Goal: Task Accomplishment & Management: Manage account settings

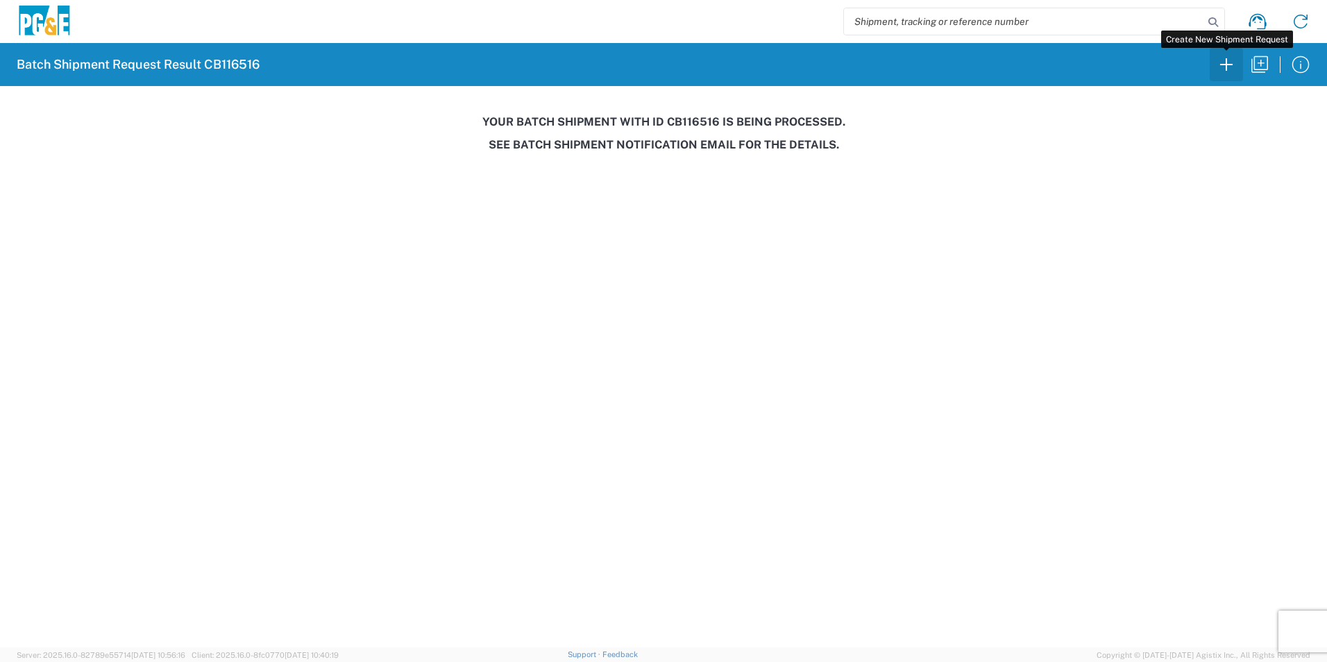
click at [1229, 62] on icon "button" at bounding box center [1226, 64] width 22 height 22
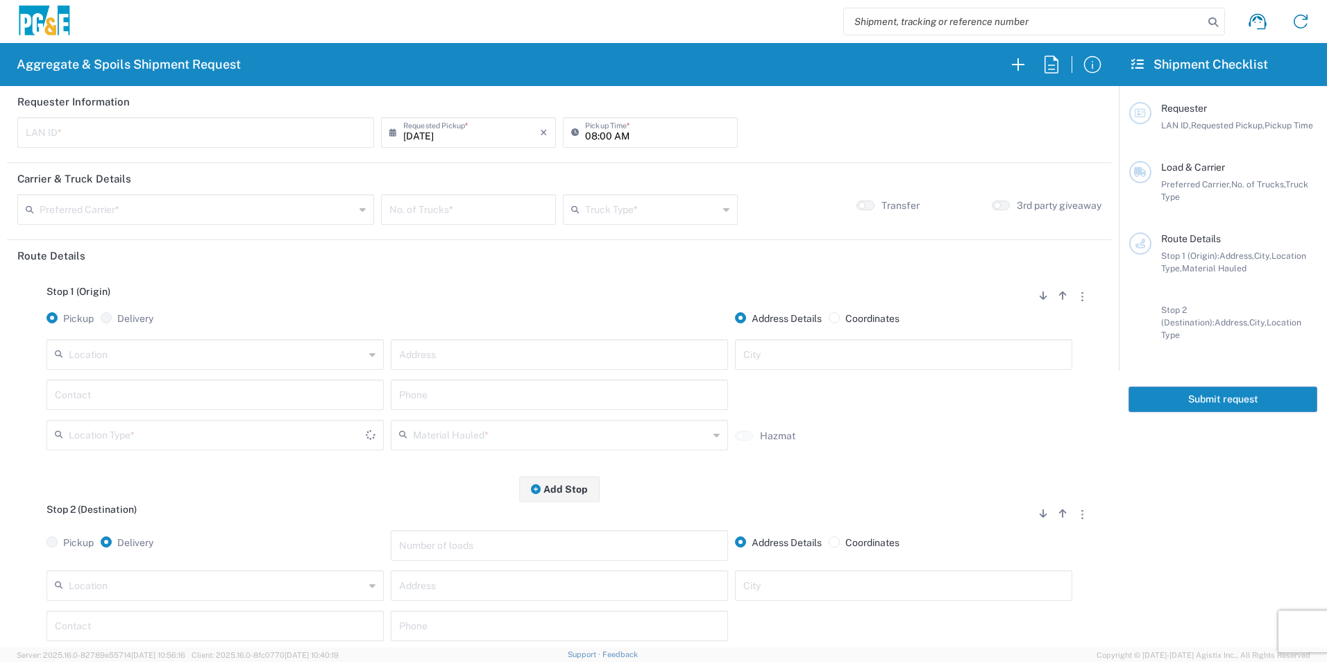
click at [176, 131] on input "text" at bounding box center [196, 131] width 340 height 24
type input "T3MP"
click at [589, 134] on input "08:00 AM" at bounding box center [657, 131] width 144 height 24
type input "05:00 AM"
click at [259, 216] on input "text" at bounding box center [197, 208] width 315 height 24
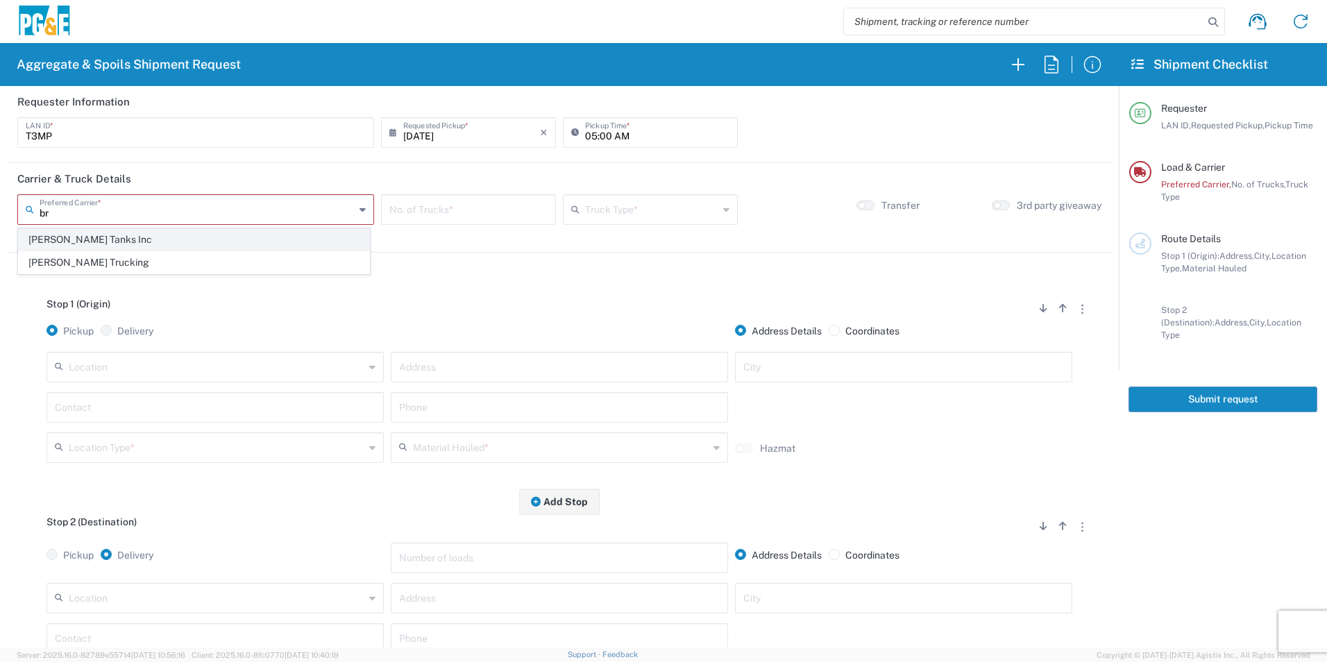
click at [156, 240] on span "[PERSON_NAME] Tanks Inc" at bounding box center [194, 240] width 351 height 22
type input "[PERSON_NAME] Tanks Inc"
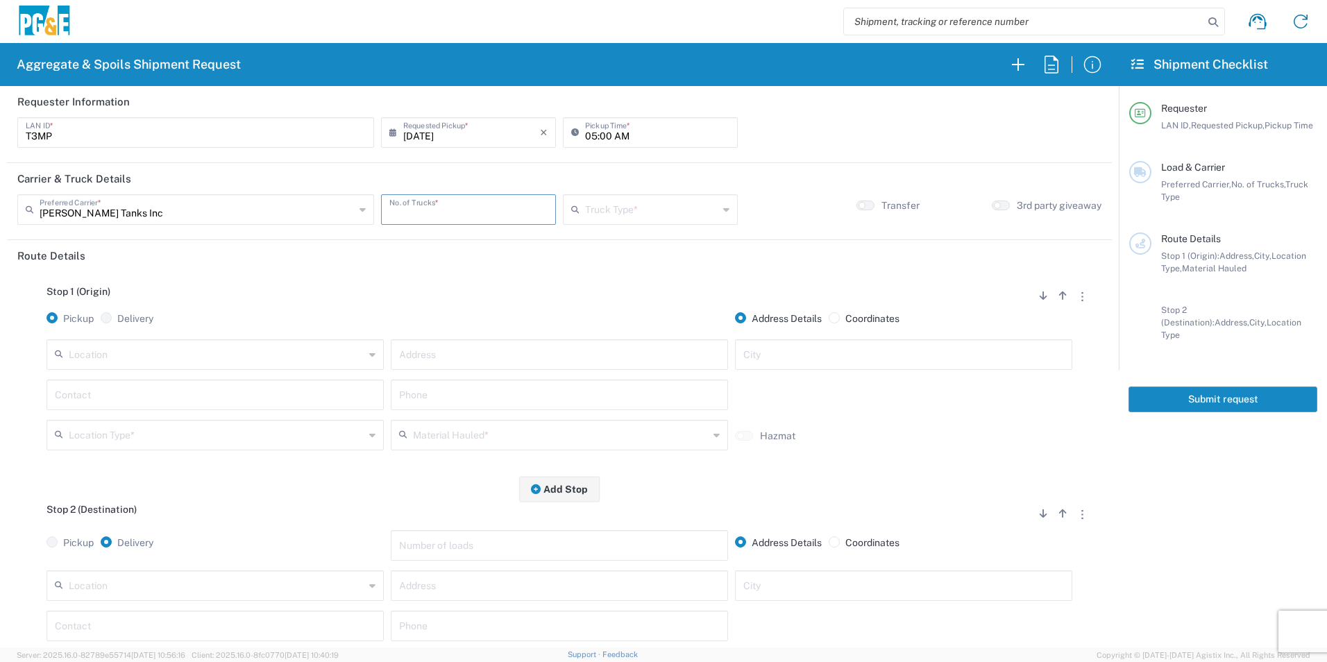
click at [465, 208] on input "number" at bounding box center [468, 208] width 158 height 24
type input "1"
click at [614, 214] on input "text" at bounding box center [651, 208] width 133 height 24
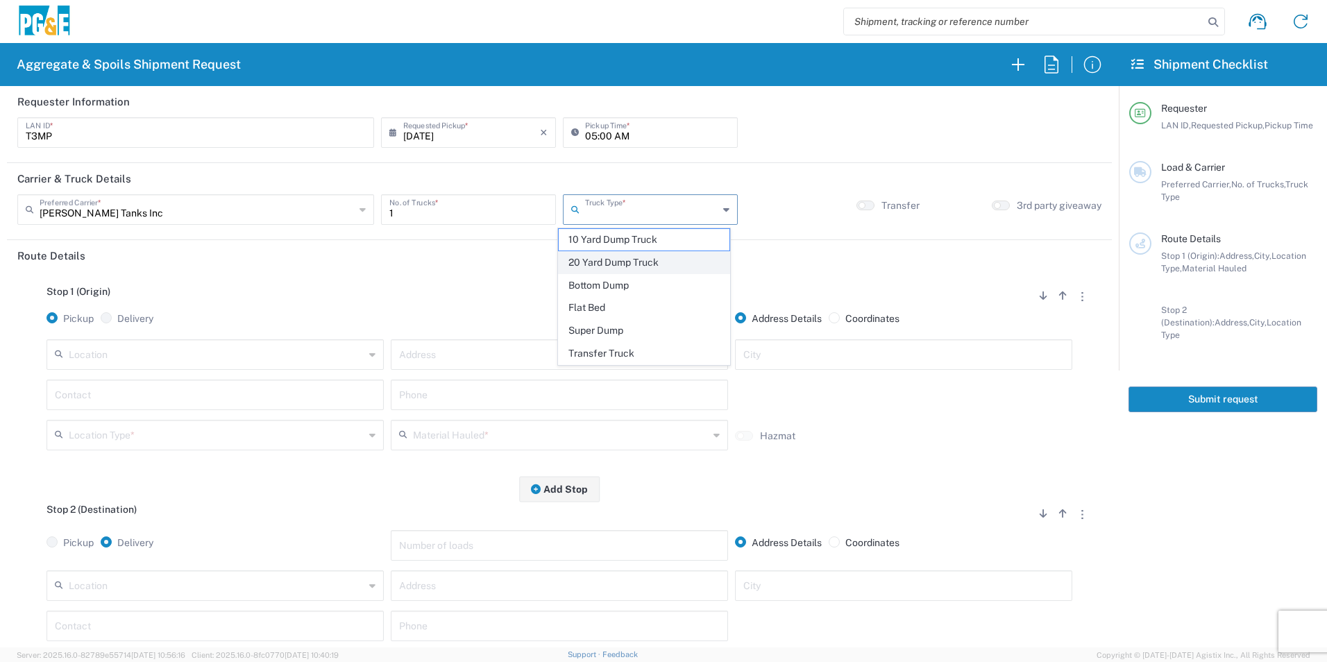
click at [598, 264] on span "20 Yard Dump Truck" at bounding box center [644, 263] width 170 height 22
type input "20 Yard Dump Truck"
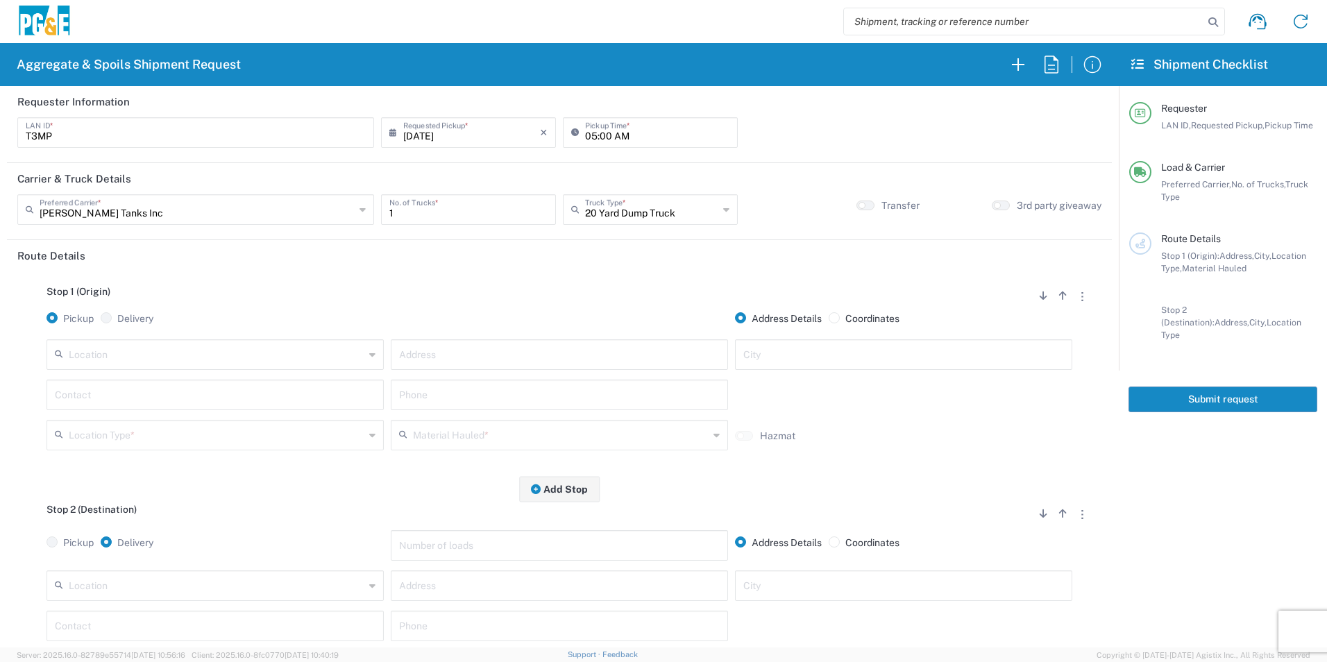
click at [180, 364] on input "text" at bounding box center [217, 353] width 296 height 24
click at [138, 384] on span "Fruitvale Sub - [GEOGRAPHIC_DATA]" at bounding box center [214, 386] width 330 height 22
type input "Fruitvale Sub - [GEOGRAPHIC_DATA]"
type input "2401 Coffee Rd"
type input "Bakersfield"
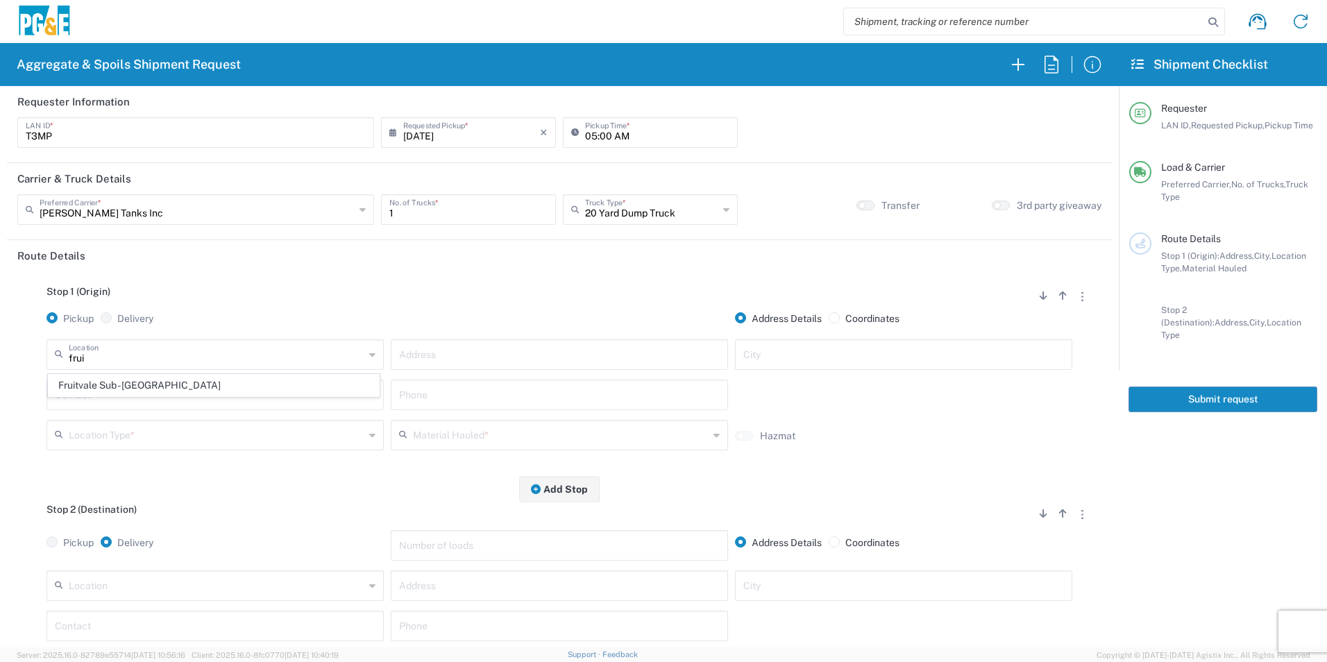
type input "Business No Loading Dock"
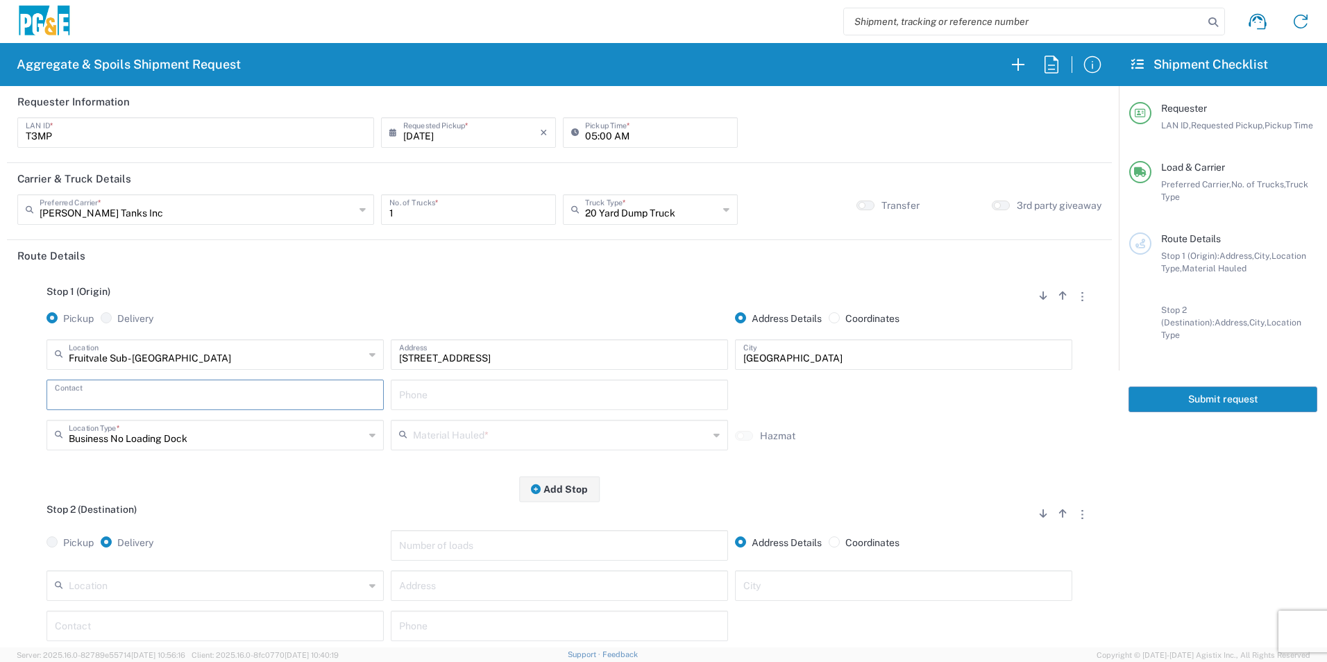
click at [98, 402] on input "text" at bounding box center [215, 394] width 321 height 24
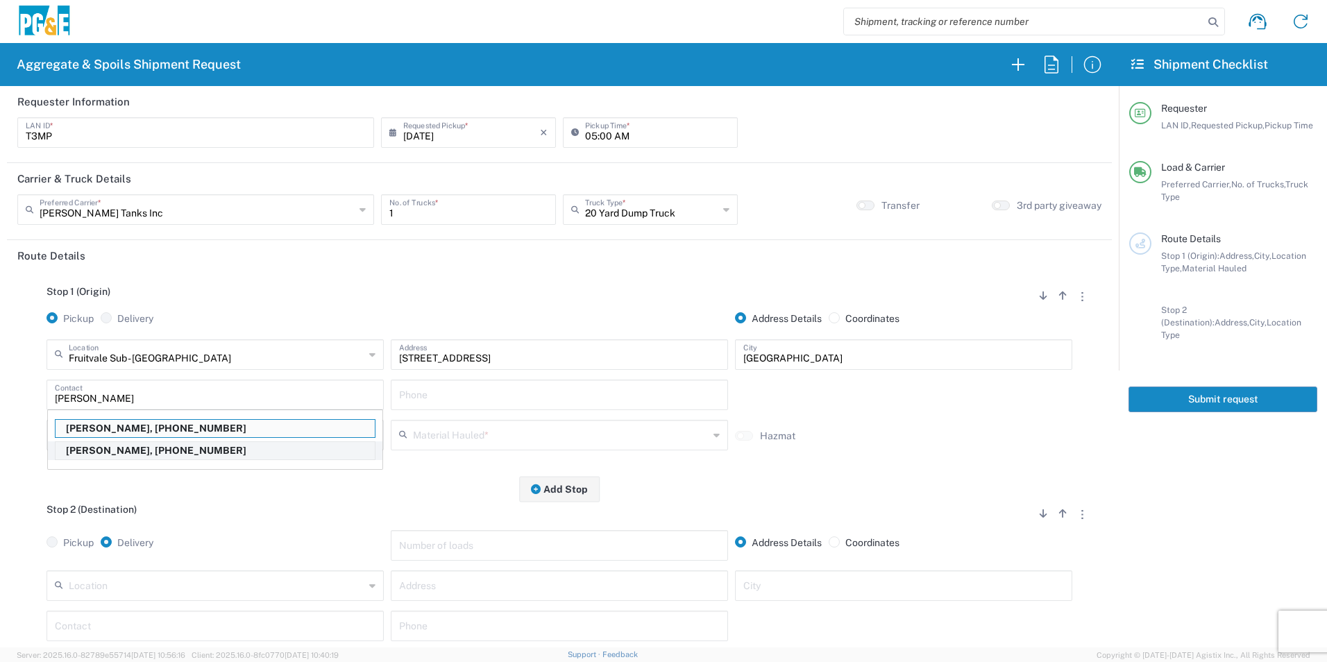
click at [116, 446] on p "Tim Miller, 661-529-1866" at bounding box center [215, 450] width 319 height 17
type input "Tim Miller"
type input "661-529-1866"
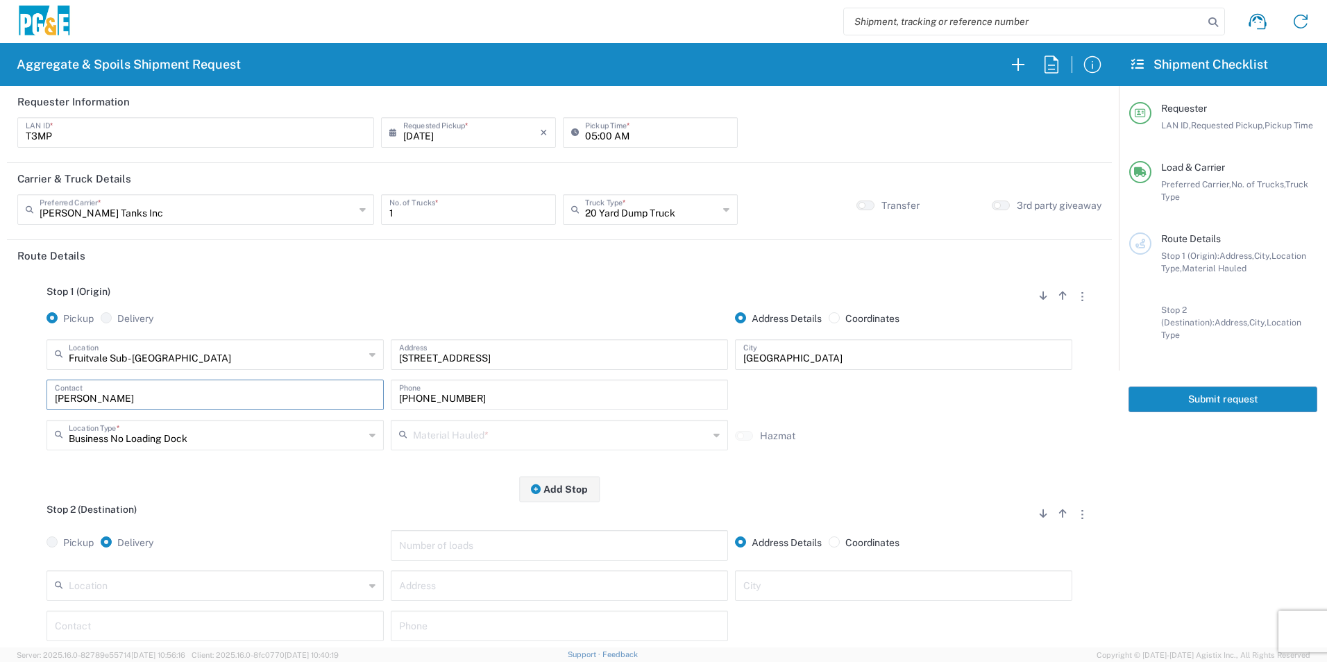
click at [476, 436] on input "text" at bounding box center [561, 434] width 296 height 24
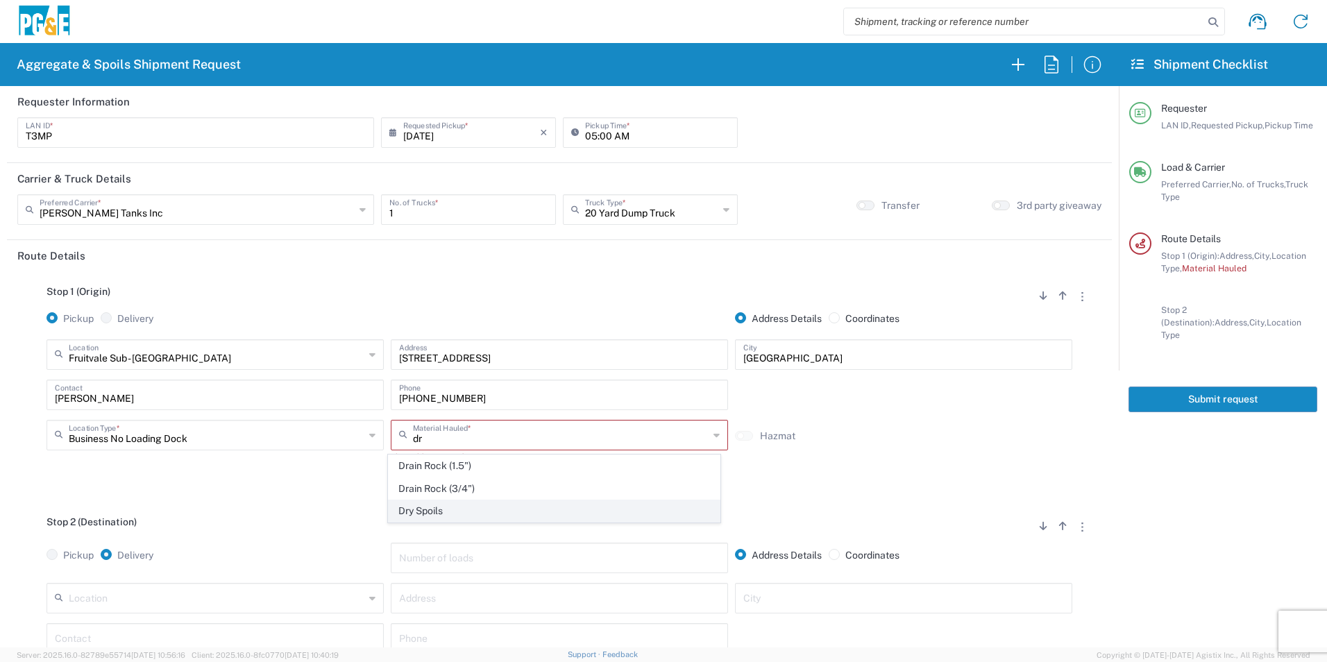
click at [423, 514] on span "Dry Spoils" at bounding box center [554, 511] width 330 height 22
type input "Dry Spoils"
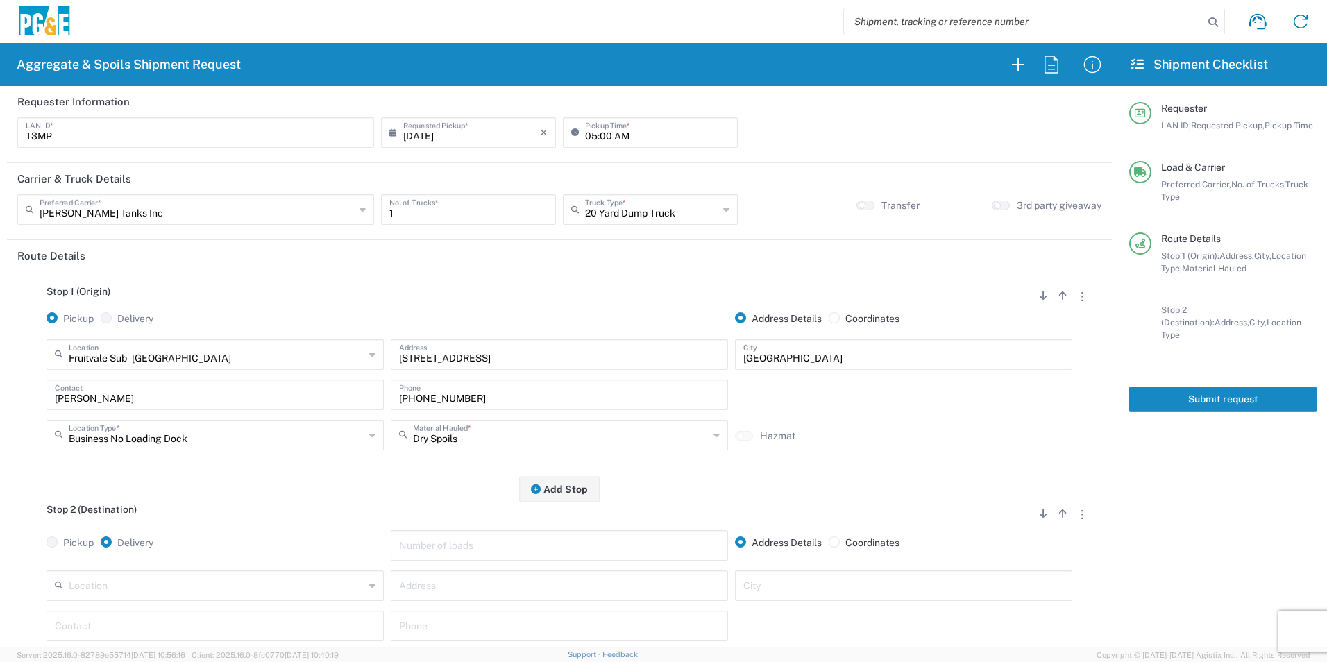
click at [172, 589] on input "text" at bounding box center [217, 585] width 296 height 24
drag, startPoint x: 144, startPoint y: 532, endPoint x: 155, endPoint y: 571, distance: 39.8
click at [144, 532] on span "Avenal Regional Landfill" at bounding box center [214, 537] width 330 height 22
type input "Avenal Regional Landfill"
type input "201 Hydril Rd"
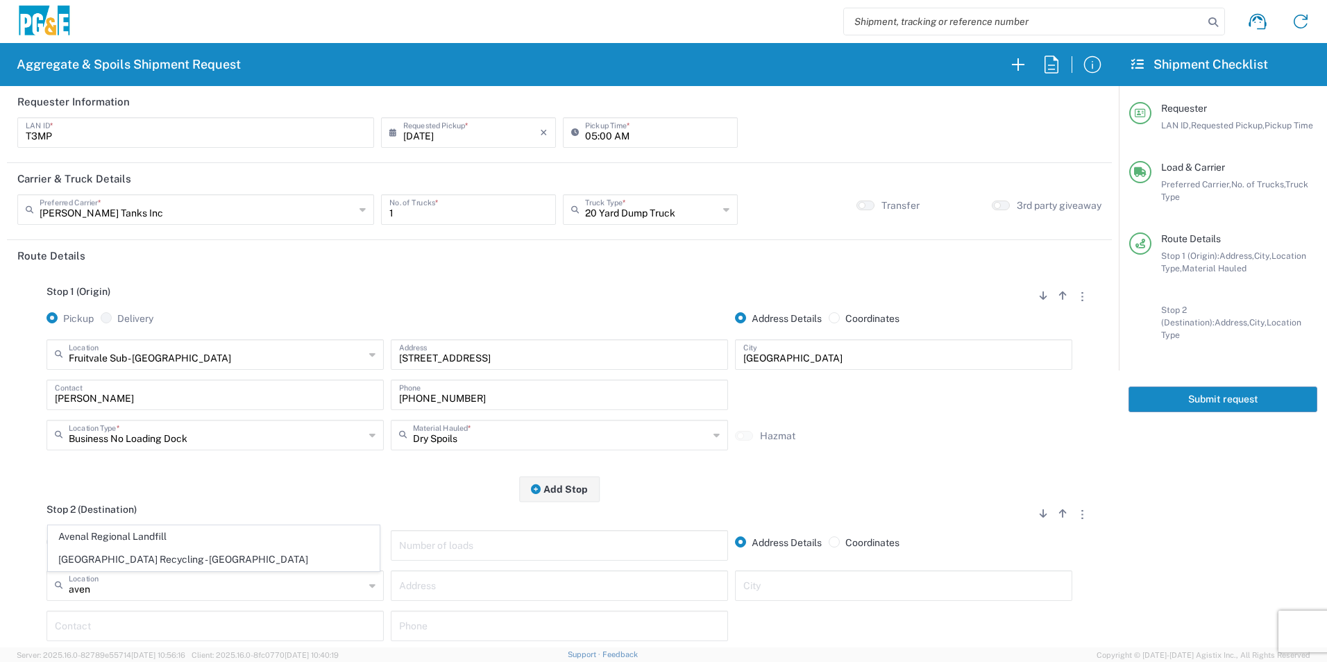
type input "Avenal"
type input "Landfill"
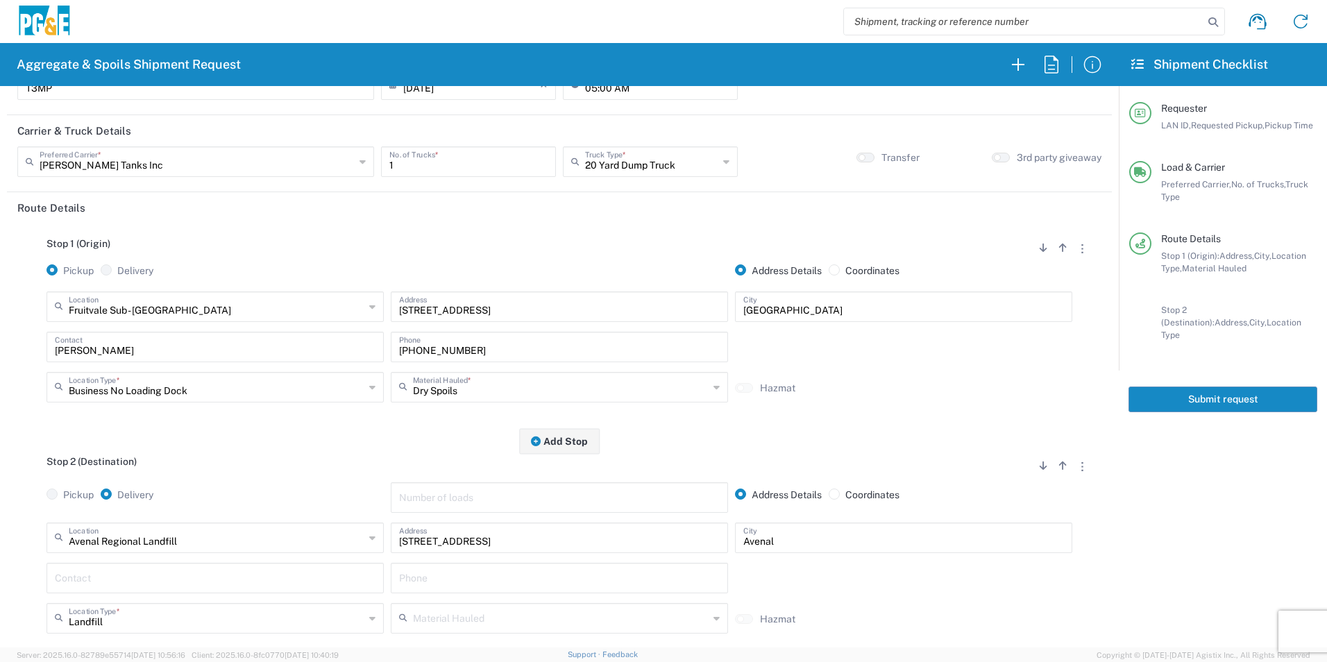
scroll to position [69, 0]
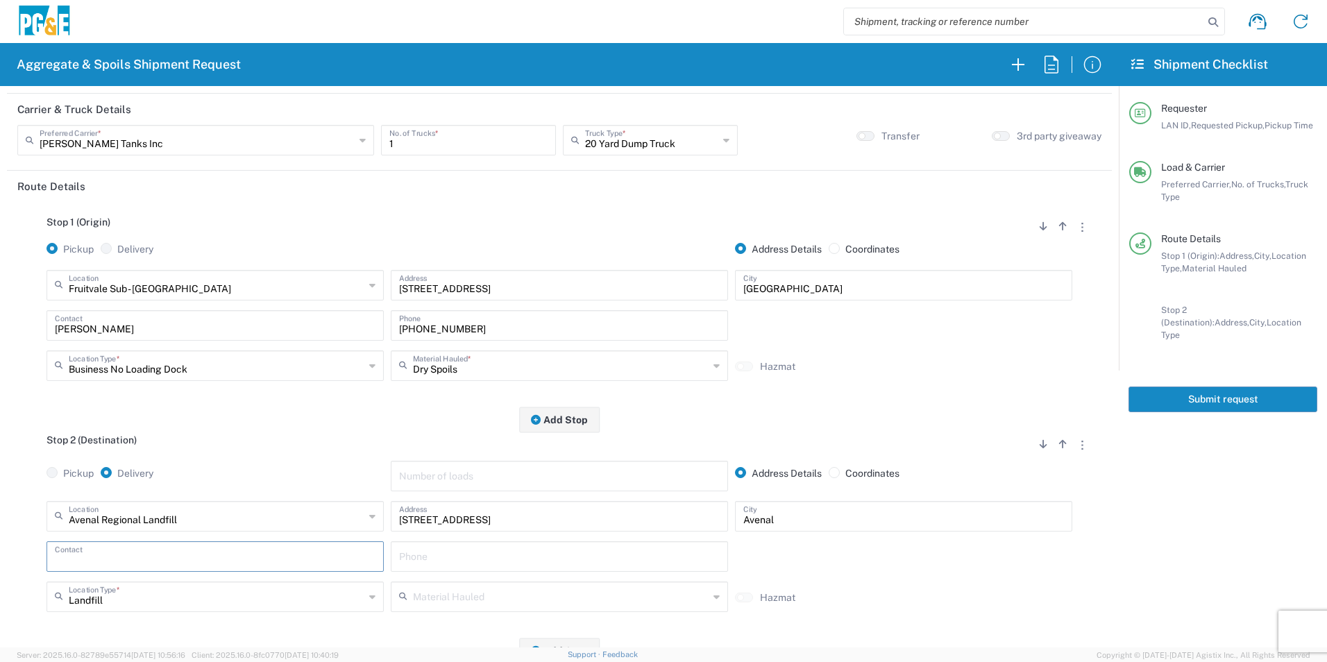
click at [226, 559] on input "text" at bounding box center [215, 555] width 321 height 24
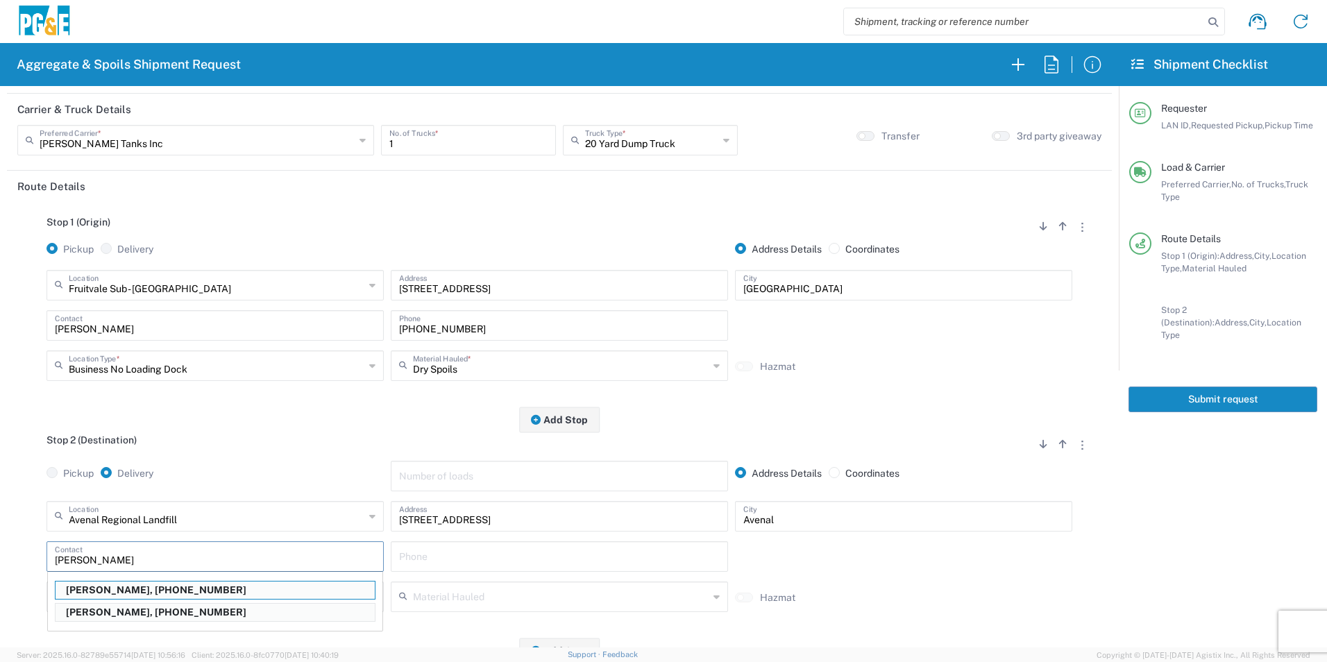
click at [89, 613] on p "Tim Miller, 661-529-1866" at bounding box center [215, 612] width 319 height 17
type input "Tim Miller"
type input "661-529-1866"
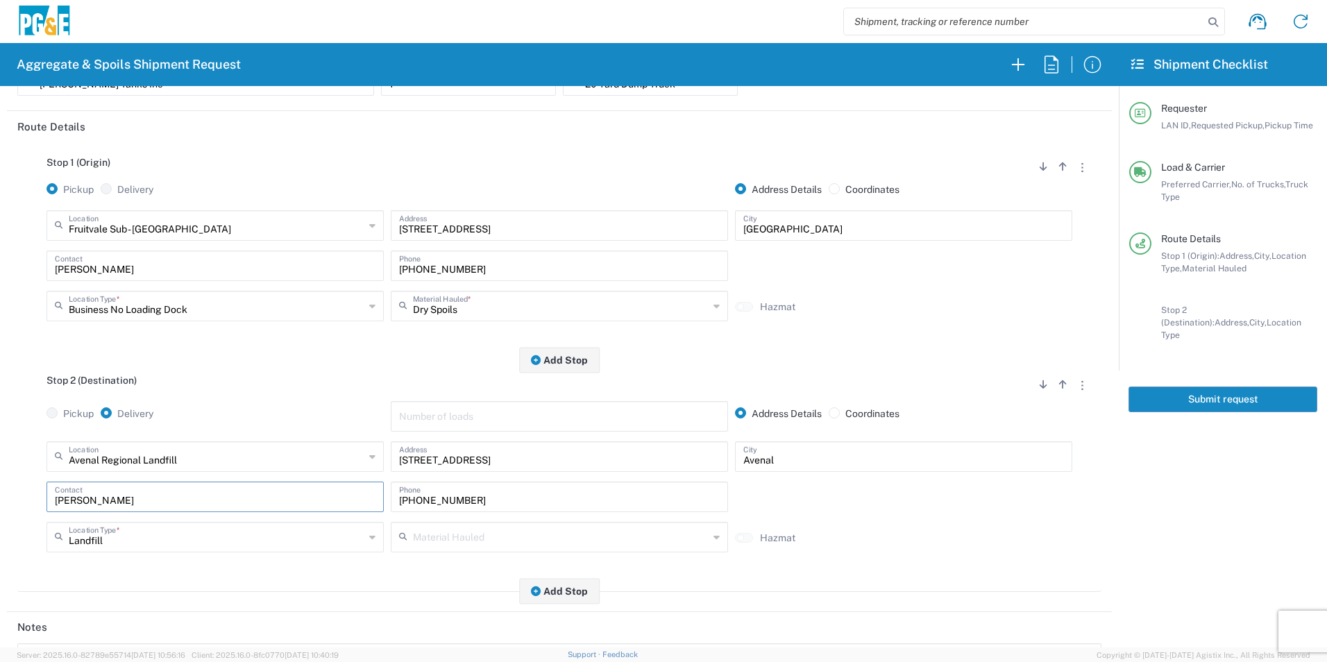
scroll to position [0, 0]
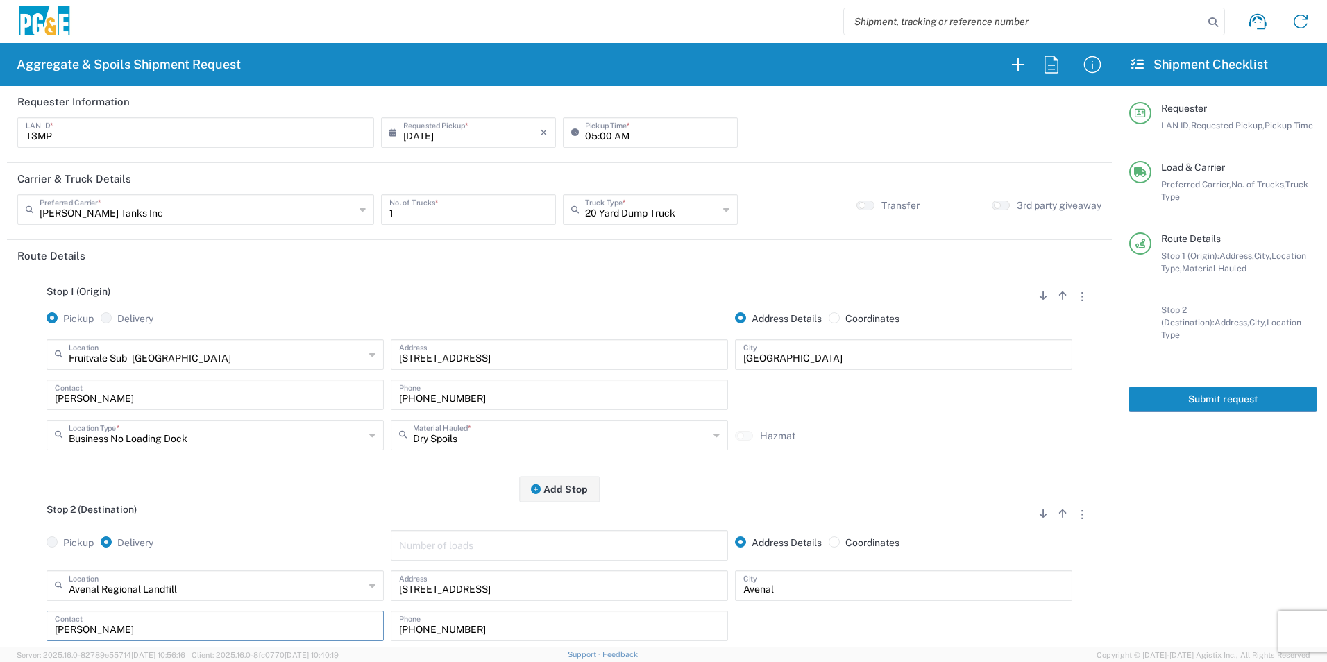
click at [1220, 388] on button "Submit request" at bounding box center [1223, 400] width 189 height 26
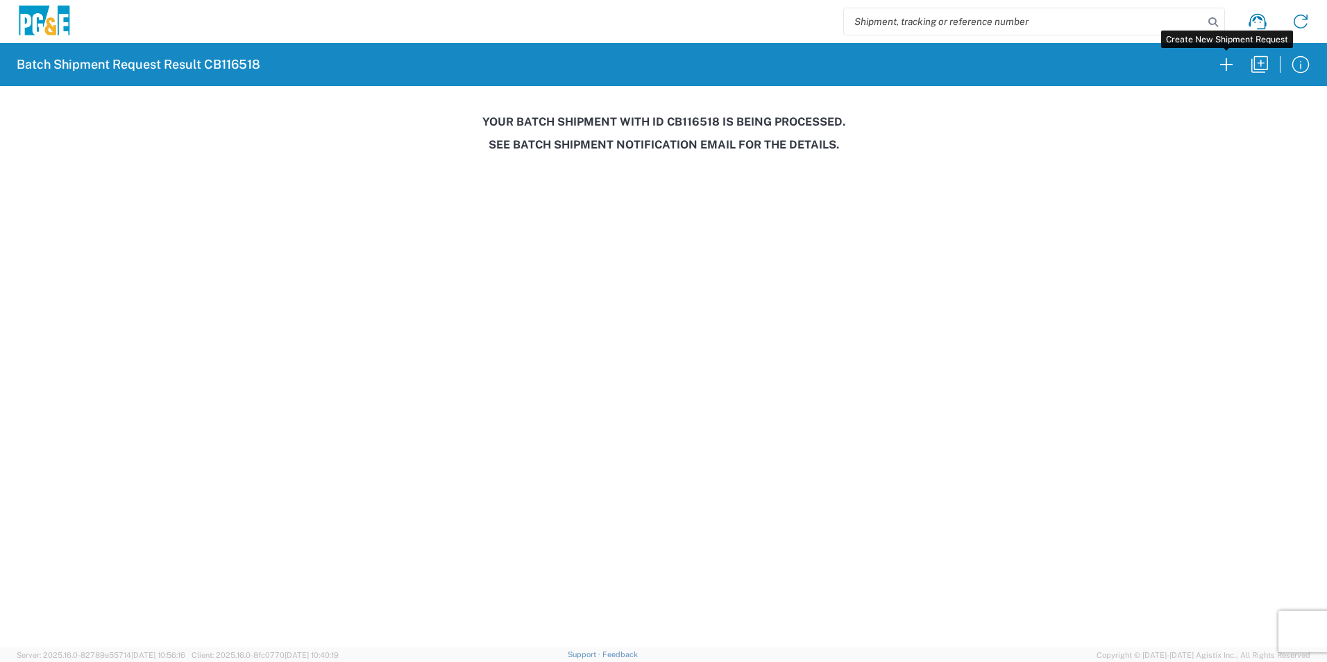
drag, startPoint x: 1224, startPoint y: 65, endPoint x: 138, endPoint y: 7, distance: 1087.1
click at [1224, 65] on icon "button" at bounding box center [1226, 64] width 22 height 22
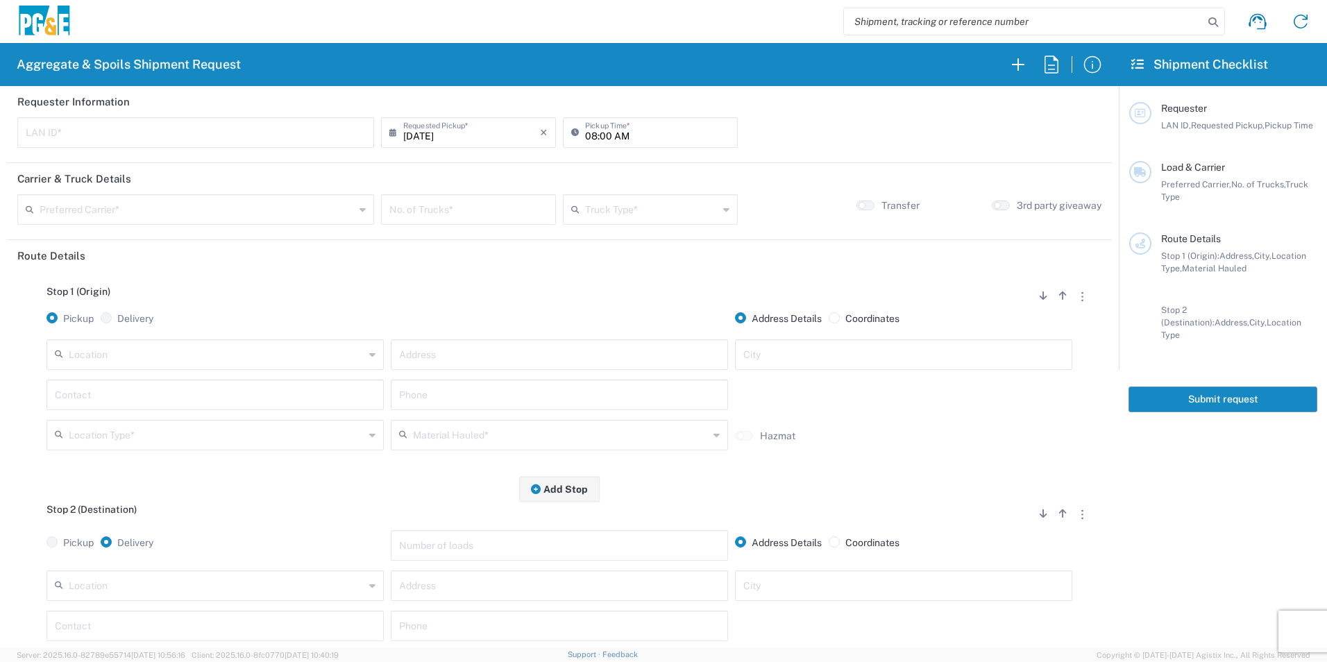
click at [71, 130] on input "text" at bounding box center [196, 131] width 340 height 24
type input "HVM1"
click at [587, 135] on input "08:00 AM" at bounding box center [657, 131] width 144 height 24
click at [600, 131] on input "06:00 AM" at bounding box center [657, 131] width 144 height 24
type input "06:30 AM"
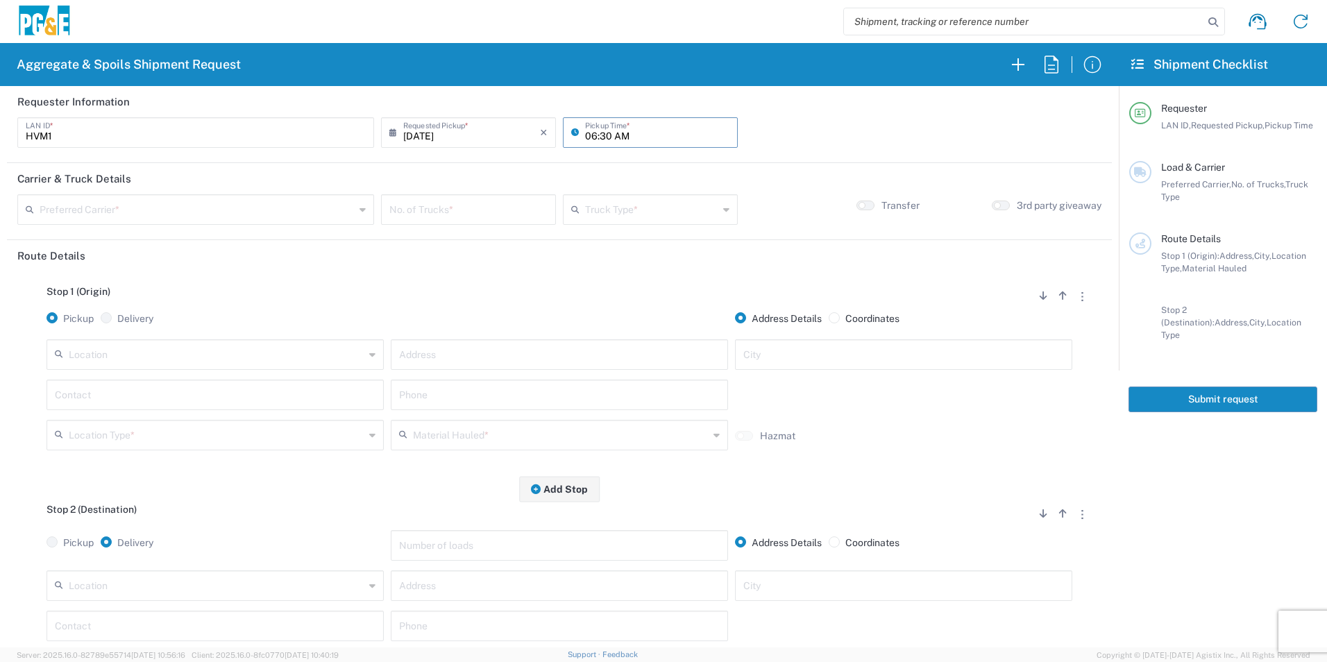
click at [176, 212] on input "text" at bounding box center [197, 208] width 315 height 24
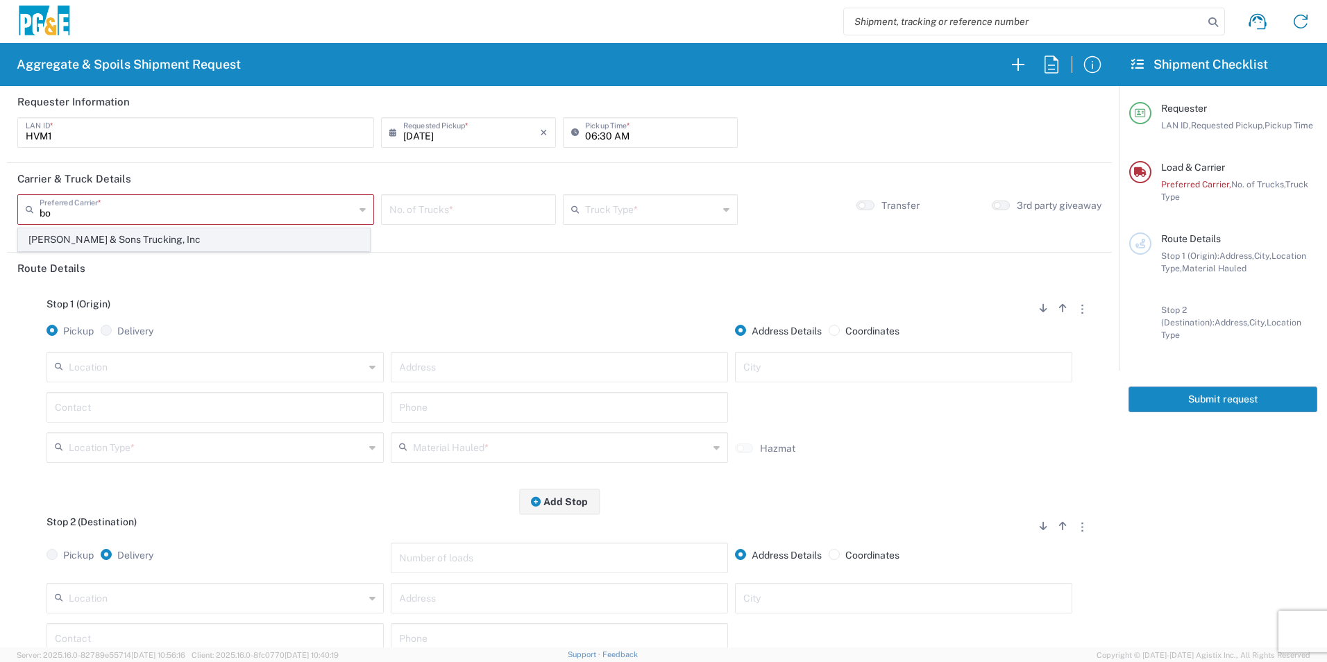
click at [113, 237] on span "[PERSON_NAME] & Sons Trucking, Inc" at bounding box center [194, 240] width 351 height 22
type input "[PERSON_NAME] & Sons Trucking, Inc"
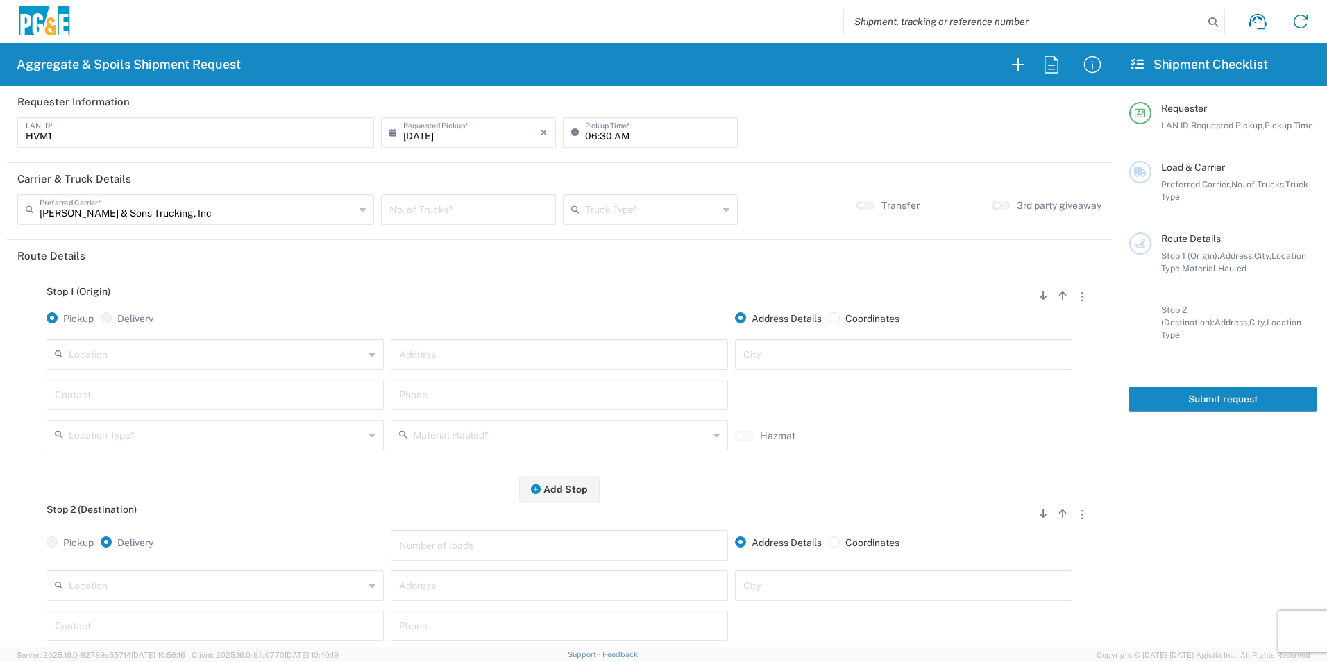
click at [489, 209] on input "number" at bounding box center [468, 208] width 158 height 24
type input "1"
click at [610, 204] on input "text" at bounding box center [651, 208] width 133 height 24
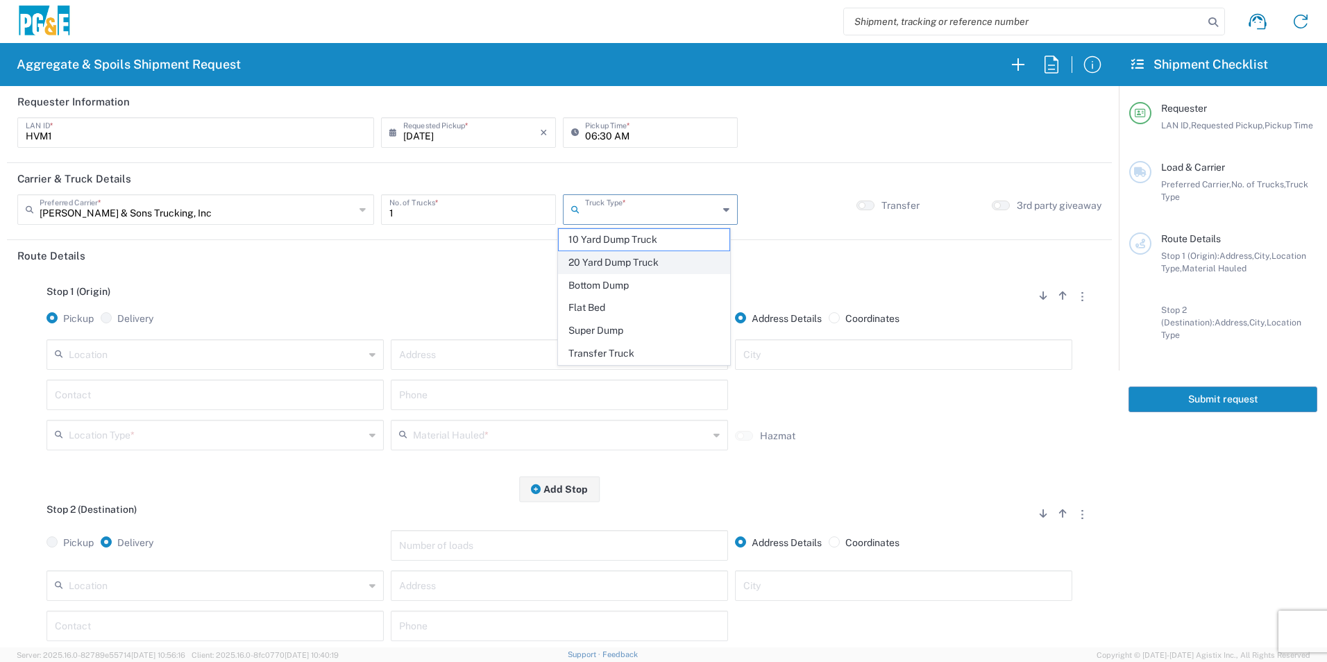
click at [604, 260] on span "20 Yard Dump Truck" at bounding box center [644, 263] width 170 height 22
type input "20 Yard Dump Truck"
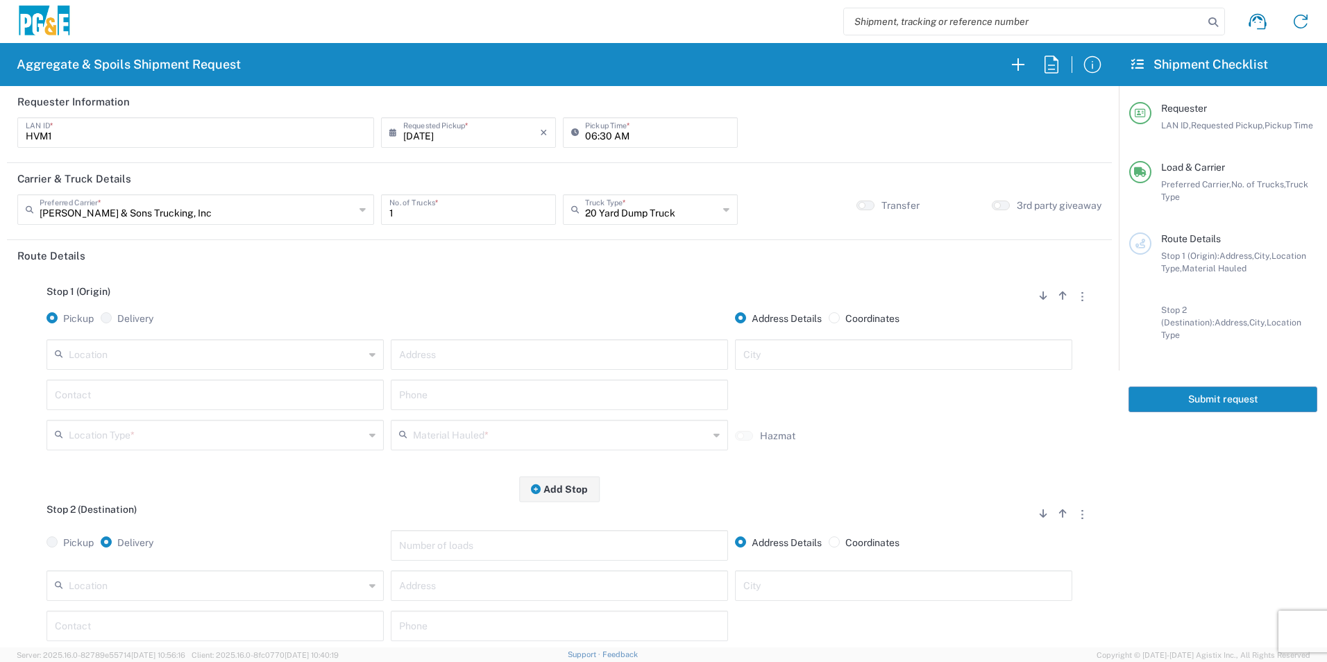
click at [104, 351] on input "text" at bounding box center [217, 353] width 296 height 24
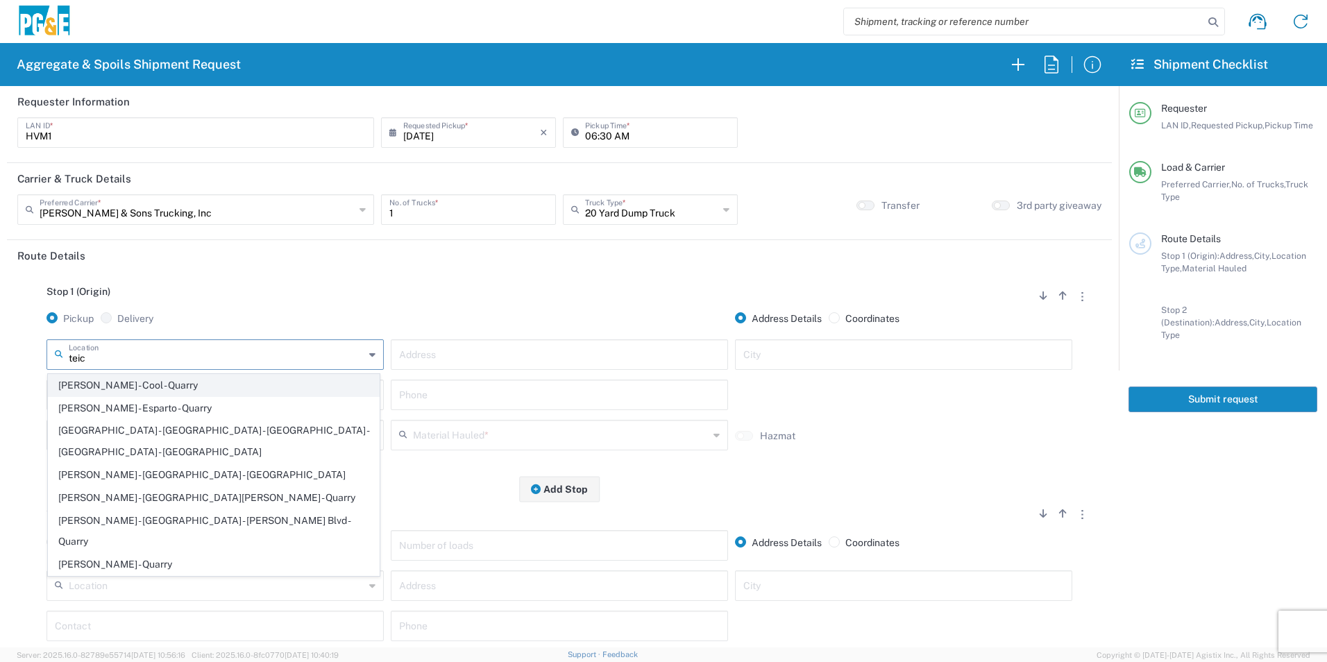
click at [102, 387] on span "[PERSON_NAME] - Cool - Quarry" at bounding box center [214, 386] width 330 height 22
type input "[PERSON_NAME] - Cool - Quarry"
type input "2601 Hwy 49"
type input "Cool"
type input "Quarry"
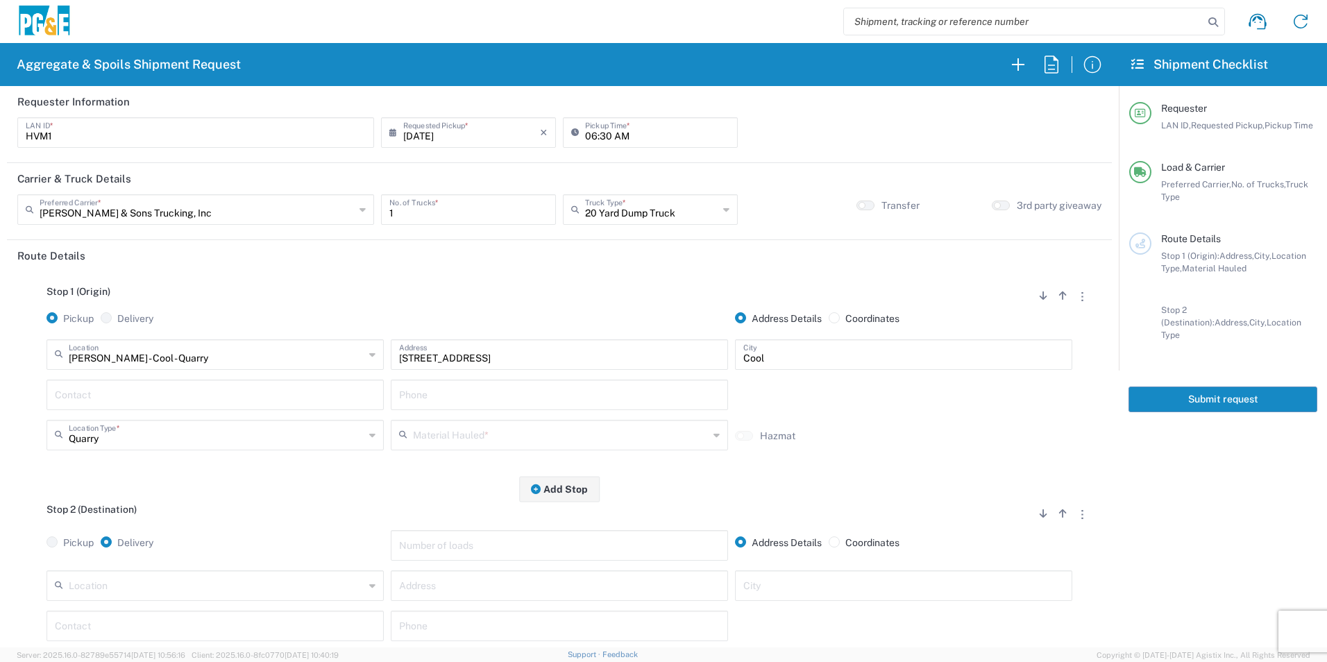
click at [101, 385] on input "text" at bounding box center [215, 394] width 321 height 24
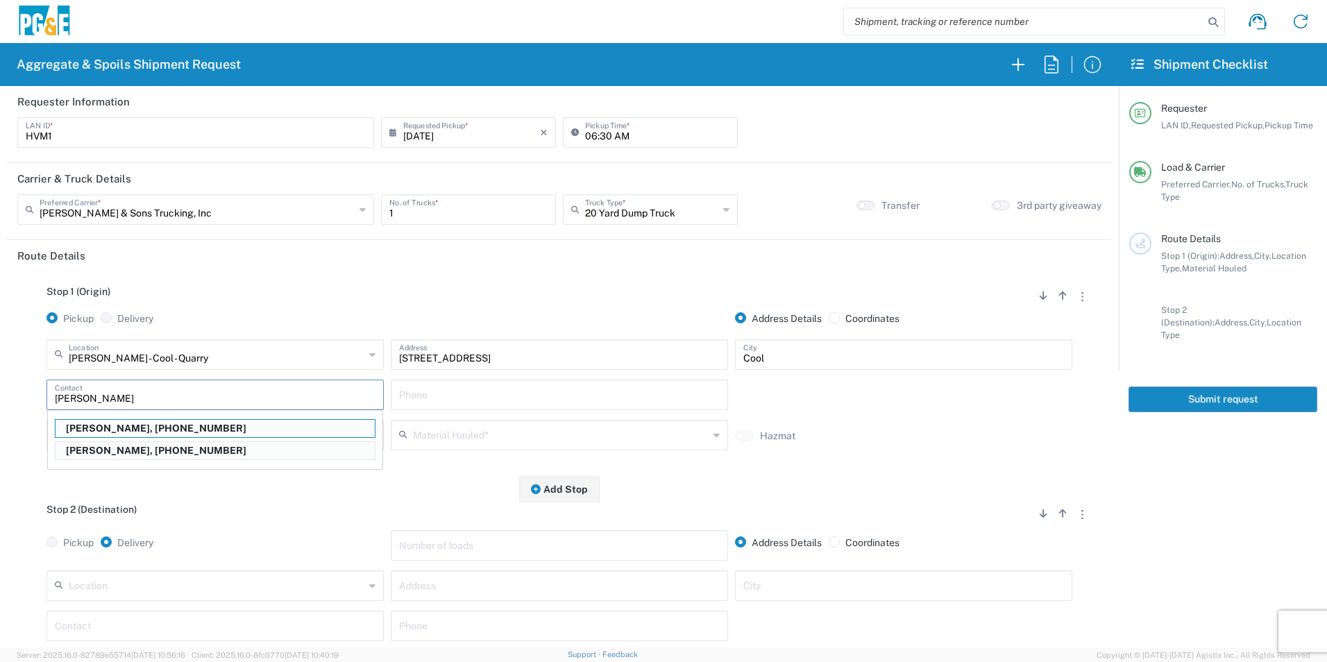
drag, startPoint x: 155, startPoint y: 393, endPoint x: 0, endPoint y: 369, distance: 156.7
click at [0, 369] on html "Aggregate & Spoils Shipment Request Requester Information HVM1 LAN ID * 08/12/2…" at bounding box center [663, 331] width 1327 height 662
type input "Hadrian"
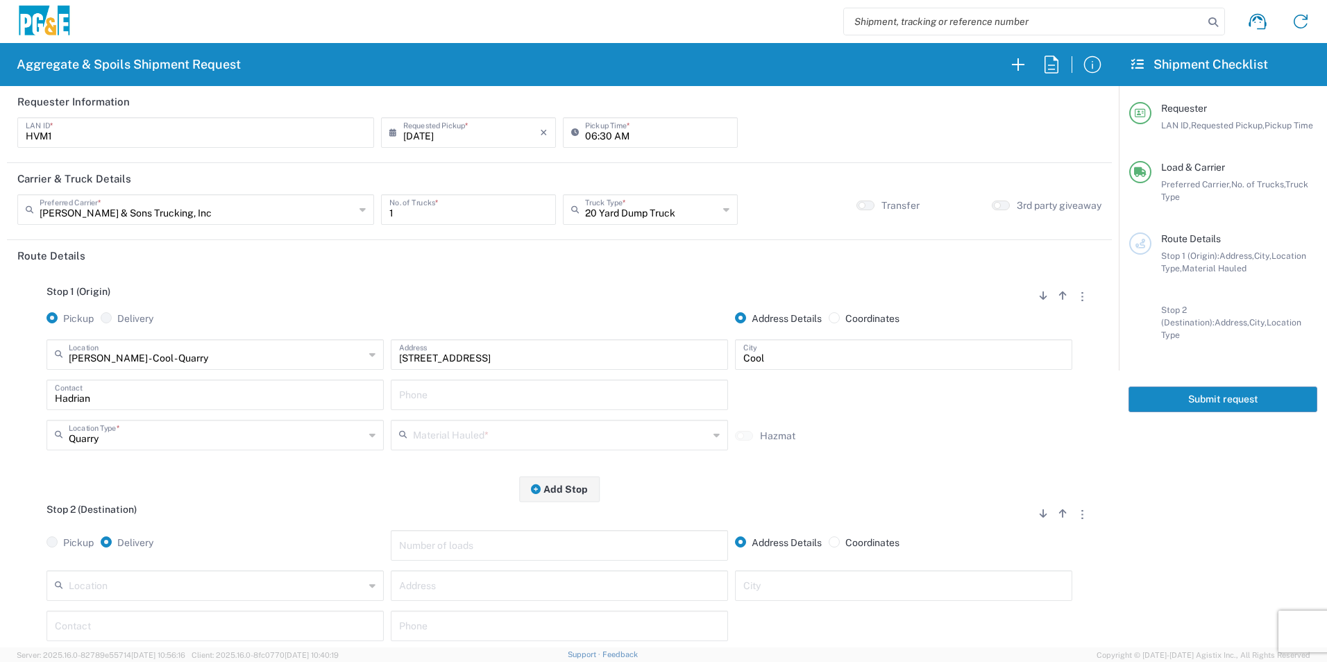
click at [458, 384] on input "text" at bounding box center [559, 394] width 321 height 24
paste input "916-532-0234"
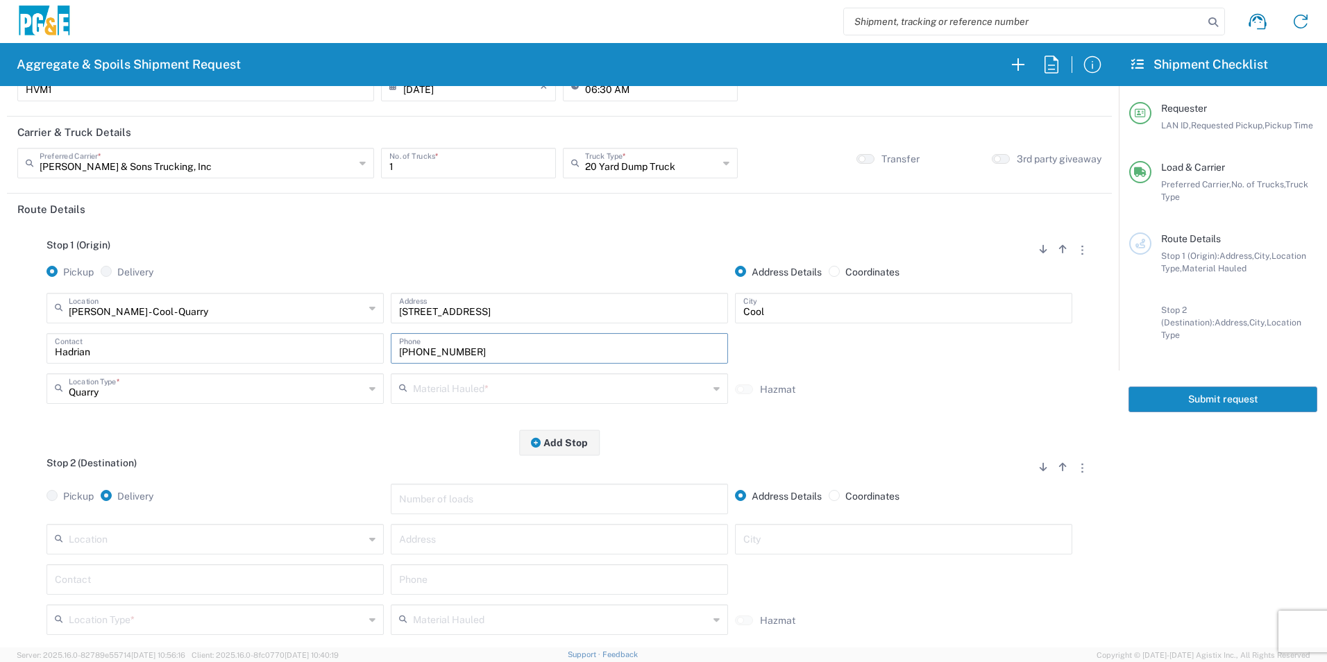
scroll to position [69, 0]
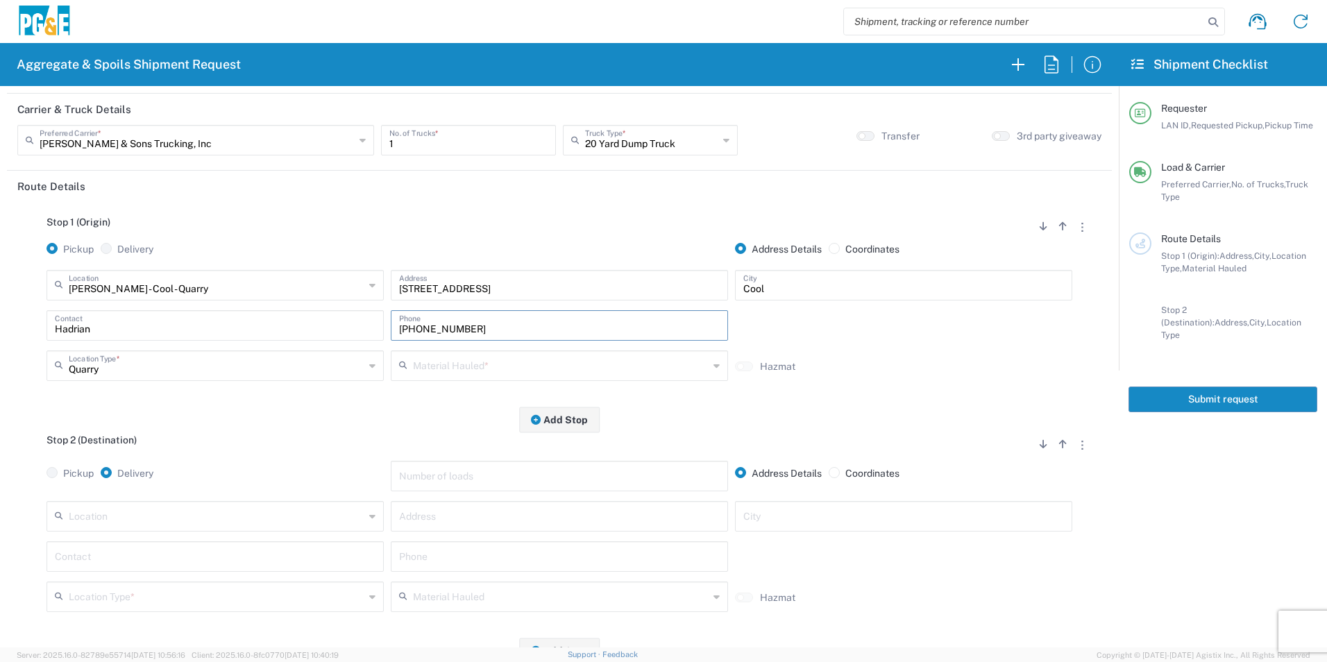
type input "916-532-0234"
click at [450, 554] on input "text" at bounding box center [559, 555] width 321 height 24
paste input "916-532-0234"
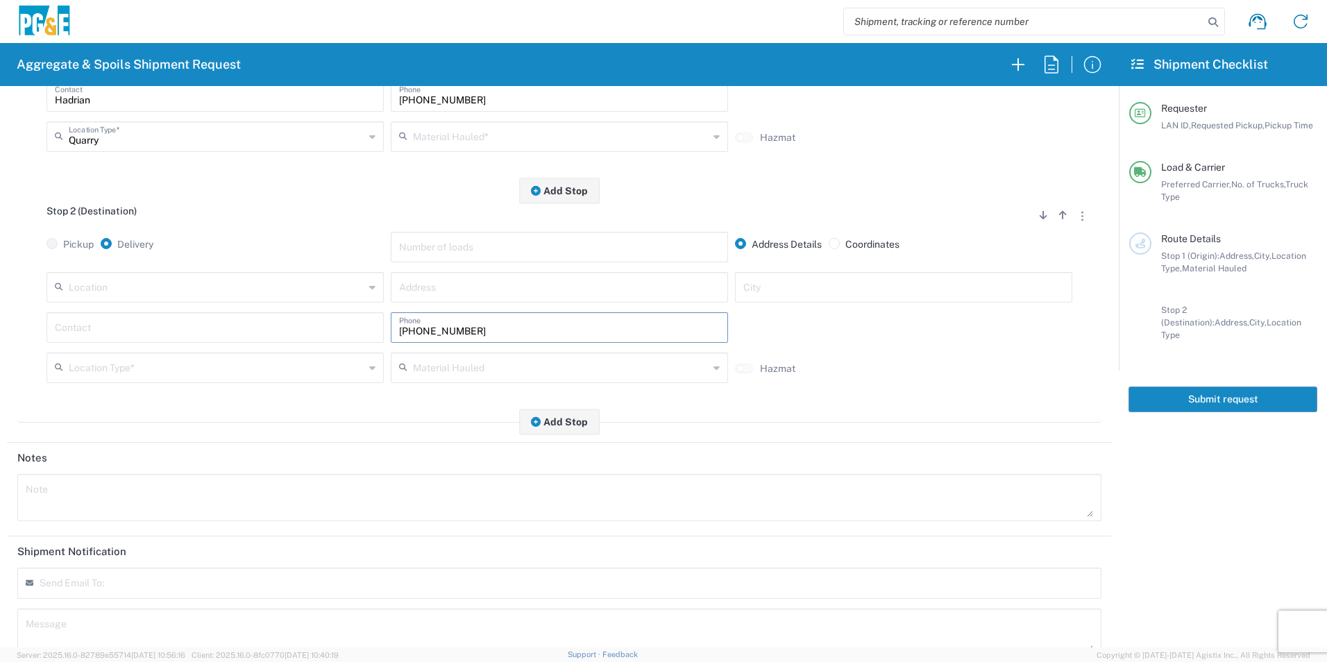
scroll to position [347, 0]
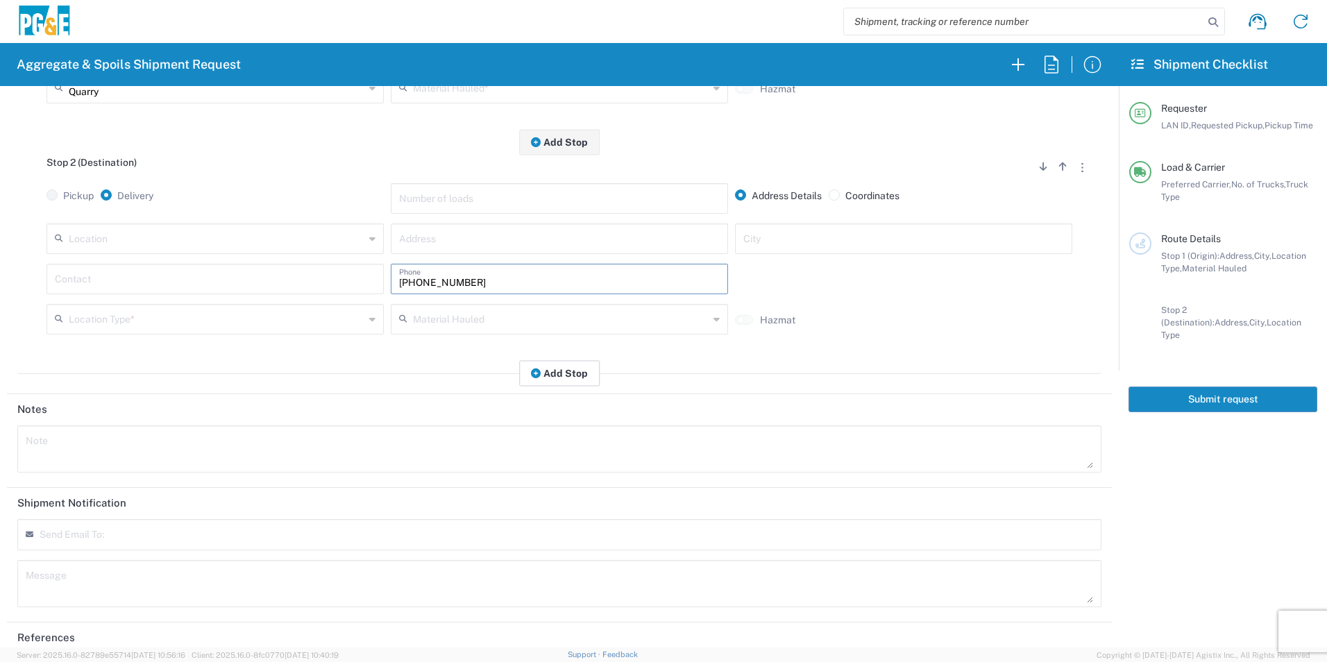
type input "916-532-0234"
click at [568, 376] on button "Add Stop" at bounding box center [559, 373] width 81 height 26
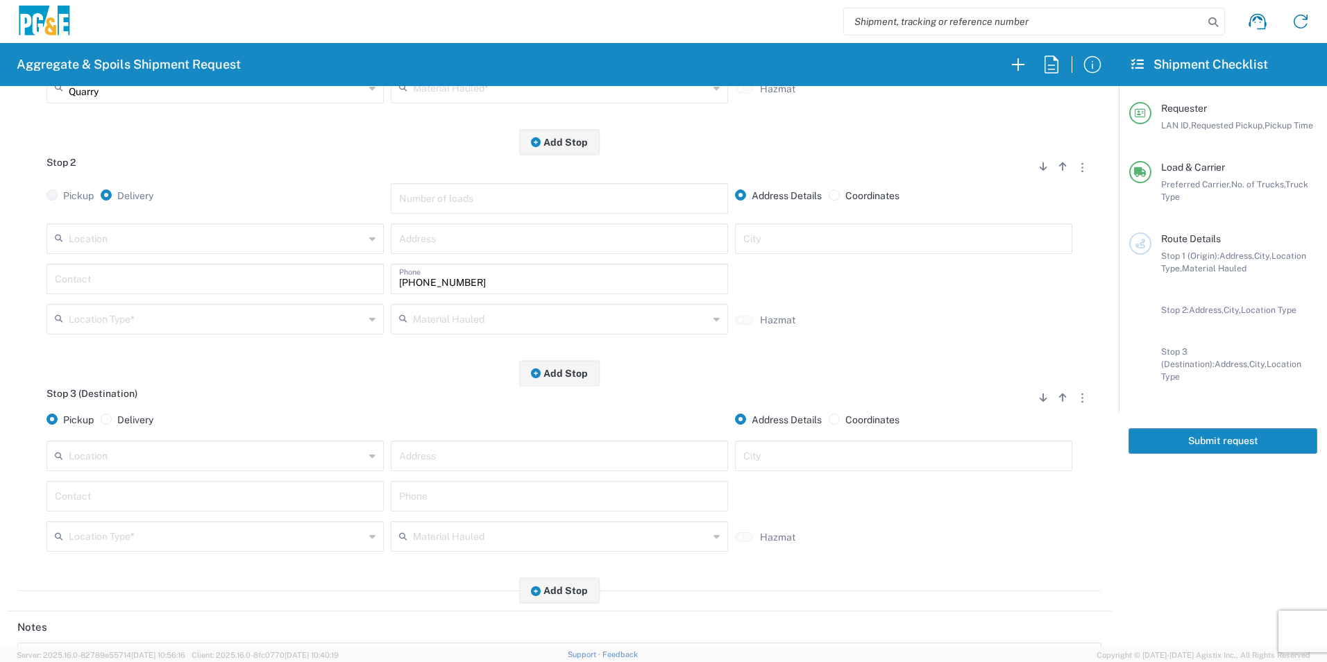
click at [465, 495] on input "text" at bounding box center [559, 495] width 321 height 24
paste input "916-532-0234"
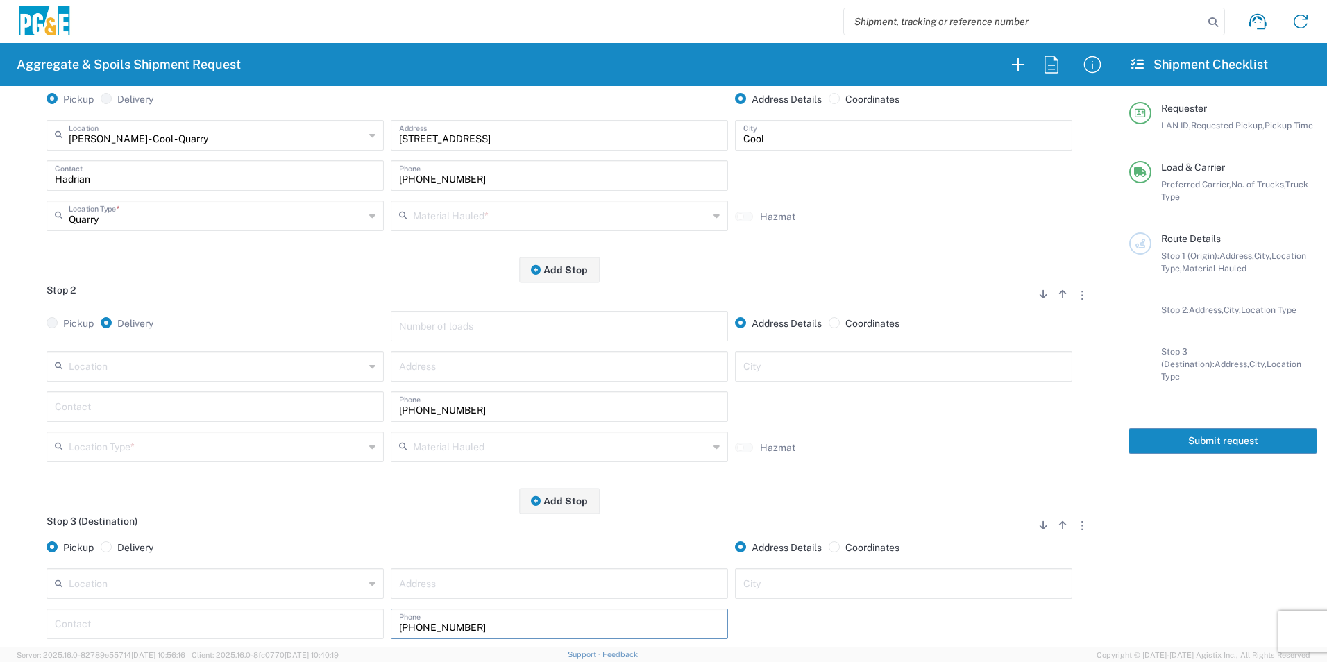
scroll to position [69, 0]
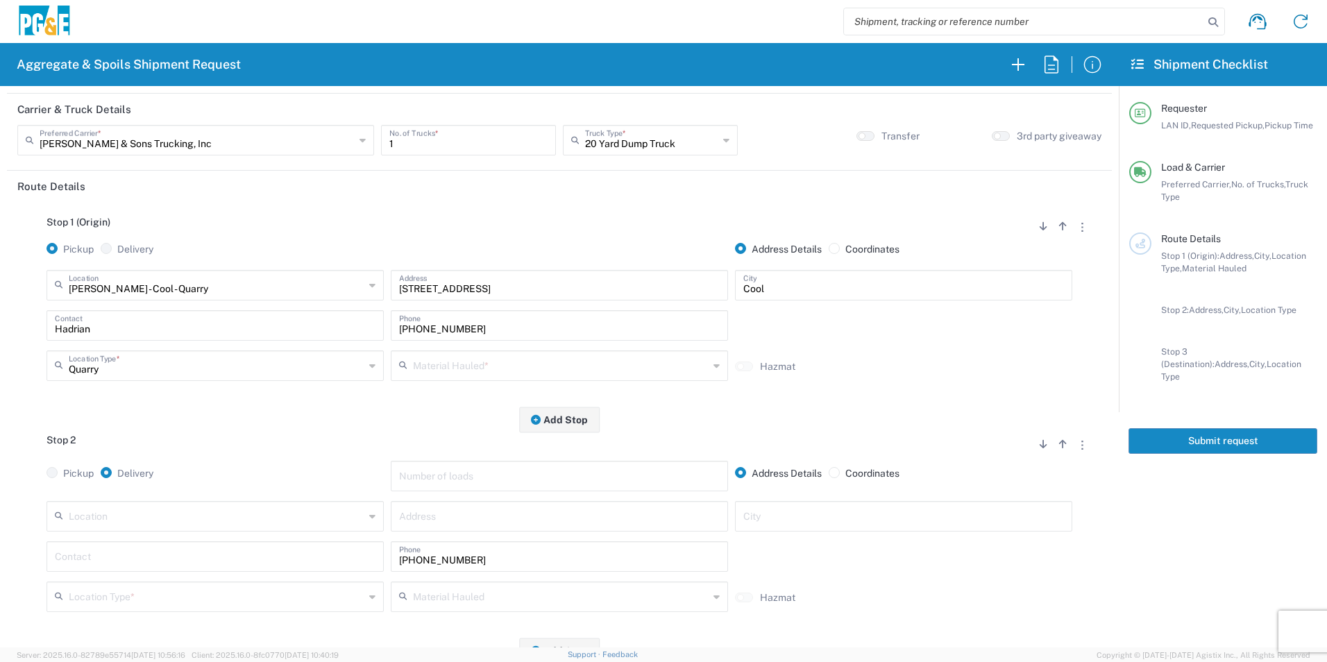
type input "916-532-0234"
click at [436, 363] on input "text" at bounding box center [561, 365] width 296 height 24
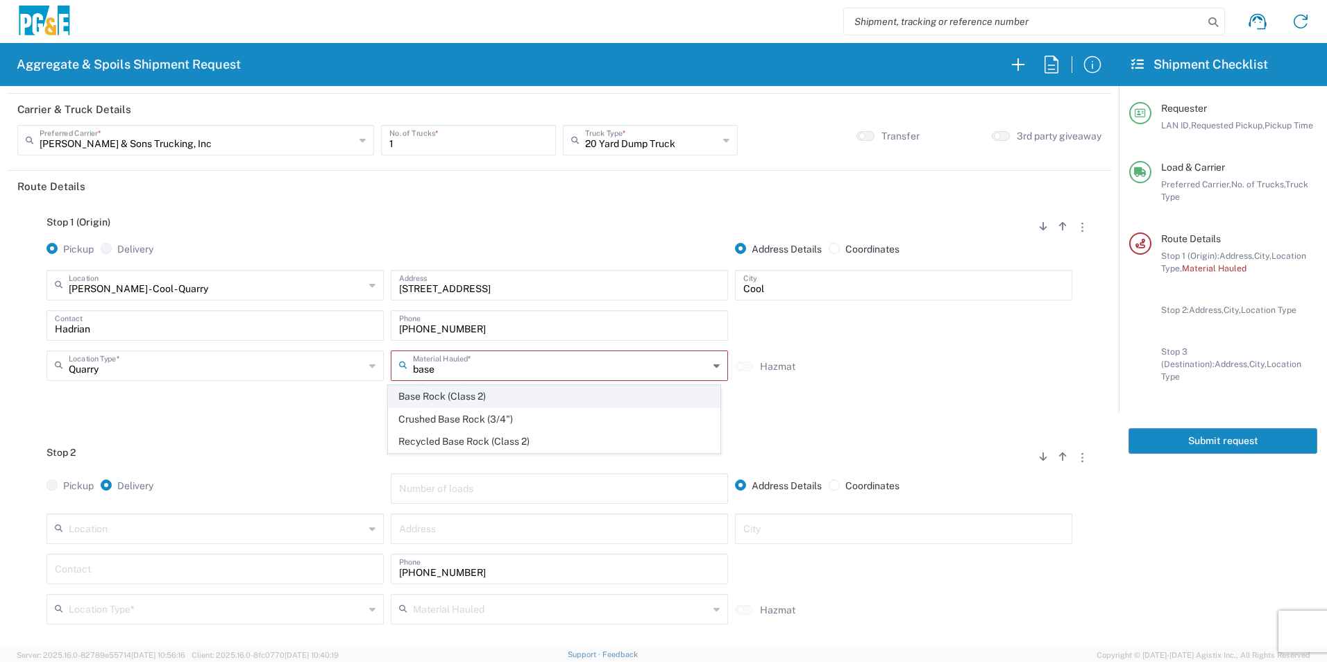
click at [427, 400] on span "Base Rock (Class 2)" at bounding box center [554, 397] width 330 height 22
type input "Base Rock (Class 2)"
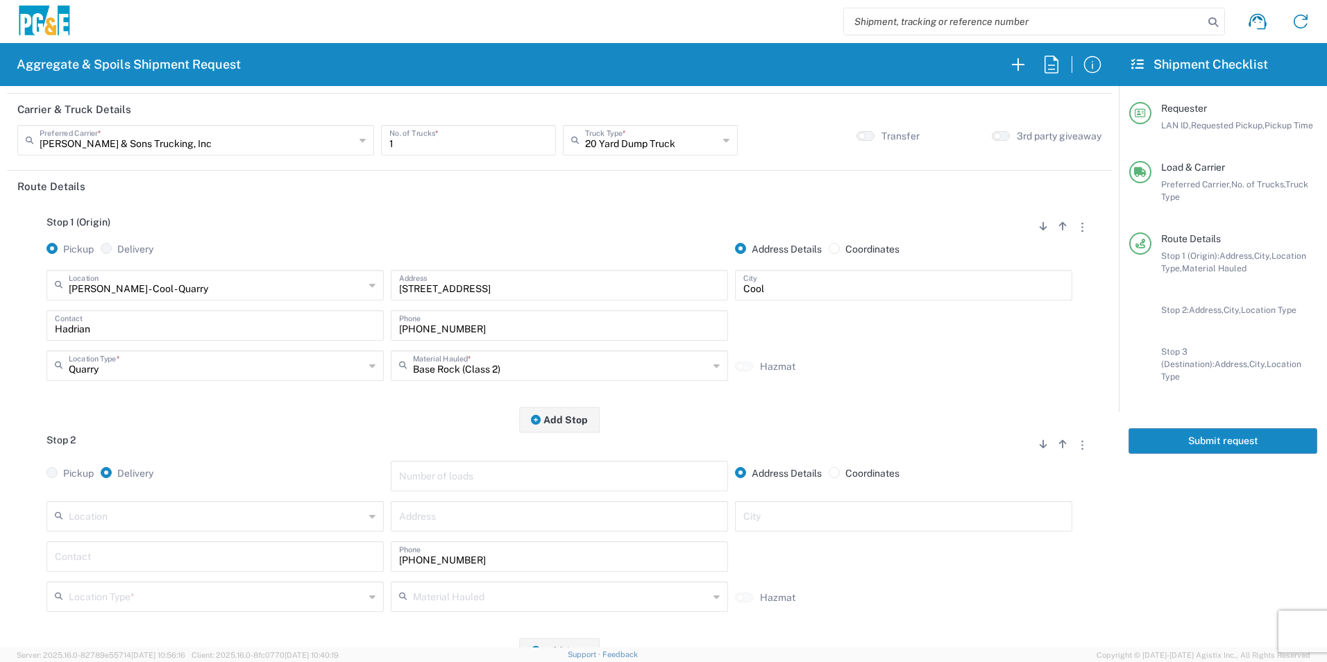
click at [591, 518] on input "text" at bounding box center [559, 515] width 321 height 24
paste input "24960 School St"
type input "24960 School St"
click at [766, 516] on input "text" at bounding box center [903, 515] width 321 height 24
type input "Foresthill"
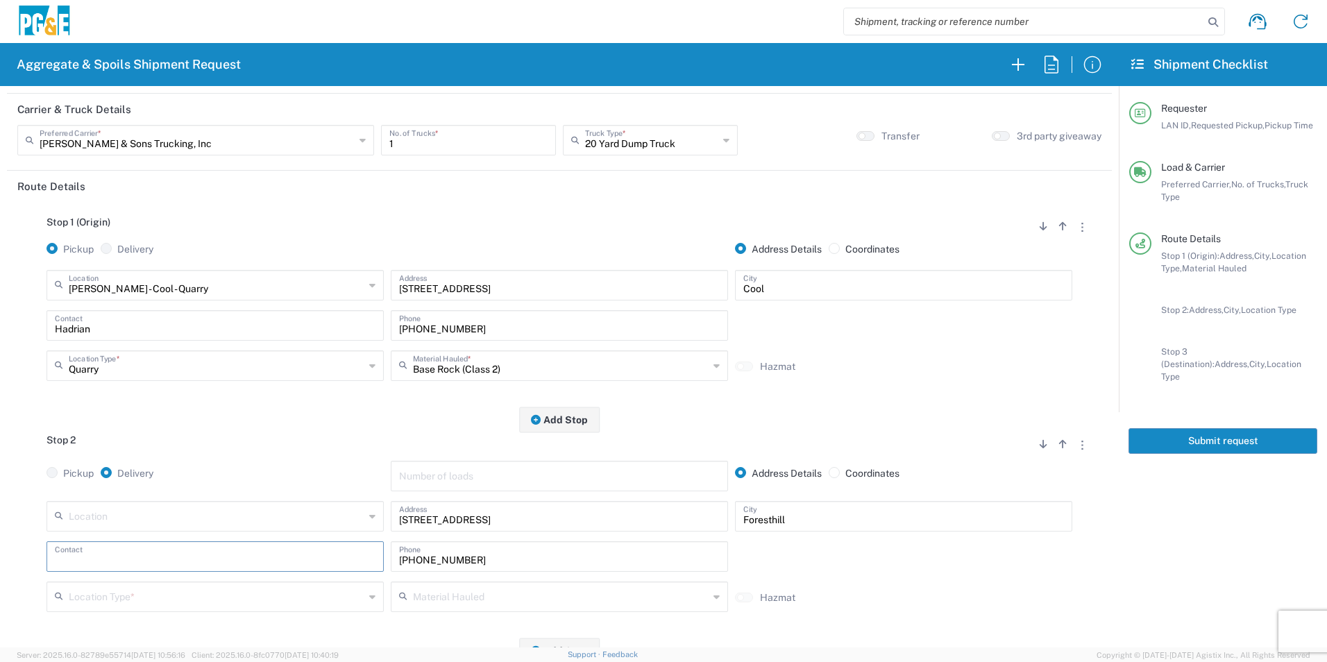
click at [189, 560] on input "text" at bounding box center [215, 555] width 321 height 24
type input "Hadrian"
click at [135, 589] on input "text" at bounding box center [217, 596] width 296 height 24
click at [108, 548] on span "Other" at bounding box center [214, 548] width 330 height 22
type input "Other"
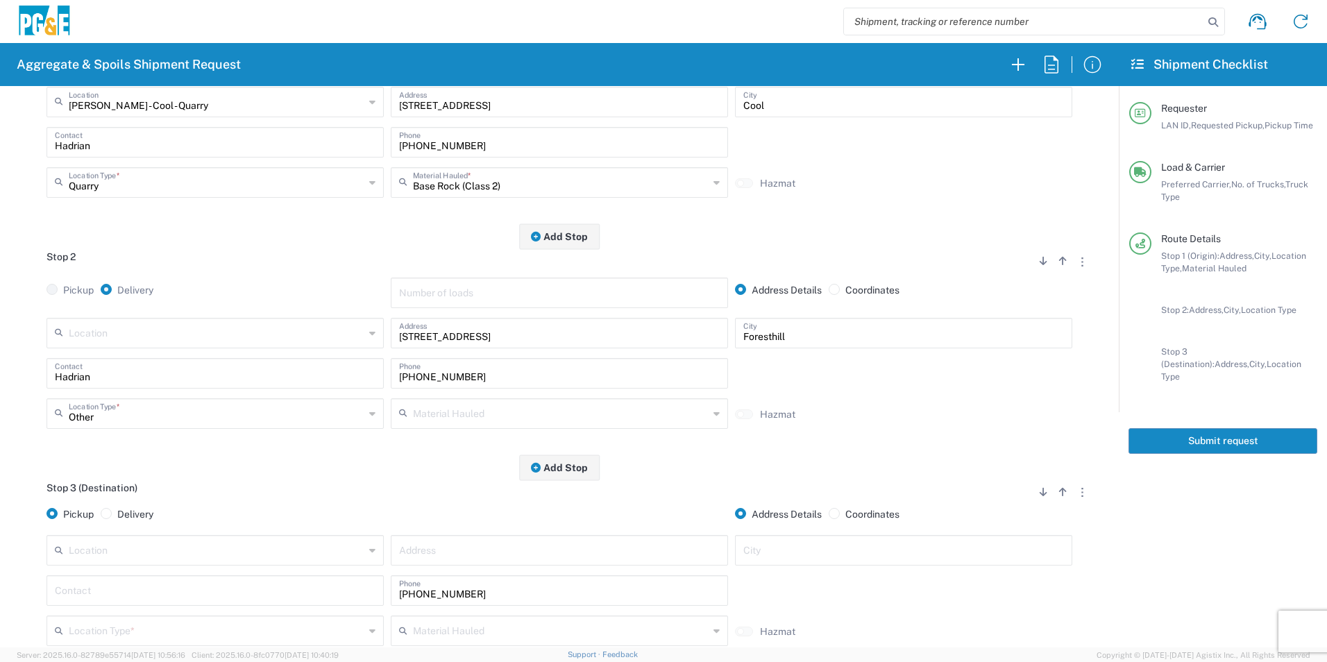
scroll to position [278, 0]
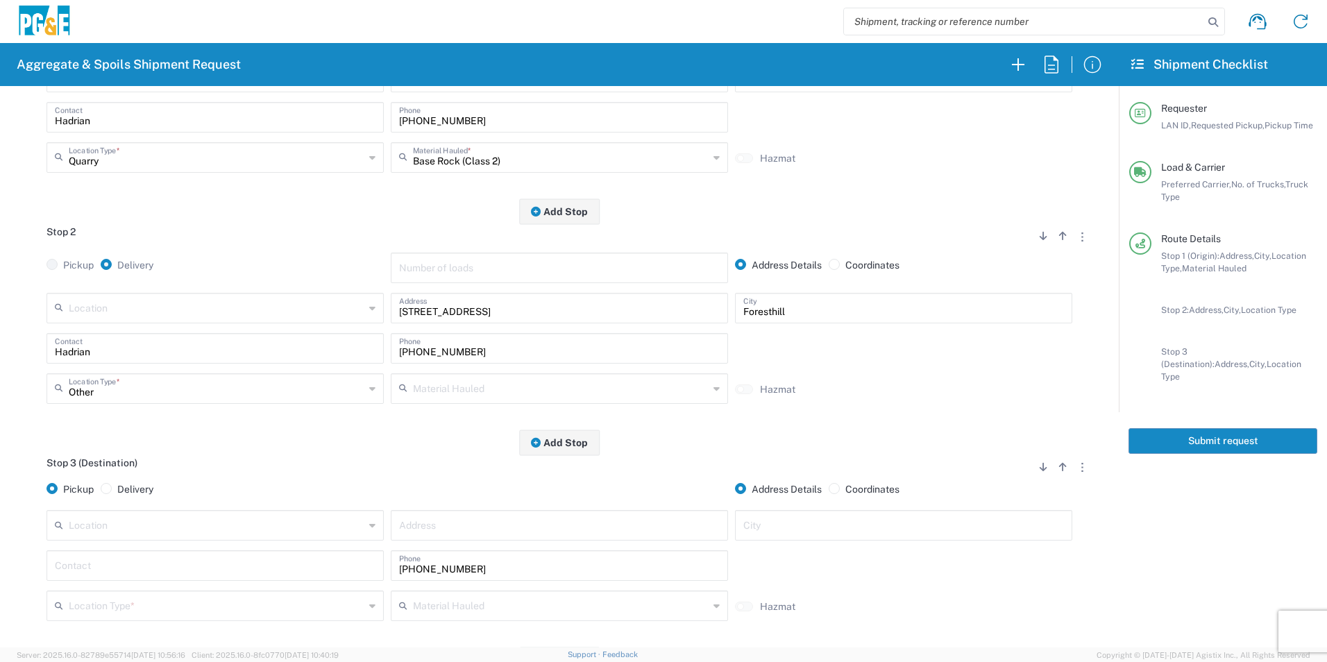
click at [140, 562] on input "text" at bounding box center [215, 565] width 321 height 24
type input "Hadrian"
click at [156, 319] on input "text" at bounding box center [217, 307] width 296 height 24
click at [144, 498] on span "[PERSON_NAME] Road - Recology Landfill" at bounding box center [214, 501] width 330 height 22
type input "[PERSON_NAME] Road - Recology Landfill"
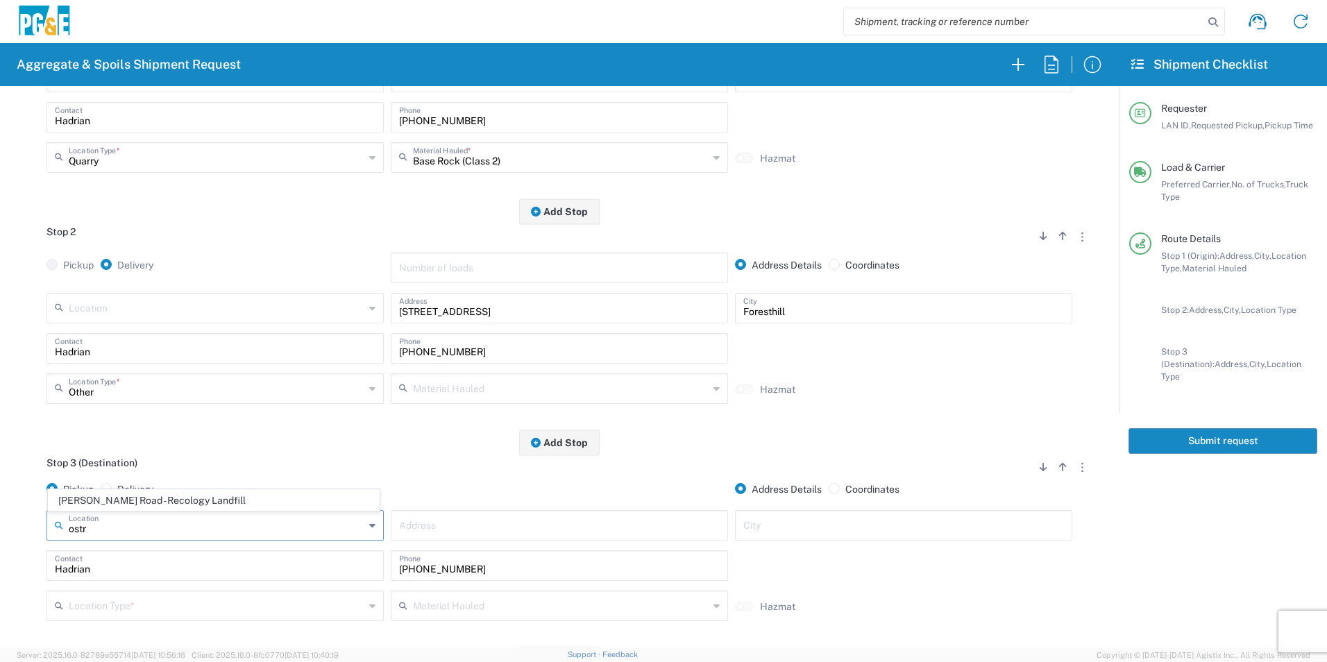
type input "5900 Ostrom Rd"
type input "Wheatland"
type input "Landfill"
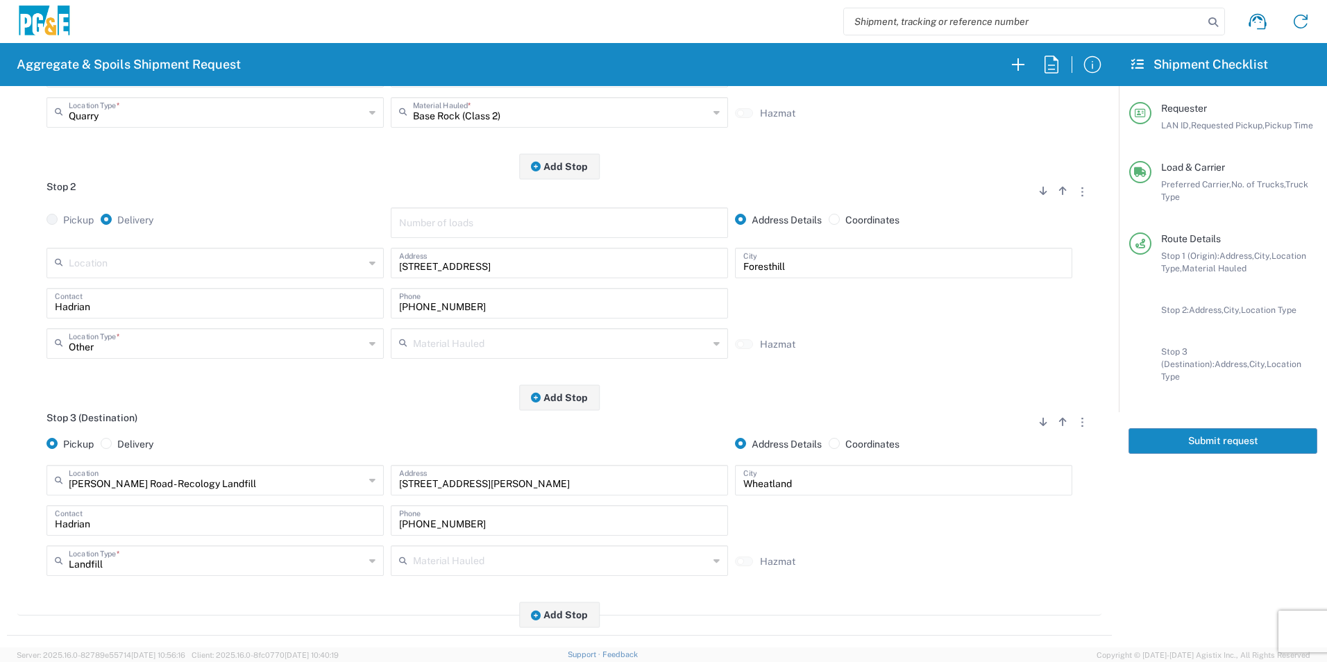
scroll to position [347, 0]
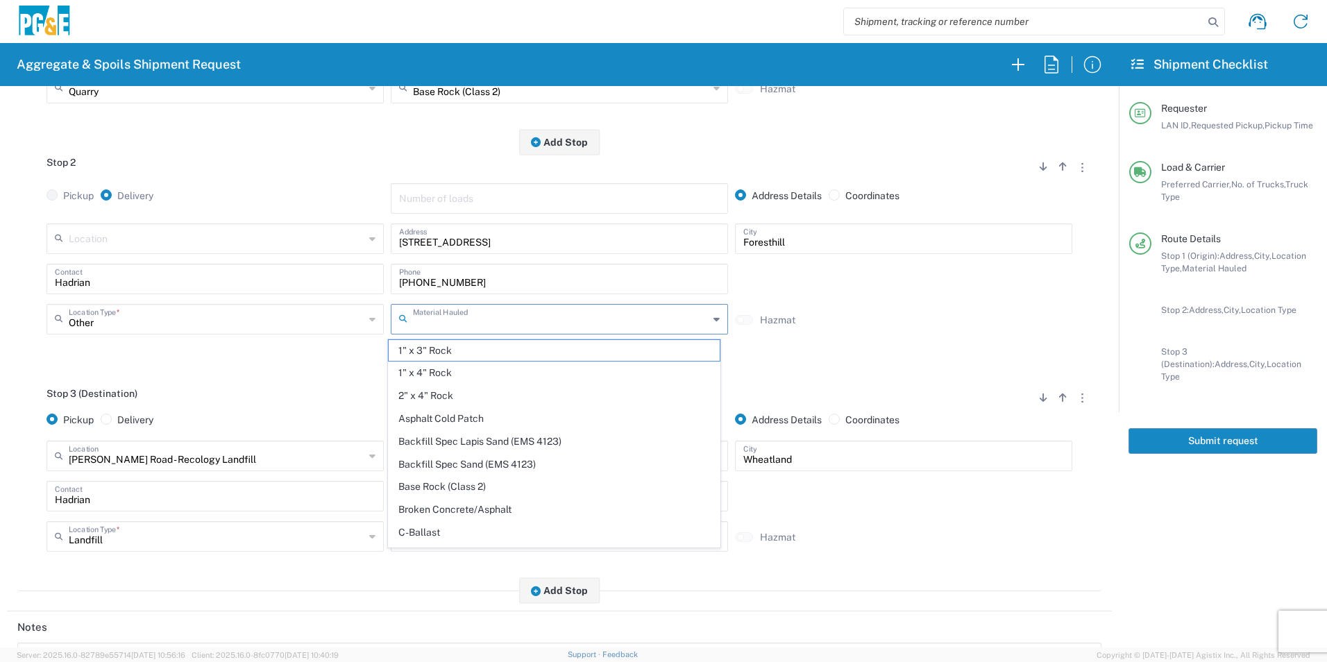
click at [432, 323] on input "text" at bounding box center [561, 318] width 296 height 24
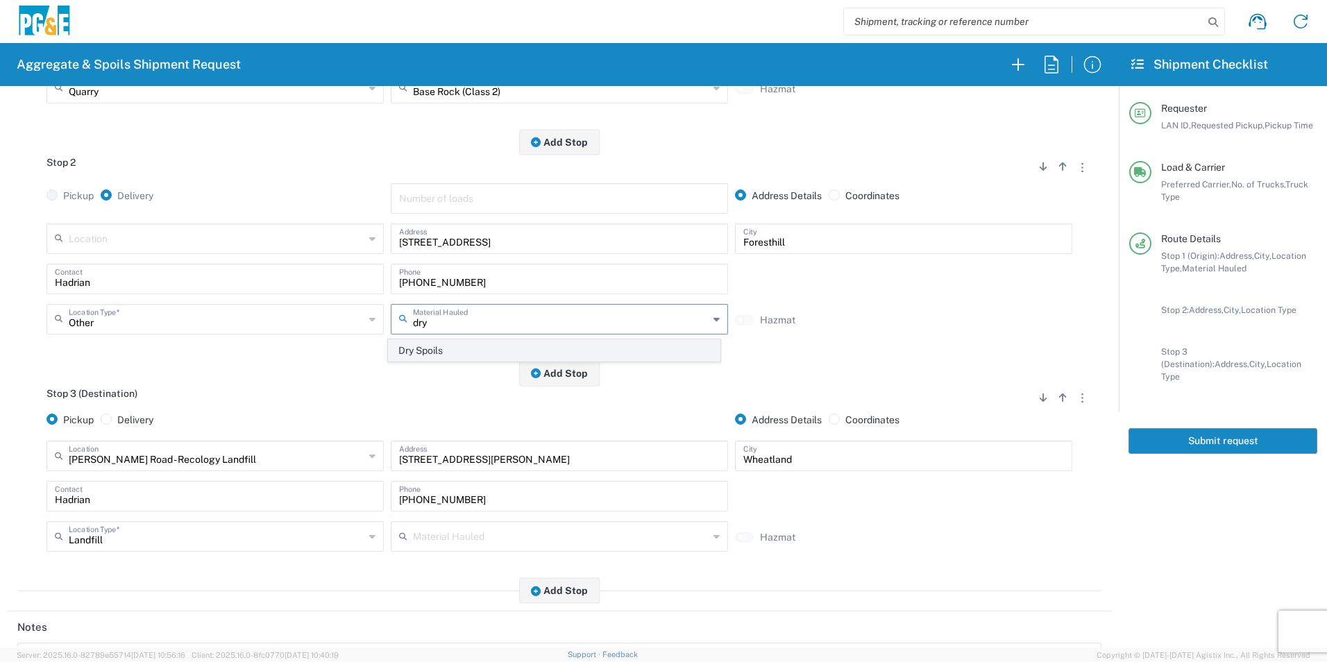
click at [430, 342] on span "Dry Spoils" at bounding box center [554, 351] width 330 height 22
type input "Dry Spoils"
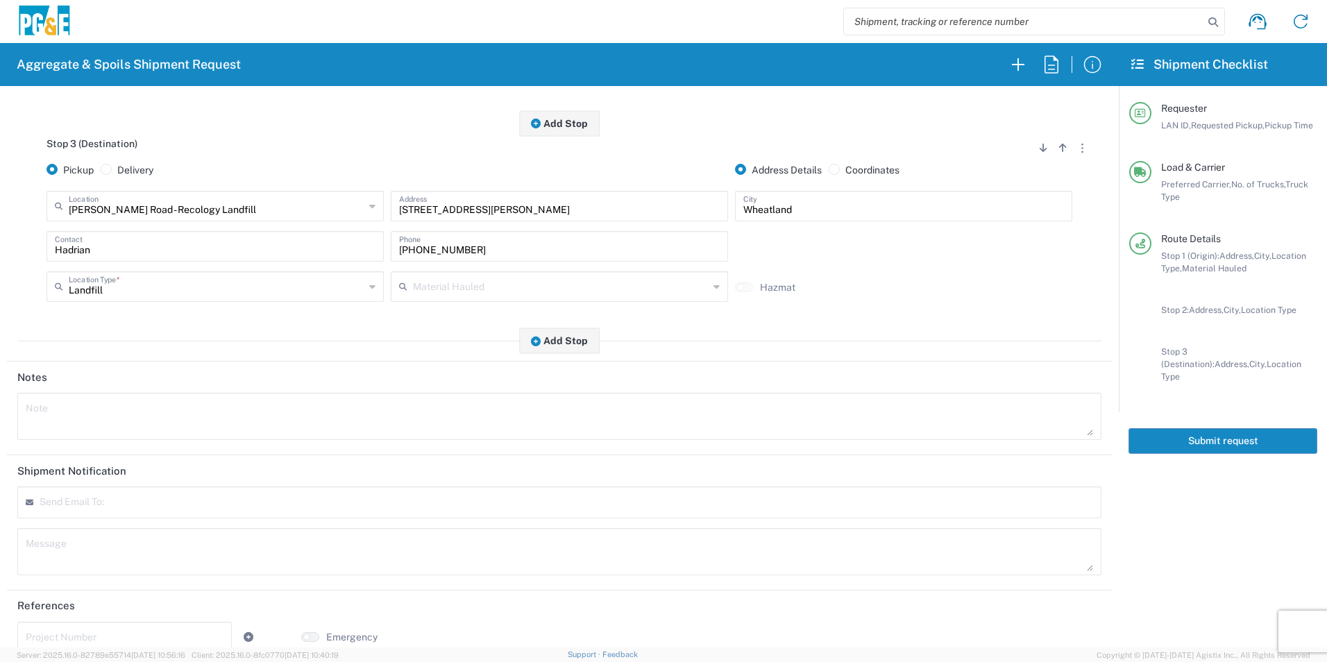
scroll to position [619, 0]
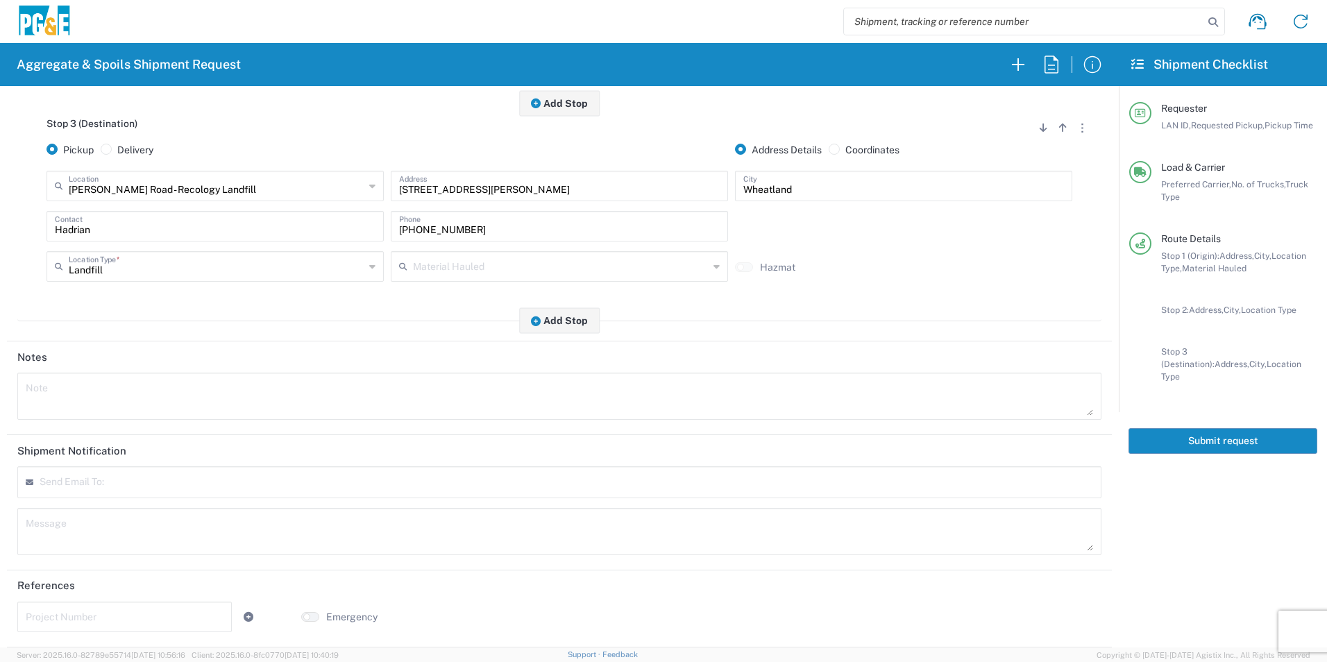
click at [47, 623] on input "text" at bounding box center [125, 616] width 198 height 24
paste input "35392113"
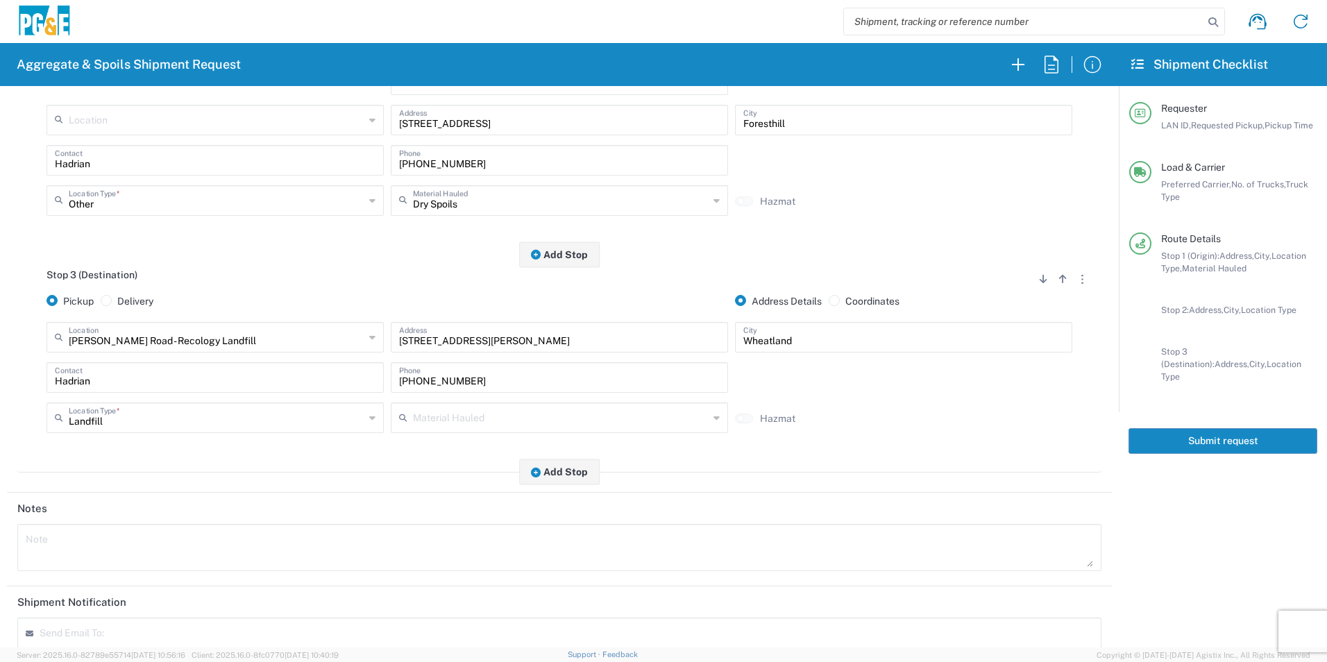
scroll to position [341, 0]
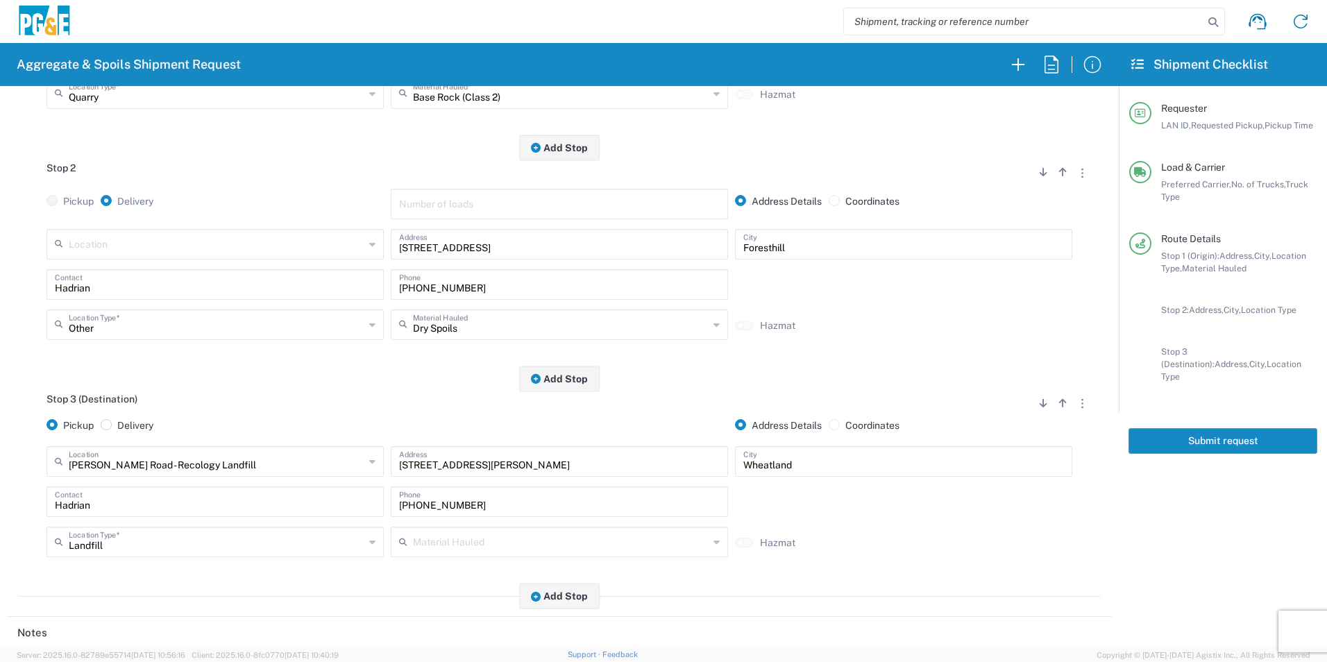
type input "35392113"
click at [103, 428] on span at bounding box center [106, 424] width 11 height 11
click at [117, 428] on input "Delivery" at bounding box center [121, 423] width 9 height 9
radio input "true"
radio input "false"
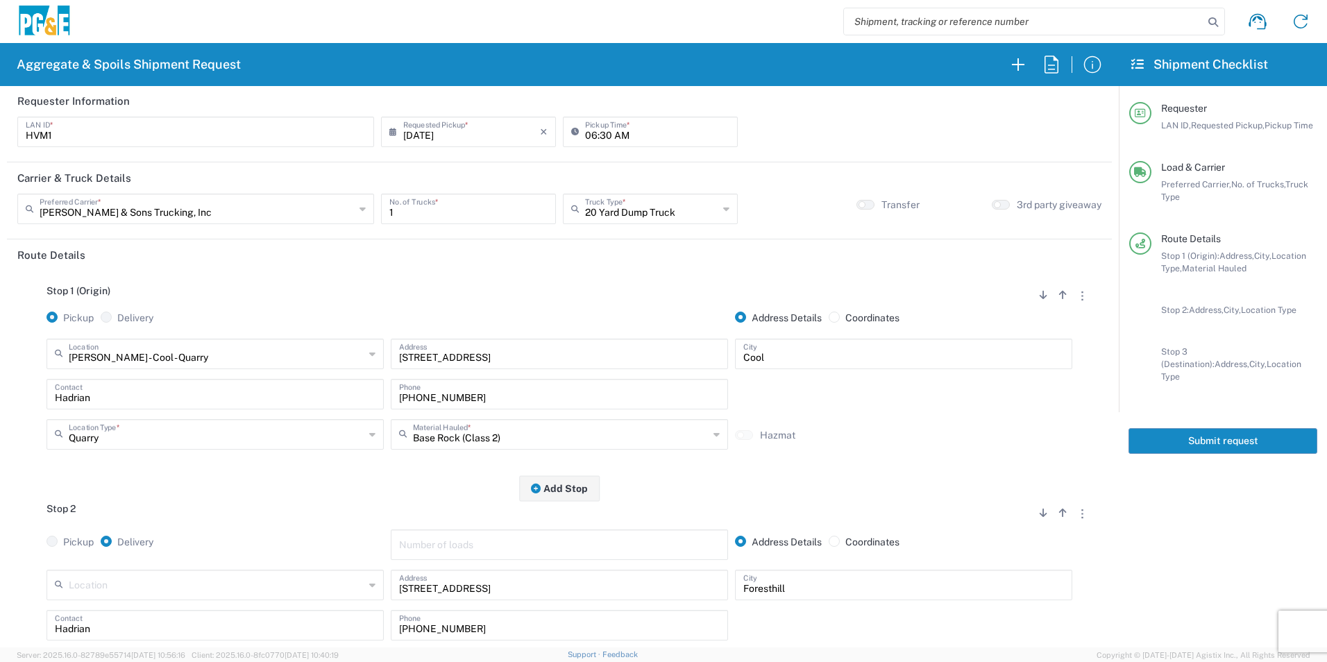
scroll to position [0, 0]
click at [1255, 437] on button "Submit request" at bounding box center [1223, 441] width 189 height 26
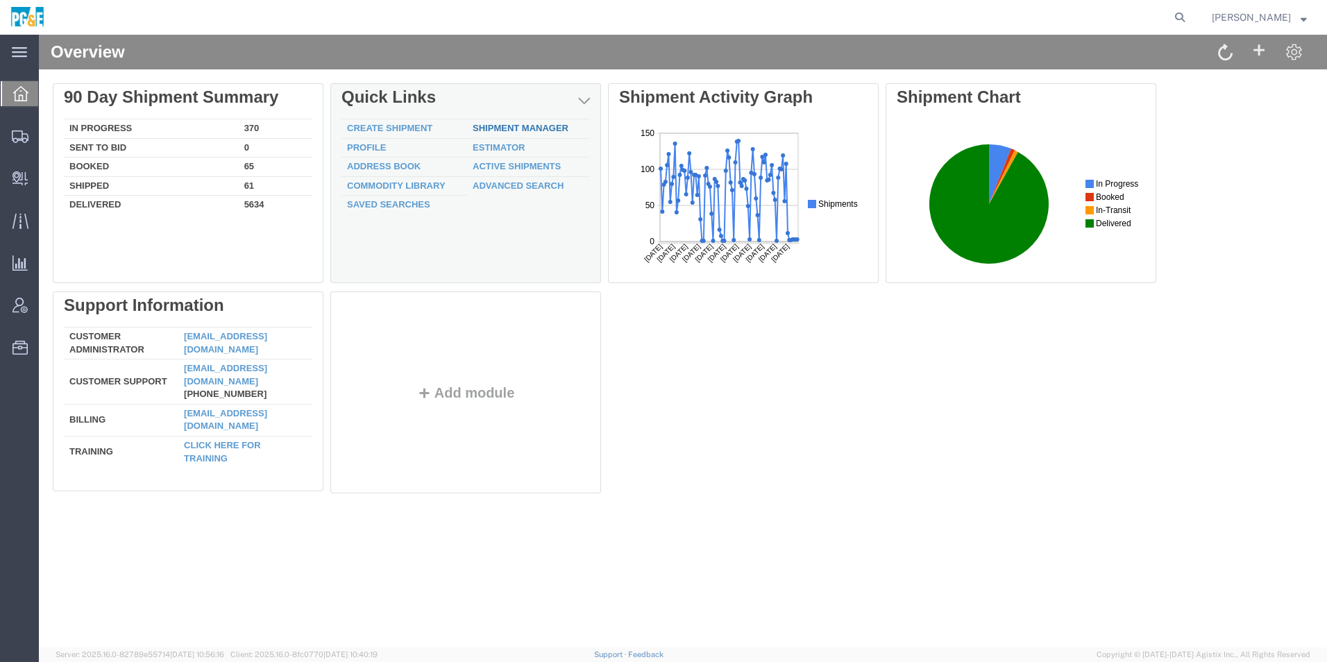
click at [520, 129] on link "Shipment Manager" at bounding box center [521, 128] width 96 height 10
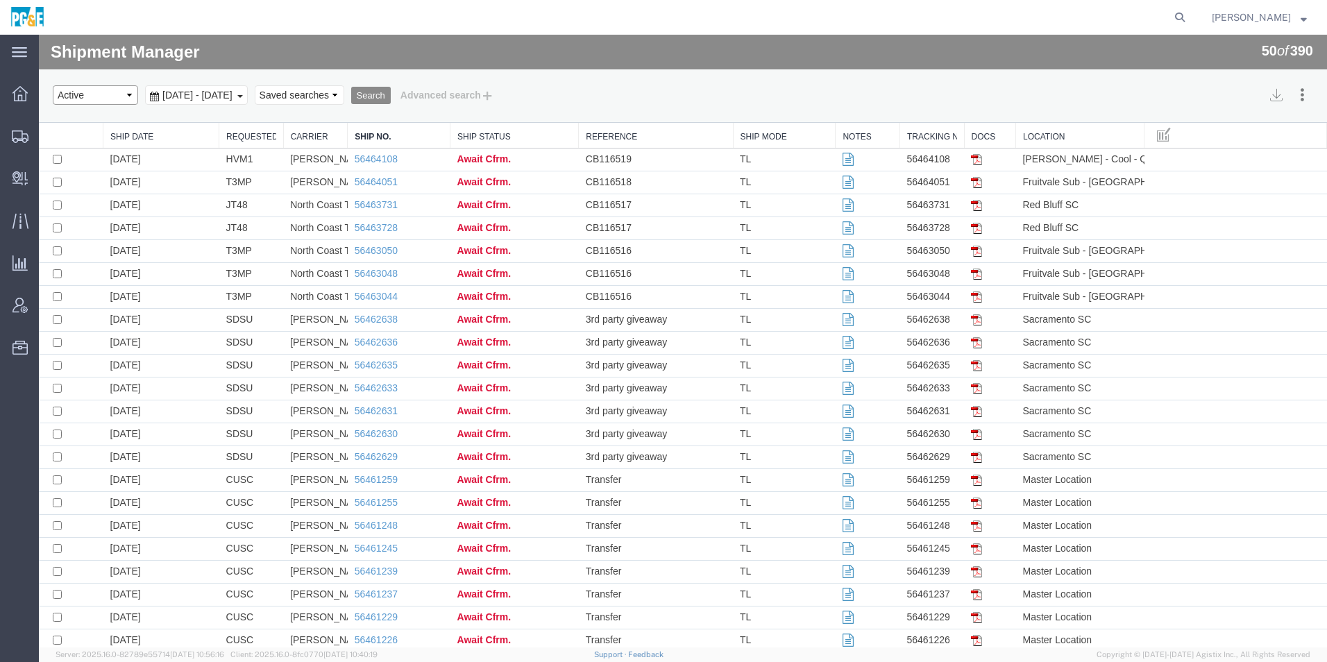
click at [89, 87] on select "Select status Active All Shipments Approved Booked Canceled Delivered Denied Ne…" at bounding box center [95, 94] width 85 height 19
select select "ALL"
click at [53, 85] on select "Select status Active All Shipments Approved Booked Canceled Delivered Denied Ne…" at bounding box center [95, 94] width 85 height 19
click at [182, 97] on span "[DATE] - [DATE]" at bounding box center [197, 95] width 77 height 11
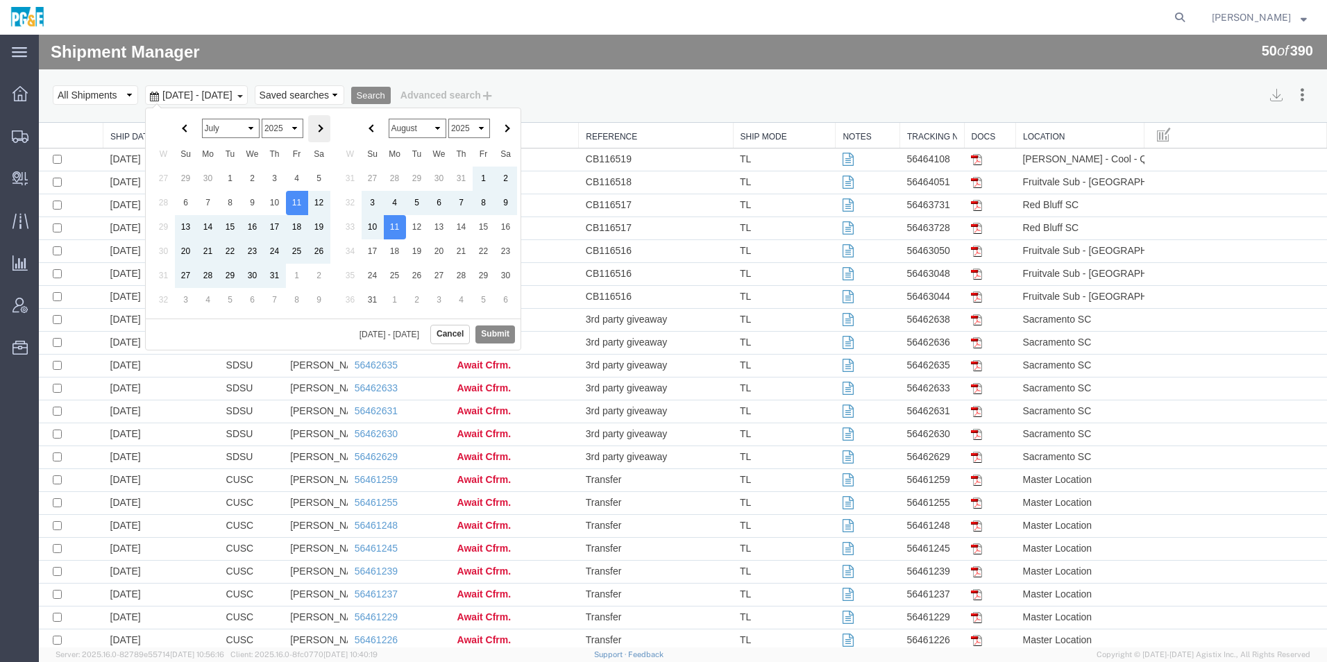
click at [315, 121] on th at bounding box center [319, 128] width 22 height 27
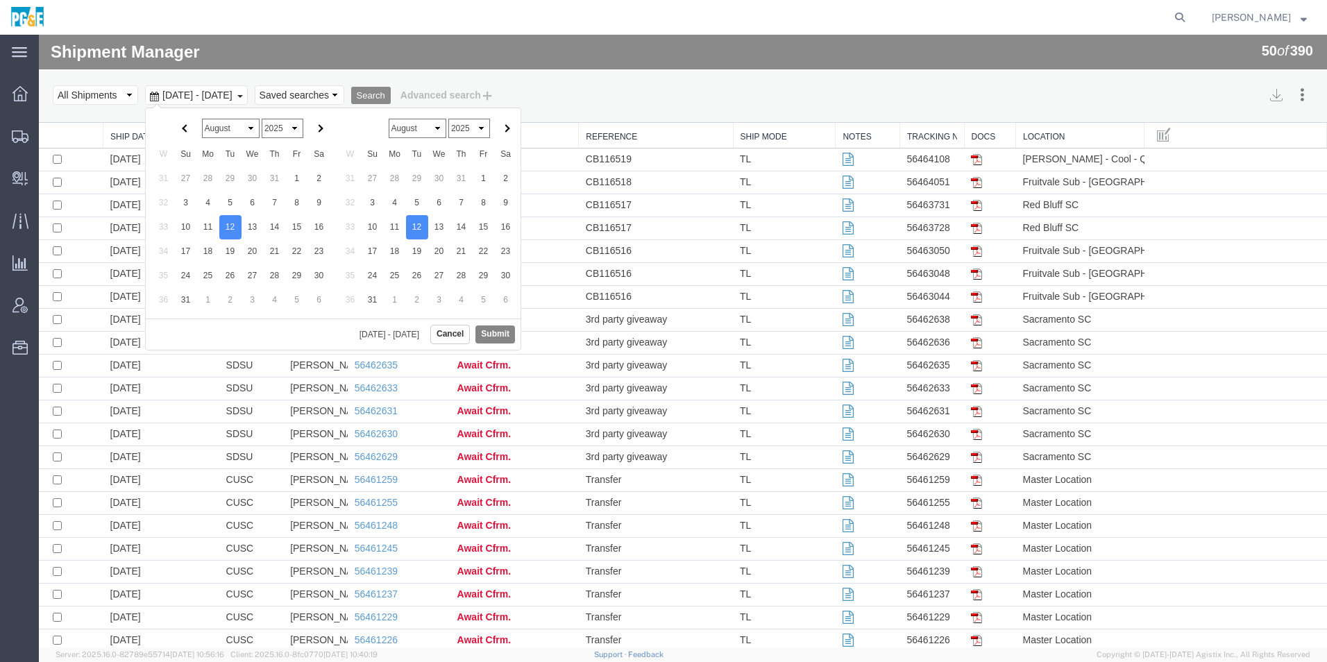
click at [482, 332] on button "Submit" at bounding box center [495, 334] width 40 height 17
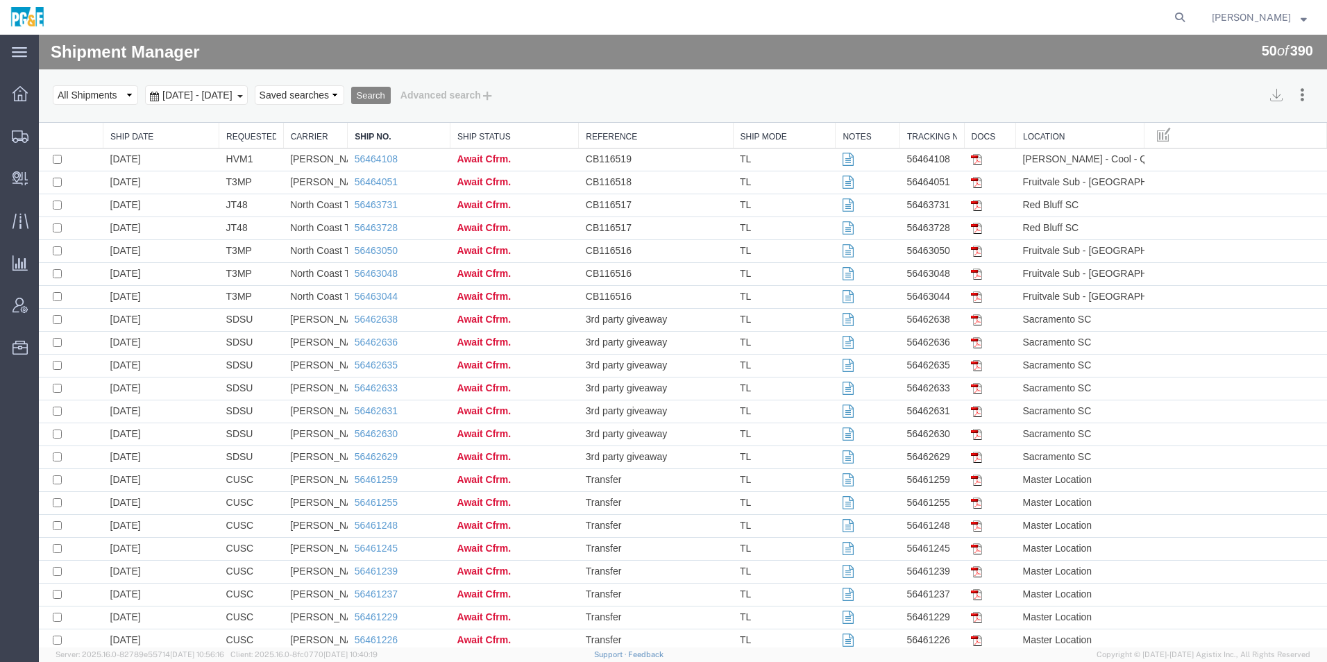
click at [391, 92] on button "Search" at bounding box center [371, 96] width 40 height 18
click at [240, 141] on link "Requested By" at bounding box center [251, 137] width 50 height 12
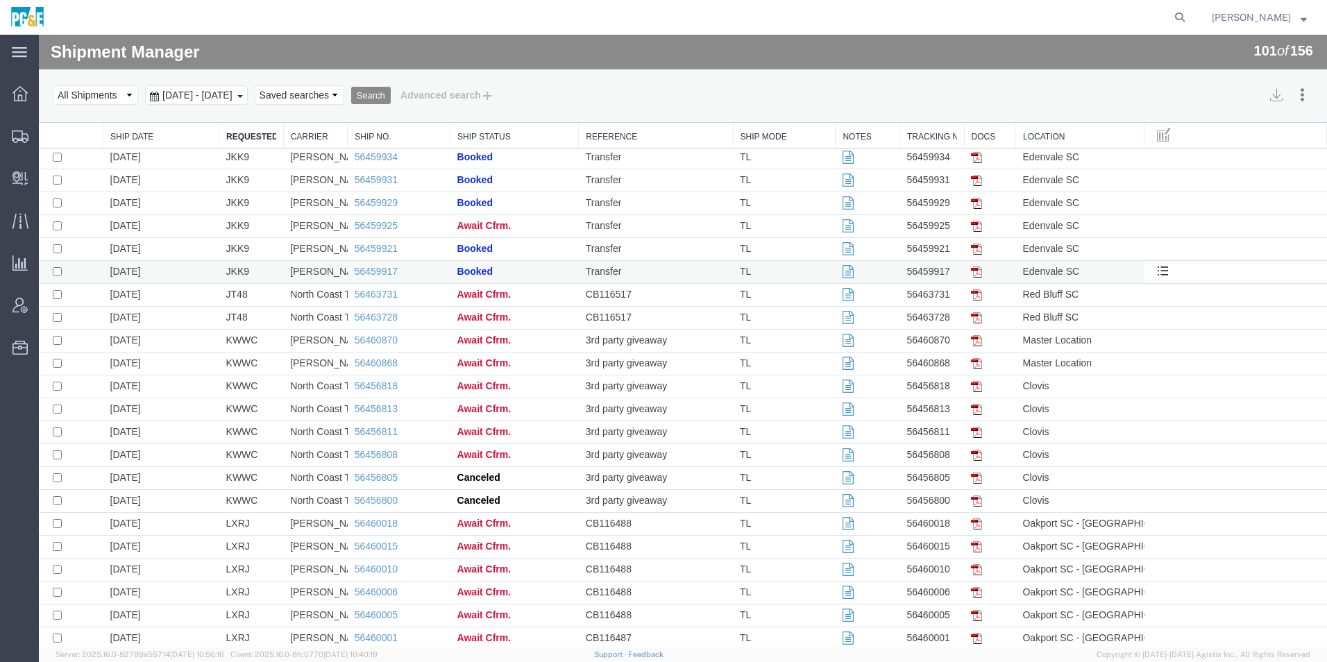
scroll to position [1771, 0]
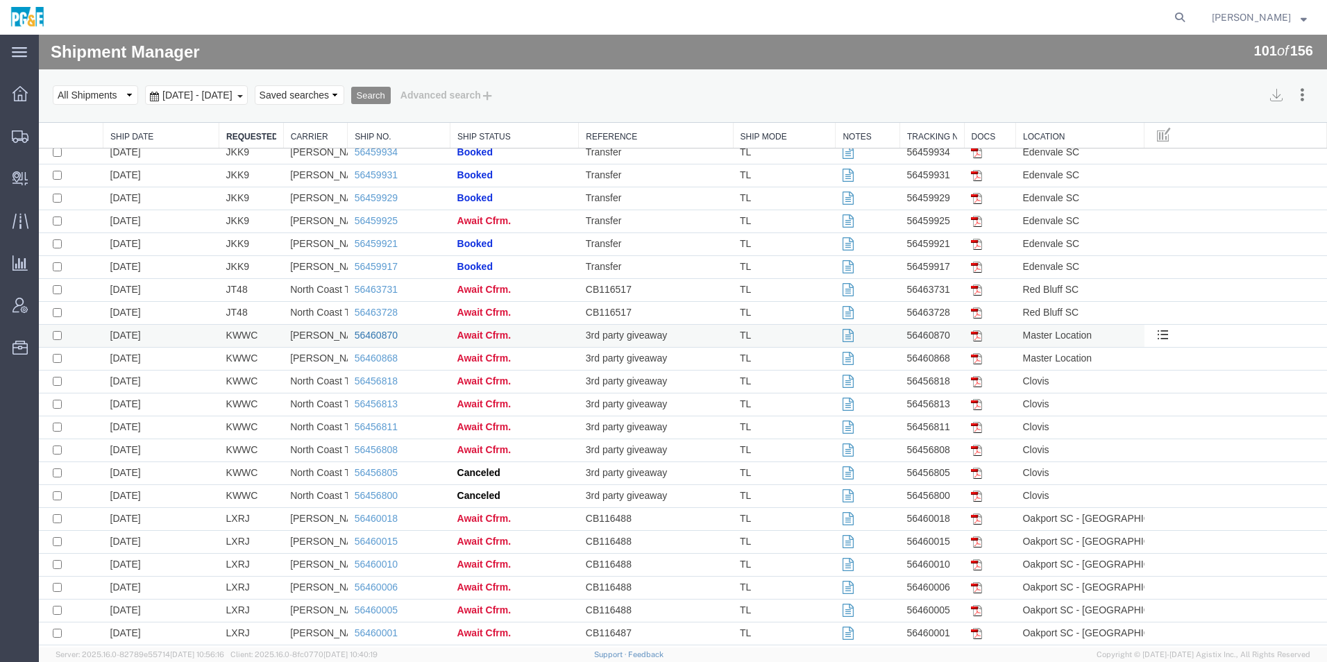
click at [378, 333] on link "56460870" at bounding box center [376, 335] width 43 height 11
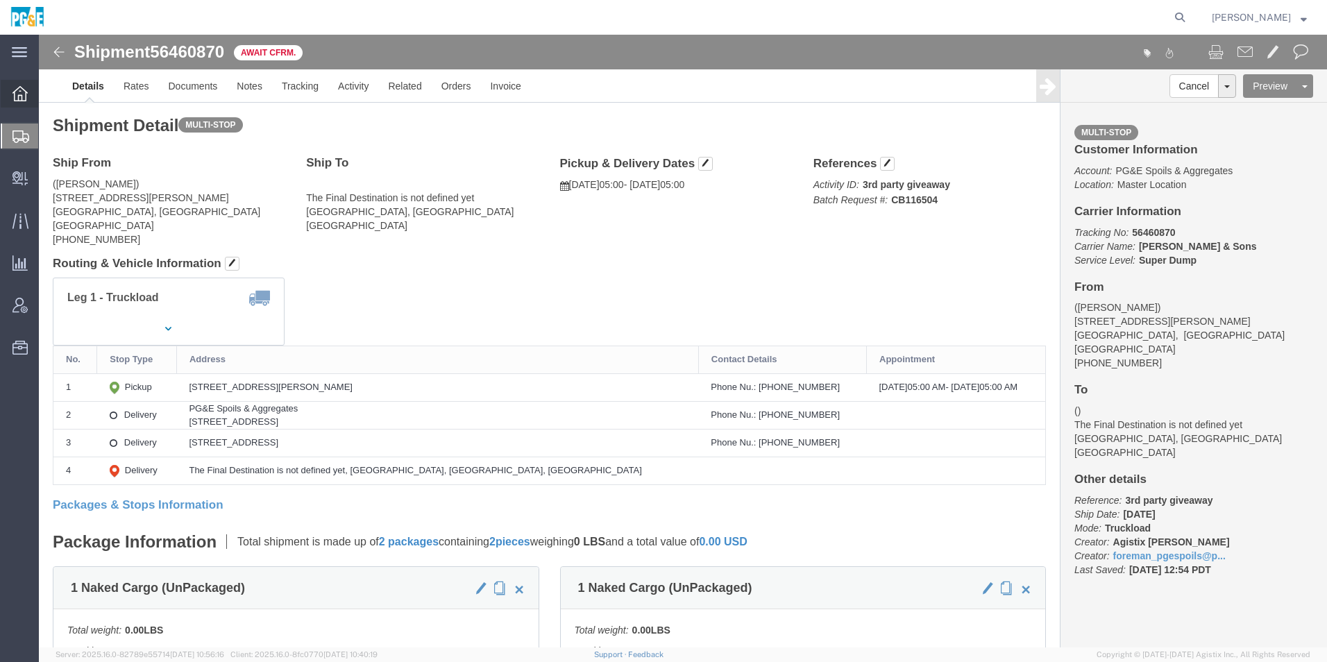
click at [17, 95] on icon at bounding box center [19, 93] width 15 height 15
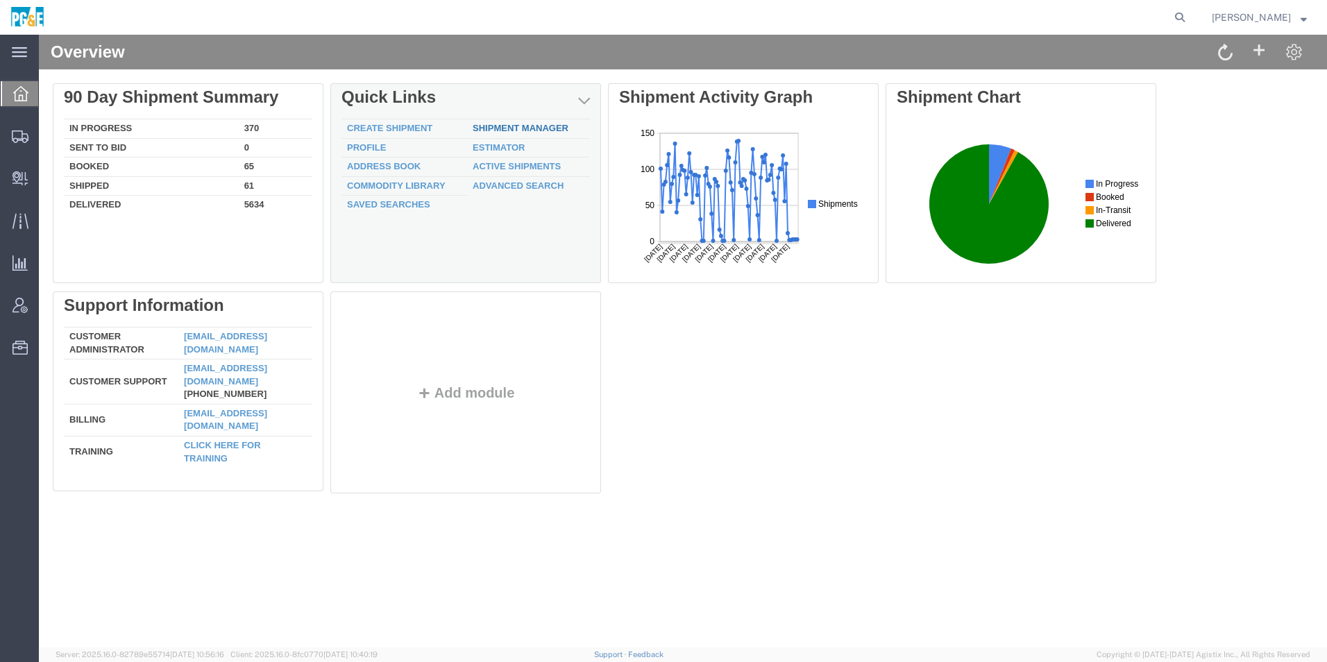
click at [535, 124] on link "Shipment Manager" at bounding box center [521, 128] width 96 height 10
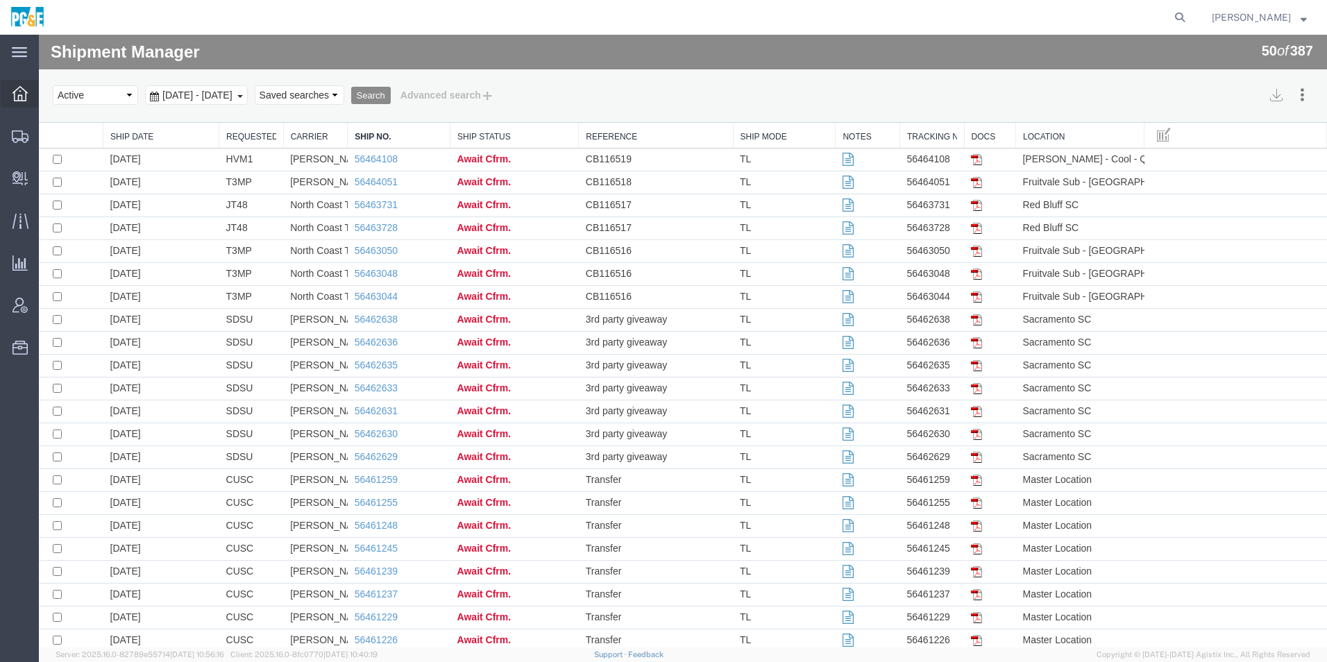
click at [18, 97] on icon at bounding box center [19, 93] width 15 height 15
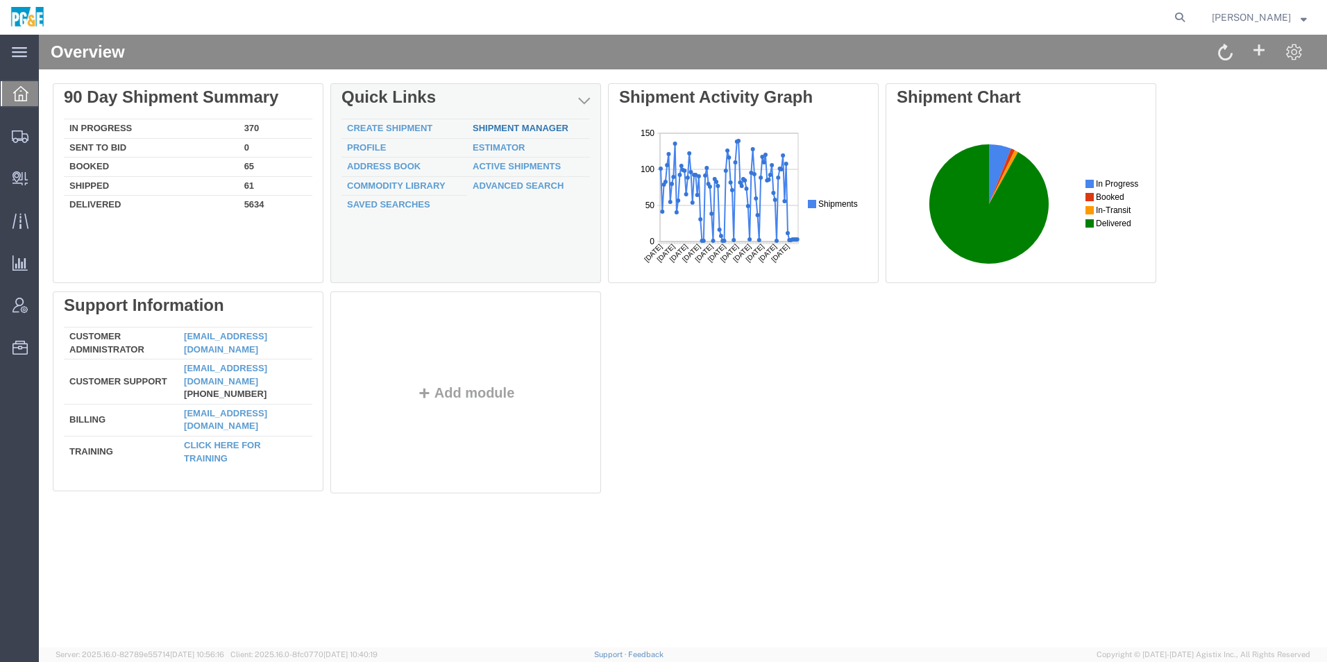
click at [513, 130] on link "Shipment Manager" at bounding box center [521, 128] width 96 height 10
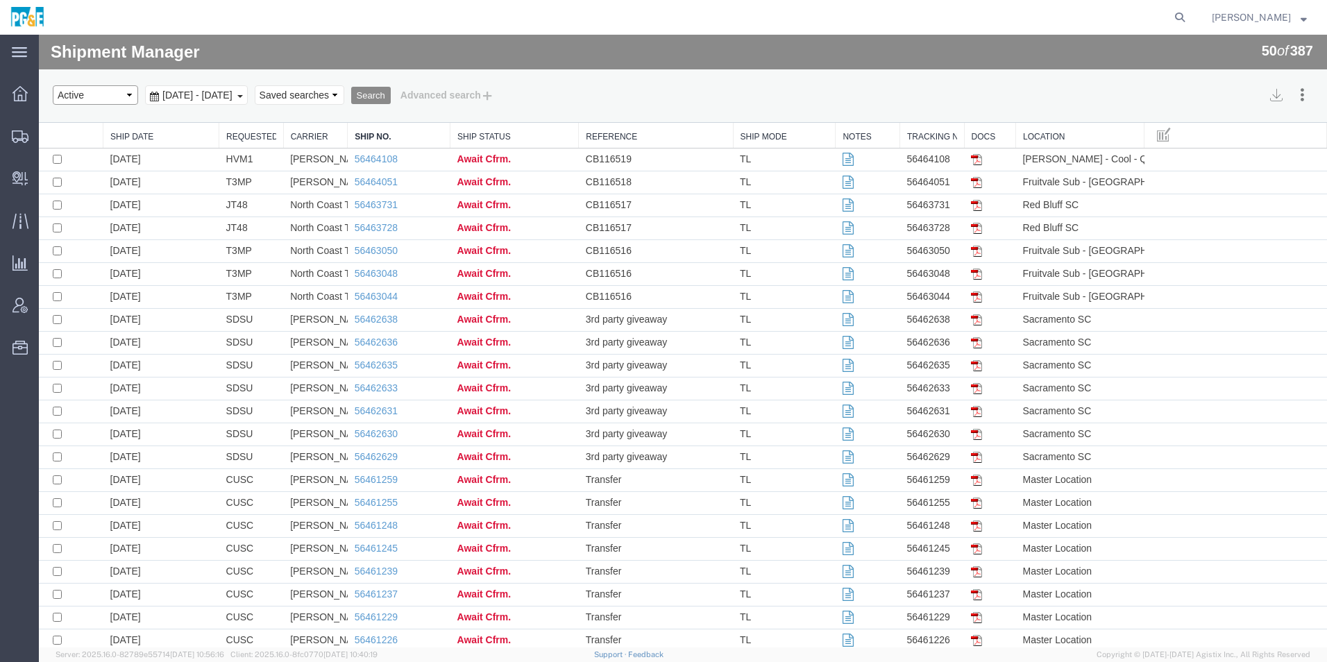
click at [66, 94] on select "Select status Active All Shipments Approved Booked Canceled Delivered Denied Ne…" at bounding box center [95, 94] width 85 height 19
select select "ALL"
click at [53, 85] on select "Select status Active All Shipments Approved Booked Canceled Delivered Denied Ne…" at bounding box center [95, 94] width 85 height 19
click at [236, 95] on span "[DATE] - [DATE]" at bounding box center [197, 95] width 77 height 11
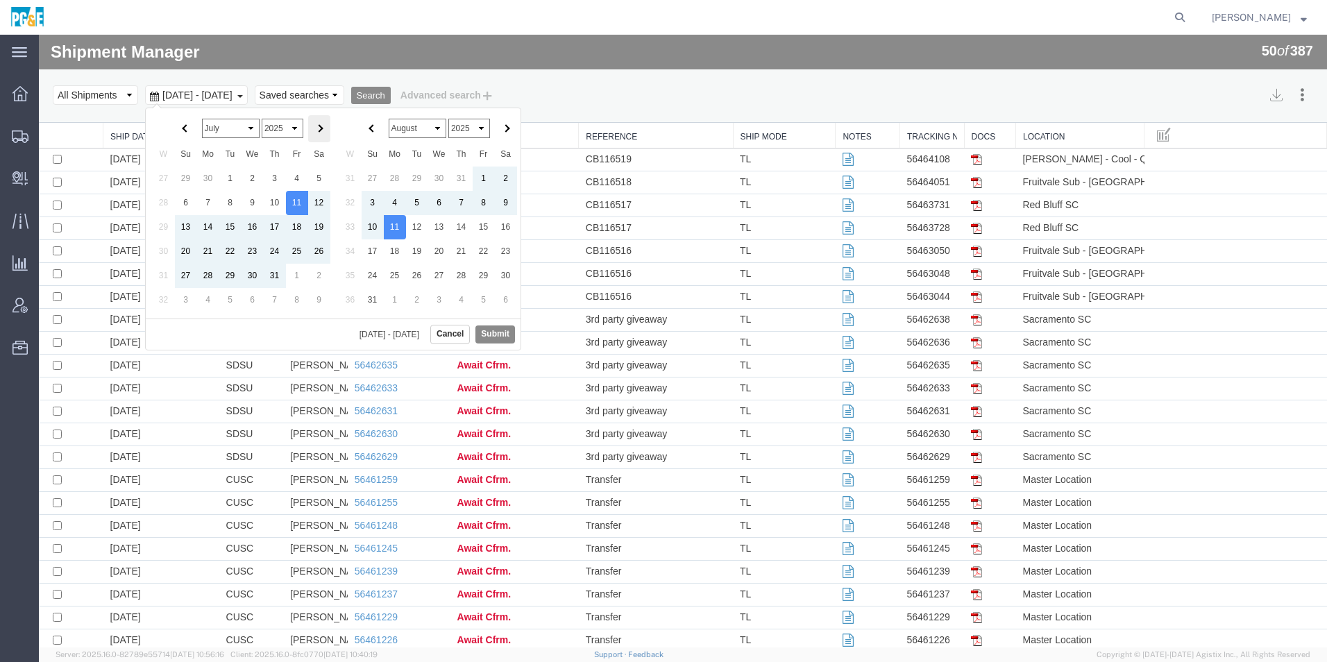
click at [318, 119] on th at bounding box center [319, 128] width 22 height 27
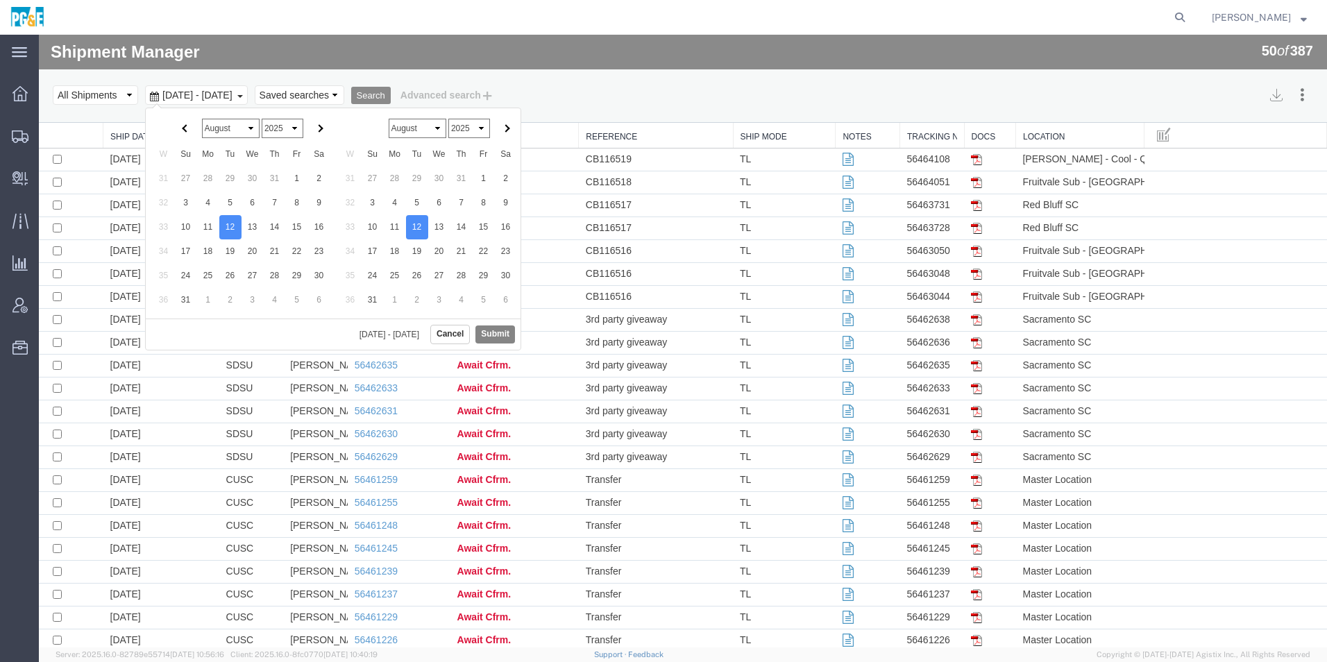
click at [495, 333] on button "Submit" at bounding box center [495, 334] width 40 height 17
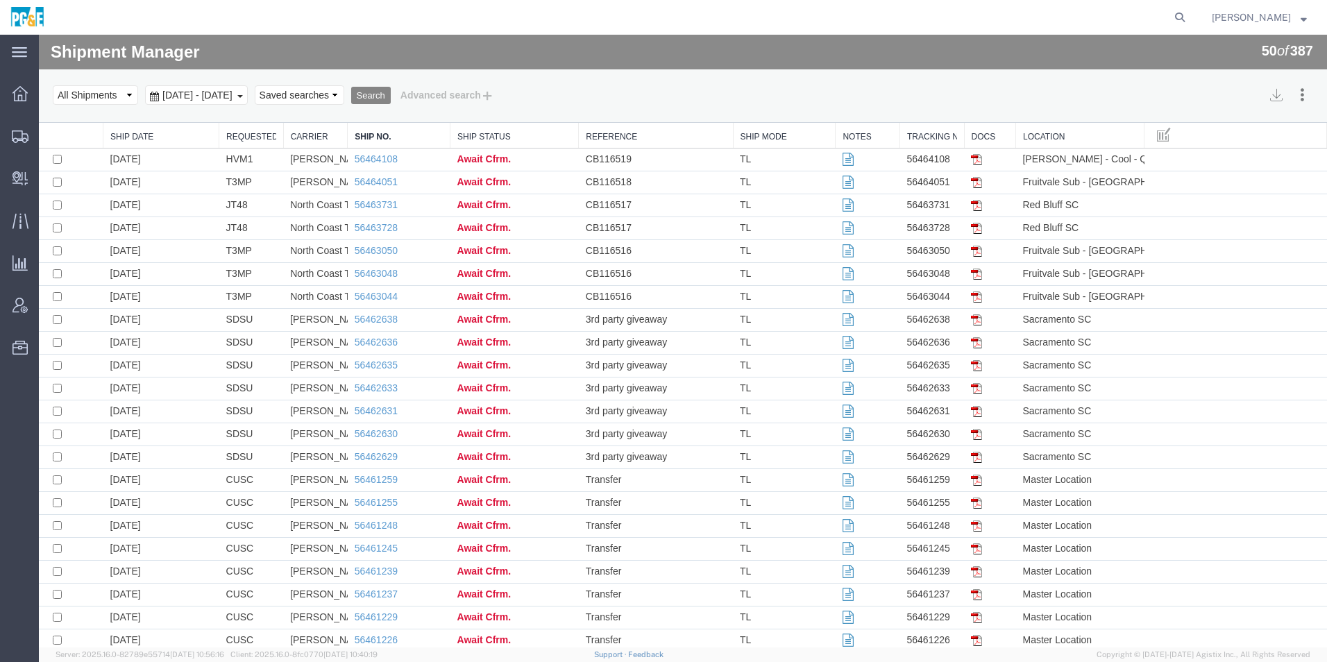
click at [391, 94] on button "Search" at bounding box center [371, 96] width 40 height 18
click at [255, 137] on link "Requested By" at bounding box center [251, 137] width 50 height 12
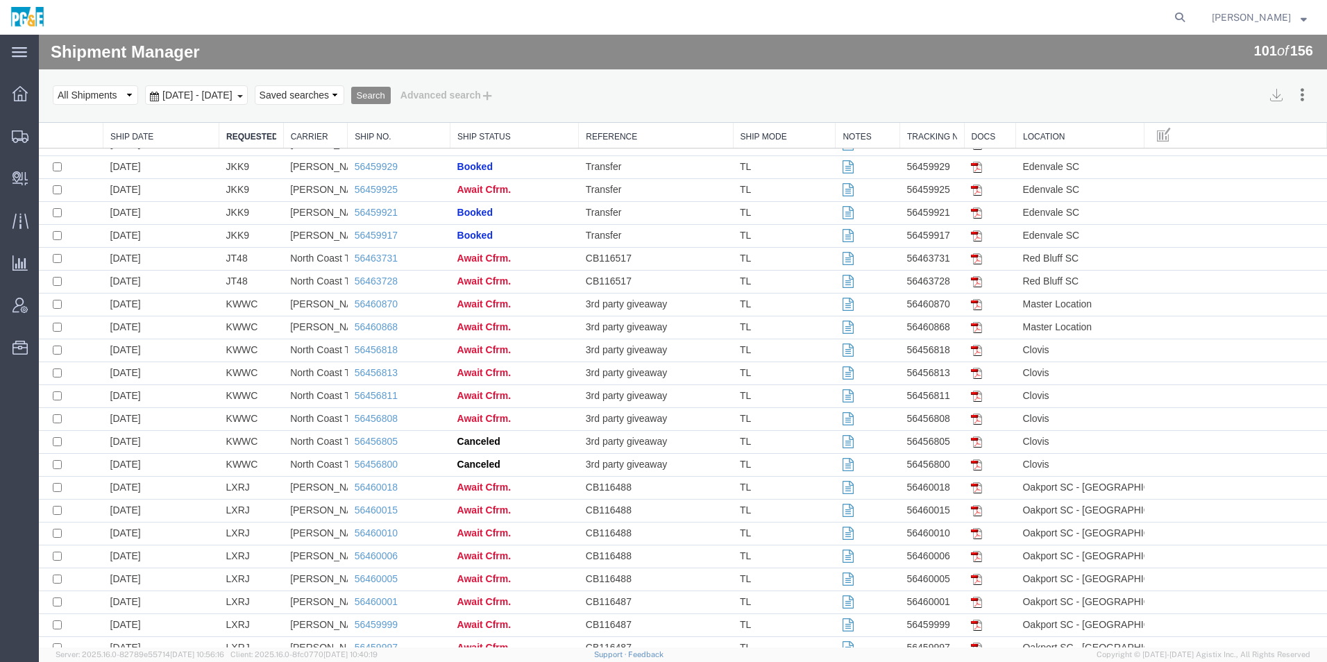
scroll to position [1828, 0]
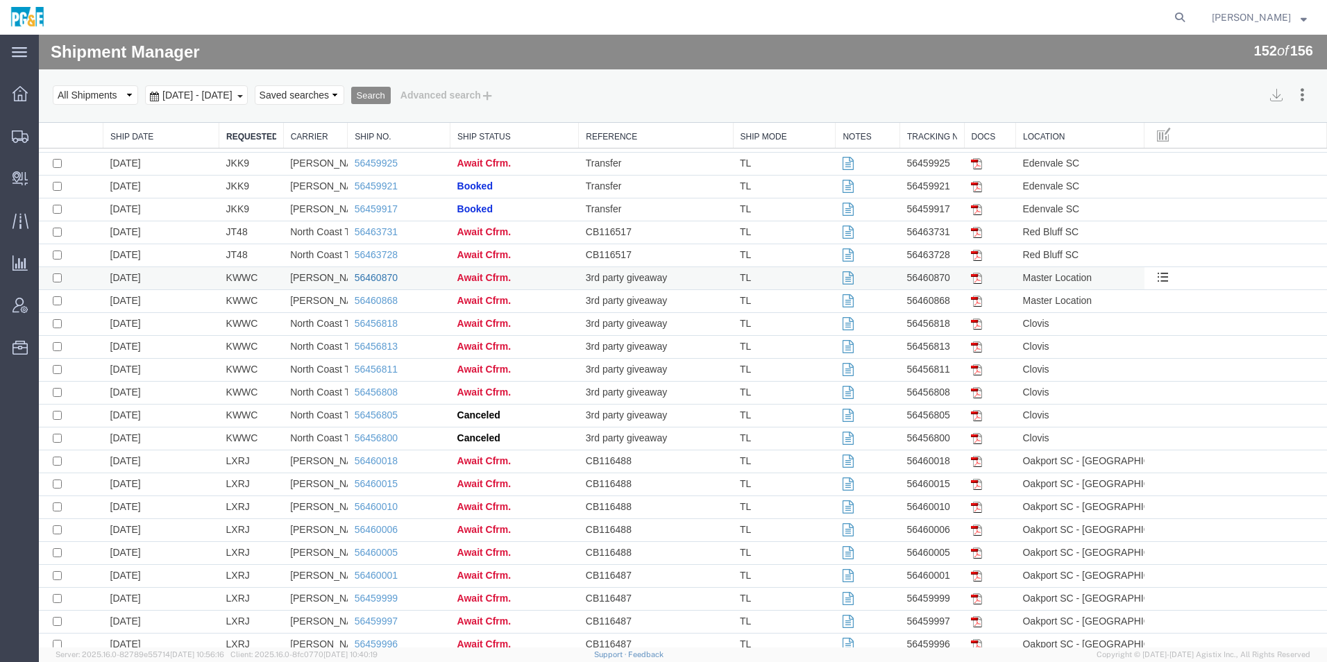
click at [380, 278] on link "56460870" at bounding box center [376, 277] width 43 height 11
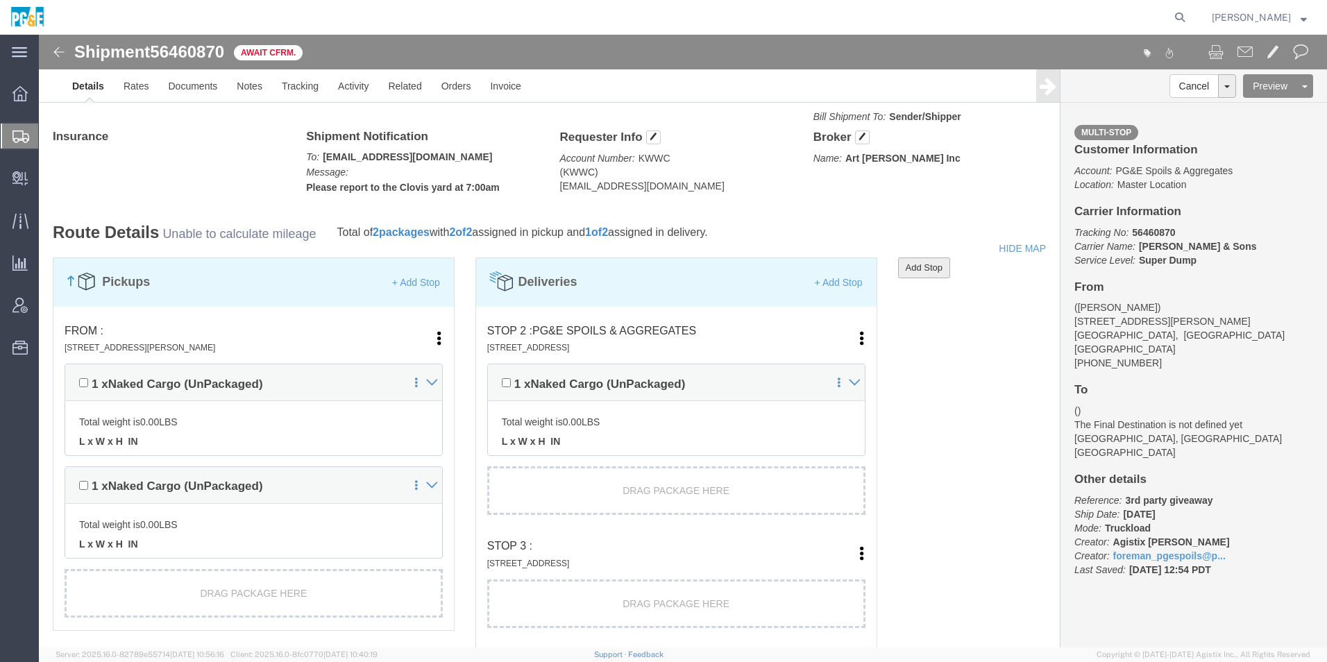
scroll to position [902, 0]
click link "Edit"
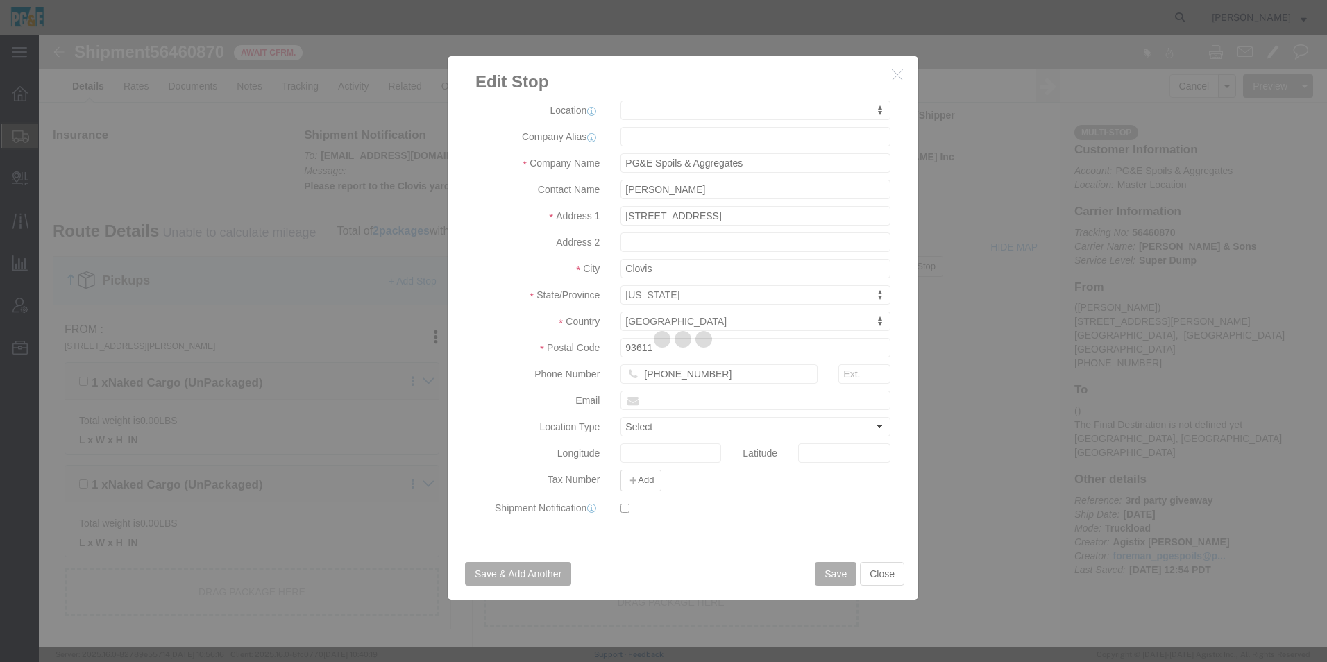
select select
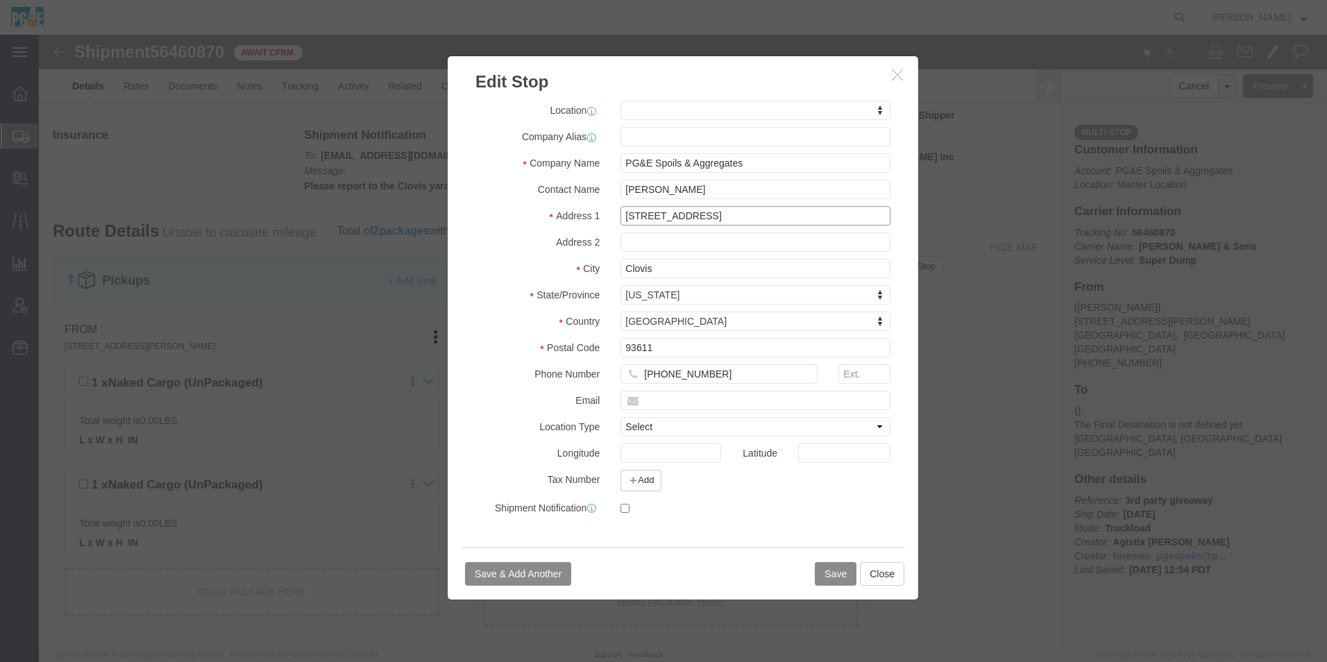
drag, startPoint x: 700, startPoint y: 180, endPoint x: 554, endPoint y: 185, distance: 145.8
click div "Address [STREET_ADDRESS]"
type input "[STREET_ADDRESS][PERSON_NAME]"
select select
click input "[STREET_ADDRESS][PERSON_NAME]"
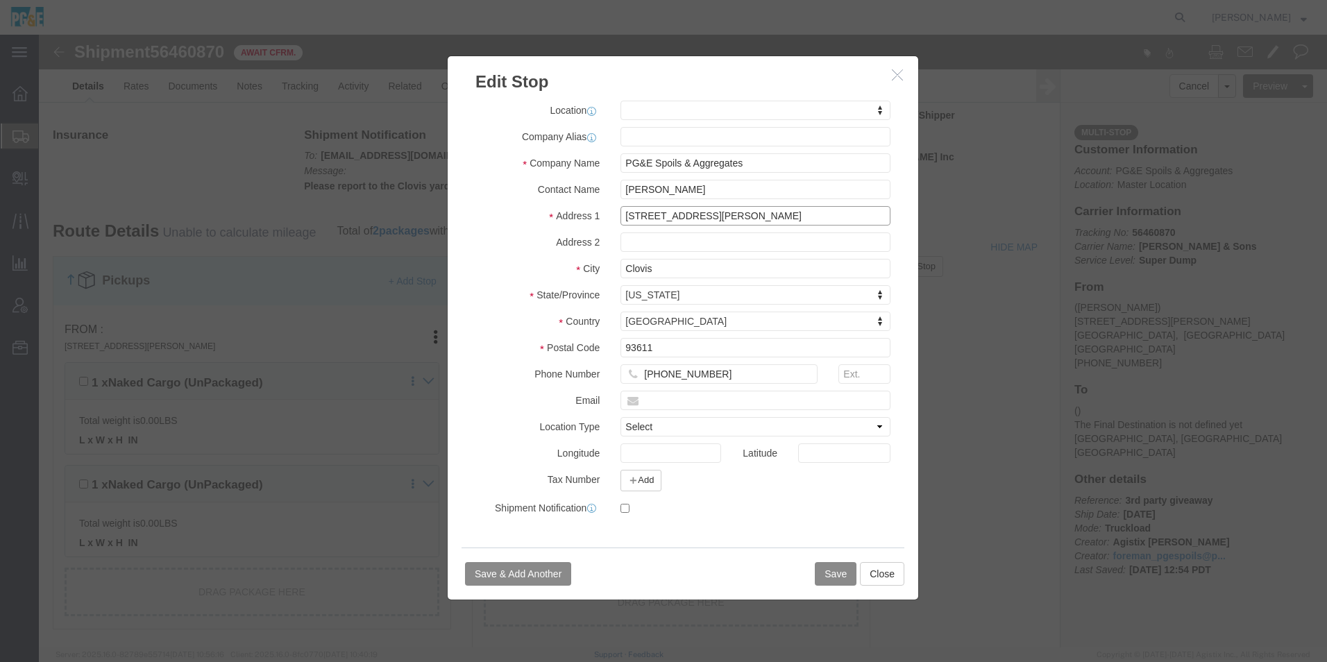
type input "[STREET_ADDRESS][PERSON_NAME]"
select select
drag, startPoint x: 614, startPoint y: 313, endPoint x: 541, endPoint y: 311, distance: 72.2
click div "Postal Code 93611"
type input "93619"
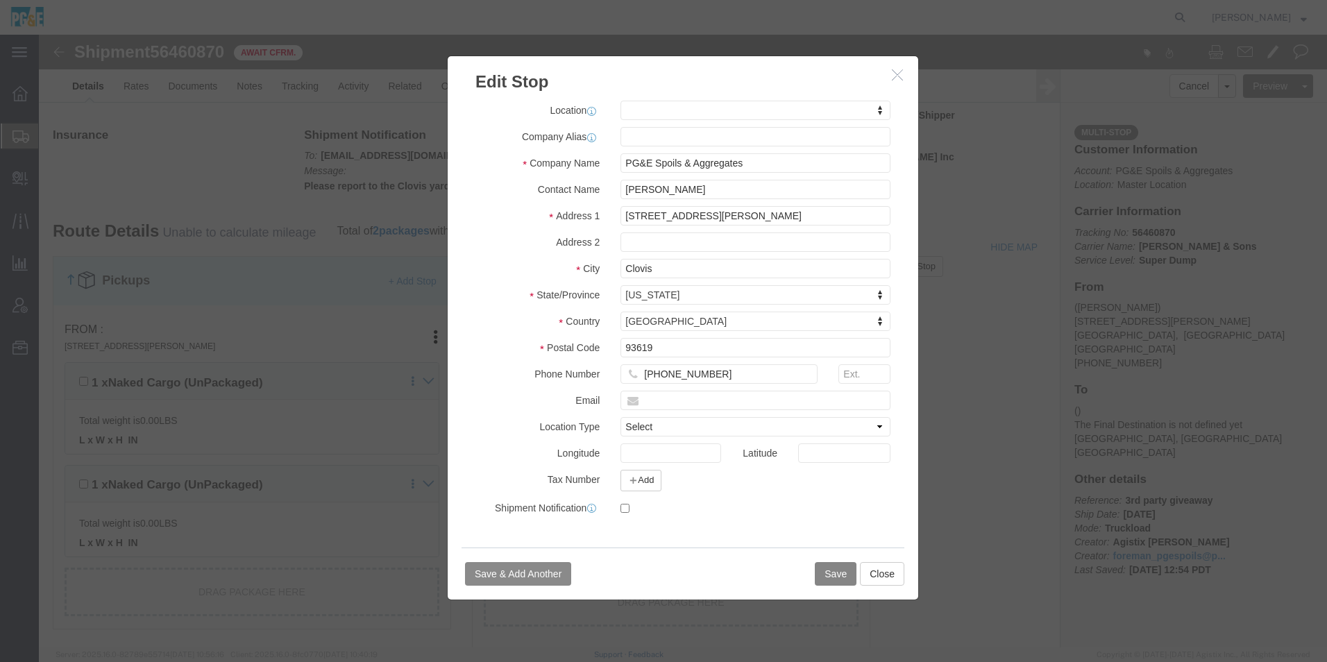
select select
click button "Save"
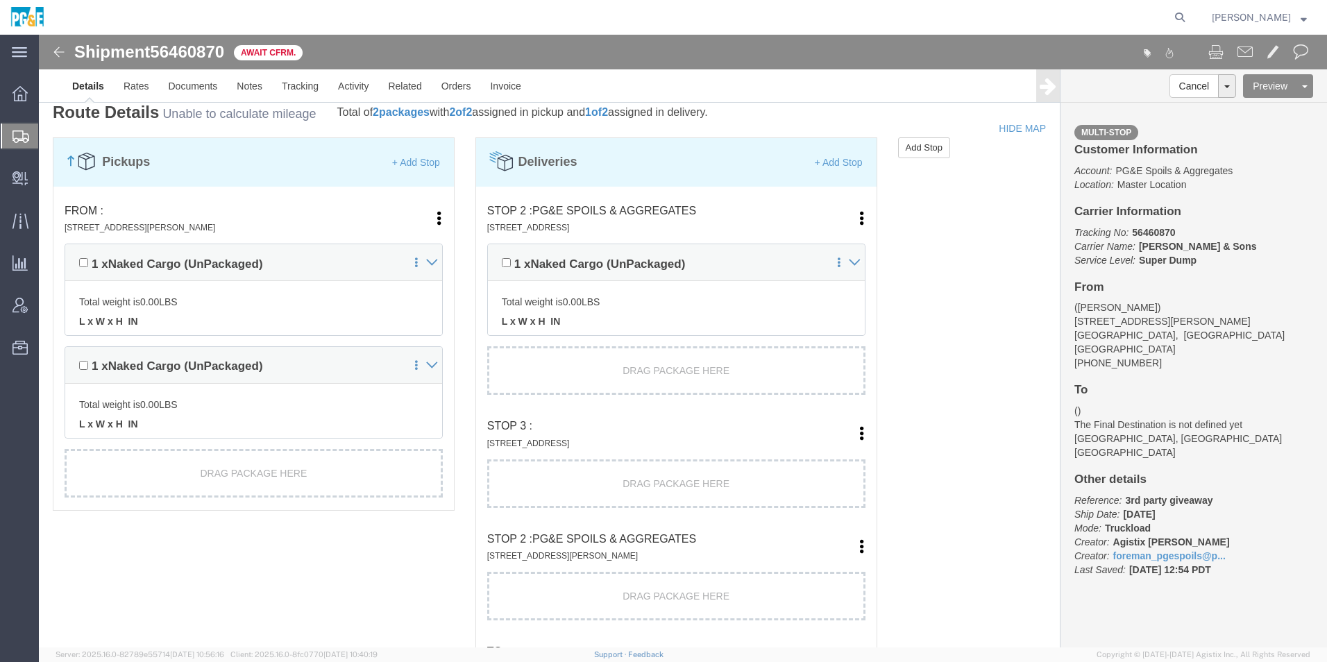
scroll to position [1111, 0]
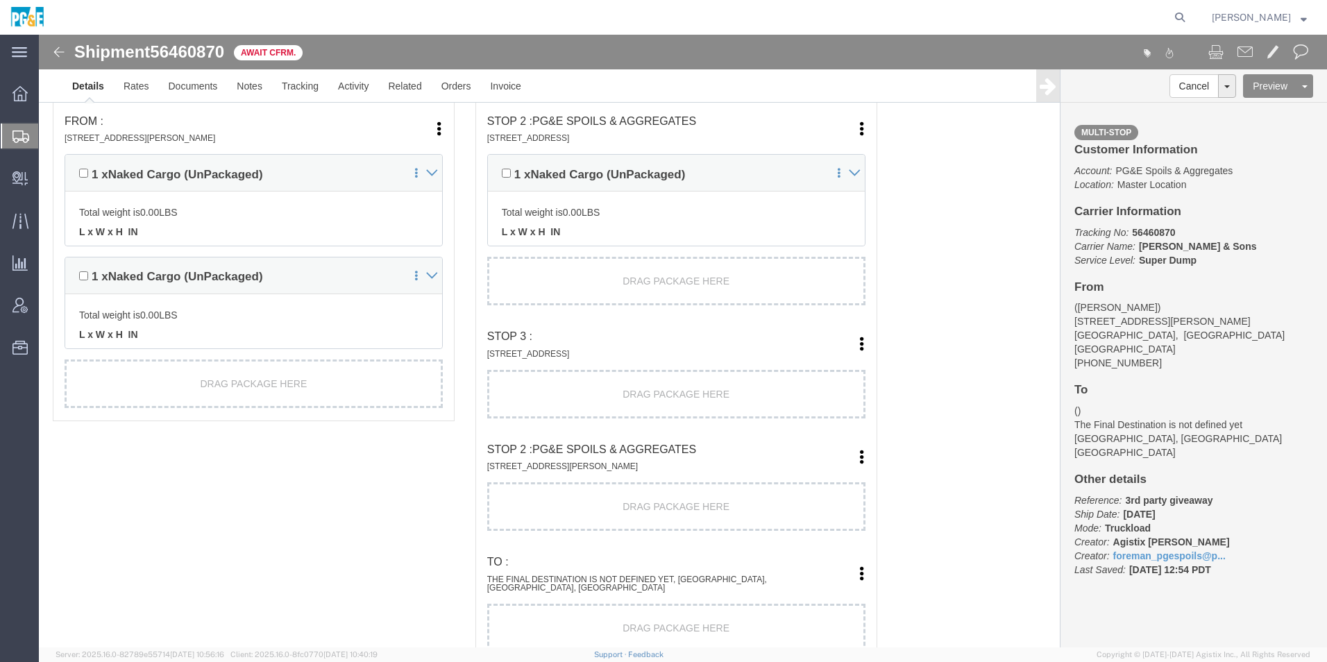
click link "Move to top"
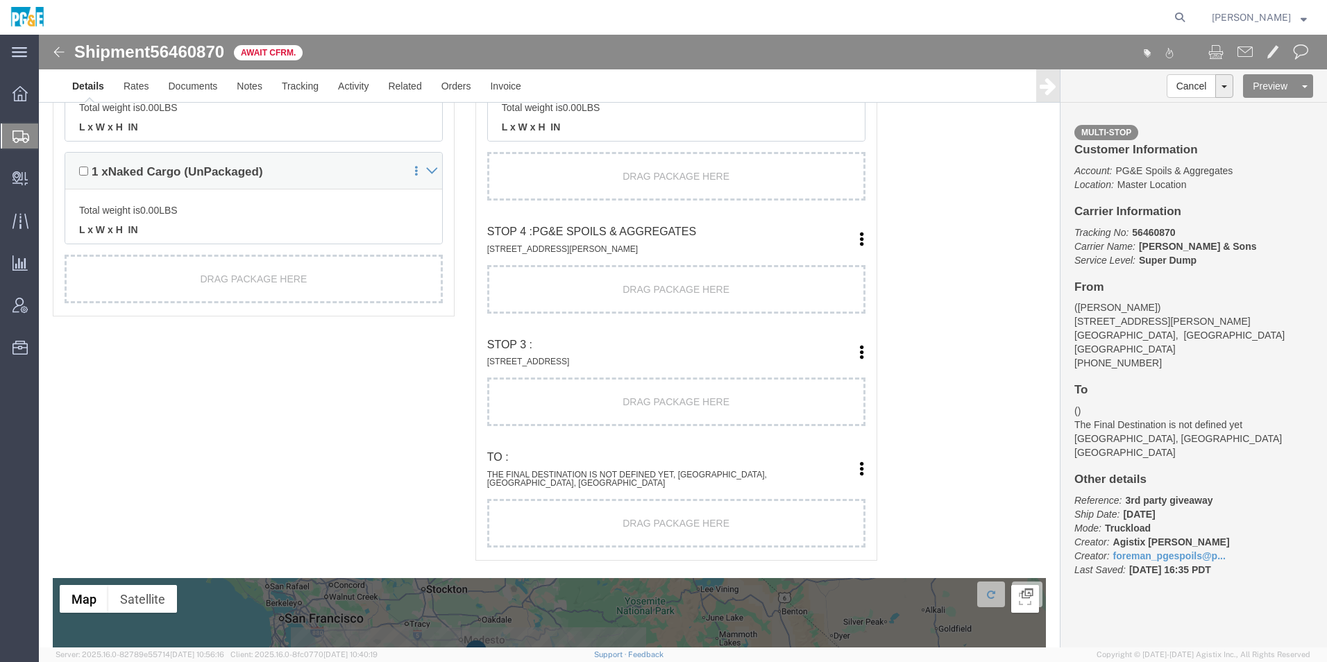
scroll to position [1180, 0]
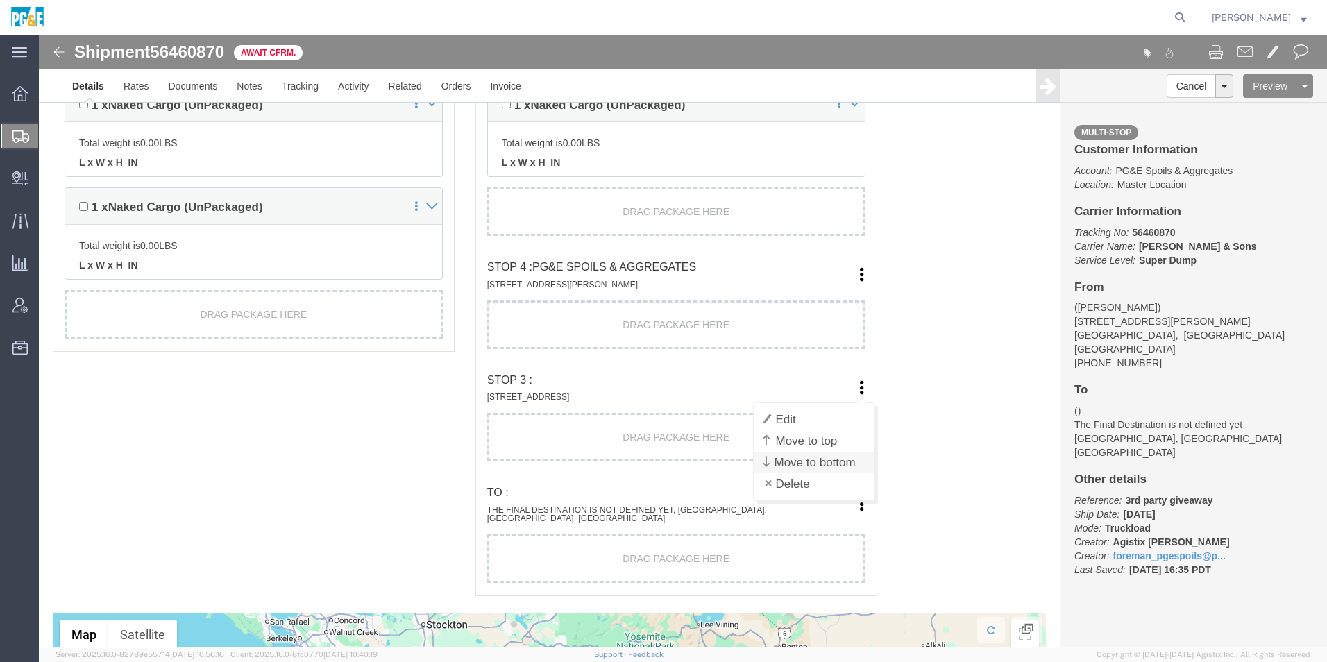
click link "Move to bottom"
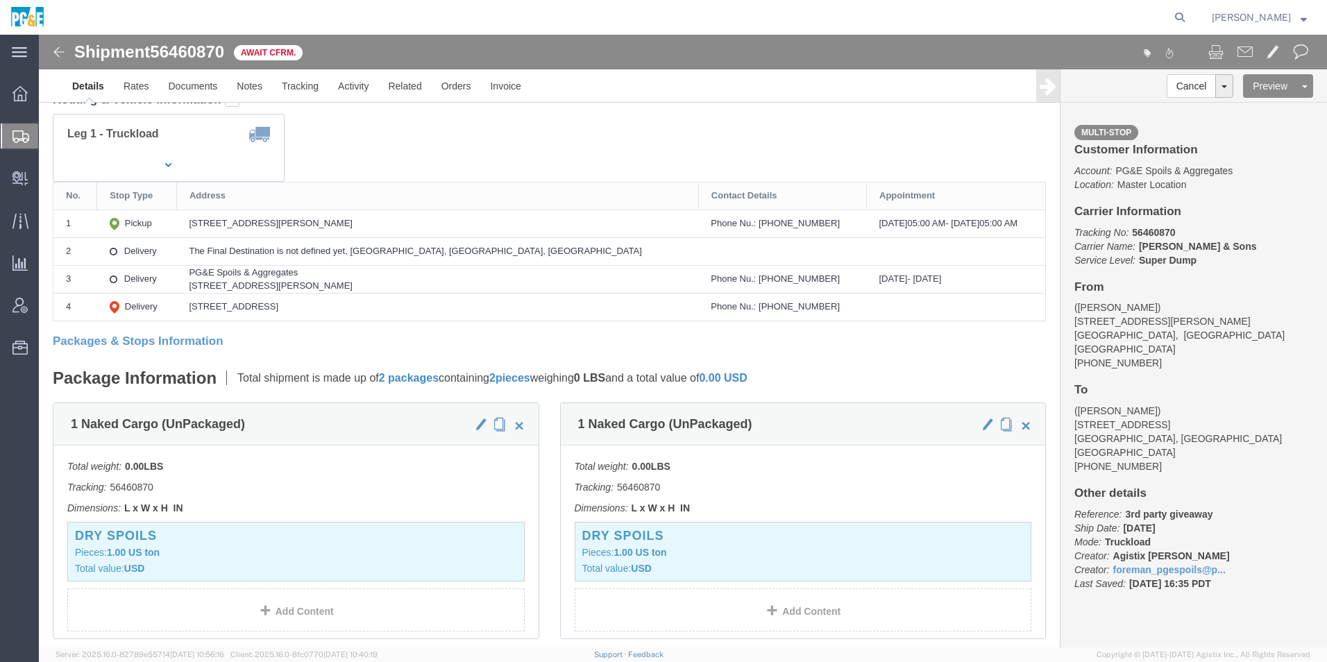
scroll to position [139, 0]
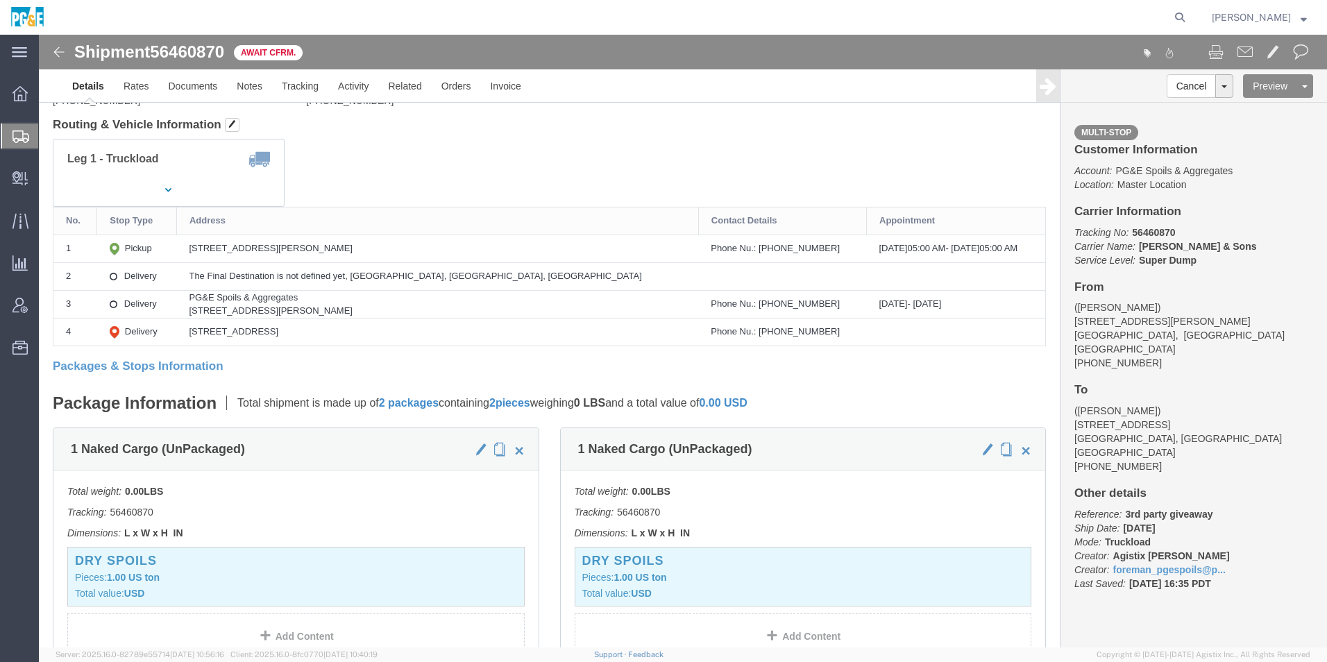
click img
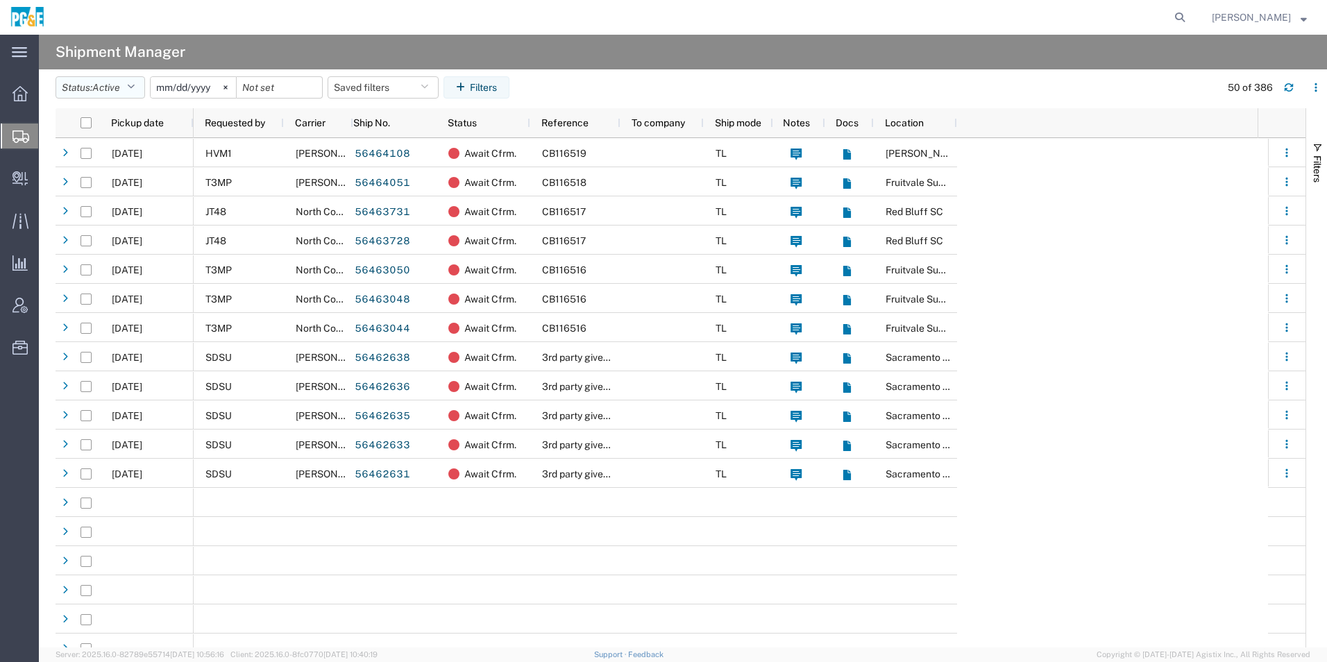
click at [120, 87] on span "Active" at bounding box center [106, 87] width 28 height 11
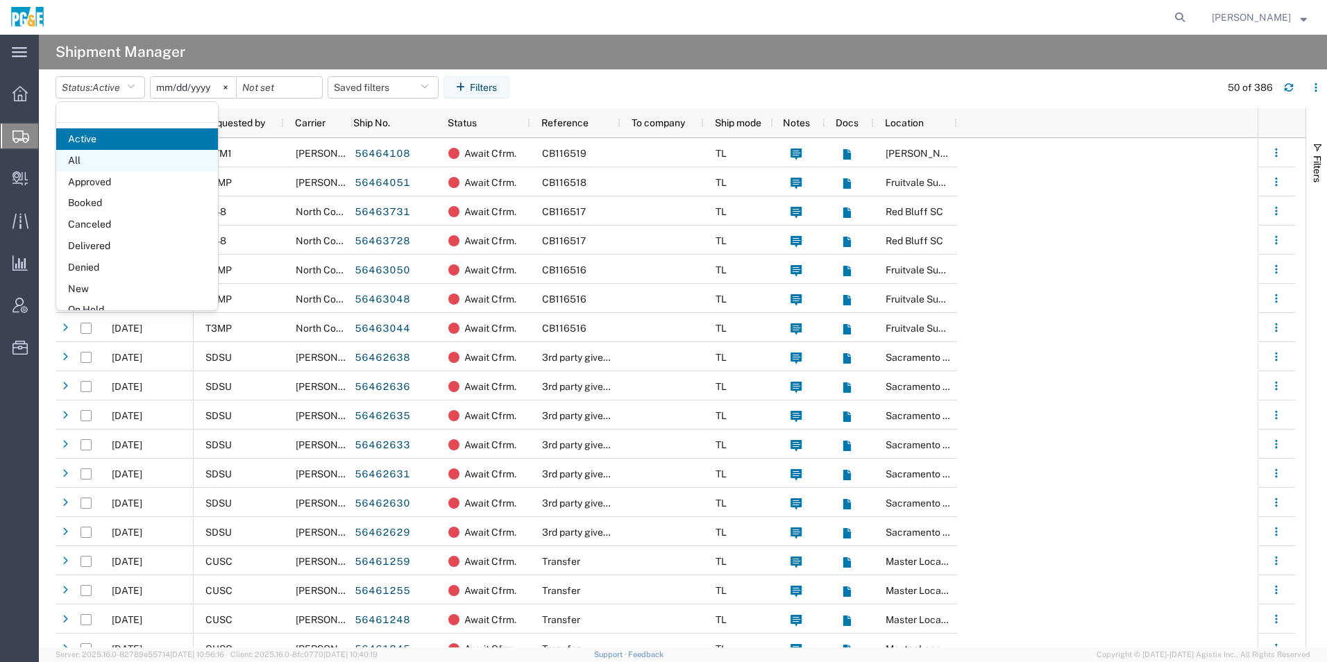
click at [104, 165] on span "All" at bounding box center [137, 161] width 162 height 22
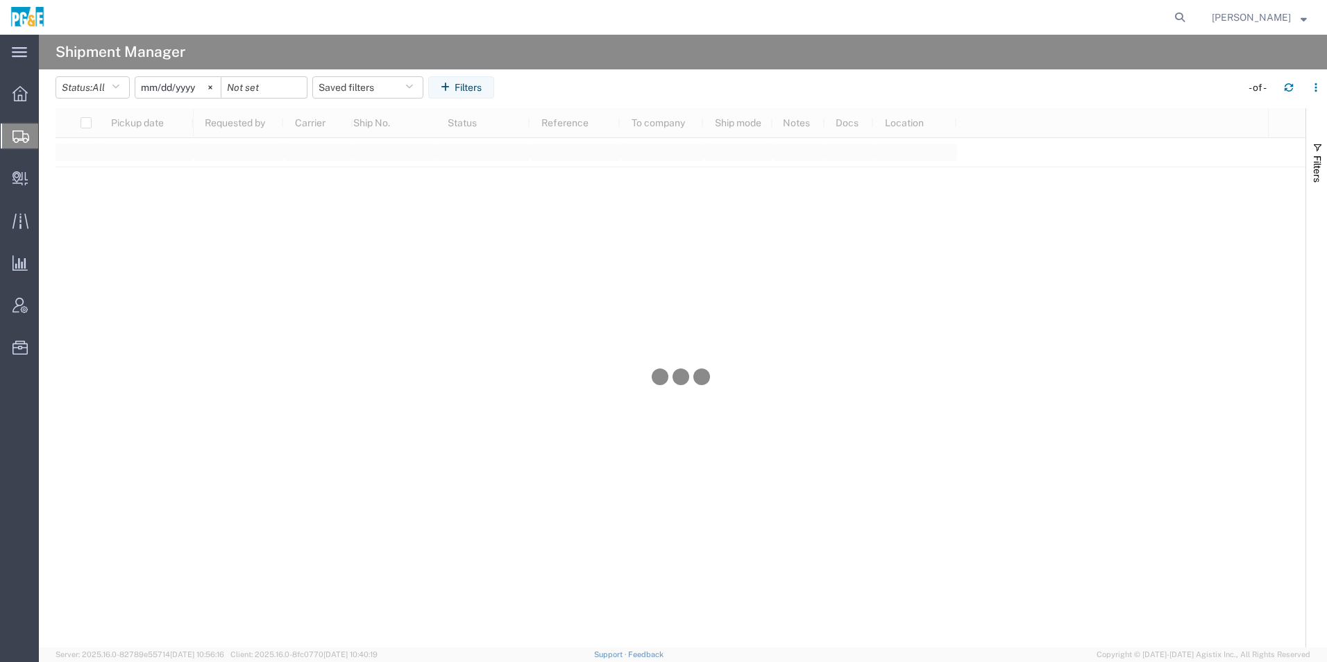
click at [177, 91] on input "[DATE]" at bounding box center [177, 87] width 85 height 21
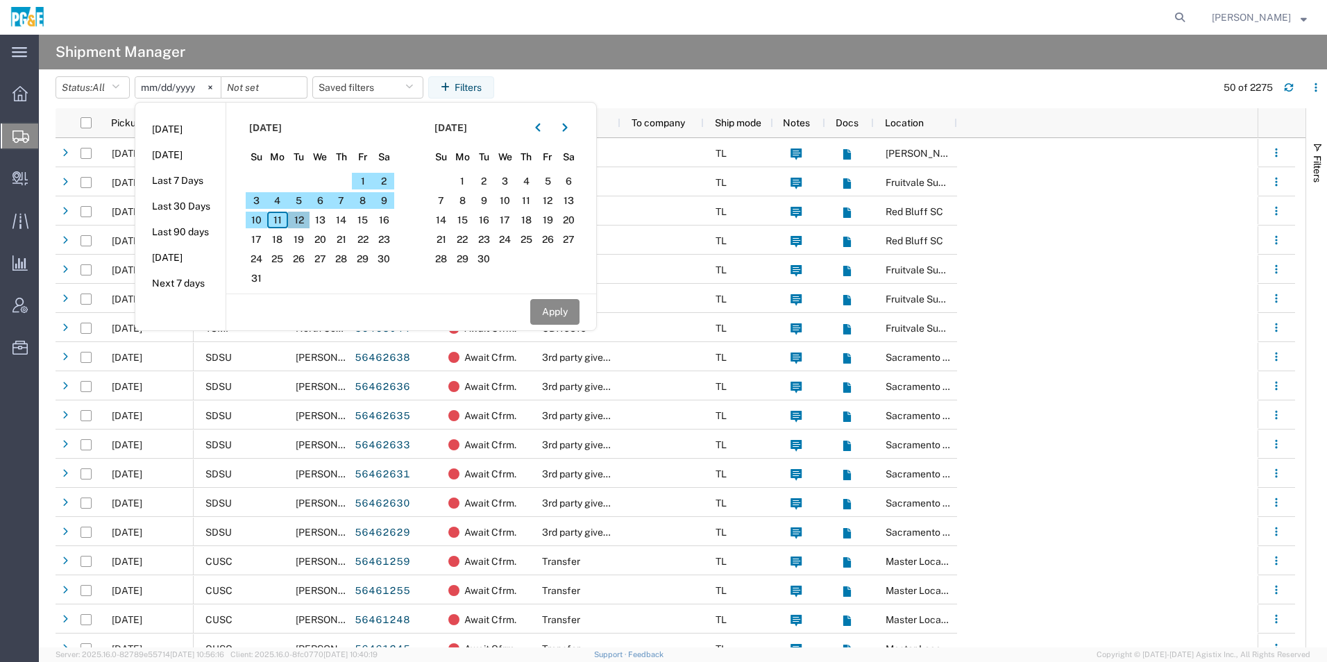
click at [304, 218] on span "12" at bounding box center [299, 220] width 22 height 17
click at [543, 133] on button "button" at bounding box center [538, 128] width 22 height 22
click at [494, 221] on span "12" at bounding box center [484, 220] width 22 height 17
click at [559, 312] on button "Apply" at bounding box center [554, 312] width 49 height 26
type input "[DATE]"
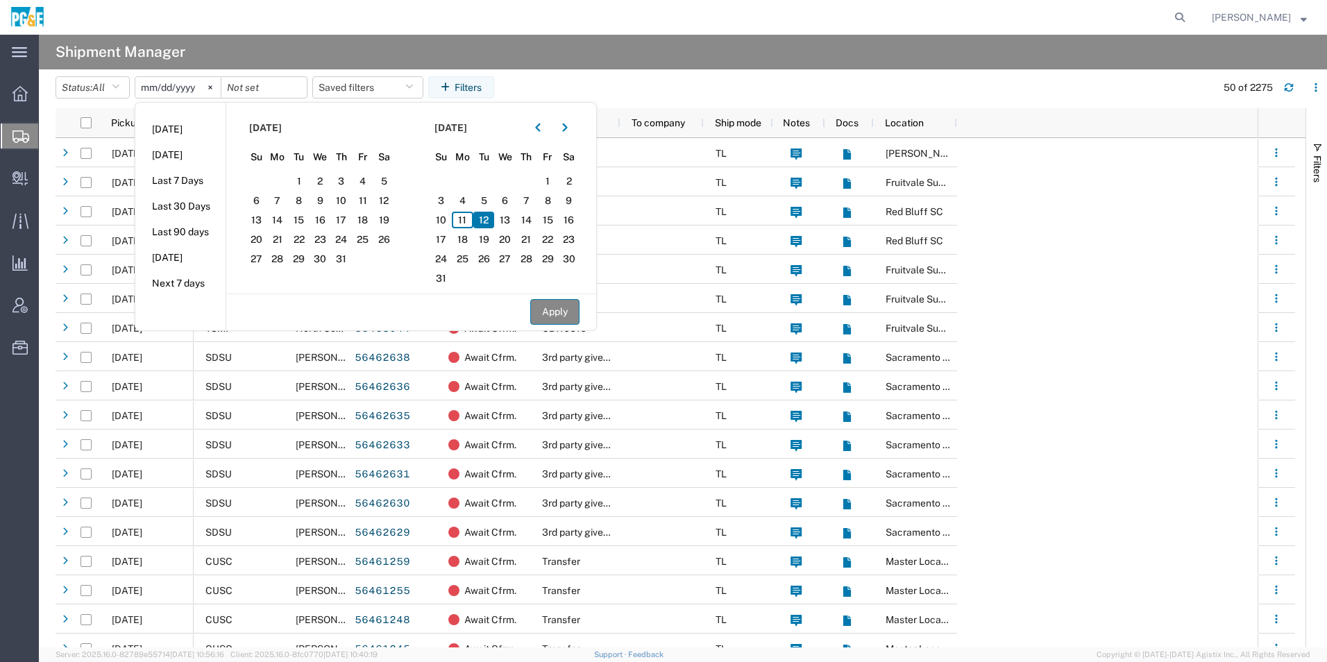
type input "[DATE]"
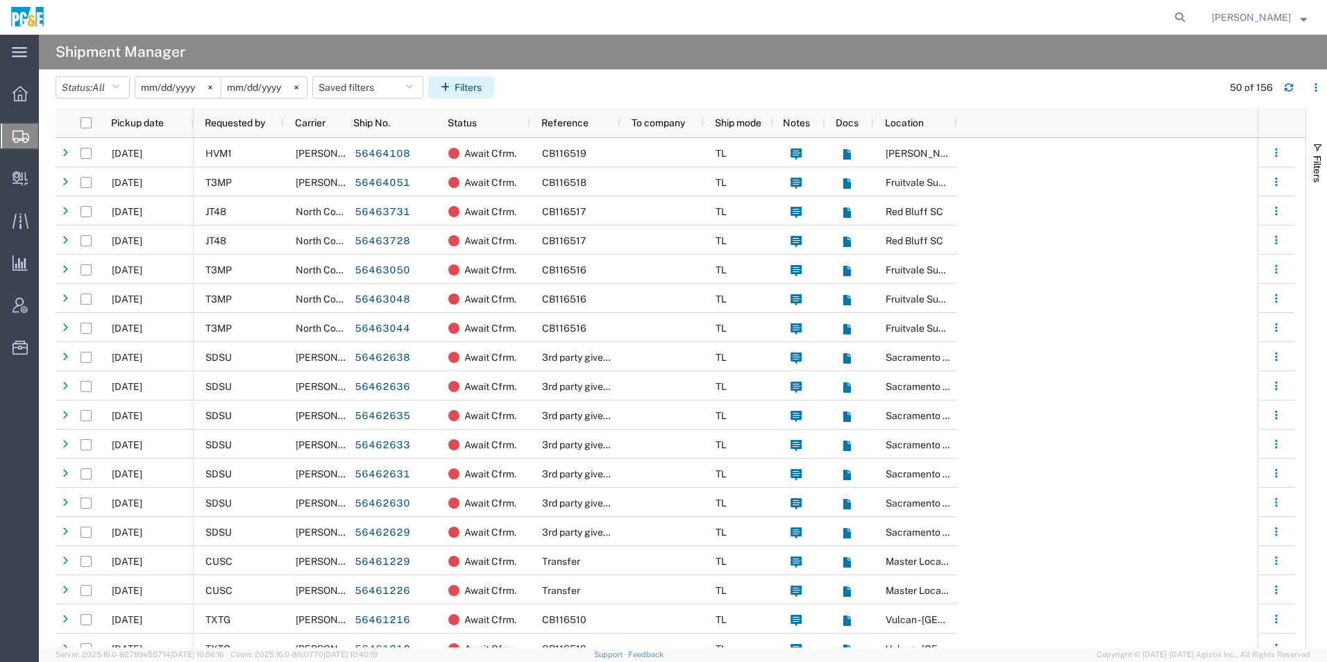
click at [475, 83] on button "Filters" at bounding box center [461, 87] width 66 height 22
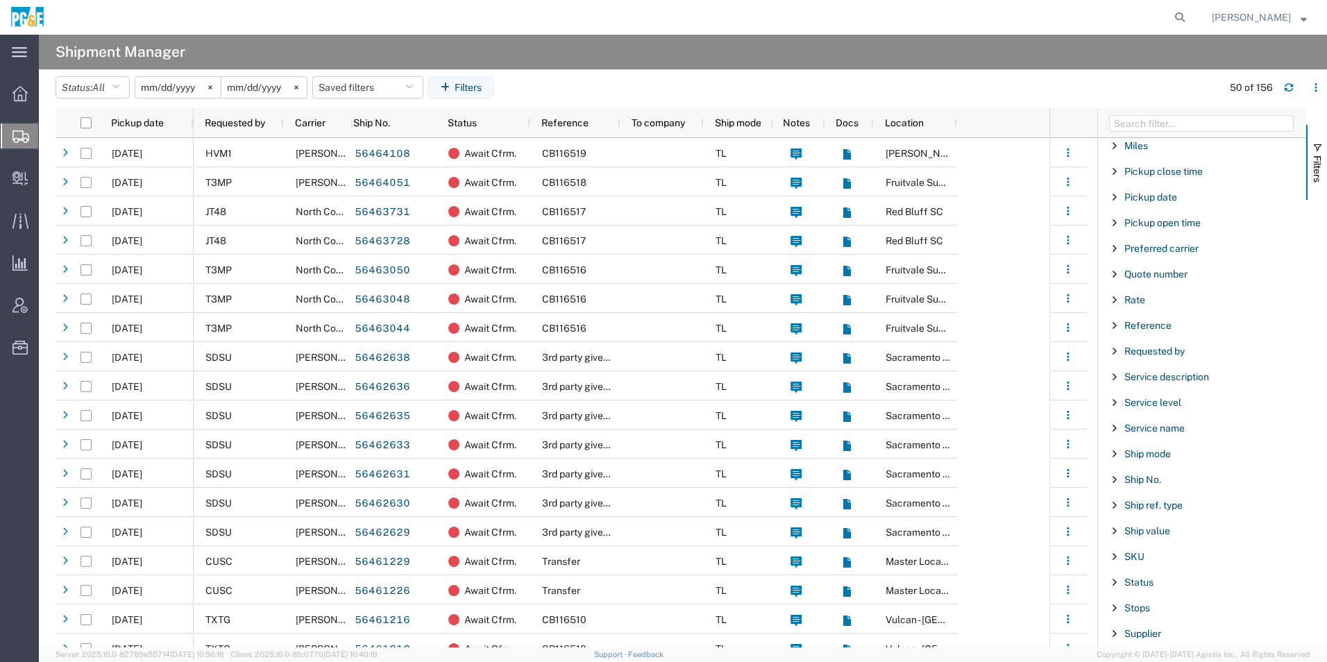
scroll to position [838, 0]
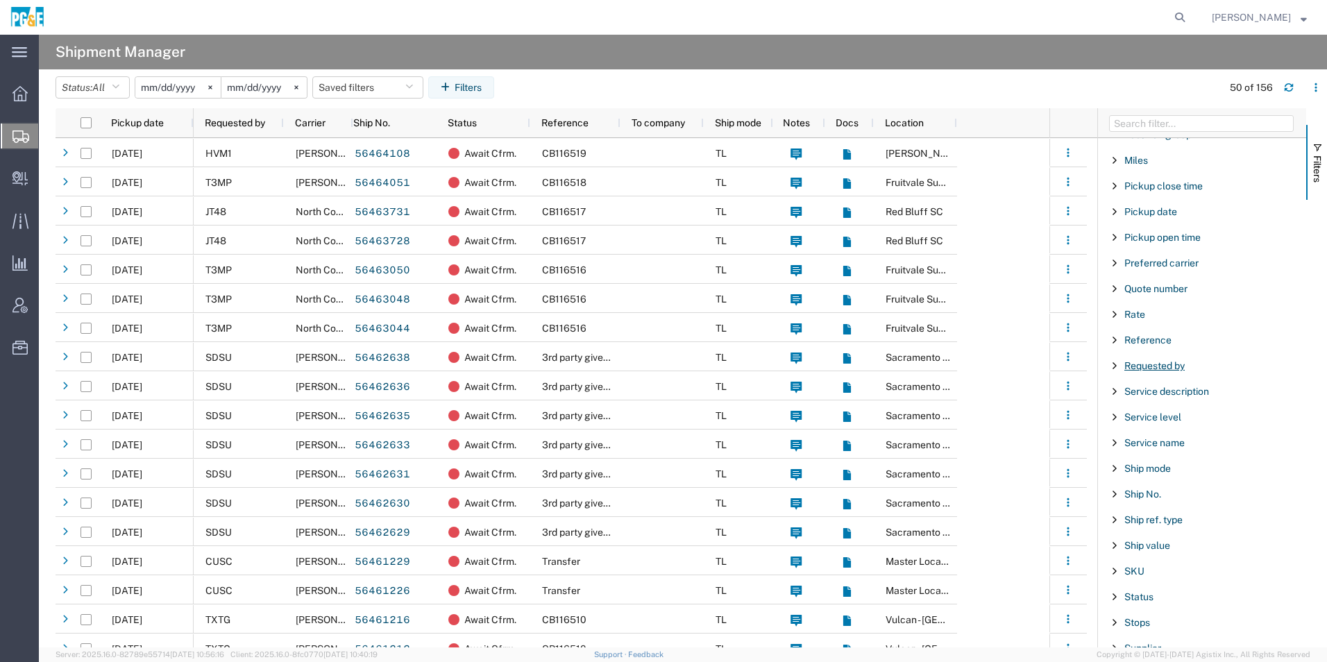
click at [1172, 369] on span "Requested by" at bounding box center [1154, 365] width 60 height 11
click at [1148, 397] on div "starts with" at bounding box center [1202, 401] width 159 height 11
click at [1152, 426] on input "Filter Value" at bounding box center [1207, 424] width 182 height 17
type input "kwwc"
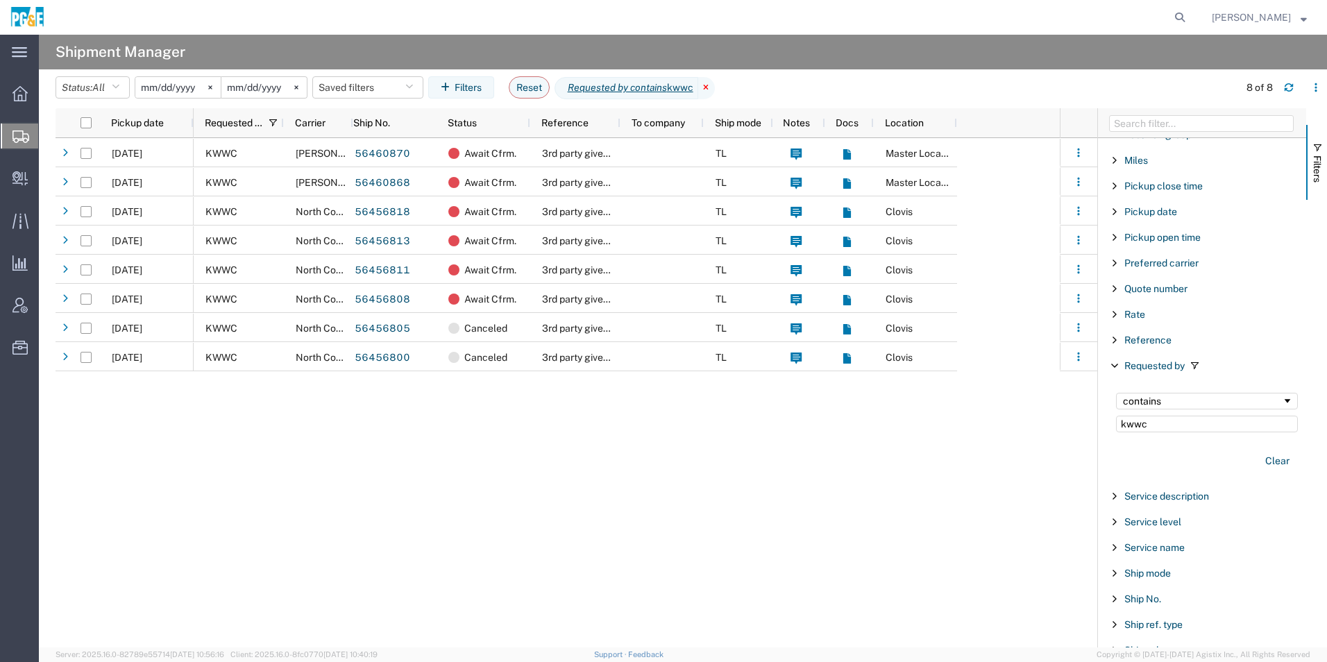
click at [715, 88] on icon at bounding box center [706, 88] width 17 height 22
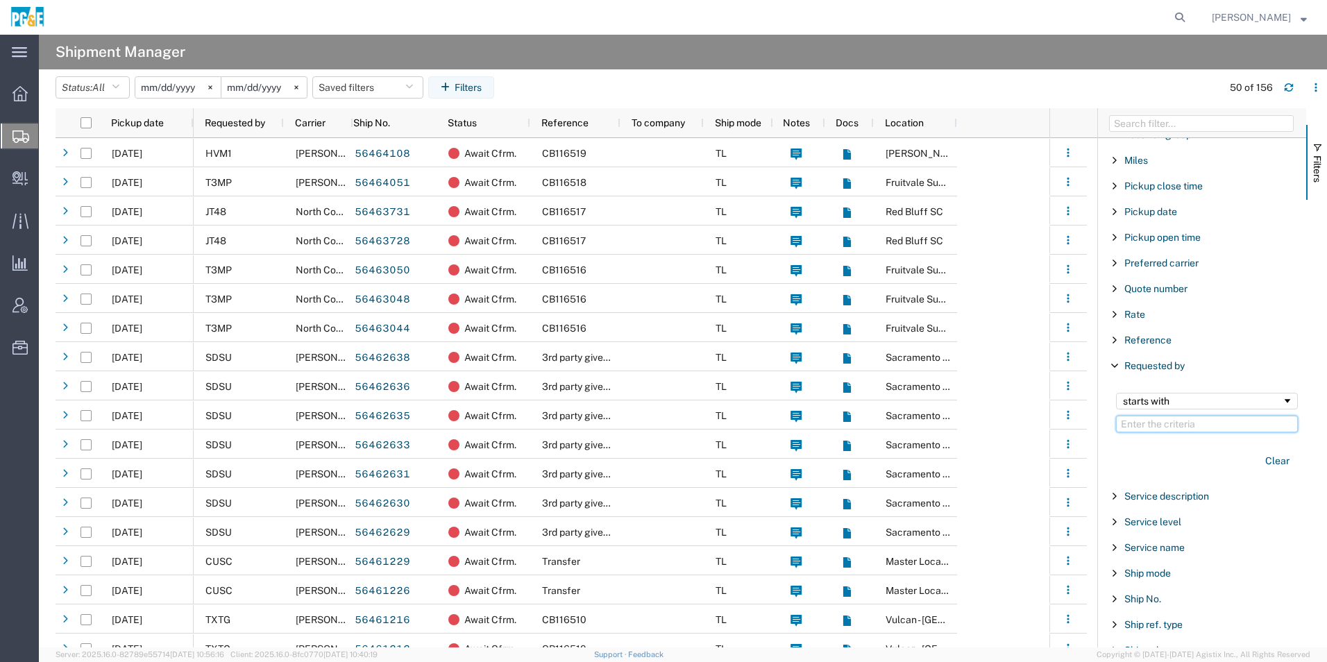
click at [1204, 425] on input "Filter Value" at bounding box center [1207, 424] width 182 height 17
click at [1282, 403] on span "Filtering operator" at bounding box center [1287, 401] width 11 height 11
click at [1166, 425] on input "Filter Value" at bounding box center [1207, 424] width 182 height 17
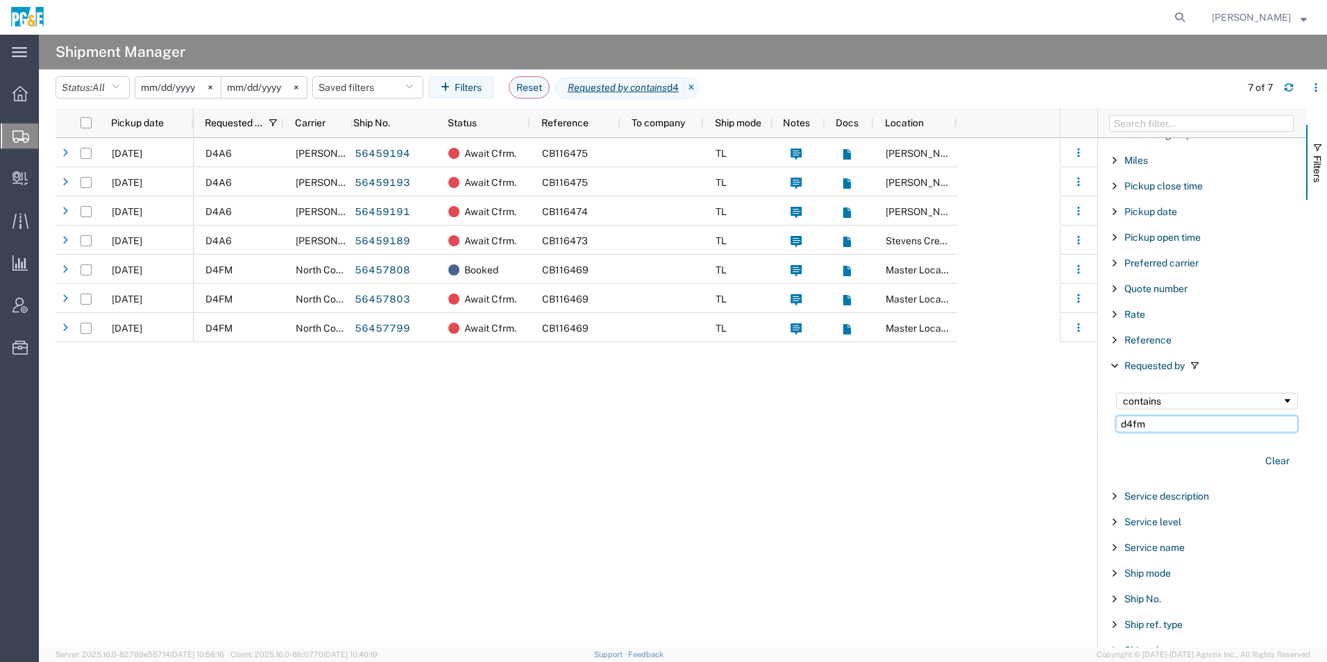
type input "d4fm"
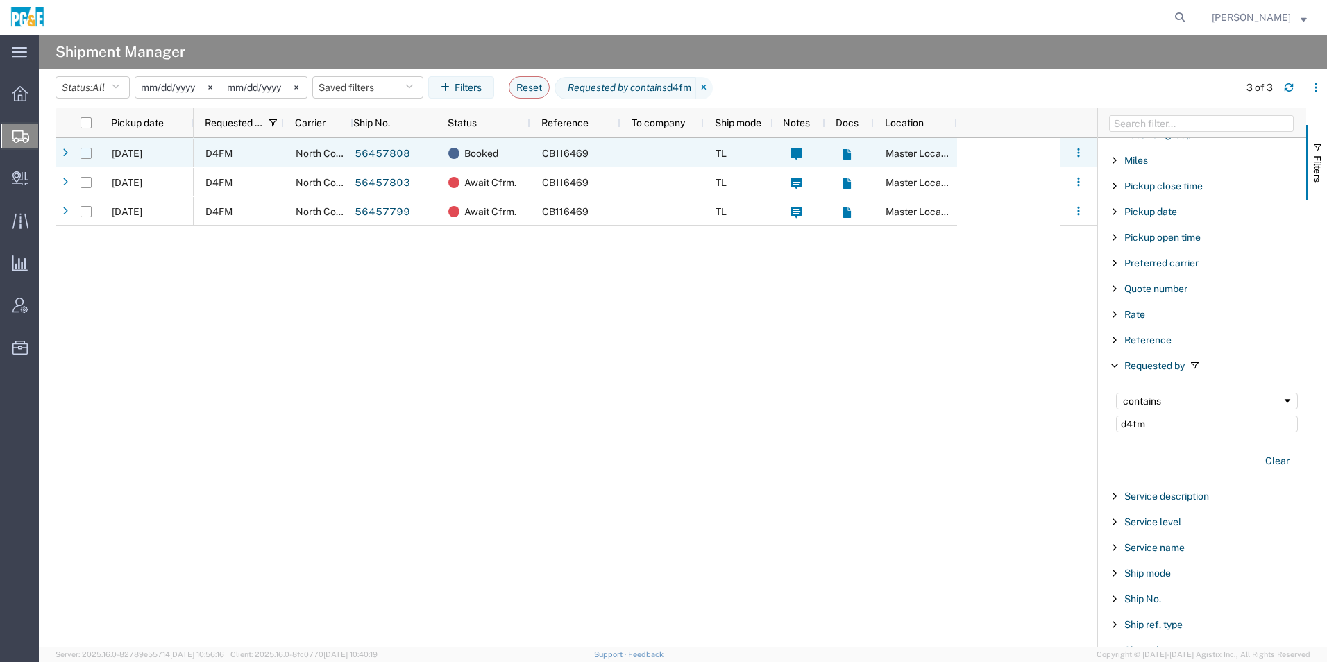
click at [84, 148] on input "Press Space to toggle row selection (unchecked)" at bounding box center [86, 153] width 11 height 11
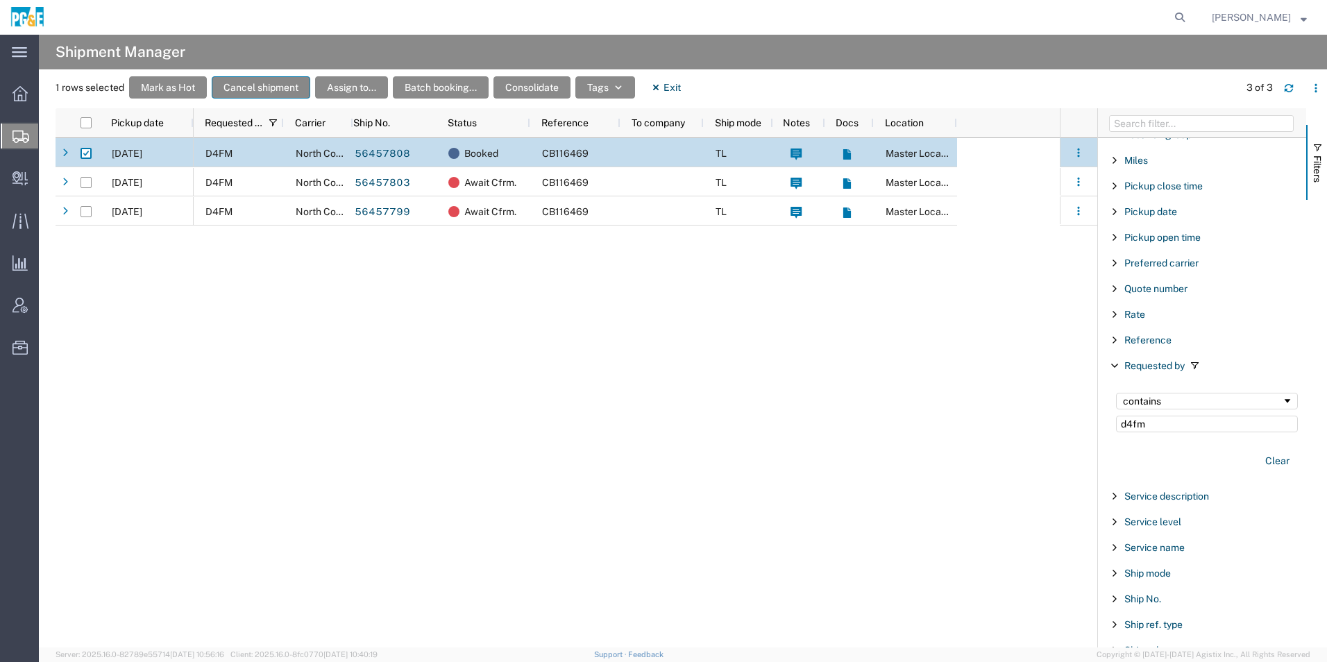
click at [275, 86] on button "Cancel shipment" at bounding box center [261, 87] width 99 height 22
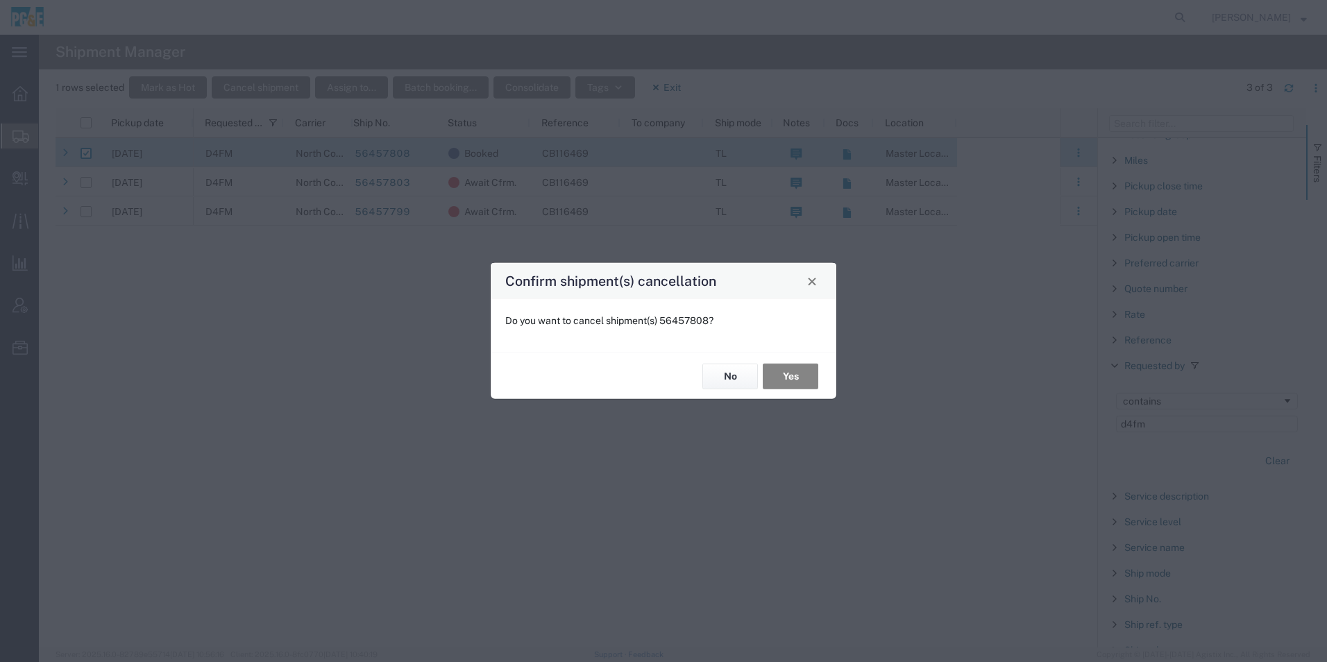
click at [799, 384] on button "Yes" at bounding box center [791, 377] width 56 height 26
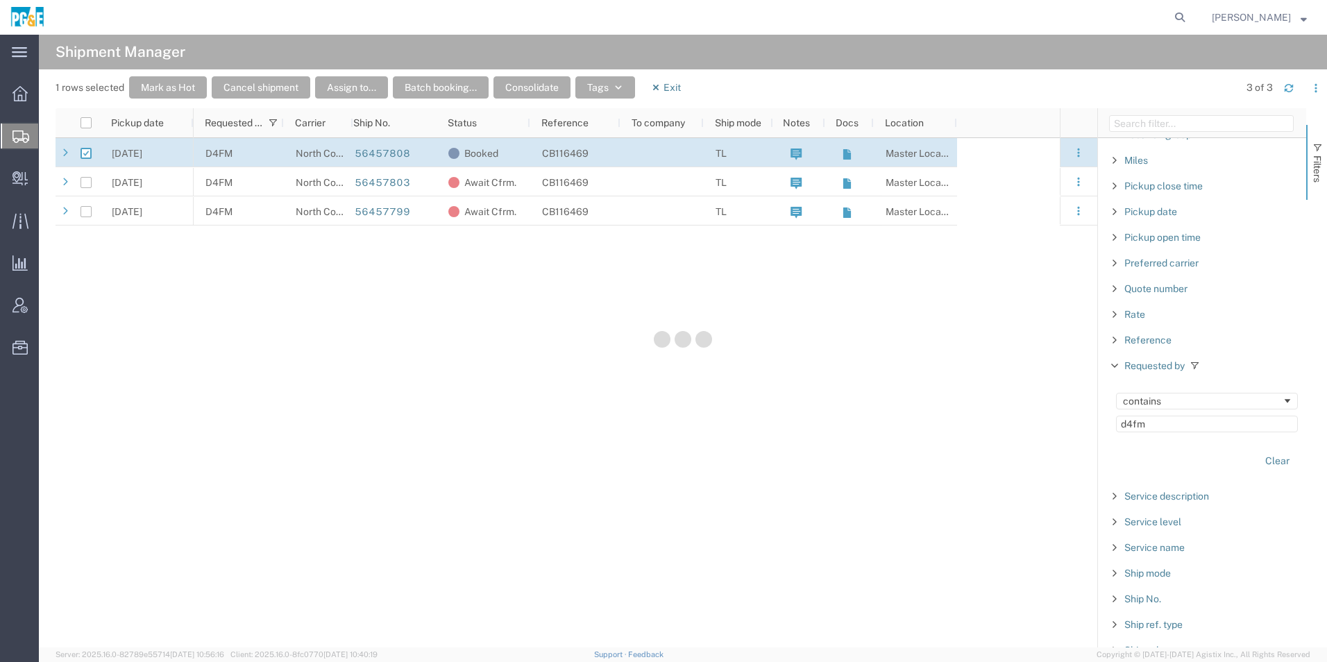
checkbox input "false"
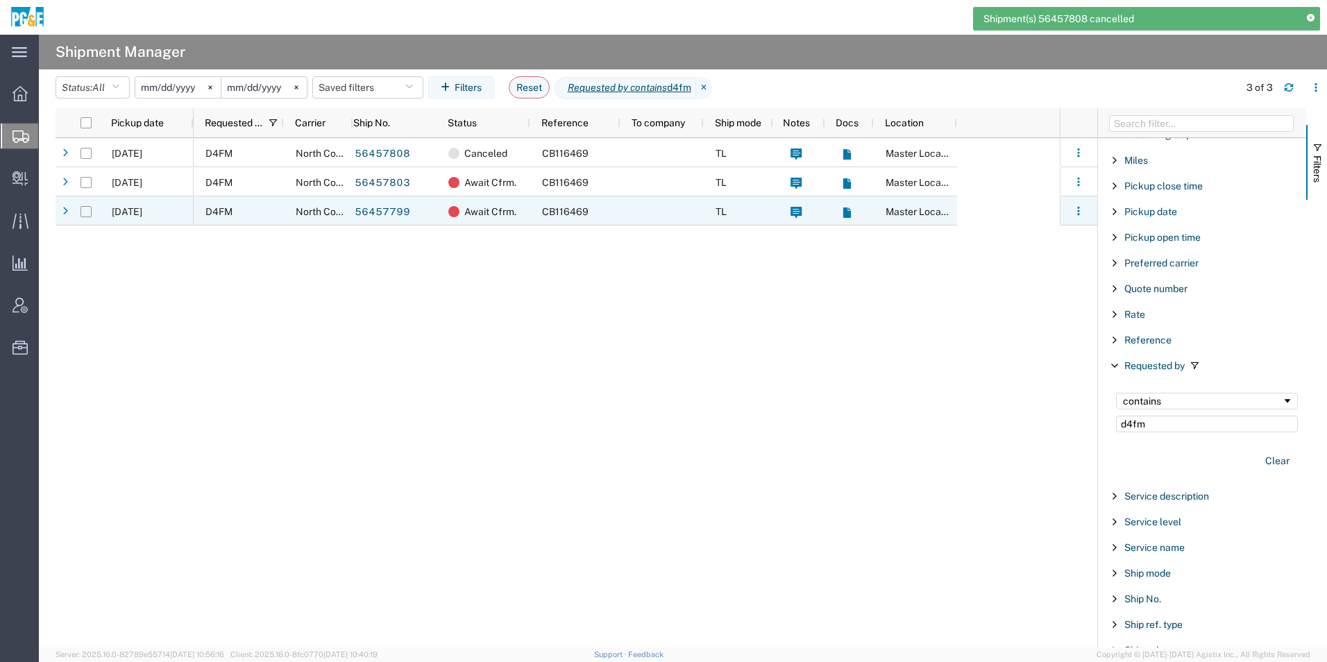
click at [88, 208] on input "Press Space to toggle row selection (unchecked)" at bounding box center [86, 211] width 11 height 11
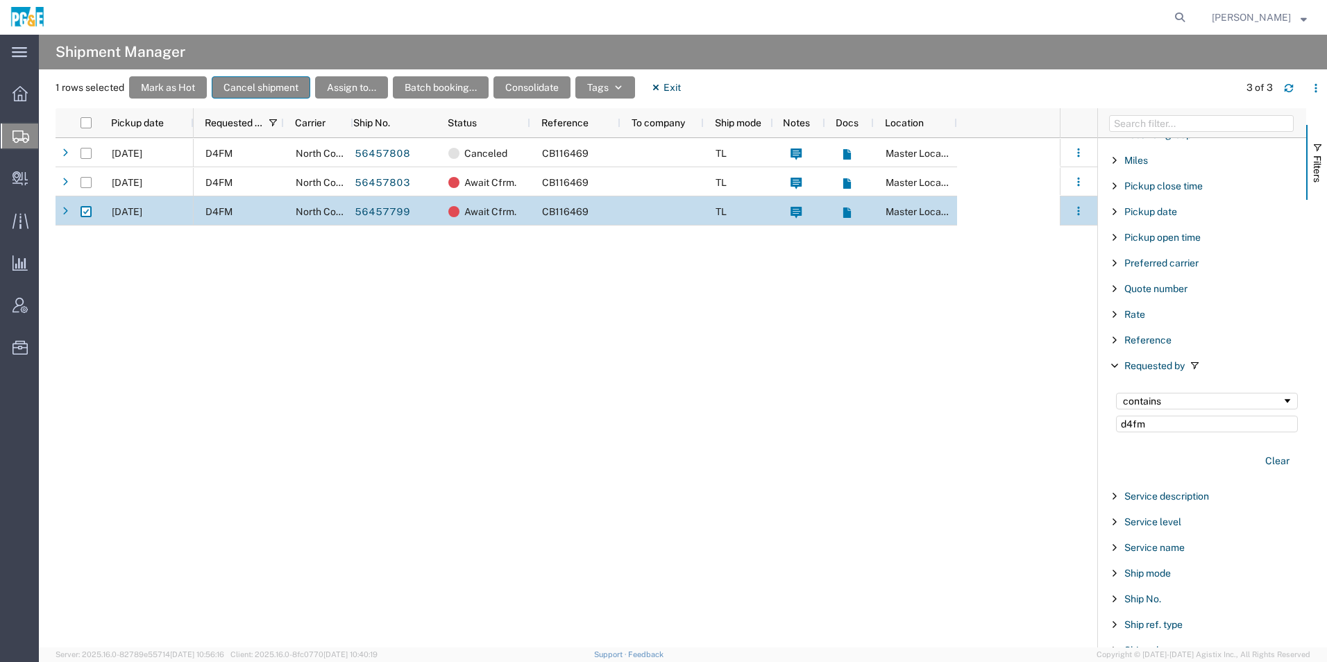
click at [280, 90] on button "Cancel shipment" at bounding box center [261, 87] width 99 height 22
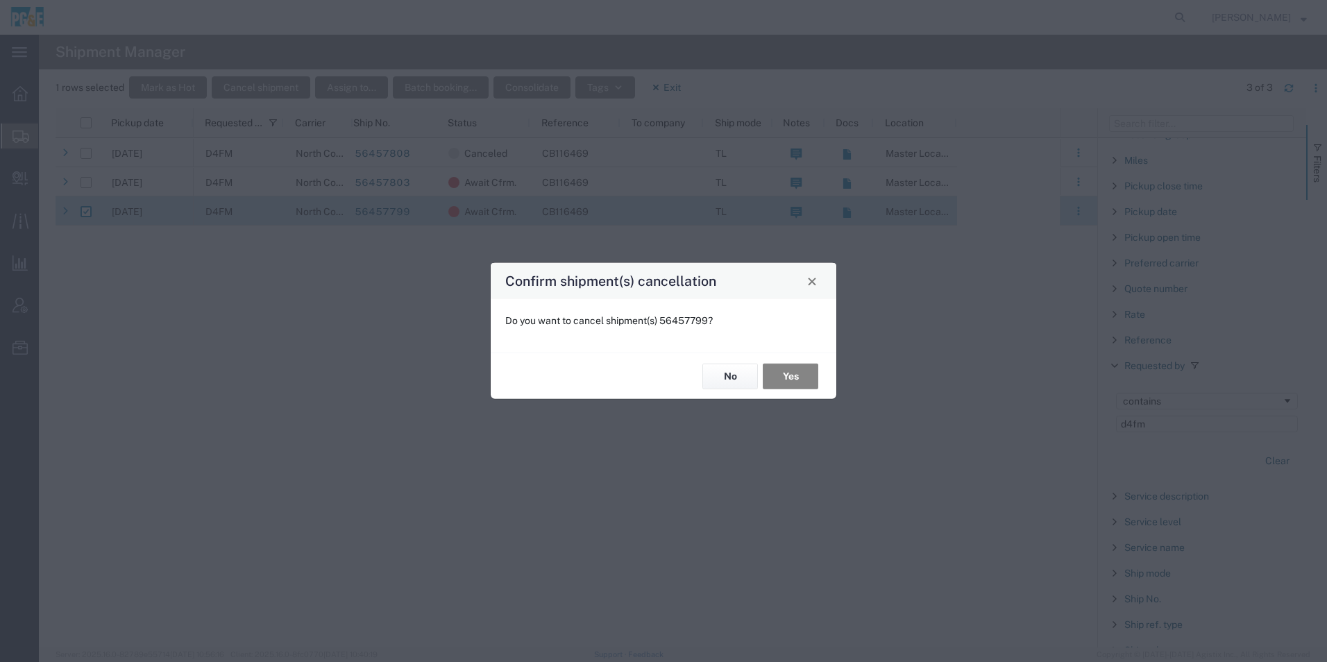
click at [784, 375] on button "Yes" at bounding box center [791, 377] width 56 height 26
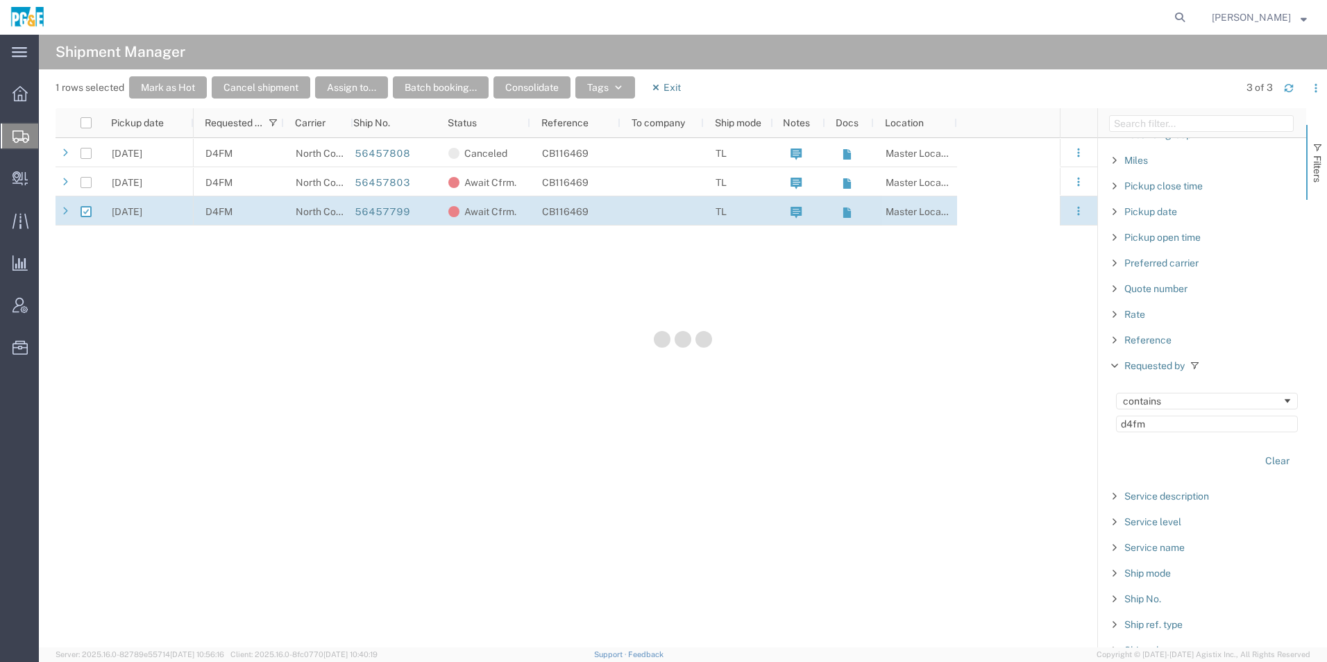
checkbox input "false"
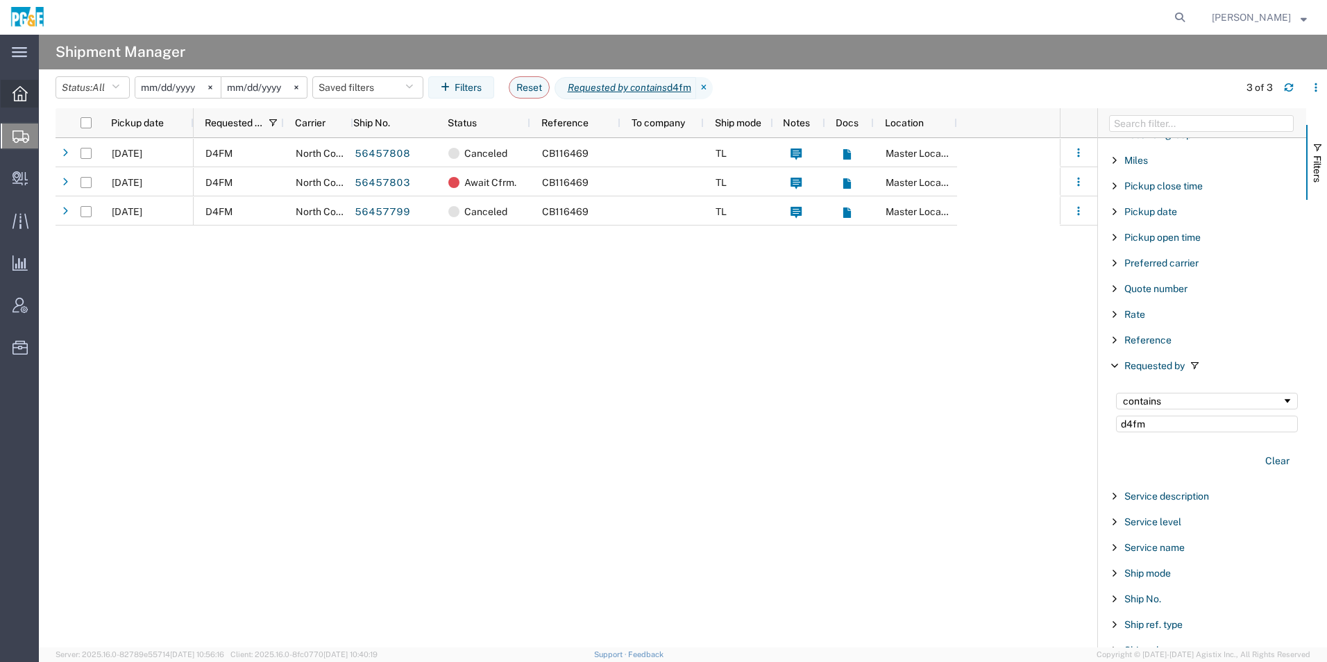
click at [14, 96] on icon at bounding box center [19, 93] width 15 height 15
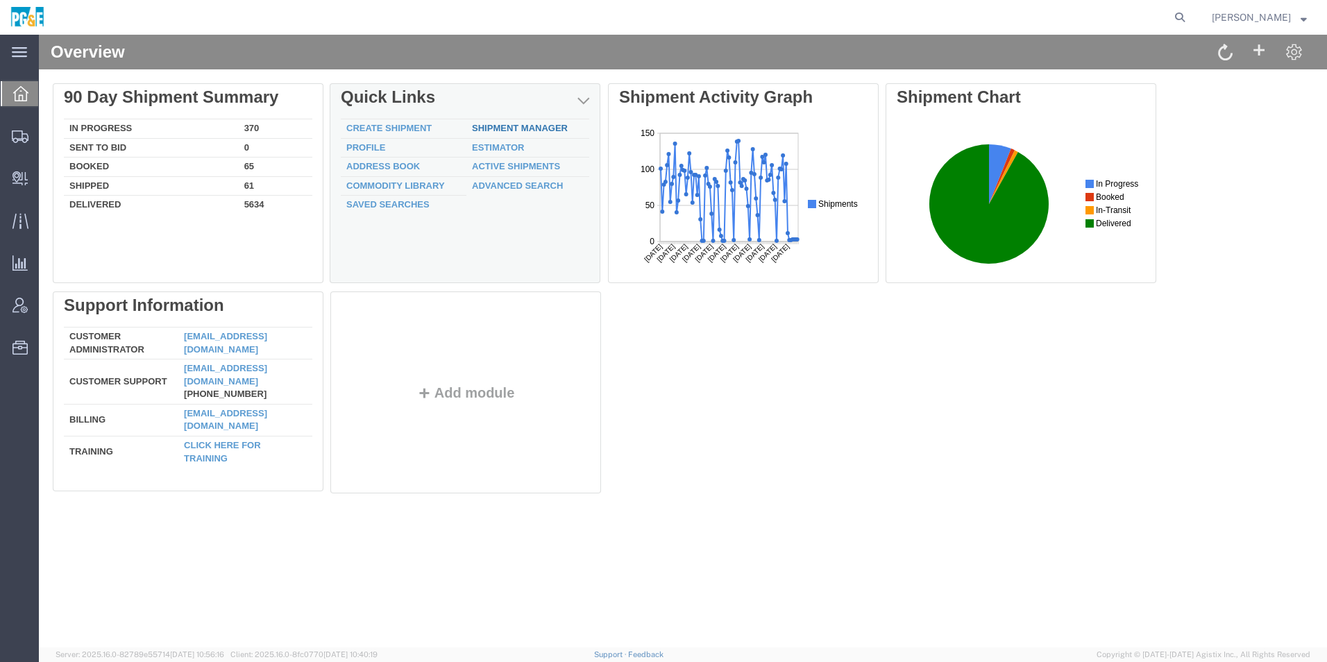
click at [550, 126] on div "Delete 90 Day Shipment Summary In Progress 370 Sent To Bid 0 Booked 65 Shipped …" at bounding box center [683, 291] width 1260 height 416
click at [534, 130] on link "Shipment Manager" at bounding box center [521, 128] width 96 height 10
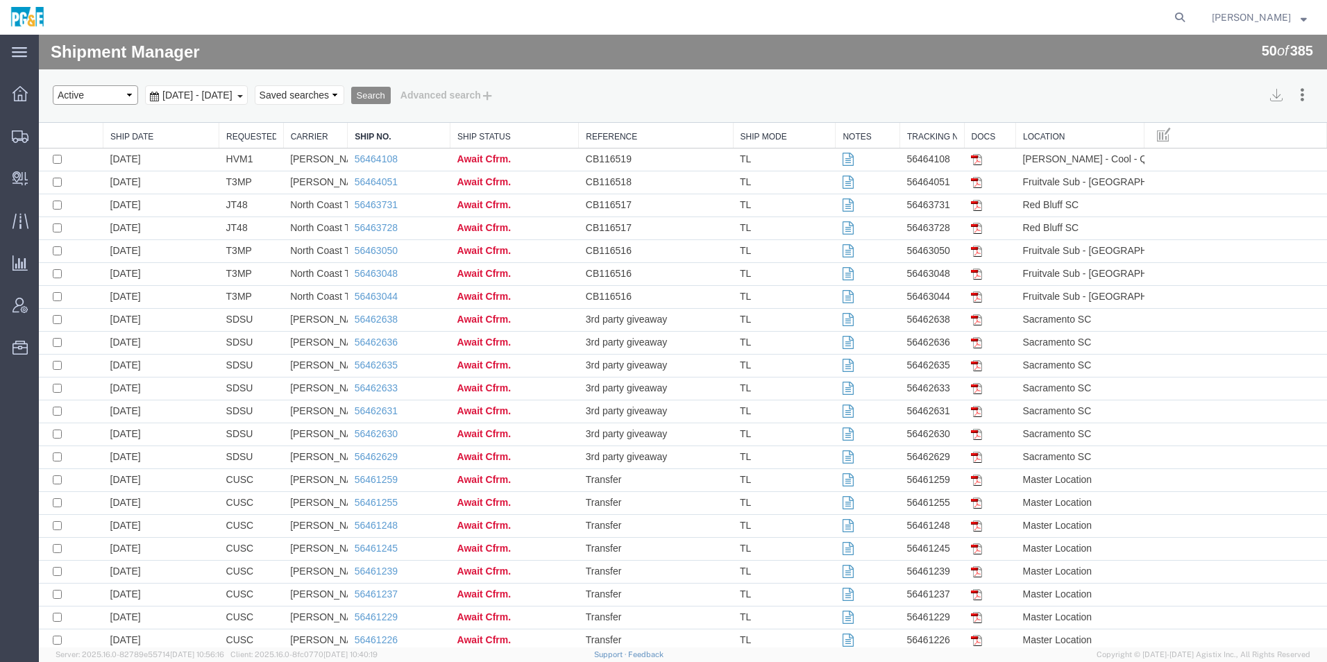
drag, startPoint x: 64, startPoint y: 98, endPoint x: 85, endPoint y: 108, distance: 23.0
click at [64, 97] on select "Select status Active All Shipments Approved Booked Canceled Delivered Denied Ne…" at bounding box center [95, 94] width 85 height 19
select select "ALL"
click at [53, 85] on select "Select status Active All Shipments Approved Booked Canceled Delivered Denied Ne…" at bounding box center [95, 94] width 85 height 19
click at [206, 96] on span "[DATE] - [DATE]" at bounding box center [197, 95] width 77 height 11
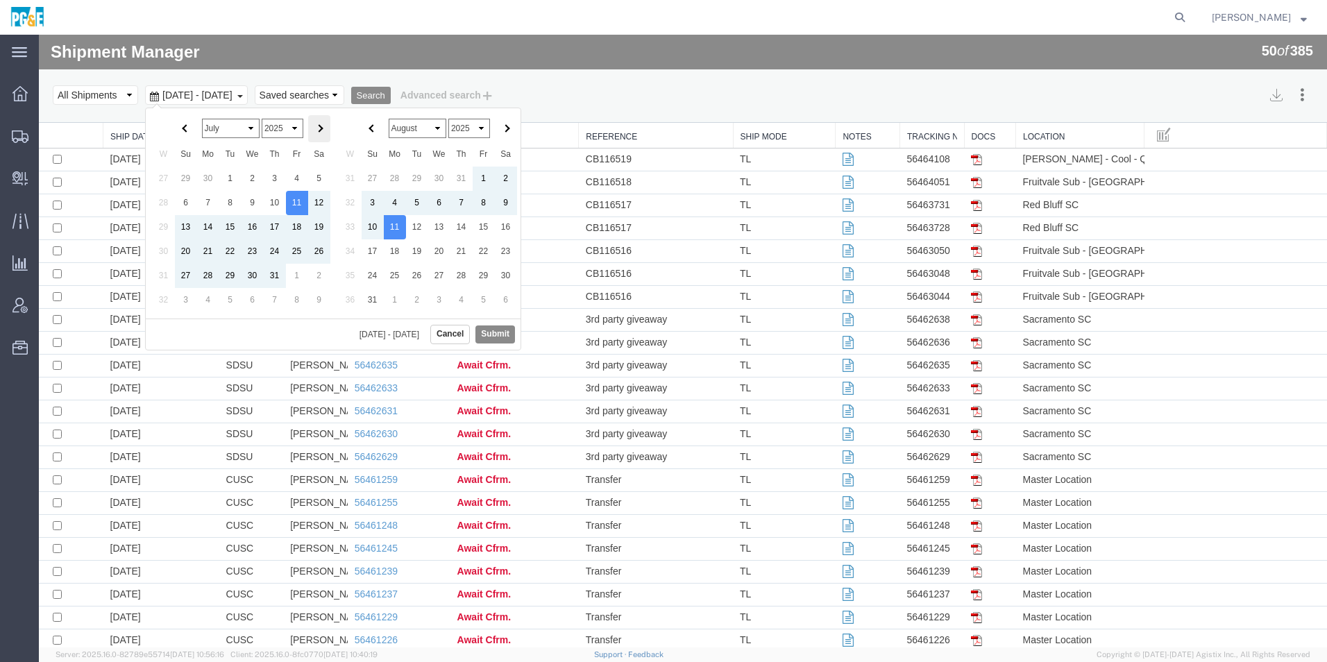
click at [317, 131] on th at bounding box center [319, 128] width 22 height 27
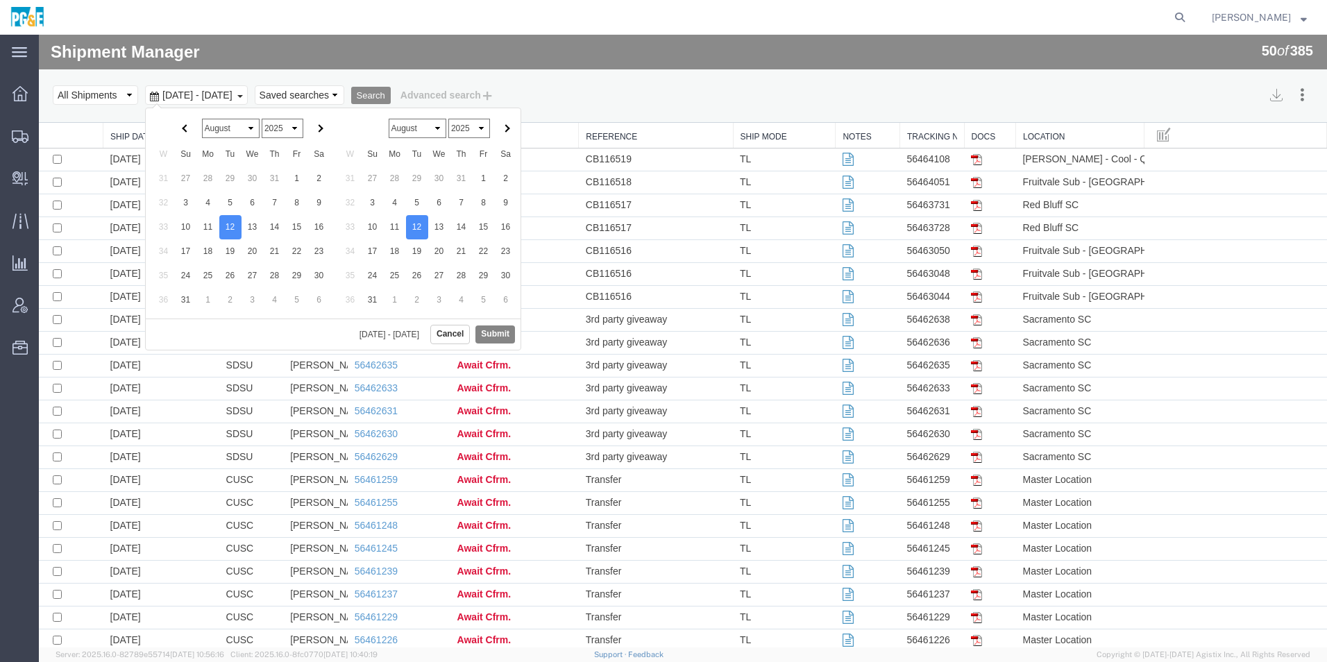
click at [491, 331] on button "Submit" at bounding box center [495, 334] width 40 height 17
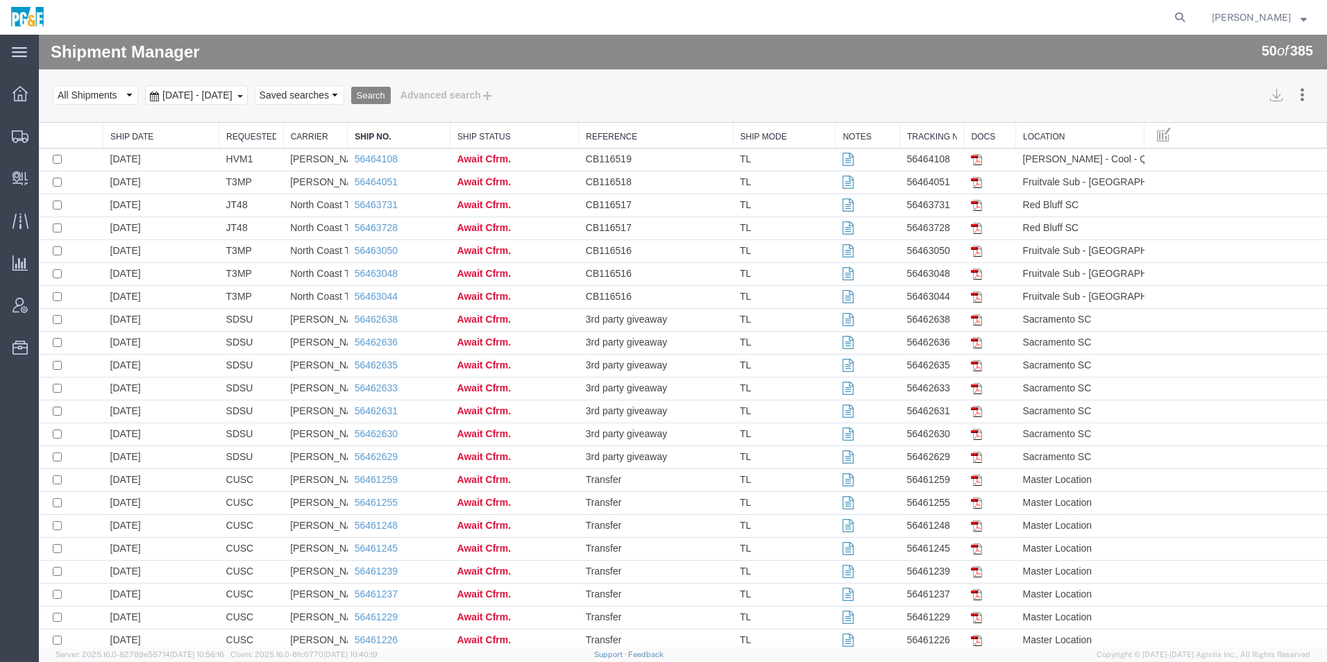
click at [391, 92] on button "Search" at bounding box center [371, 96] width 40 height 18
click at [267, 138] on link "Requested By" at bounding box center [251, 137] width 50 height 12
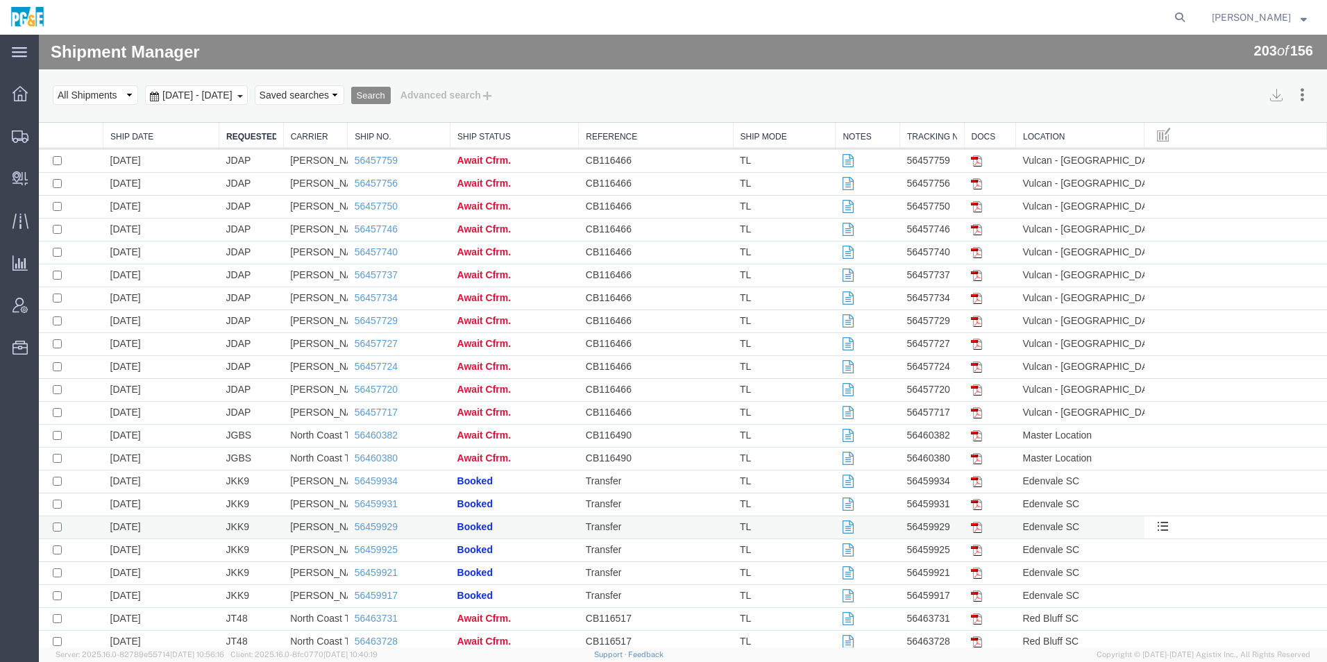
scroll to position [1701, 0]
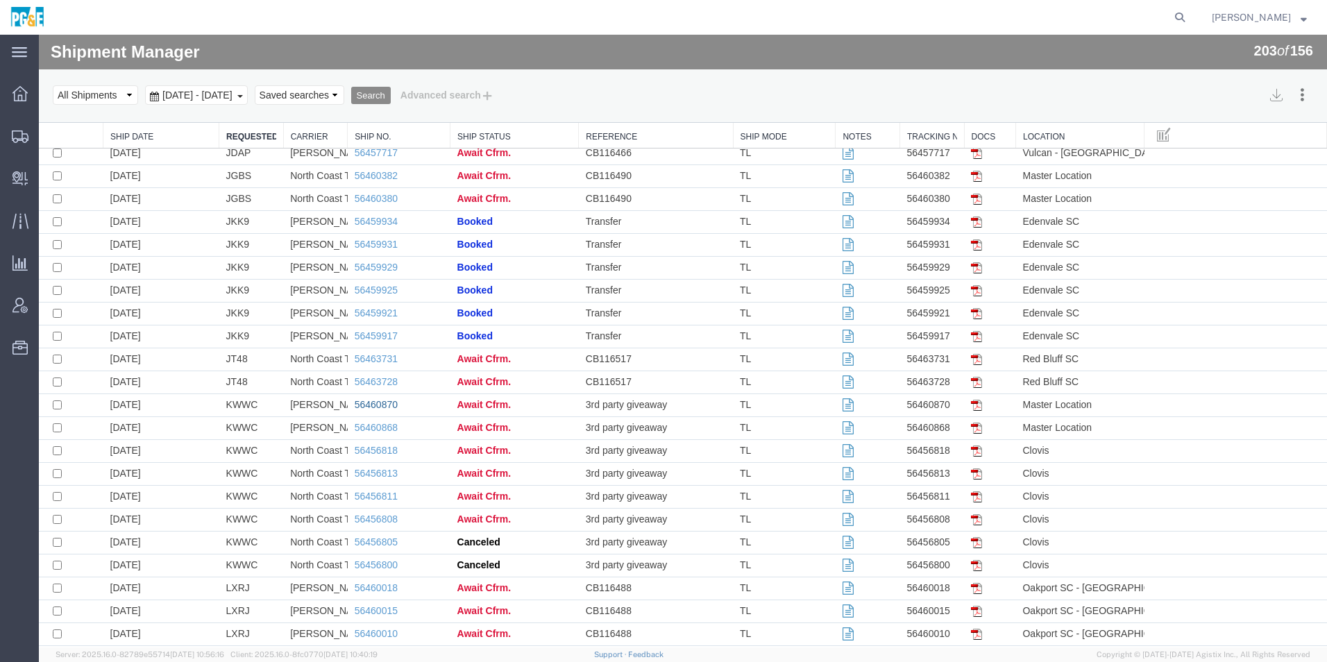
drag, startPoint x: 388, startPoint y: 399, endPoint x: 520, endPoint y: 410, distance: 132.3
click at [388, 399] on link "56460870" at bounding box center [376, 404] width 43 height 11
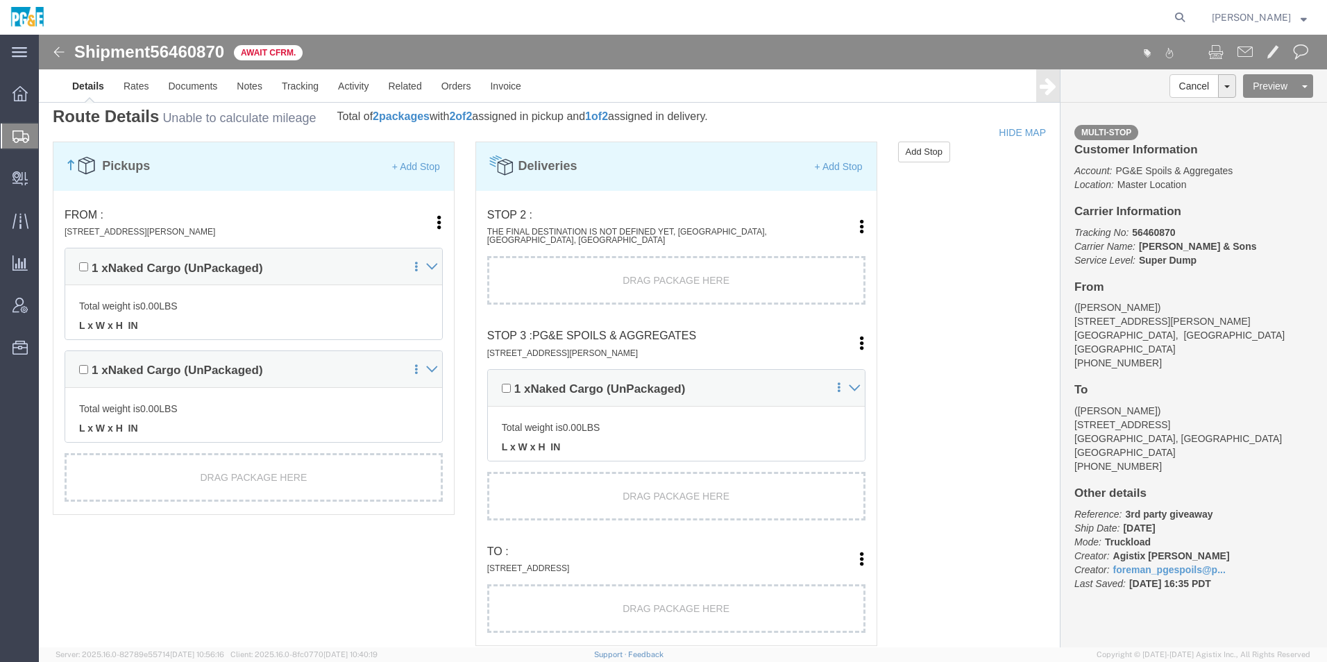
scroll to position [1041, 0]
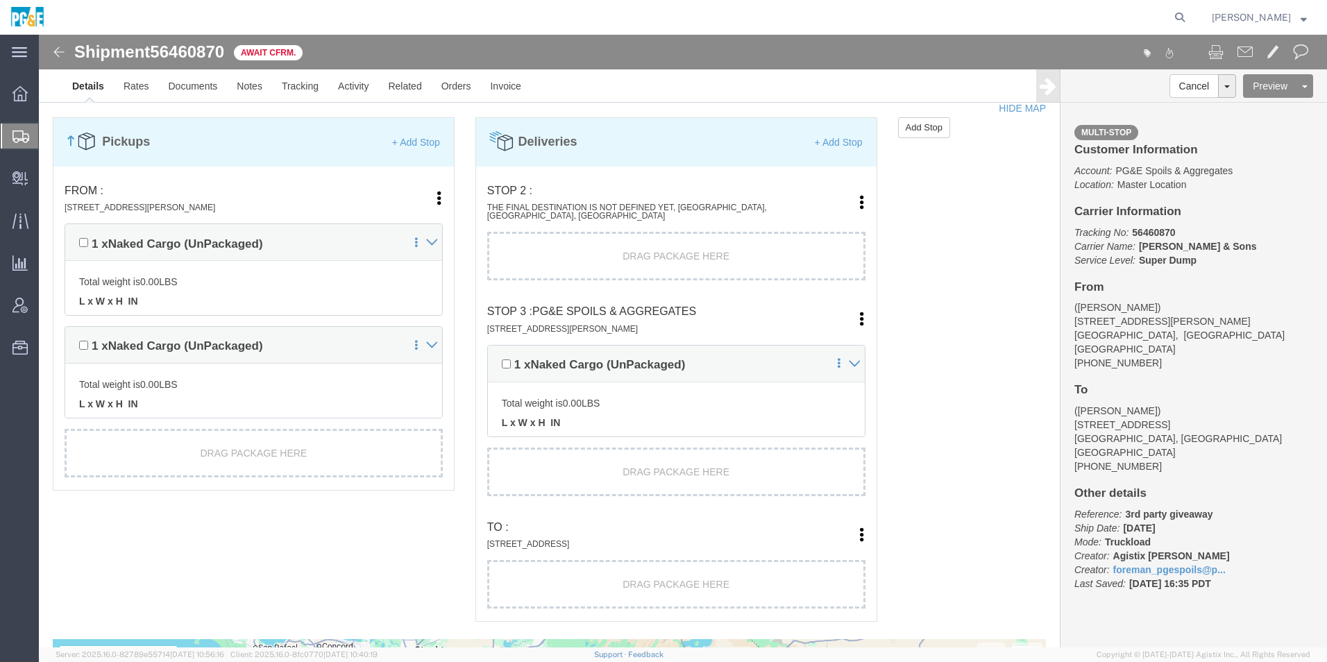
drag, startPoint x: 777, startPoint y: 587, endPoint x: 687, endPoint y: 41, distance: 553.5
click link "Delete"
click link "Move to bottom"
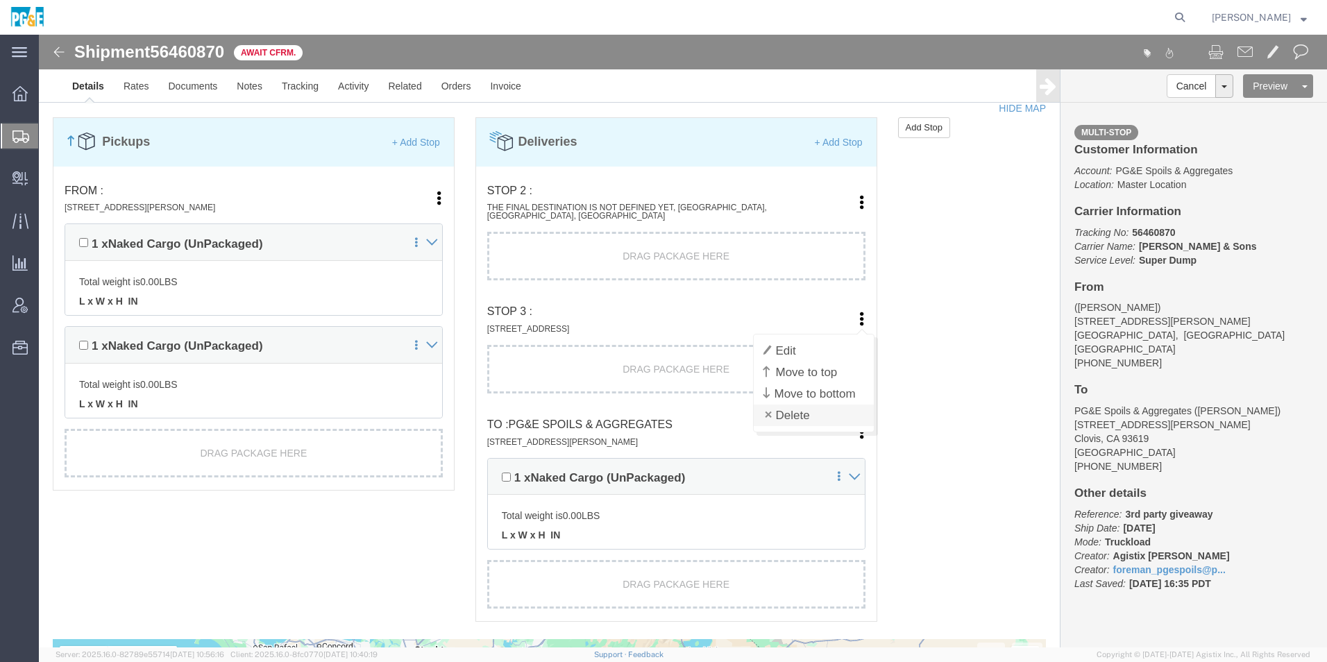
click link "Delete"
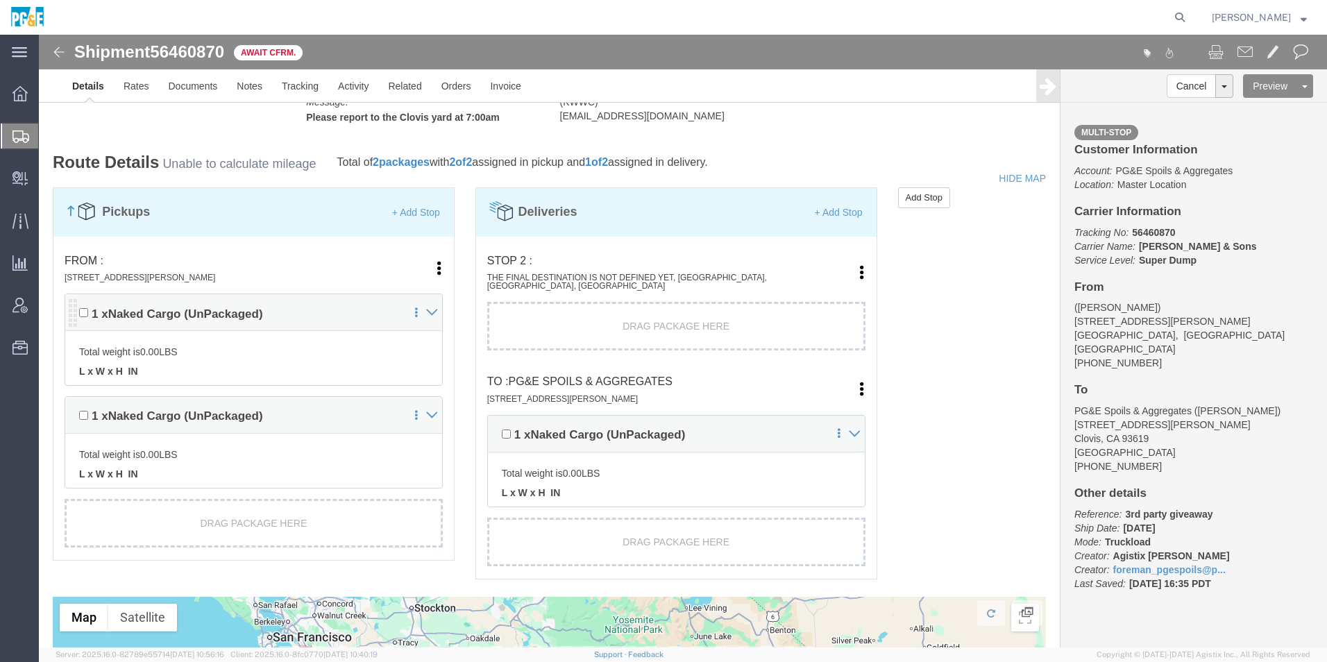
scroll to position [944, 0]
click link "+ Add Stop"
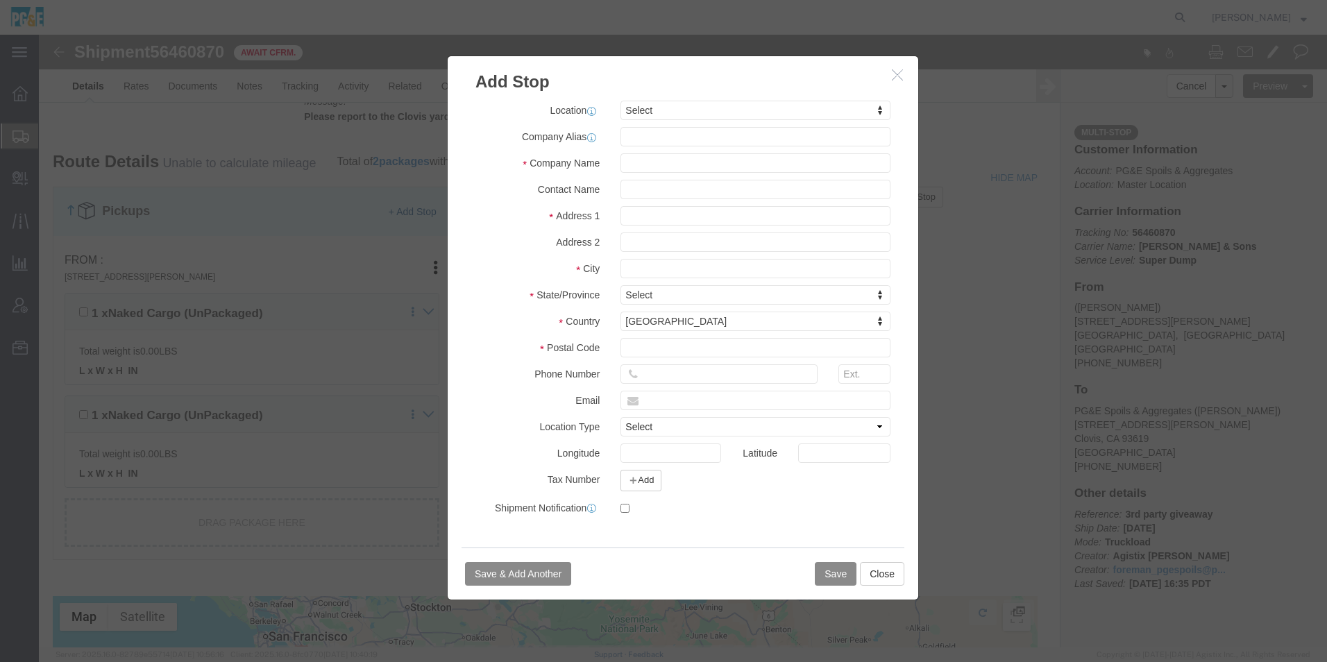
select select
type input "clovi"
select select "41456"
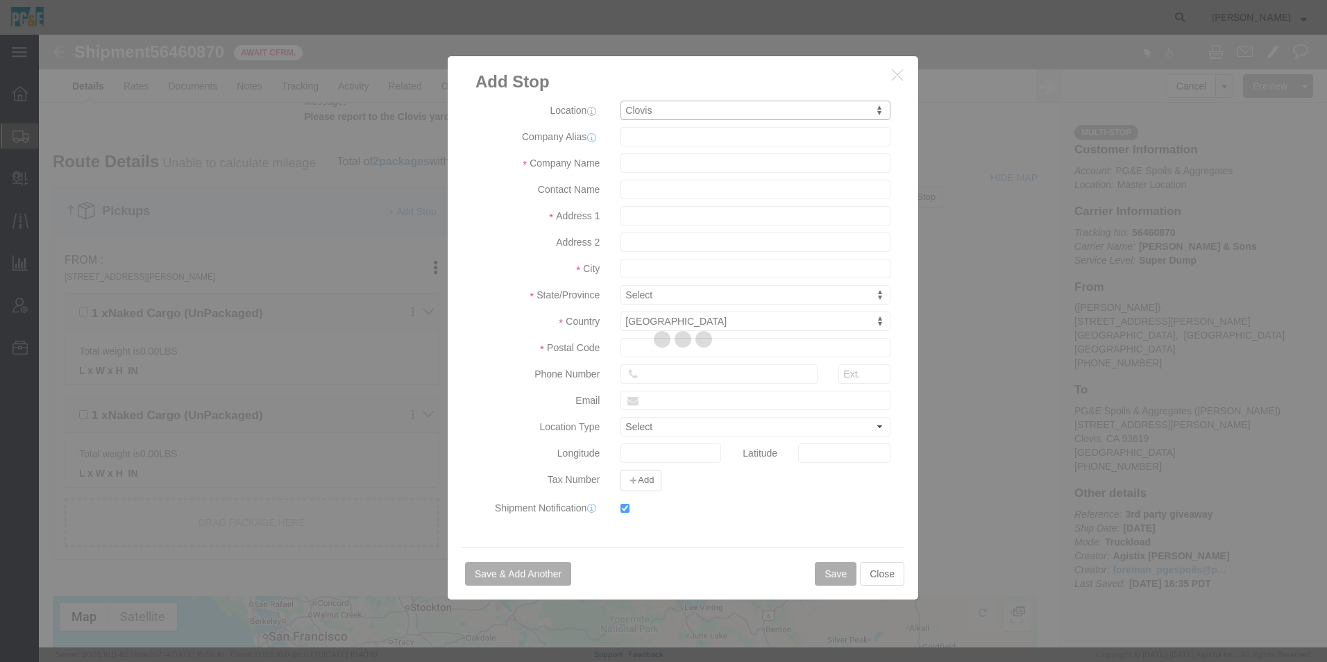
type input "70"
type input "PG&E Spoils & Aggregates"
type input "[PERSON_NAME]"
type input "[STREET_ADDRESS]"
type input "Clovis"
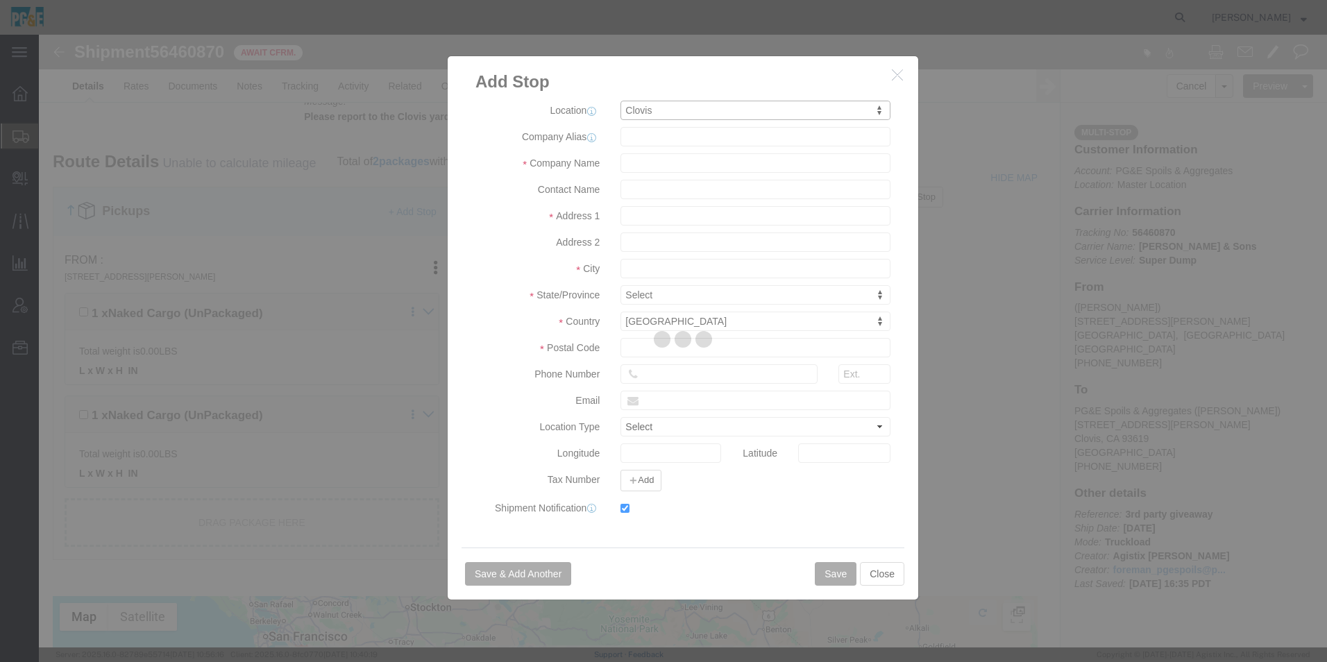
type input "93611"
type input "[PHONE_NUMBER]"
type input "[EMAIL_ADDRESS][DOMAIN_NAME]"
select select "BNLD"
checkbox input "true"
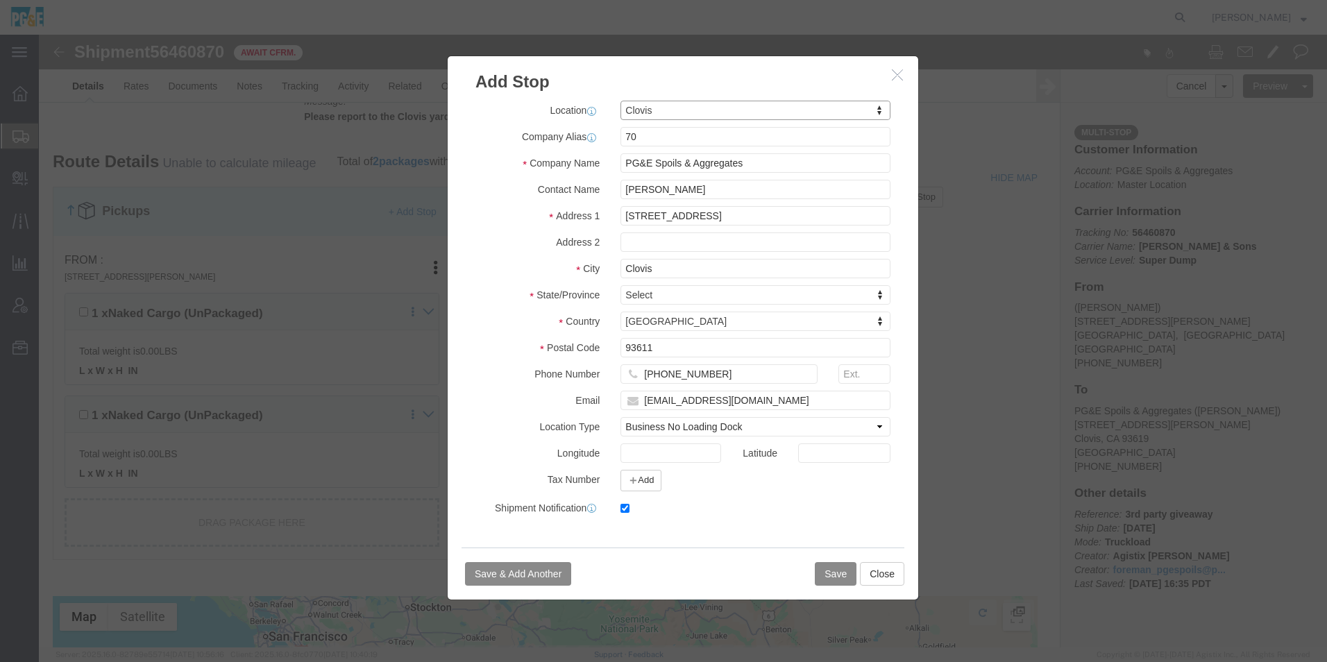
select select "CA"
drag, startPoint x: 643, startPoint y: 151, endPoint x: 539, endPoint y: 159, distance: 104.4
click div "Contact Name [PERSON_NAME]"
drag, startPoint x: 676, startPoint y: 339, endPoint x: 561, endPoint y: 338, distance: 115.2
click div "Phone Number [PHONE_NUMBER]"
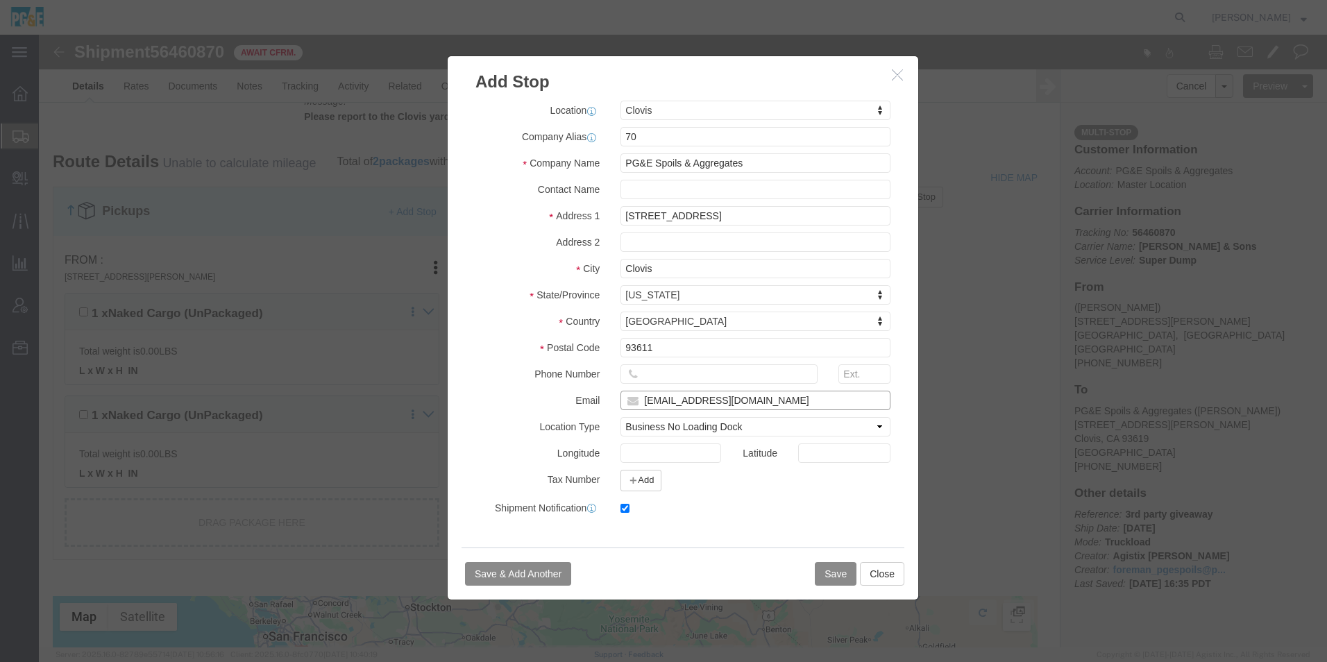
drag, startPoint x: 683, startPoint y: 368, endPoint x: 555, endPoint y: 368, distance: 127.7
click div "Email [EMAIL_ADDRESS][DOMAIN_NAME]"
click button "Save"
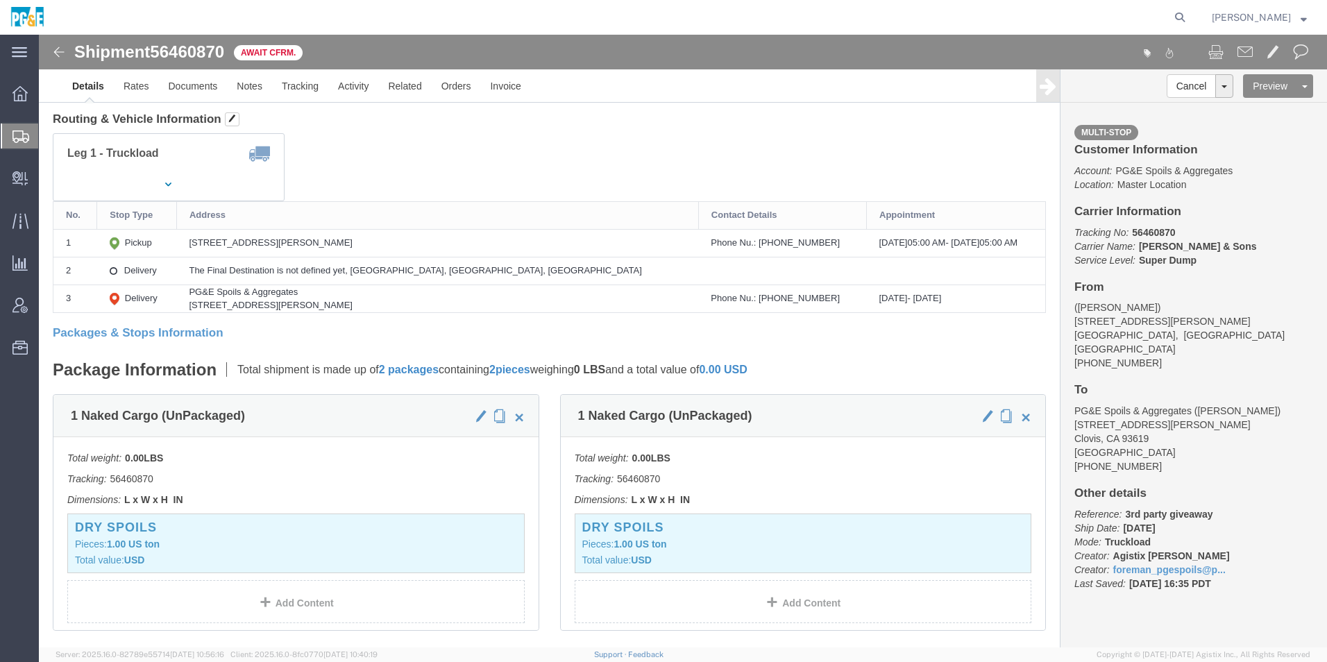
scroll to position [0, 0]
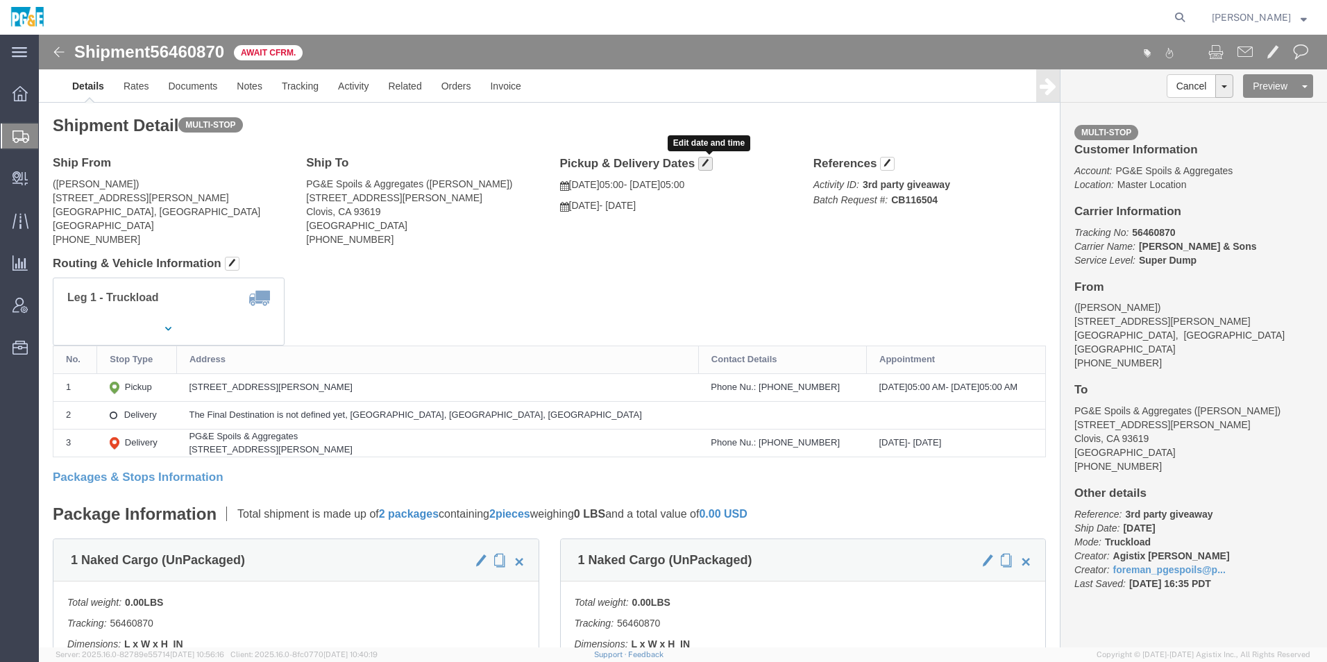
click span "button"
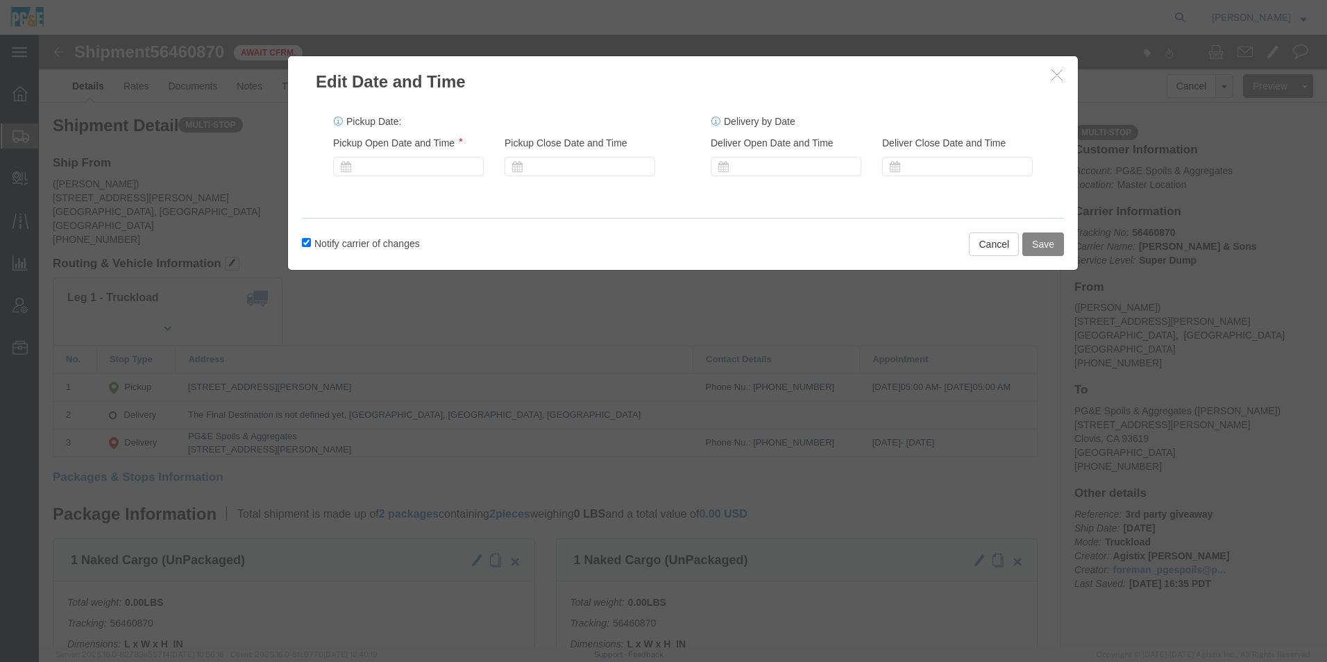
click button "Save"
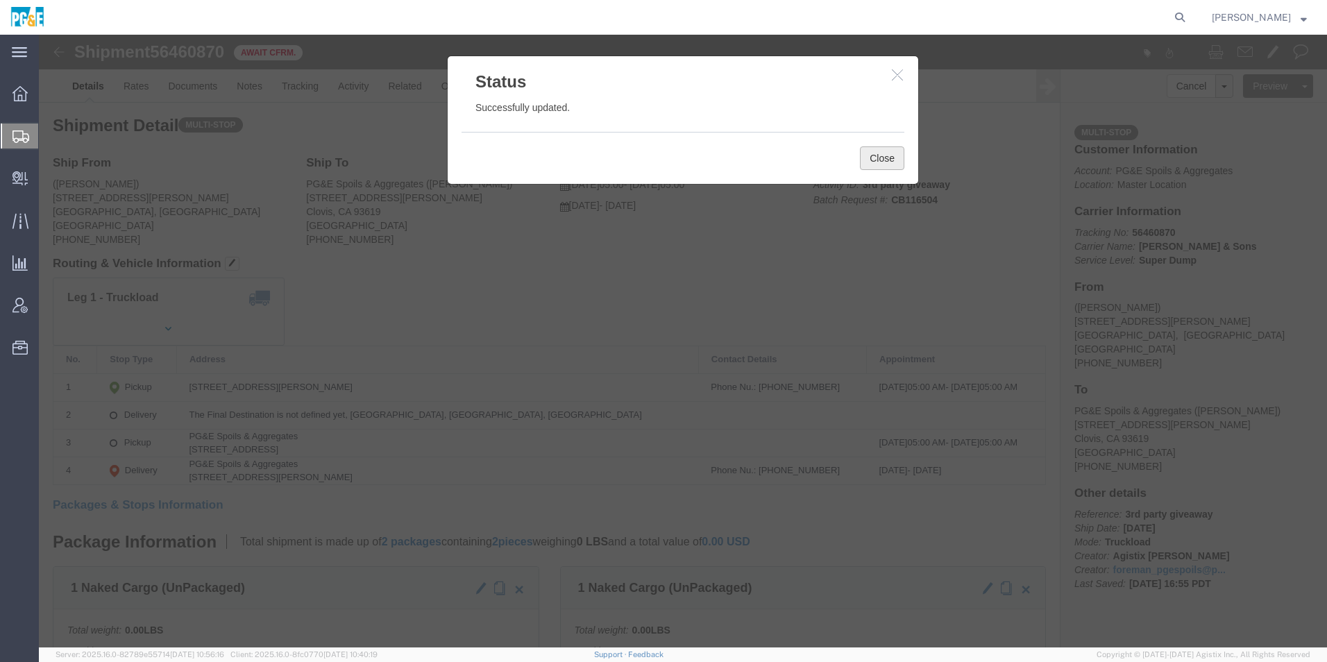
click button "Close"
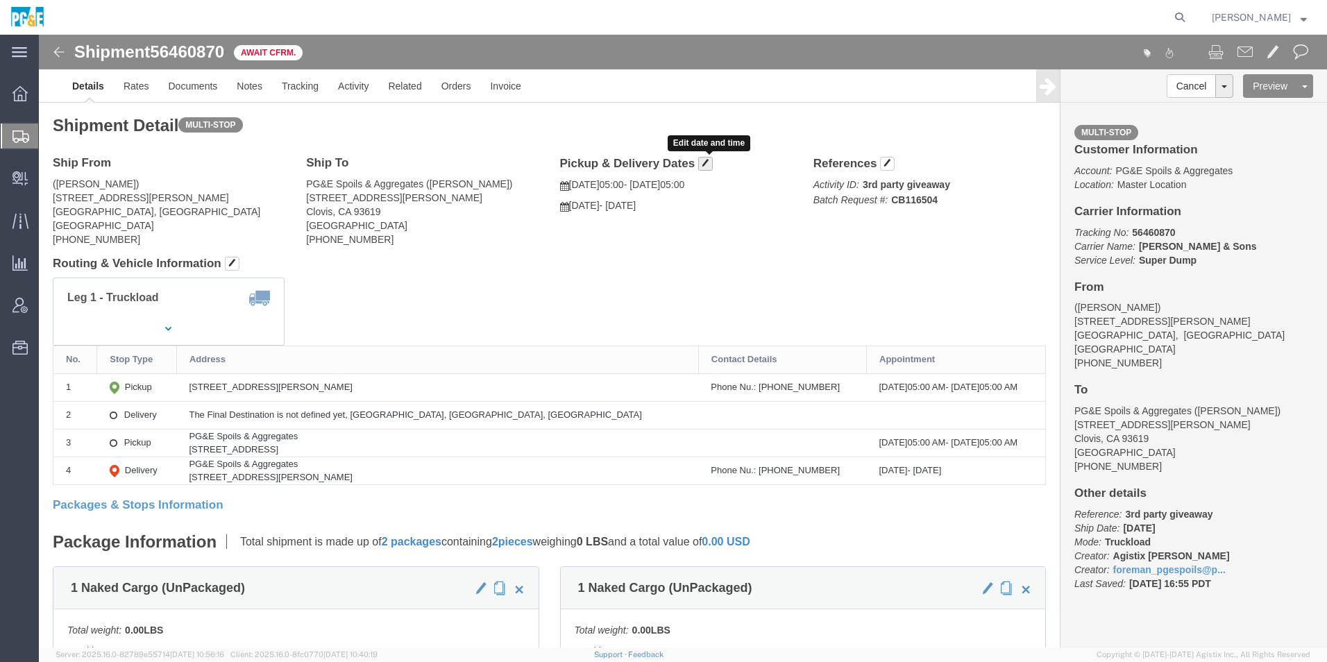
click button "button"
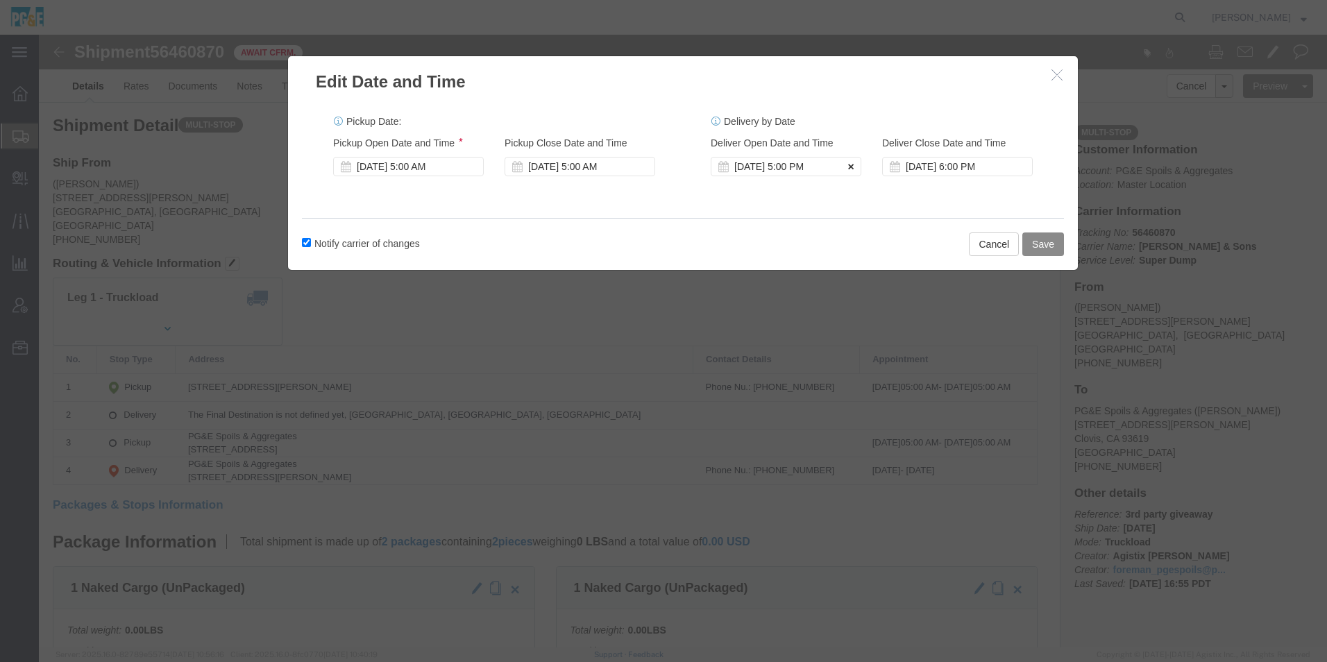
click icon
click button "Save"
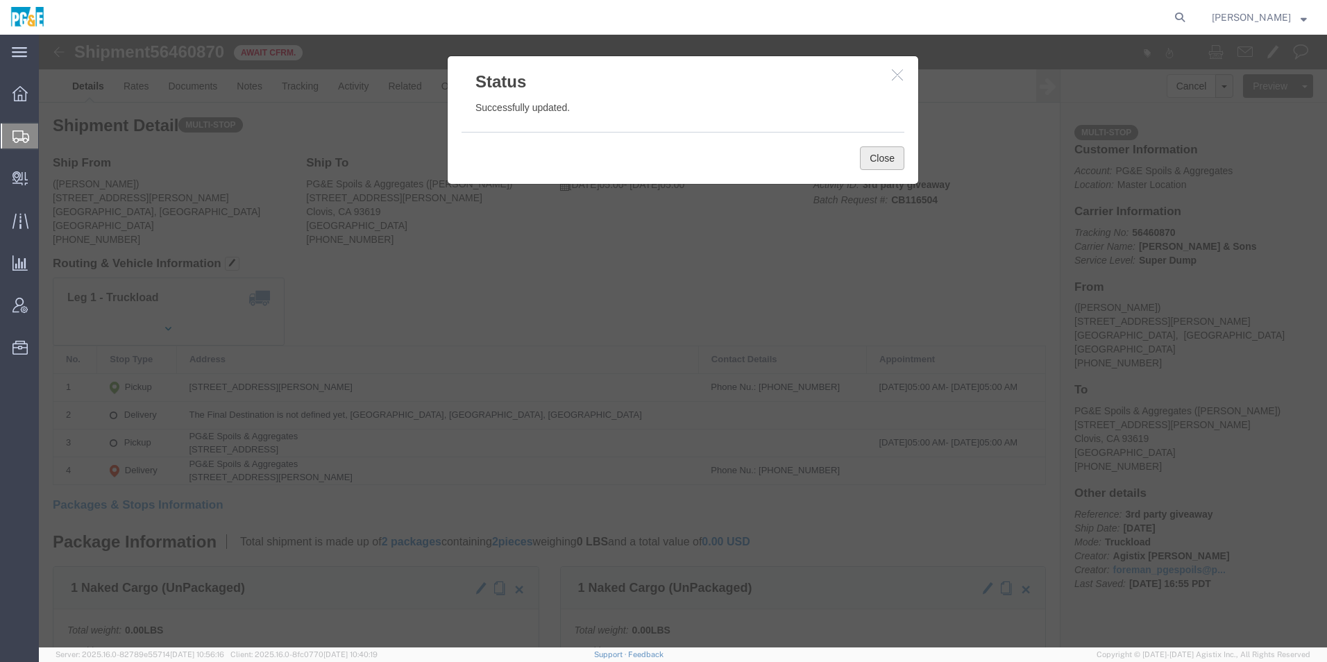
click button "Close"
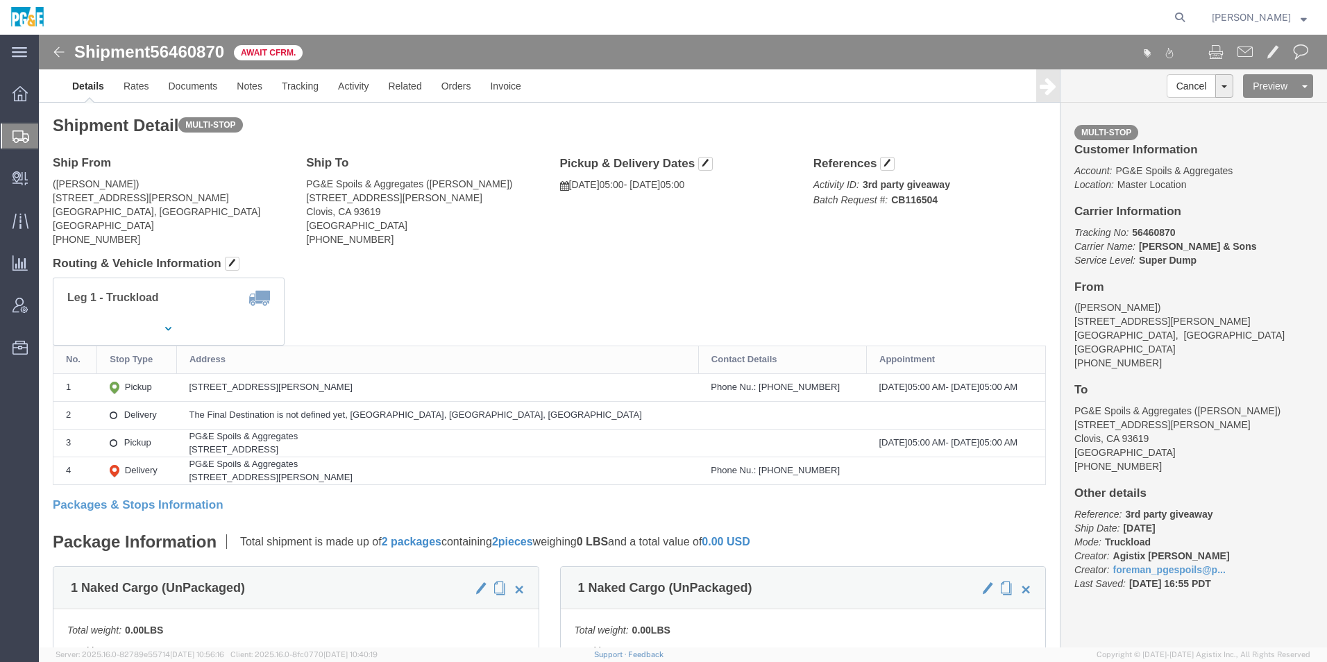
click img
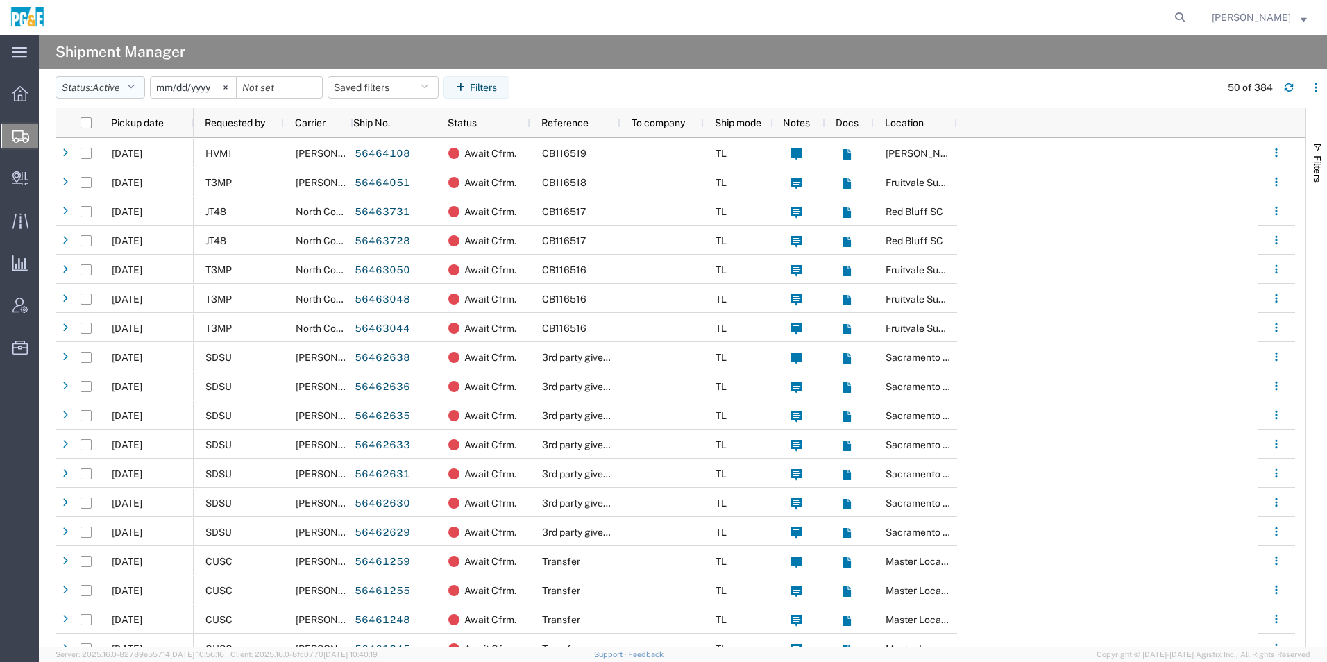
click at [125, 81] on button "Status: Active" at bounding box center [101, 87] width 90 height 22
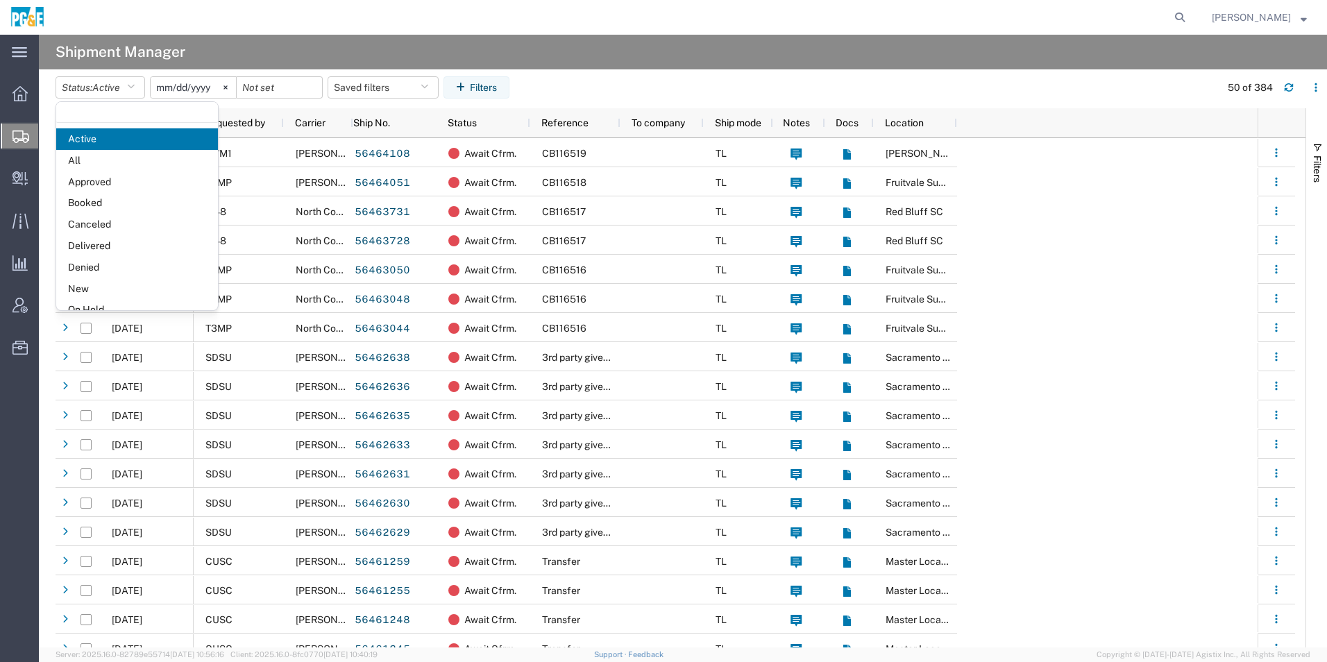
click at [79, 164] on span "All" at bounding box center [137, 161] width 162 height 22
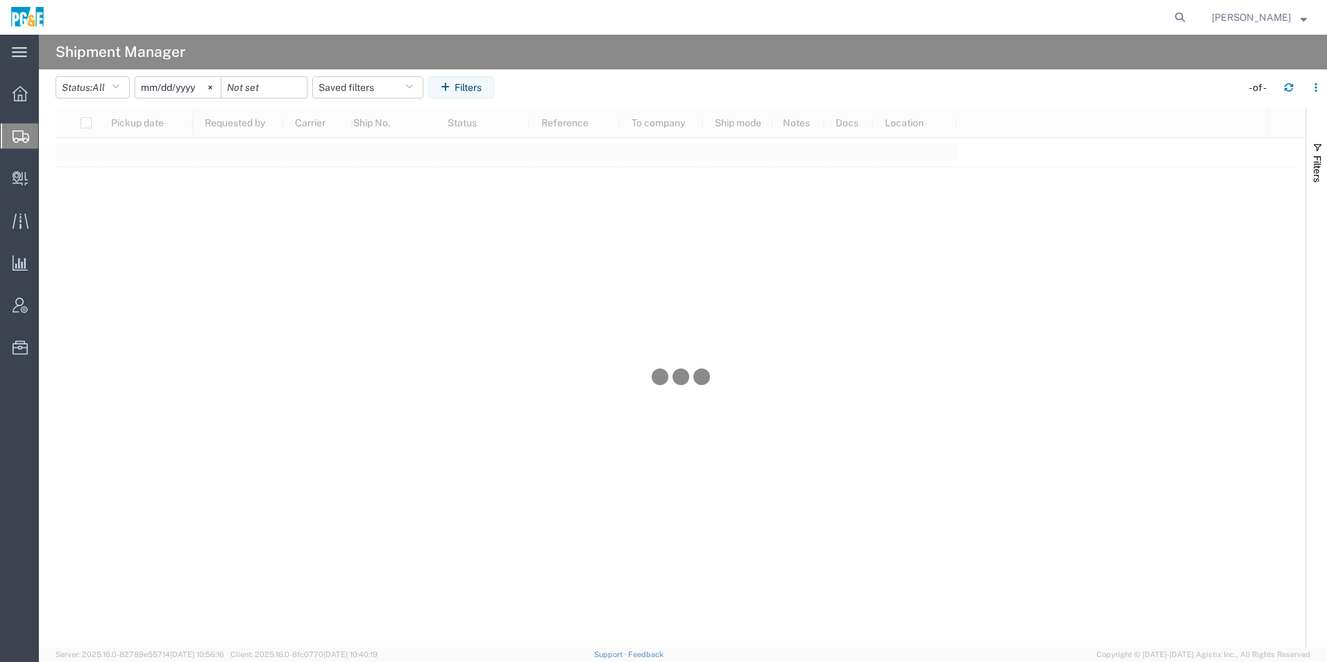
click at [172, 79] on input "[DATE]" at bounding box center [177, 87] width 85 height 21
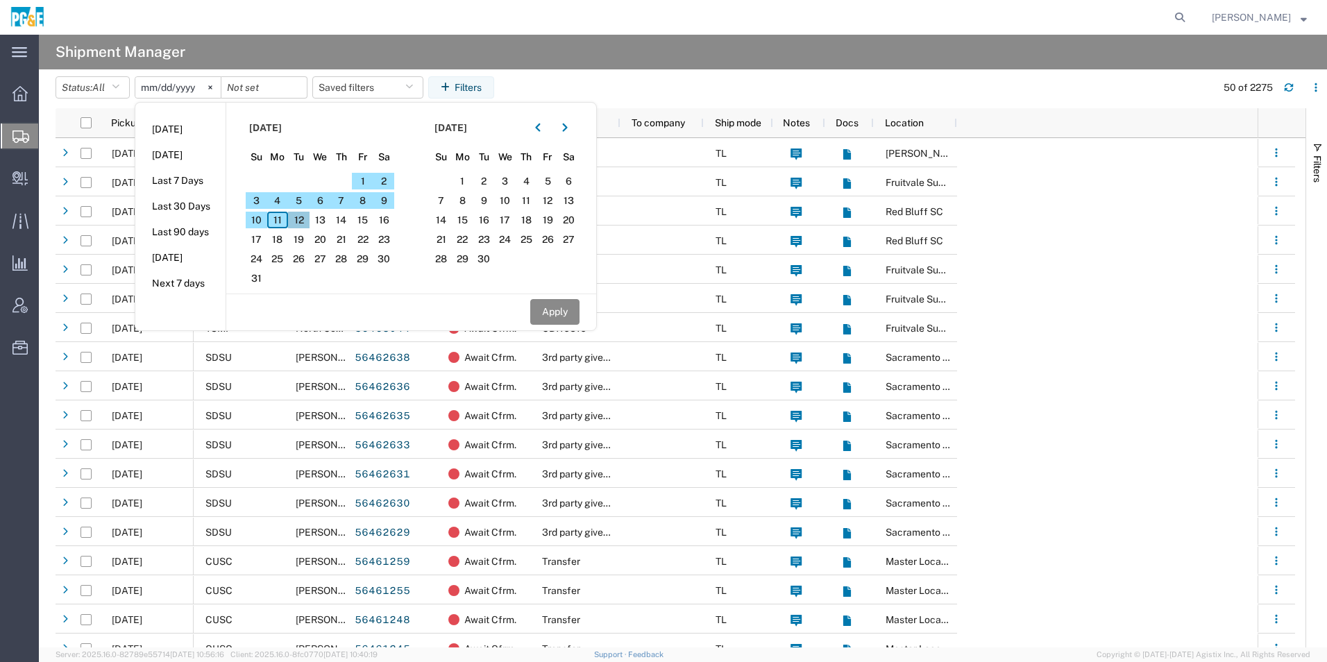
click at [305, 220] on span "12" at bounding box center [299, 220] width 22 height 17
click at [549, 126] on button "button" at bounding box center [538, 128] width 22 height 22
click at [494, 221] on span "12" at bounding box center [484, 220] width 22 height 17
click at [560, 304] on button "Apply" at bounding box center [554, 312] width 49 height 26
type input "[DATE]"
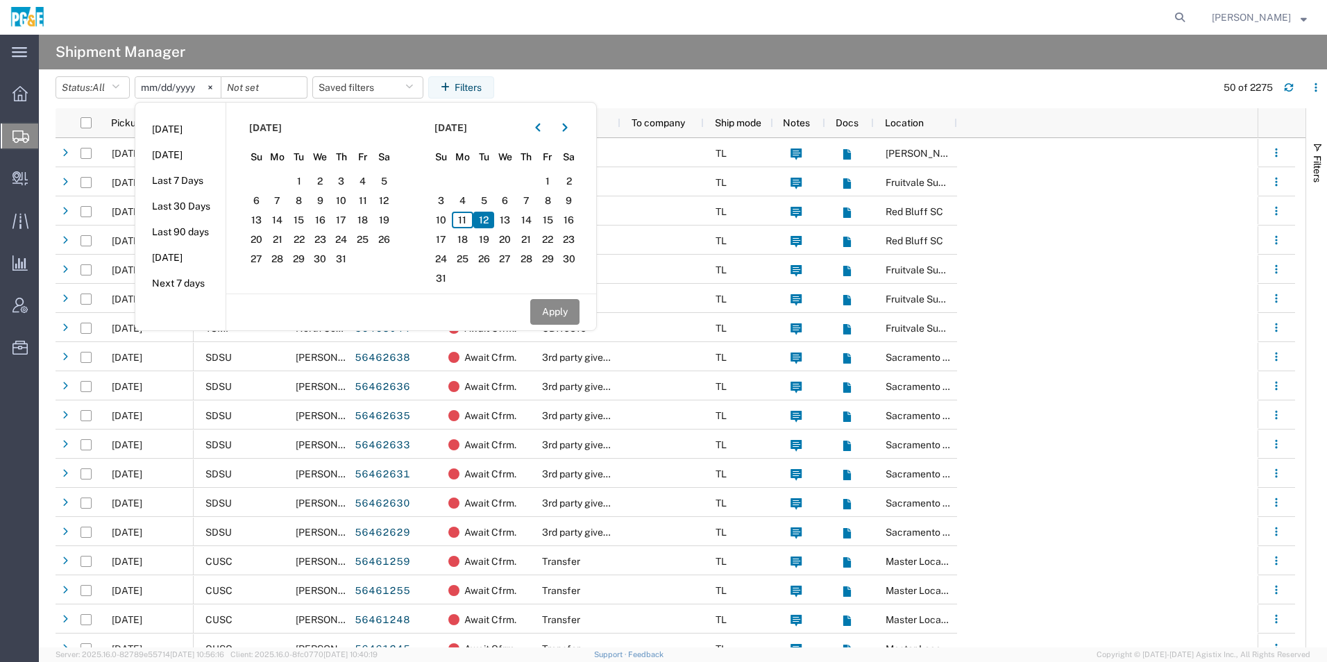
type input "[DATE]"
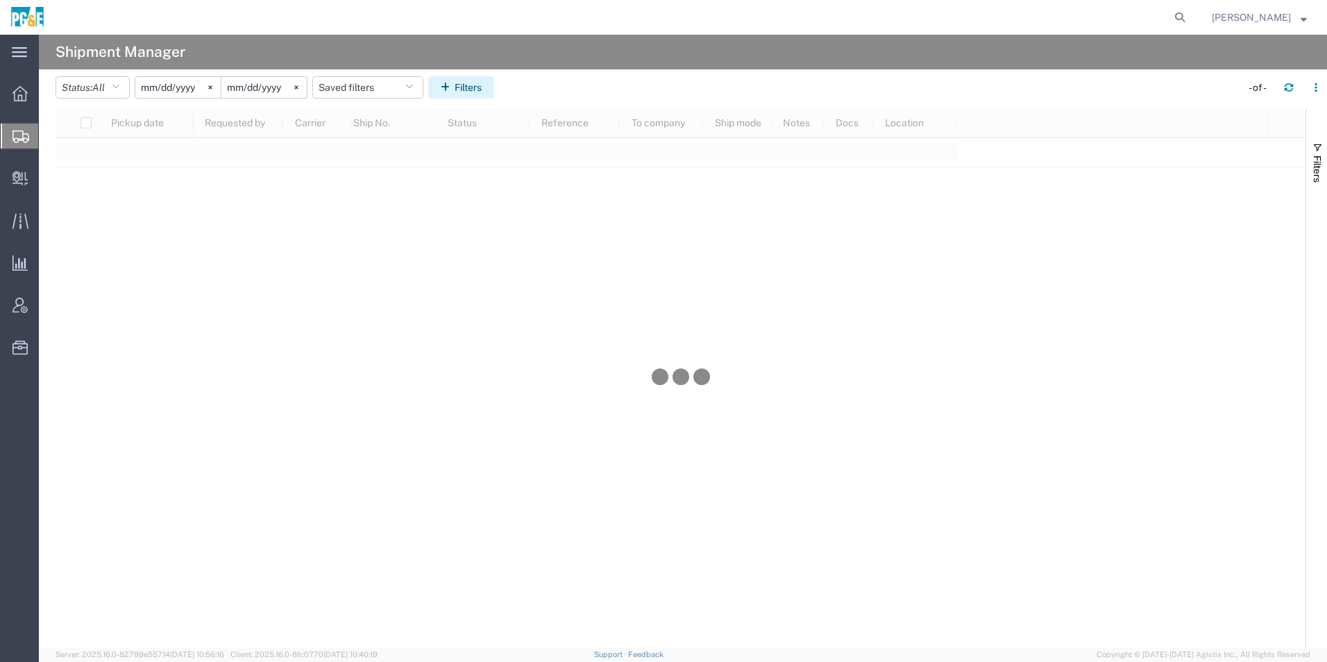
click at [473, 88] on button "Filters" at bounding box center [461, 87] width 66 height 22
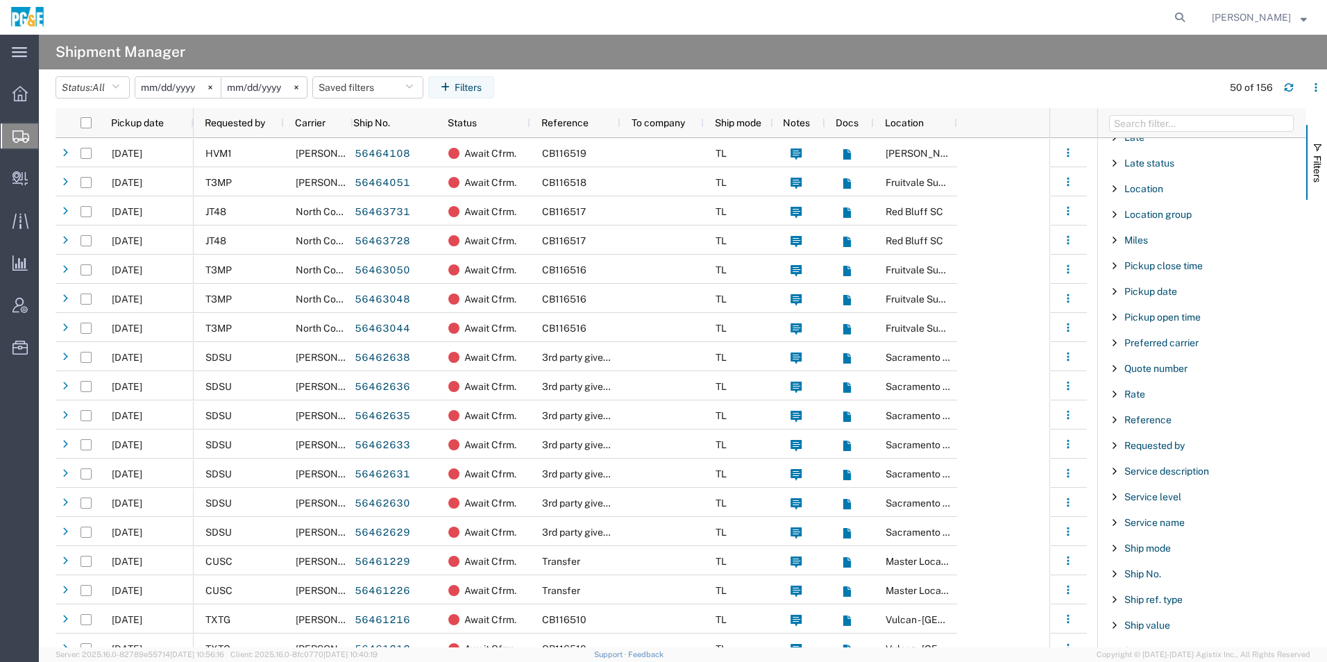
scroll to position [764, 0]
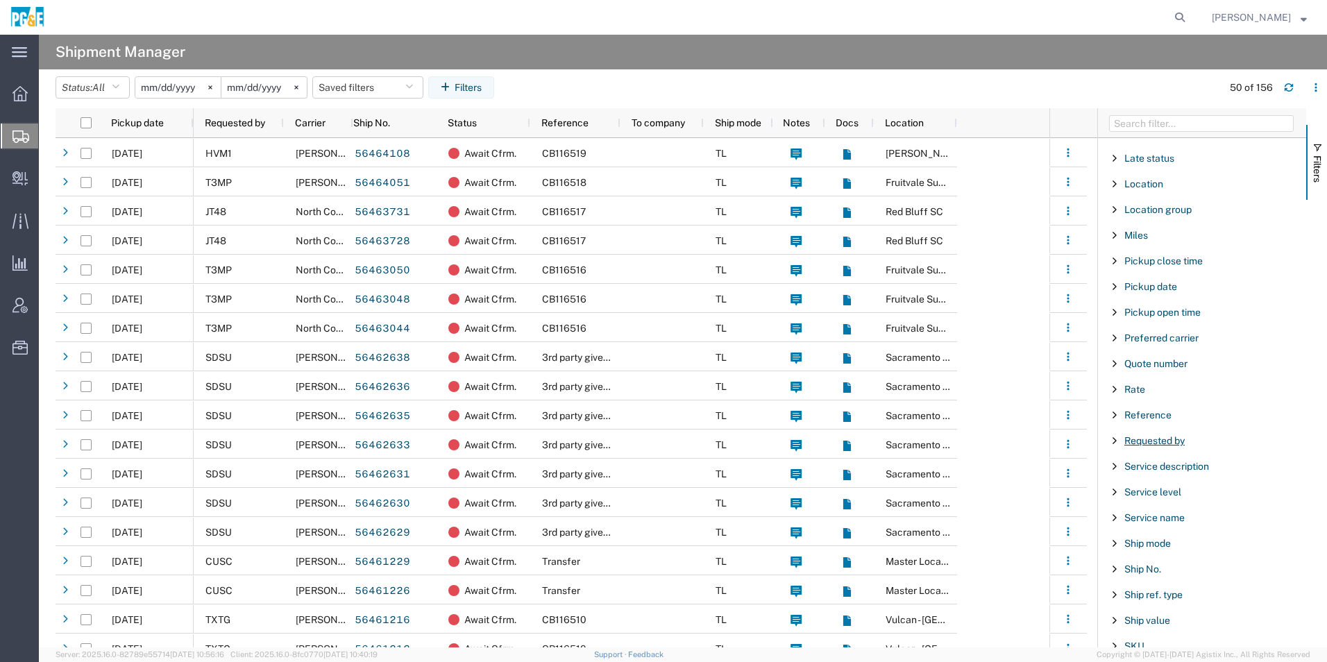
click at [1169, 442] on span "Requested by" at bounding box center [1154, 440] width 60 height 11
click at [1141, 475] on div "starts with" at bounding box center [1202, 476] width 159 height 11
click at [1165, 500] on input "Filter Value" at bounding box center [1207, 499] width 182 height 17
type input "kwwc"
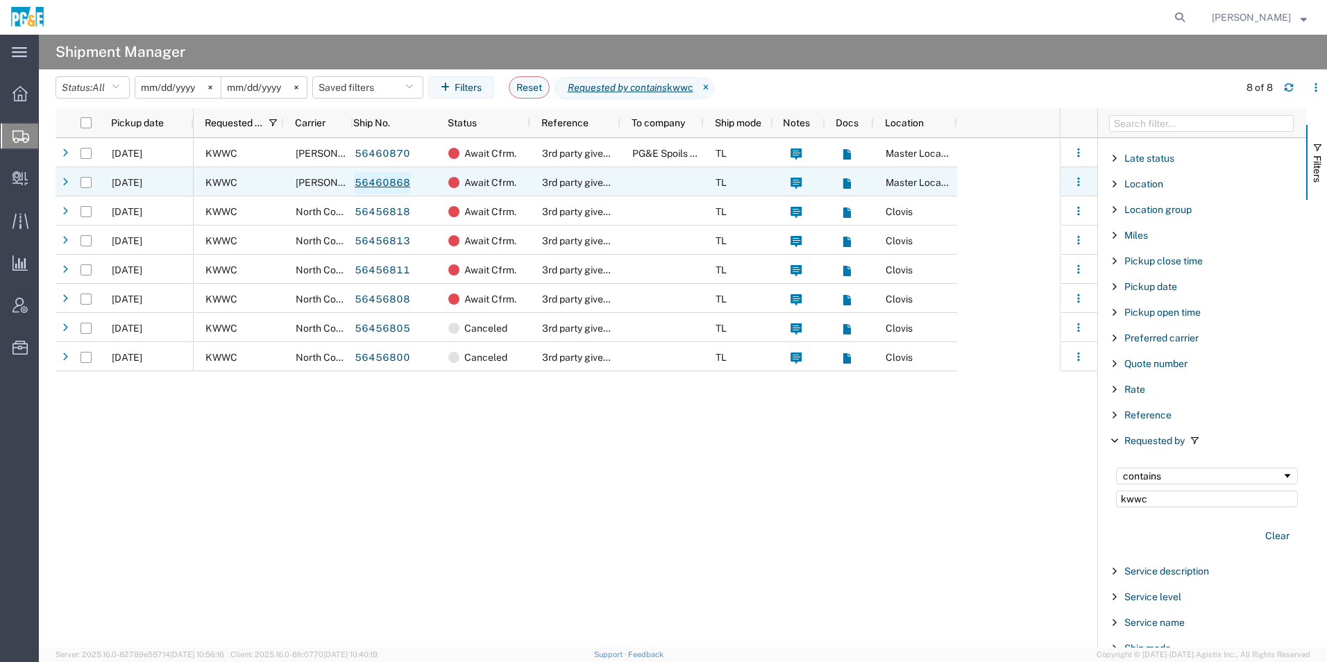
click at [393, 181] on link "56460868" at bounding box center [382, 183] width 57 height 22
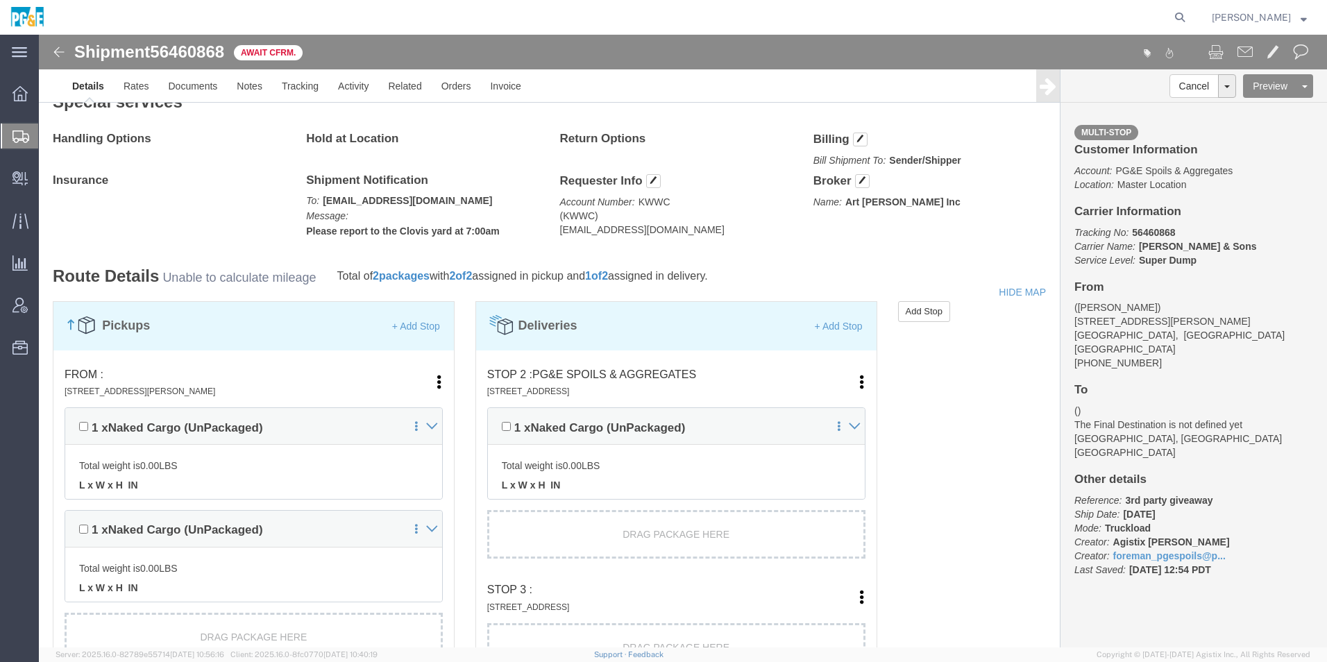
scroll to position [1041, 0]
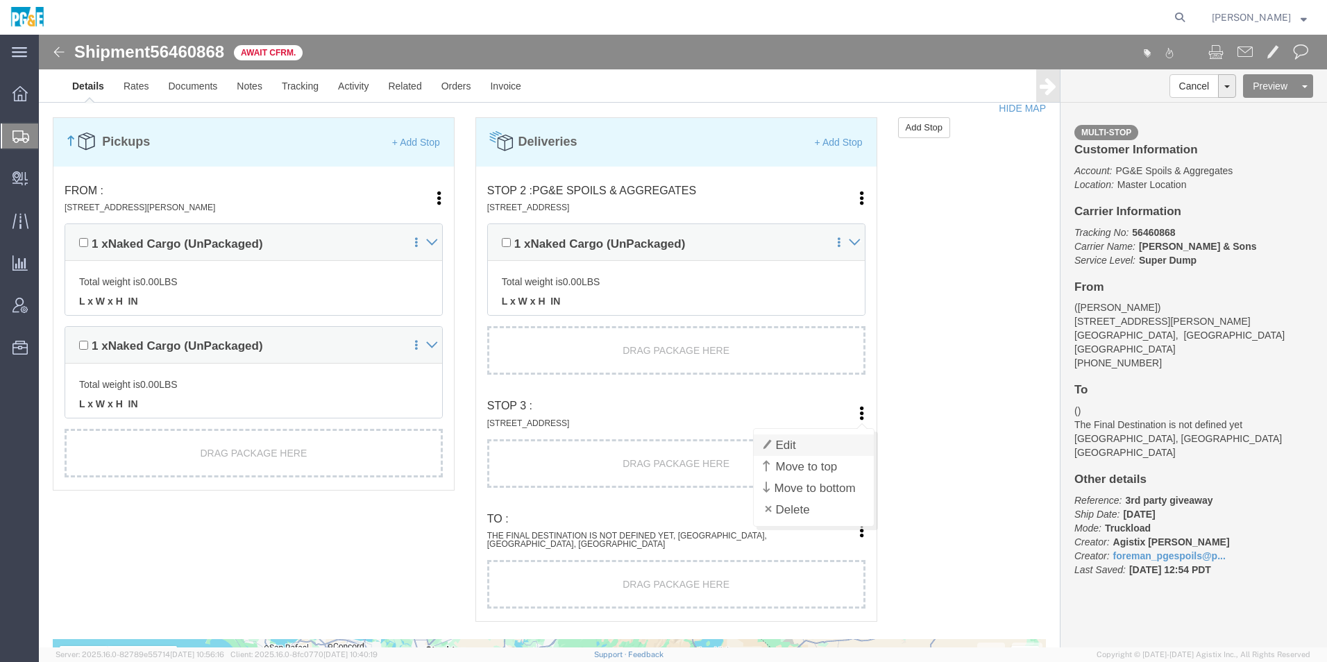
click link "Edit"
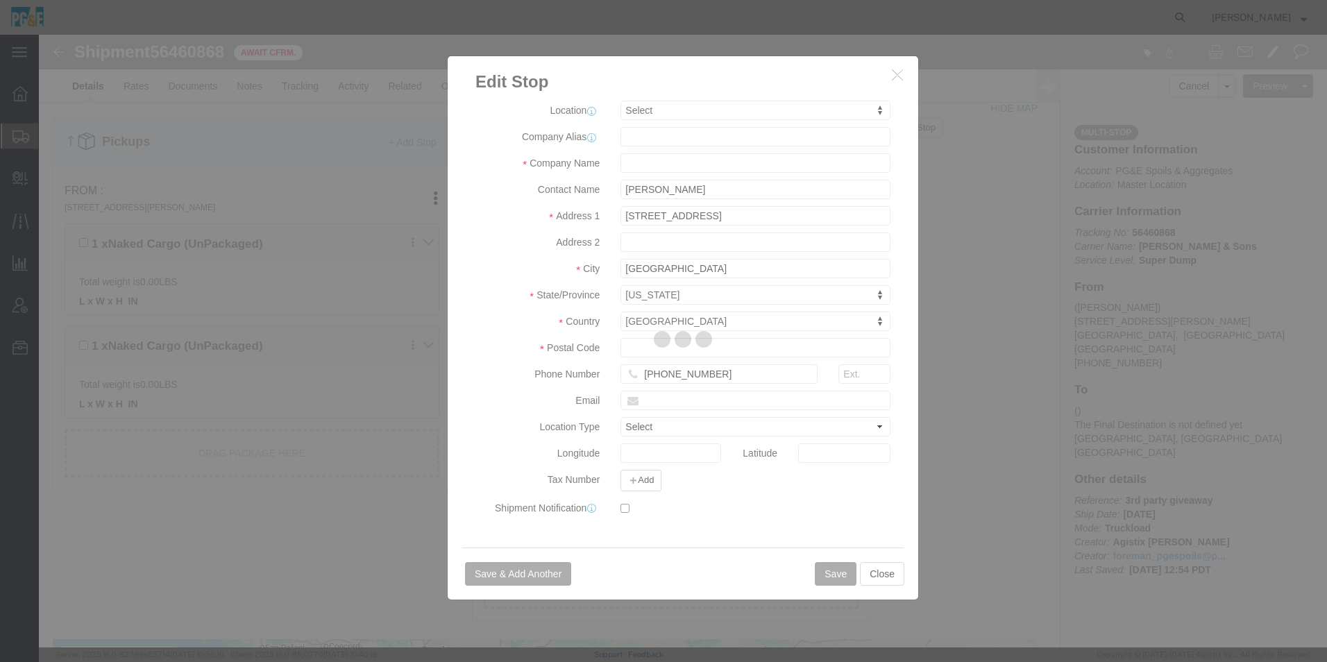
select select
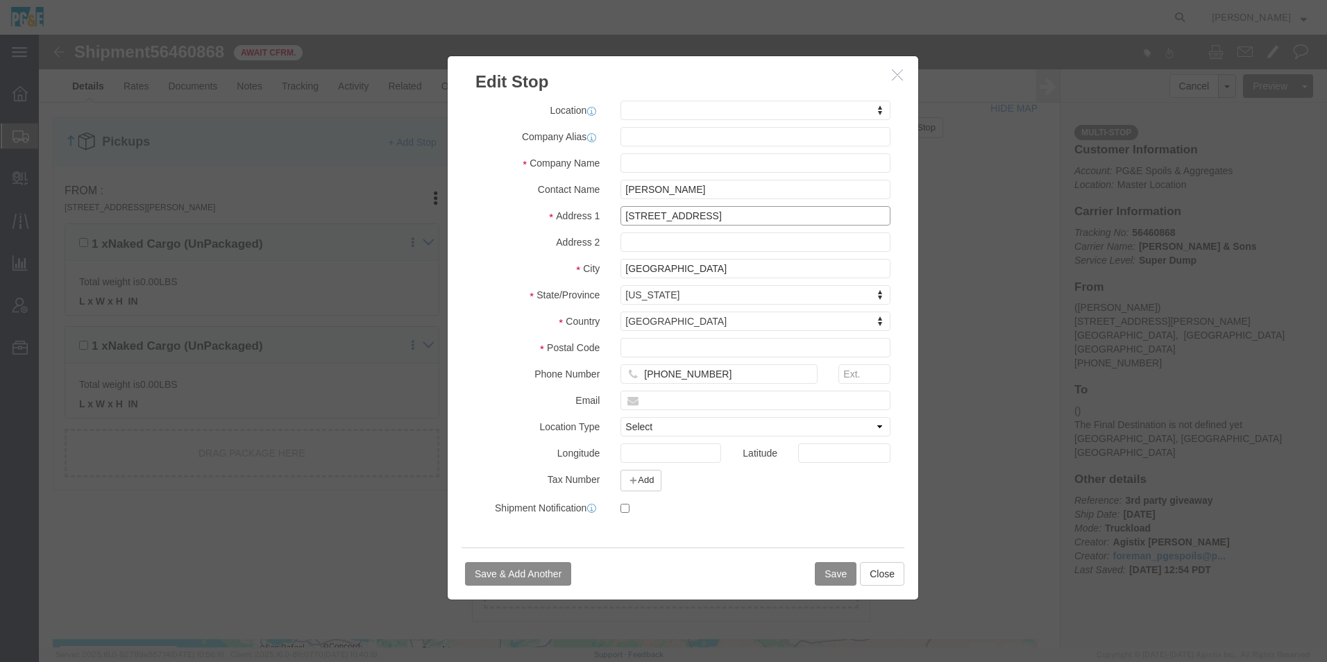
drag, startPoint x: 710, startPoint y: 187, endPoint x: 481, endPoint y: 189, distance: 229.1
click div "Address [STREET_ADDRESS]"
type input "[STREET_ADDRESS][PERSON_NAME]"
select select
drag, startPoint x: 648, startPoint y: 236, endPoint x: 439, endPoint y: 230, distance: 208.3
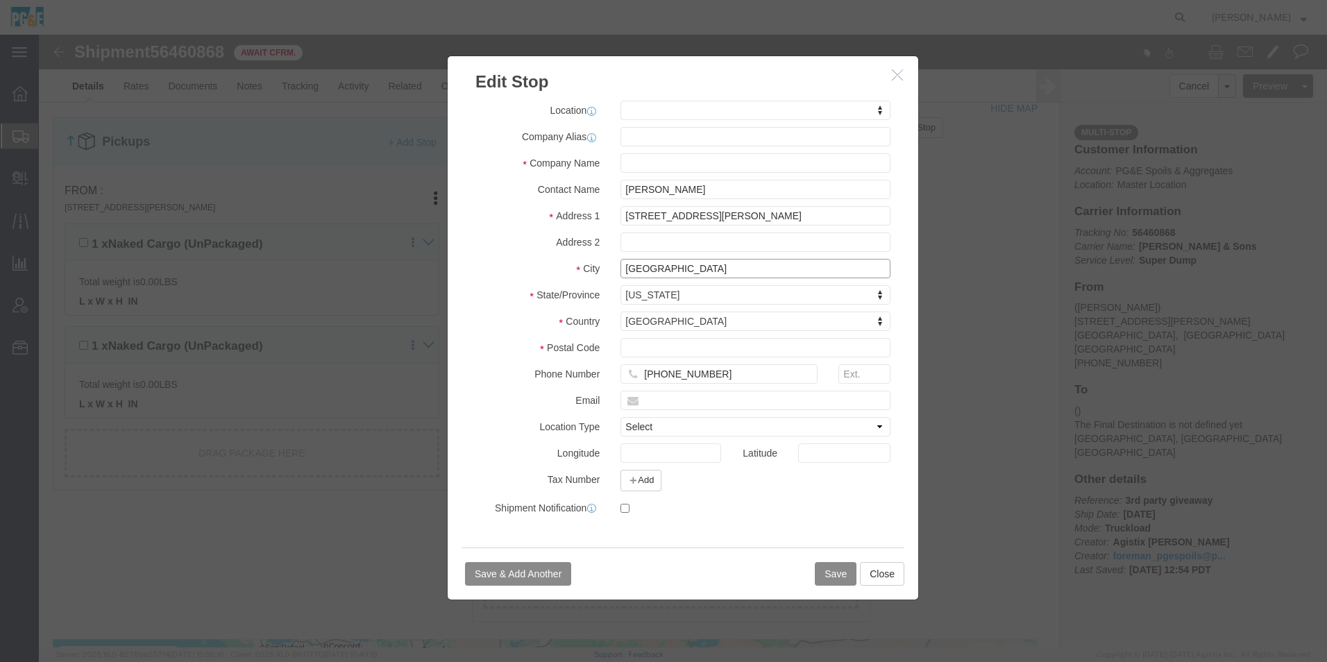
click div "City [GEOGRAPHIC_DATA]"
type input "Clovis"
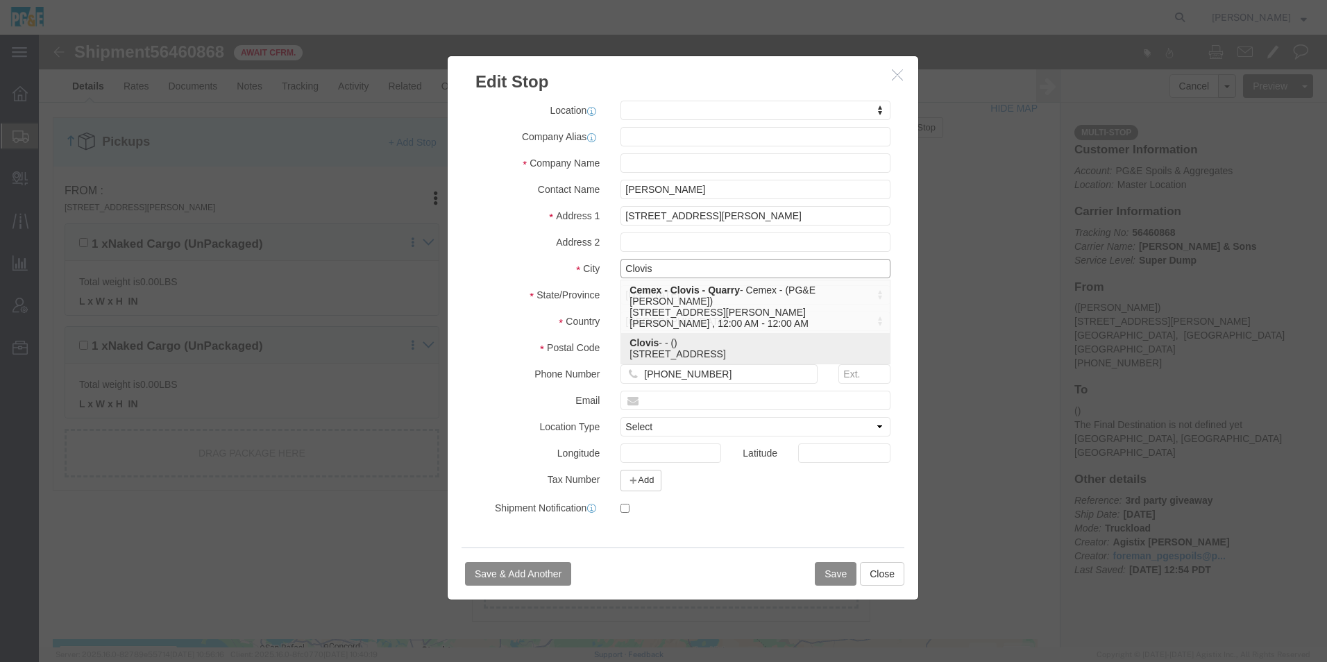
click div "Clovis - - () [STREET_ADDRESS]"
select select "41456"
type input "Clovis"
type input "[STREET_ADDRESS]"
type input "Clovis"
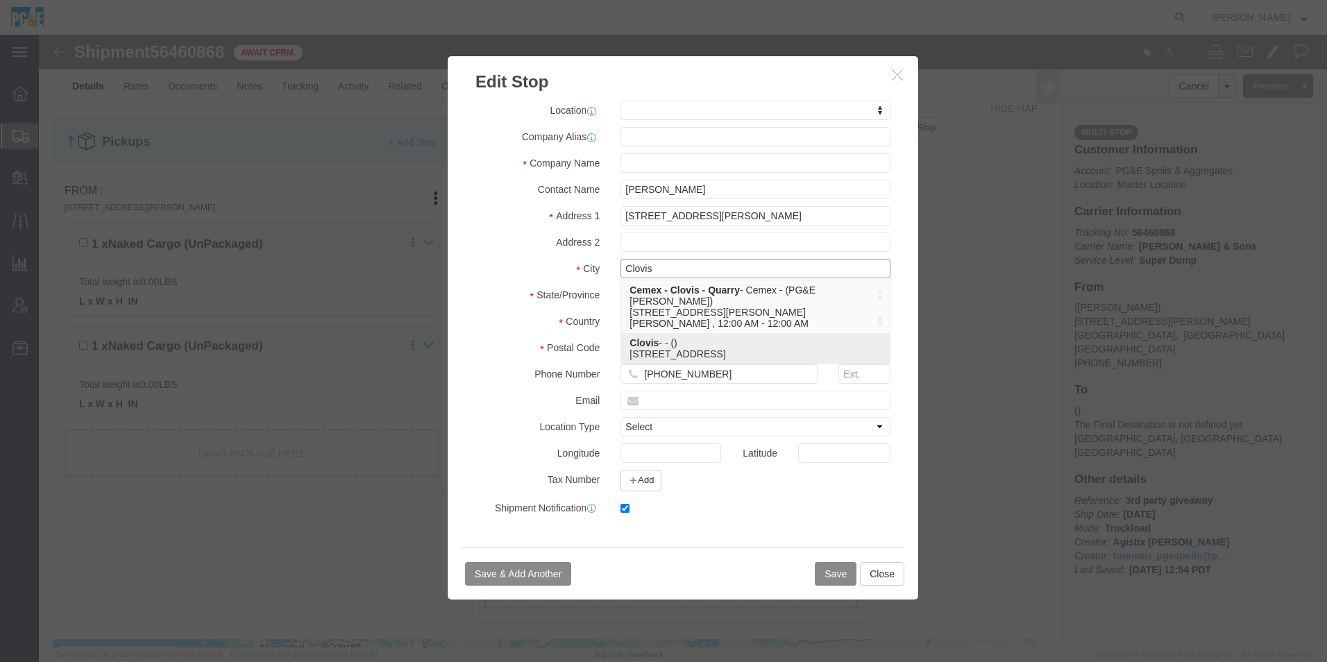
type input "93720"
type input "[PHONE_NUMBER]"
type input "[EMAIL_ADDRESS][DOMAIN_NAME]"
select select "BNLD"
checkbox input "true"
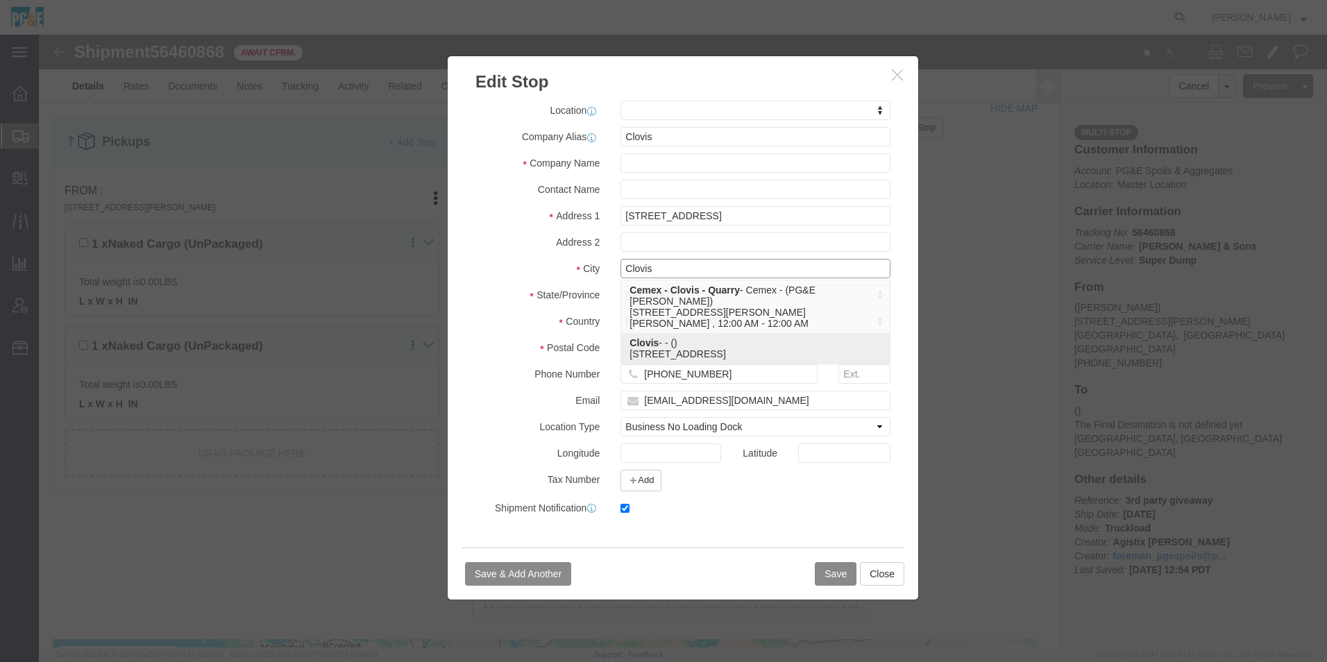
select select "CA"
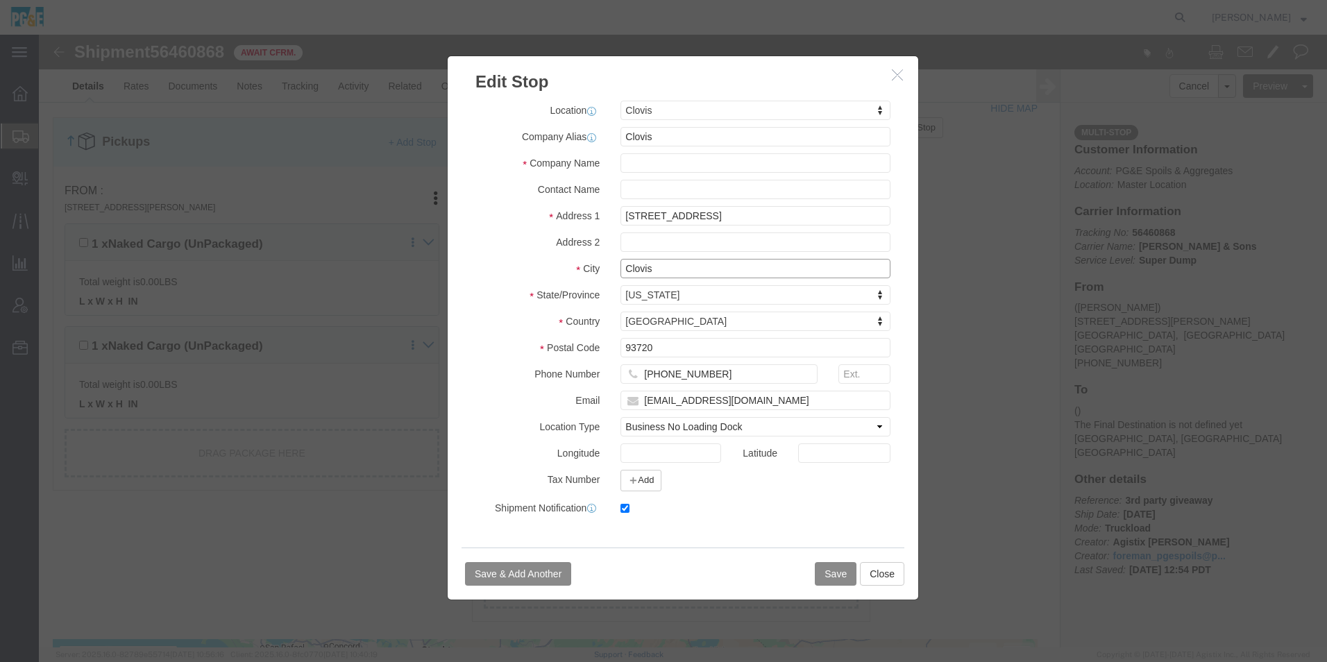
type input "Clovis"
drag, startPoint x: 646, startPoint y: 103, endPoint x: 419, endPoint y: 101, distance: 227.0
click div "Address Type Pickup Delivery Location Clovis My Profile Location [STREET_ADDRES…"
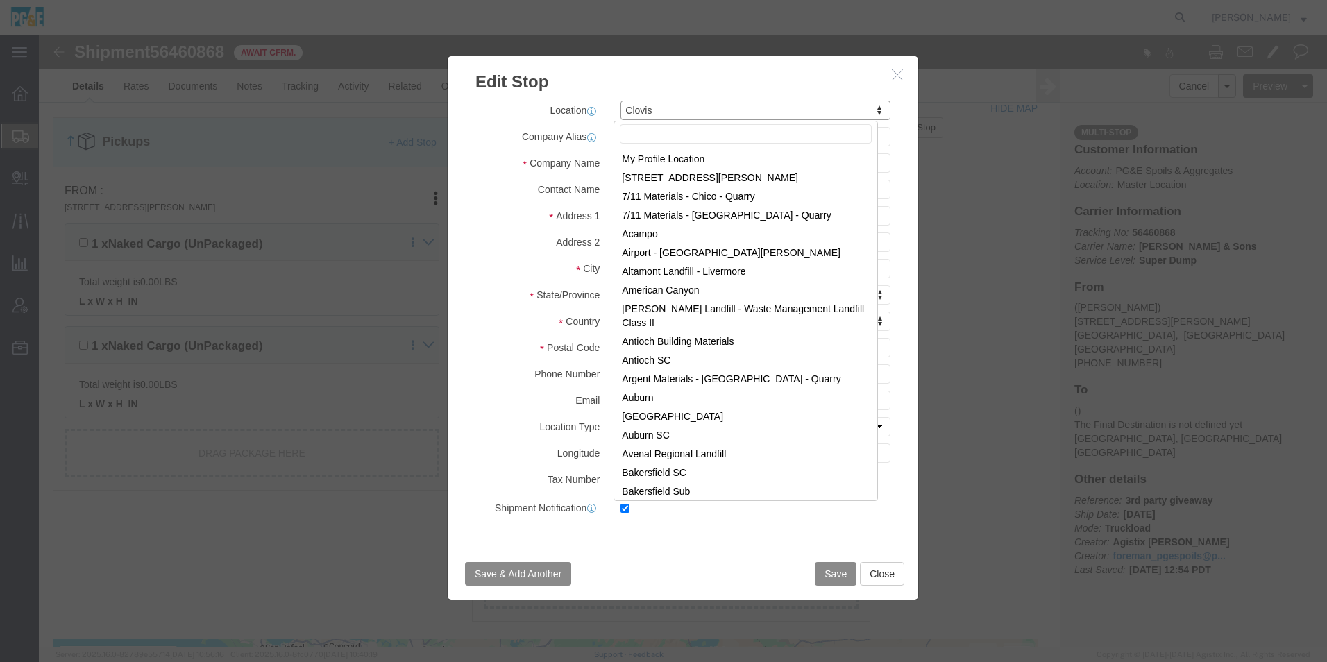
drag, startPoint x: 709, startPoint y: 74, endPoint x: 531, endPoint y: 74, distance: 178.4
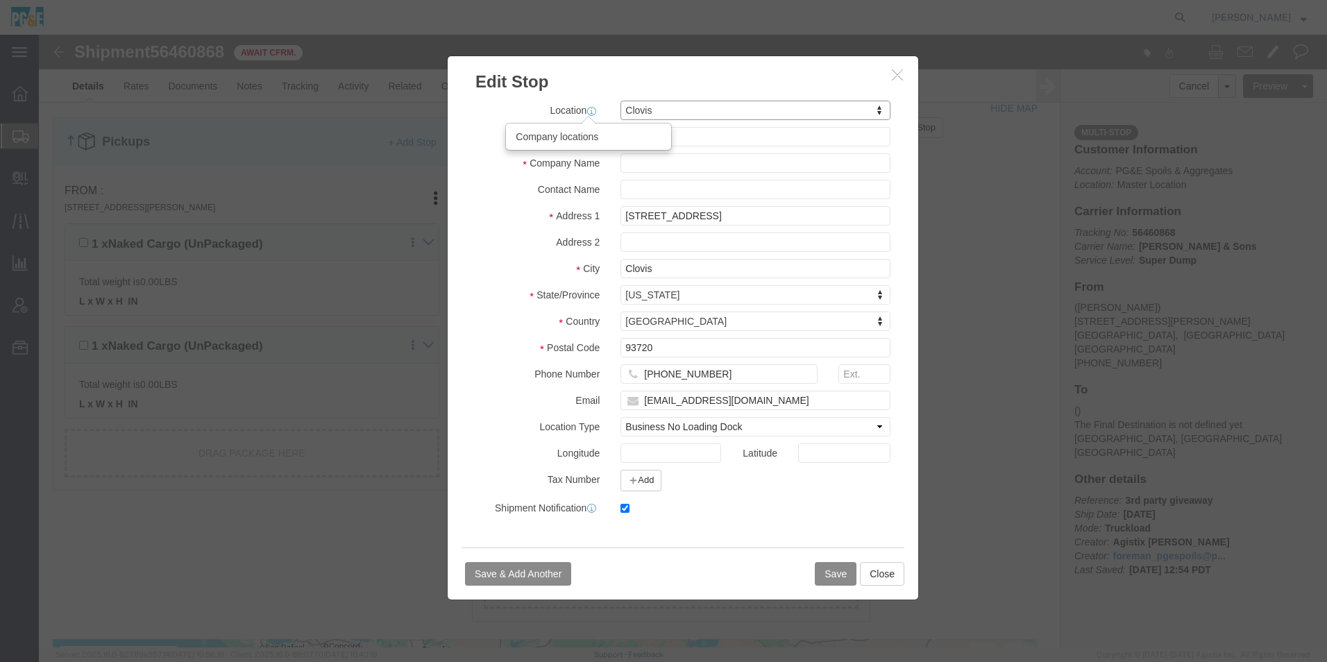
drag, startPoint x: 591, startPoint y: 75, endPoint x: 537, endPoint y: 76, distance: 54.2
drag, startPoint x: 632, startPoint y: 105, endPoint x: 532, endPoint y: 103, distance: 99.3
click div "Company [PERSON_NAME]"
drag, startPoint x: 683, startPoint y: 184, endPoint x: 535, endPoint y: 190, distance: 148.0
click div "Address 1 [STREET_ADDRESS]"
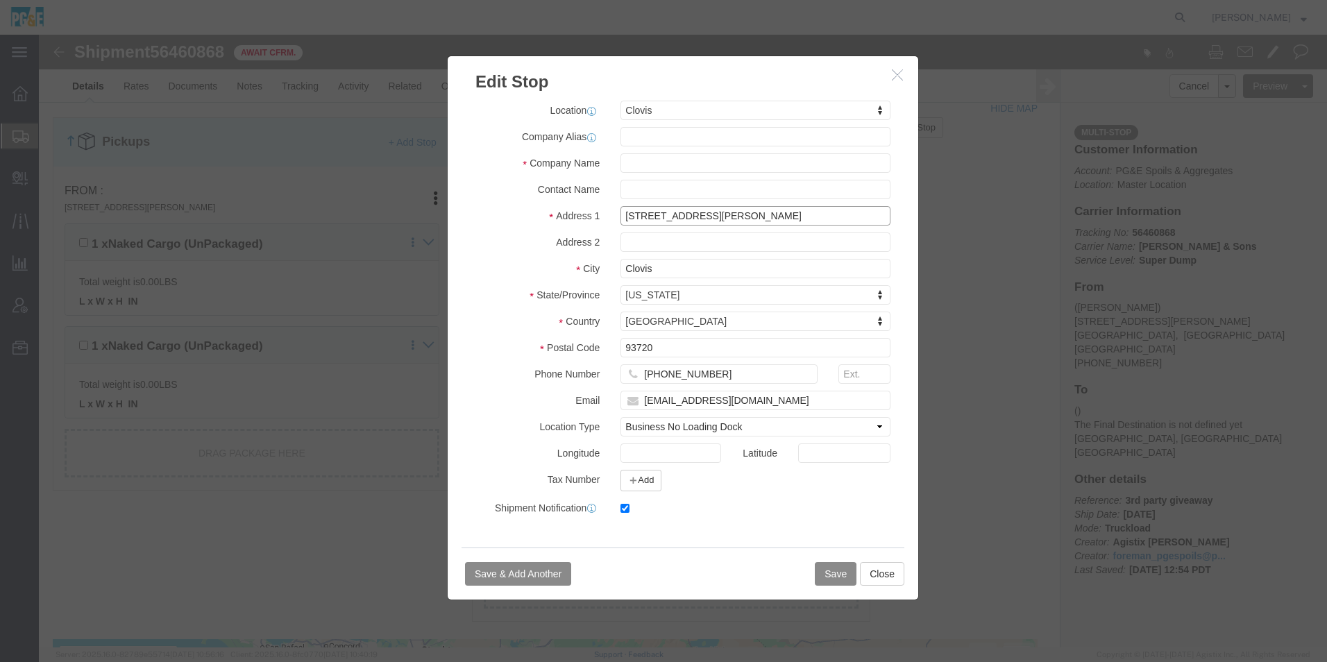
type input "[STREET_ADDRESS][PERSON_NAME]"
select select
drag, startPoint x: 635, startPoint y: 310, endPoint x: 562, endPoint y: 319, distance: 74.1
click div "Postal Code 93720"
type input "93619"
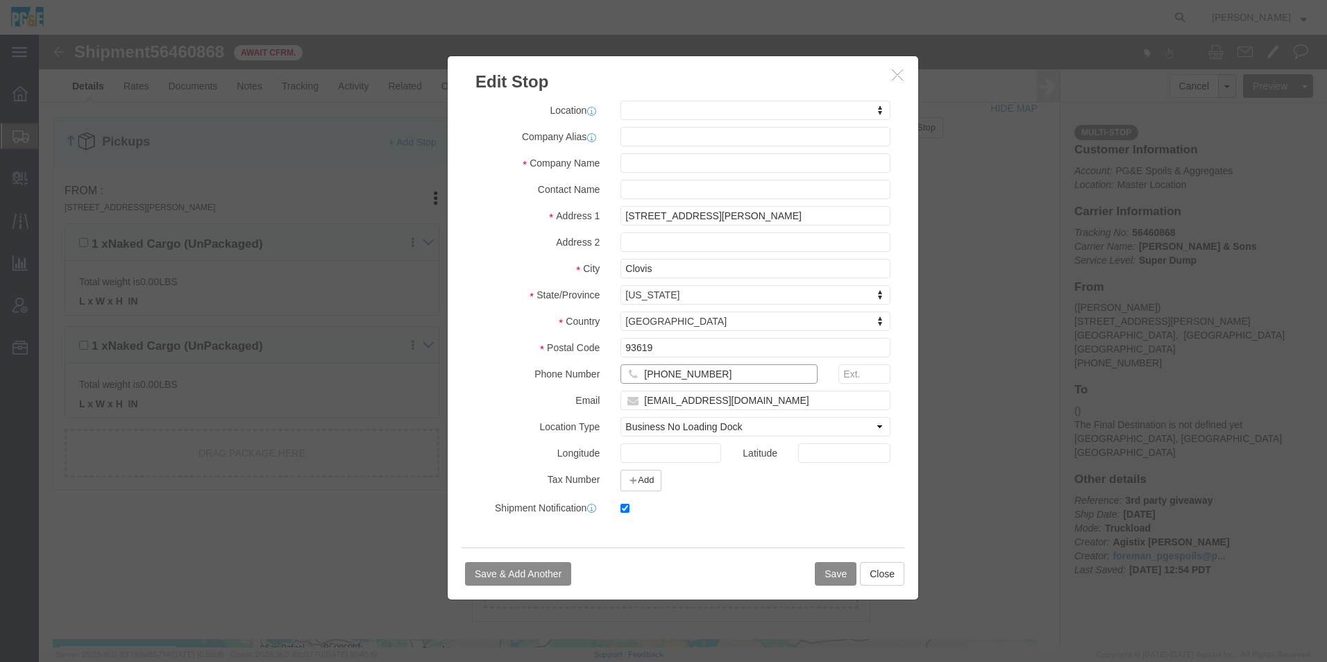
select select
drag, startPoint x: 705, startPoint y: 334, endPoint x: 507, endPoint y: 335, distance: 198.5
click div "Phone Number [PHONE_NUMBER]"
drag, startPoint x: 695, startPoint y: 364, endPoint x: 589, endPoint y: 365, distance: 105.5
click div "[EMAIL_ADDRESS][DOMAIN_NAME]"
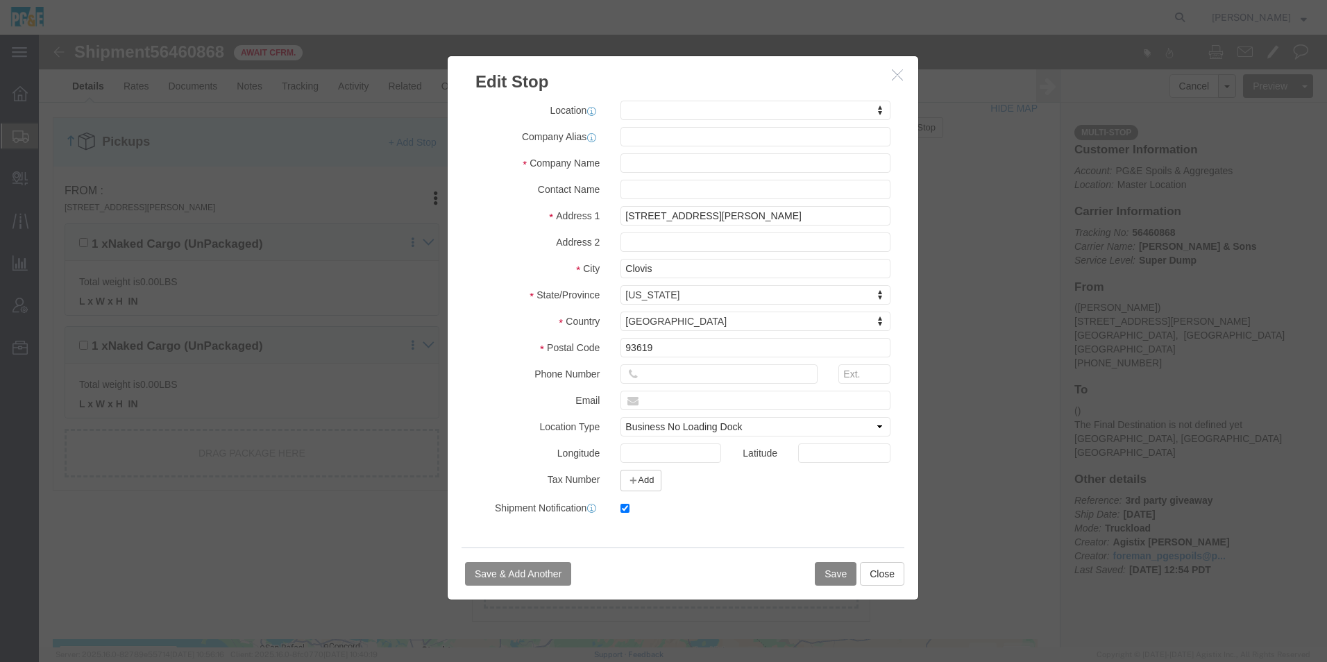
click button "Save"
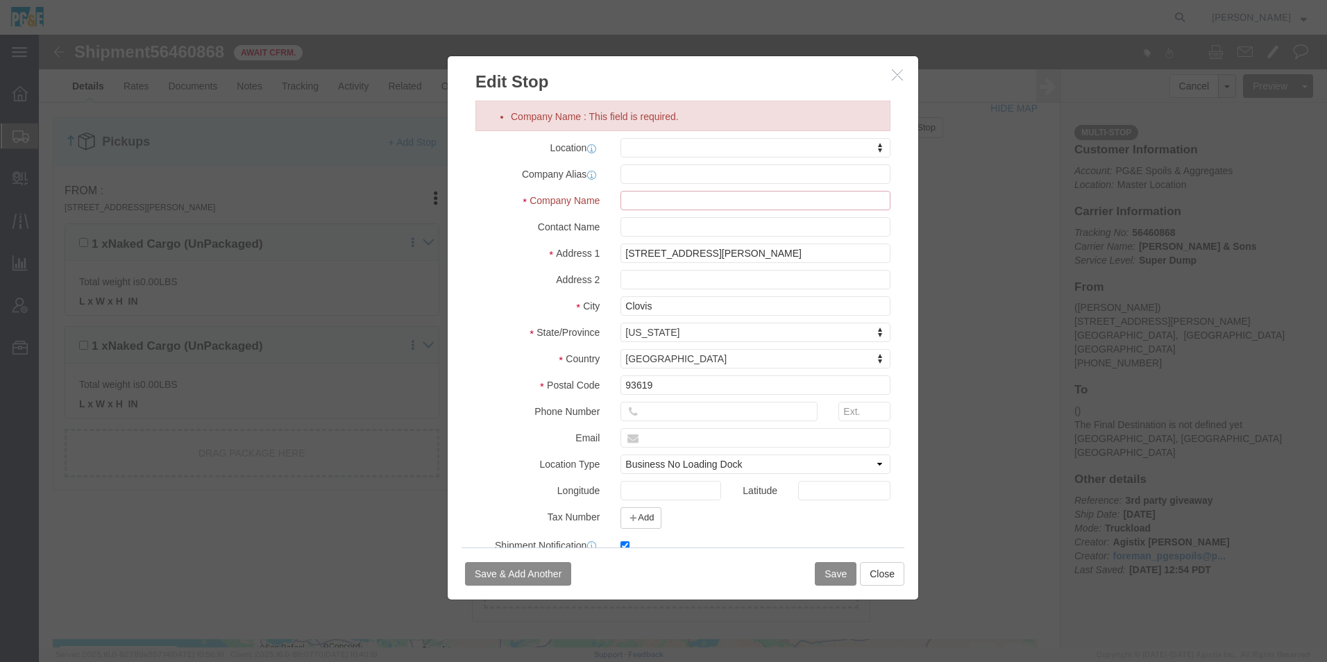
click input "Company Name : This field is required."
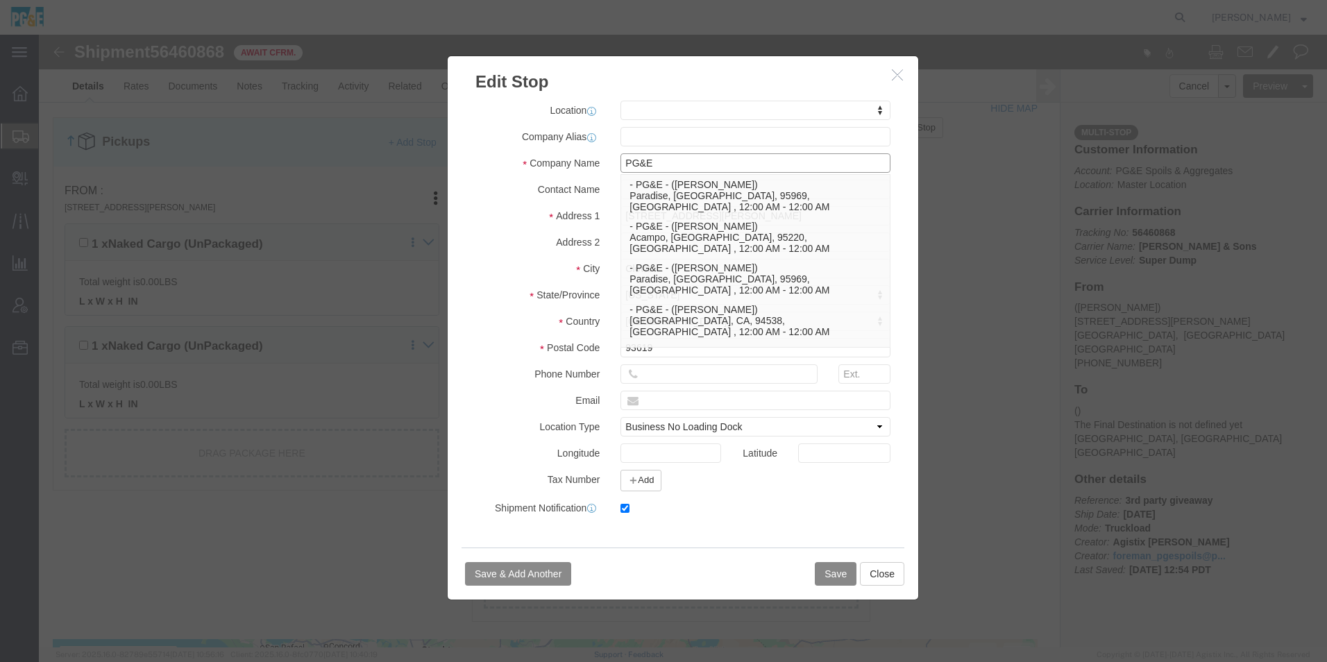
type input "PG&E"
click button "Save"
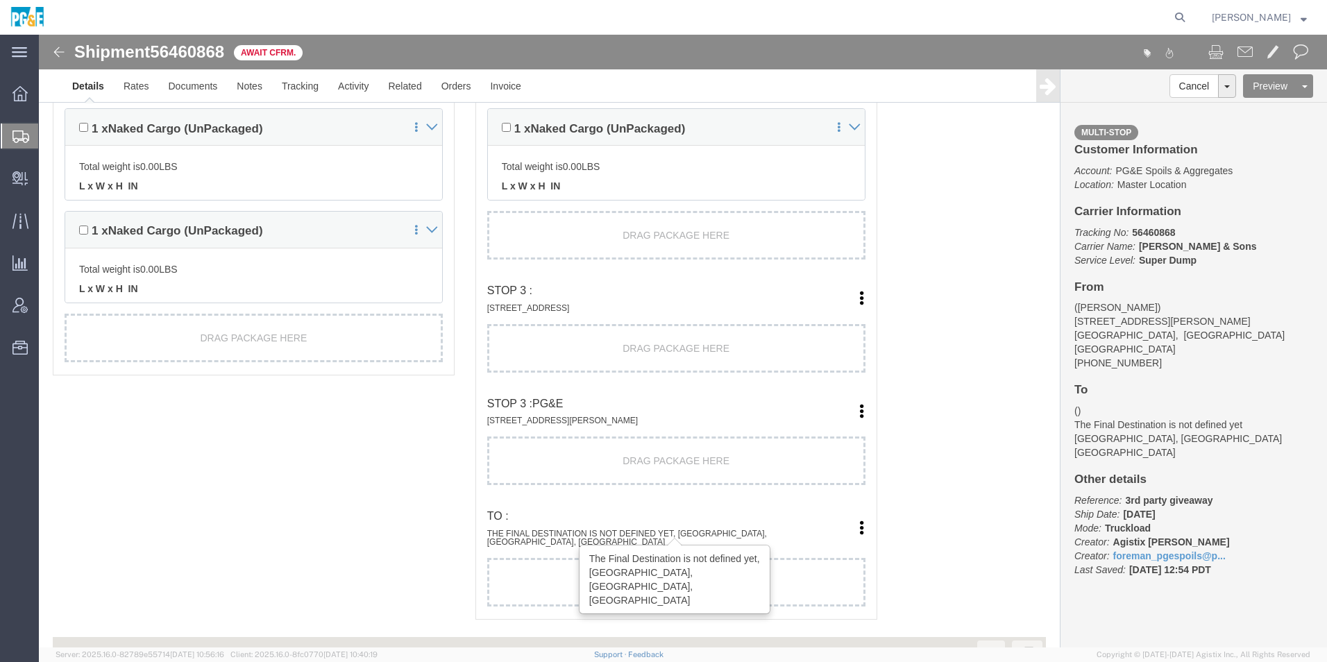
scroll to position [1180, 0]
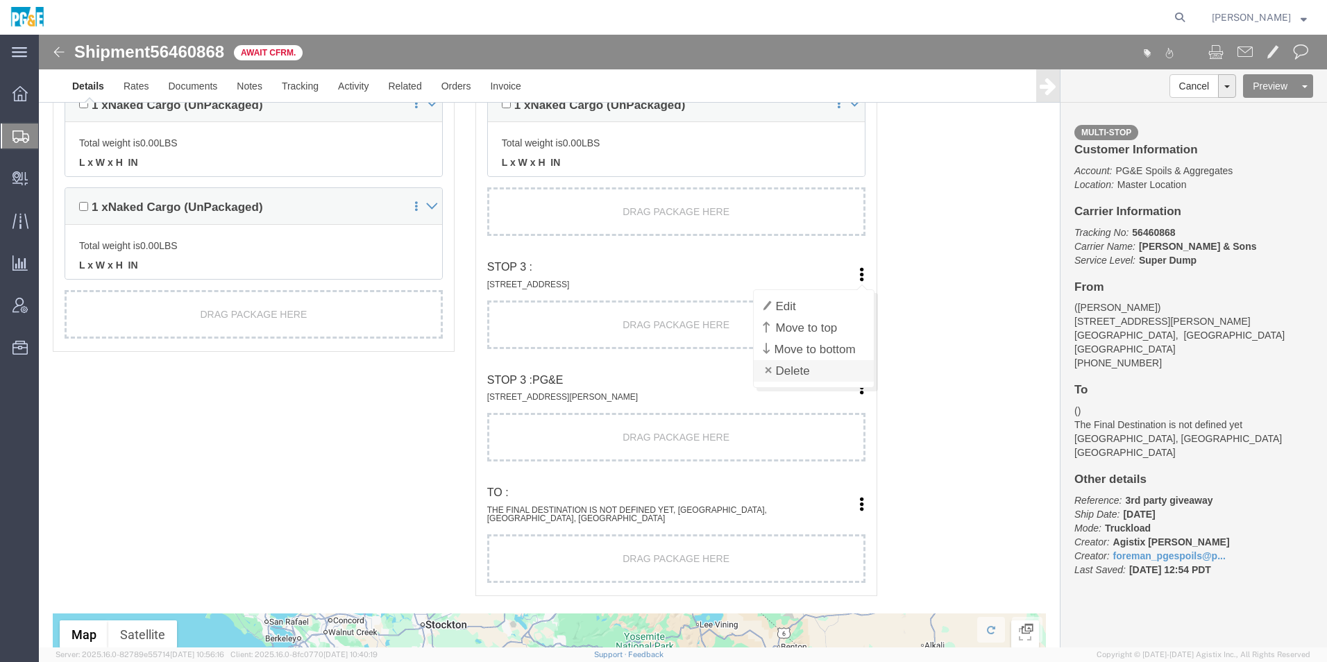
click link "Delete"
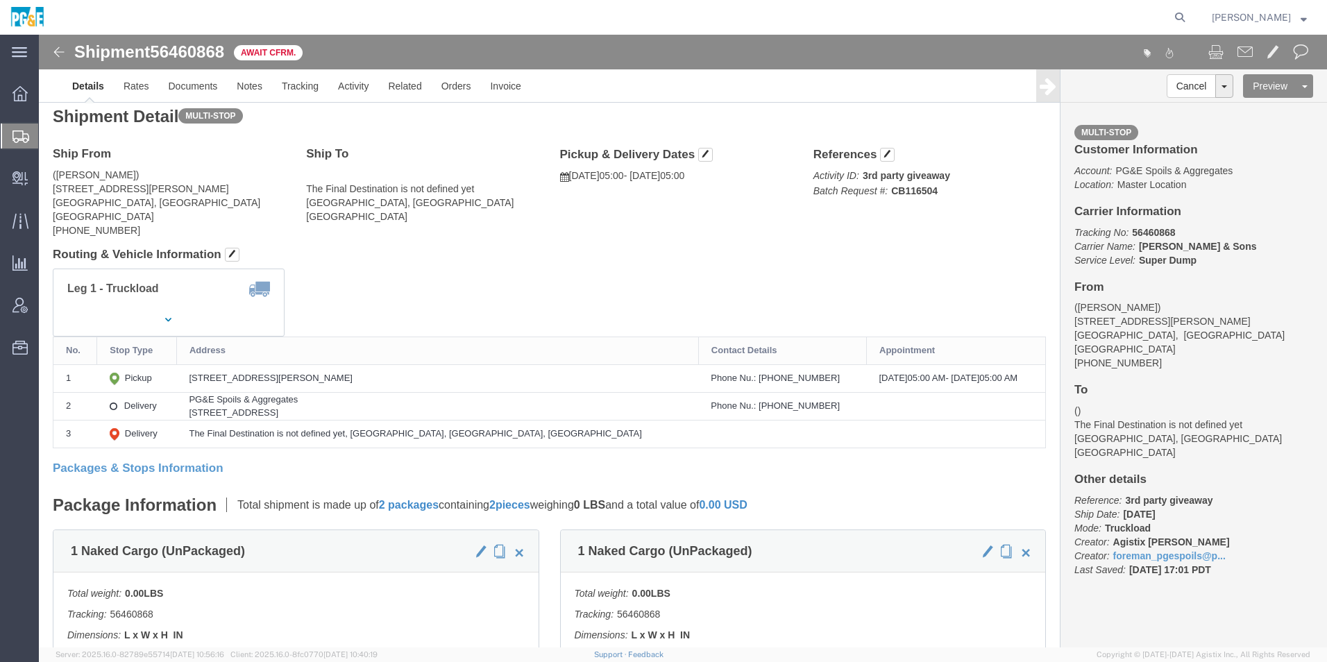
scroll to position [0, 0]
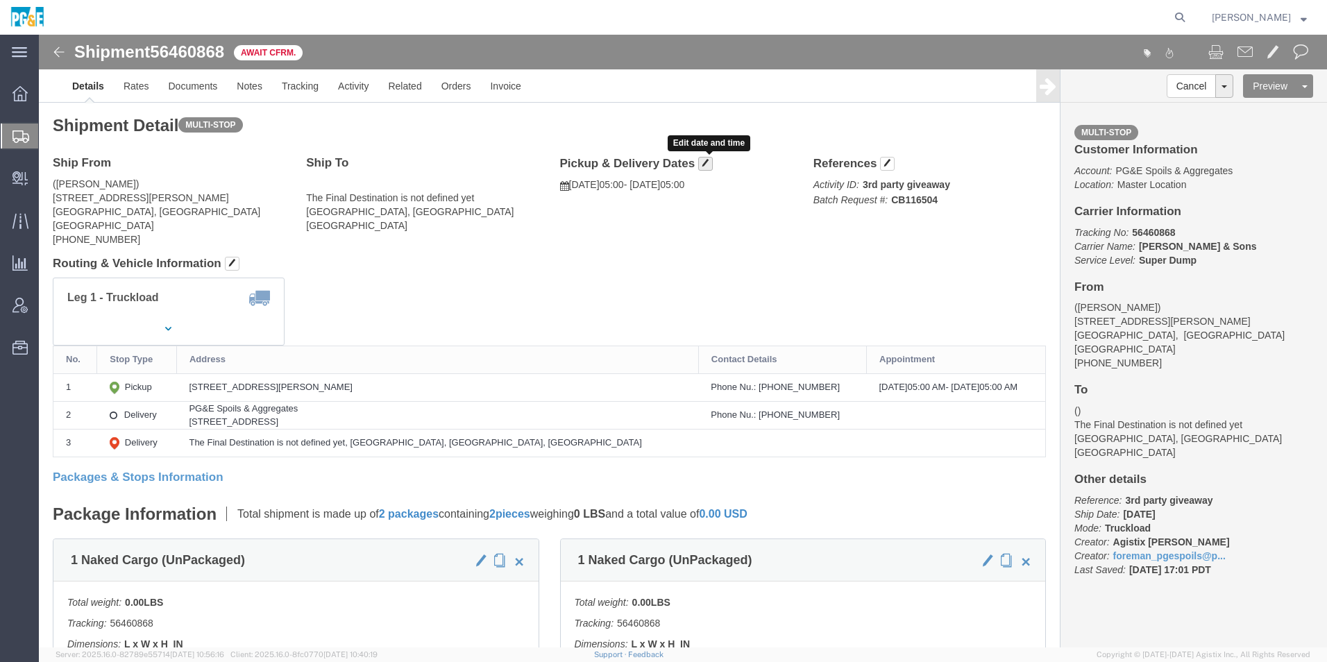
click span "button"
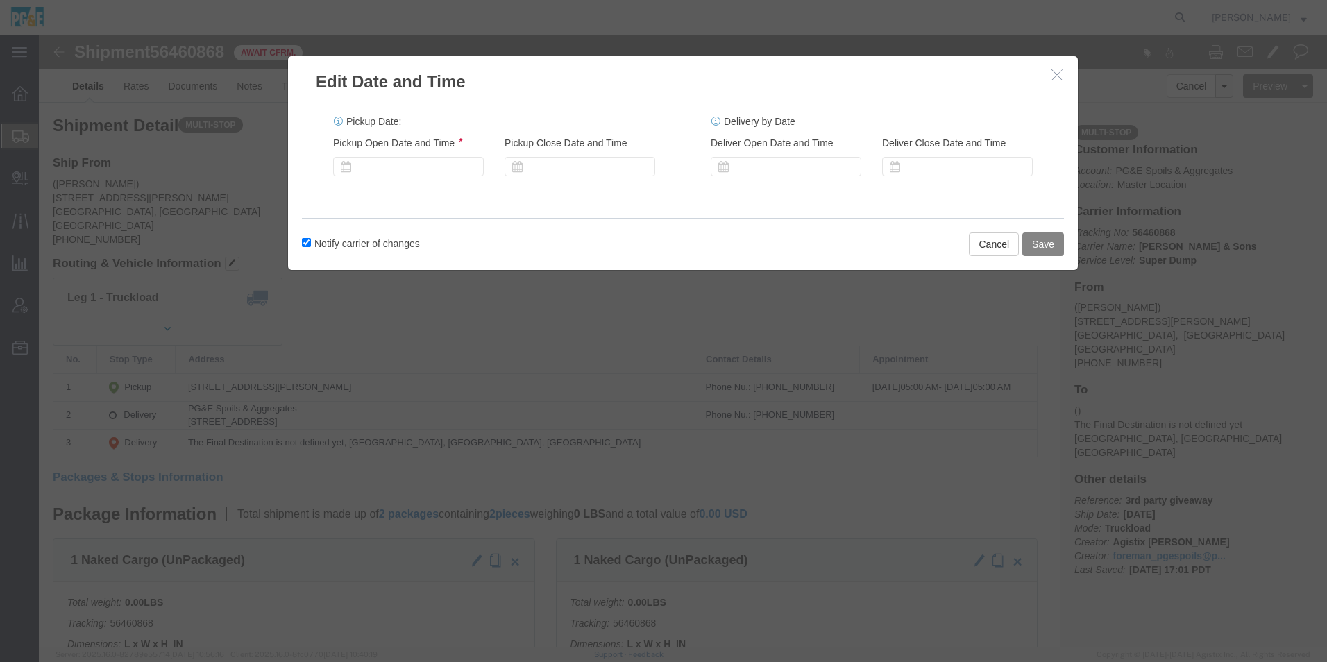
click button "Save"
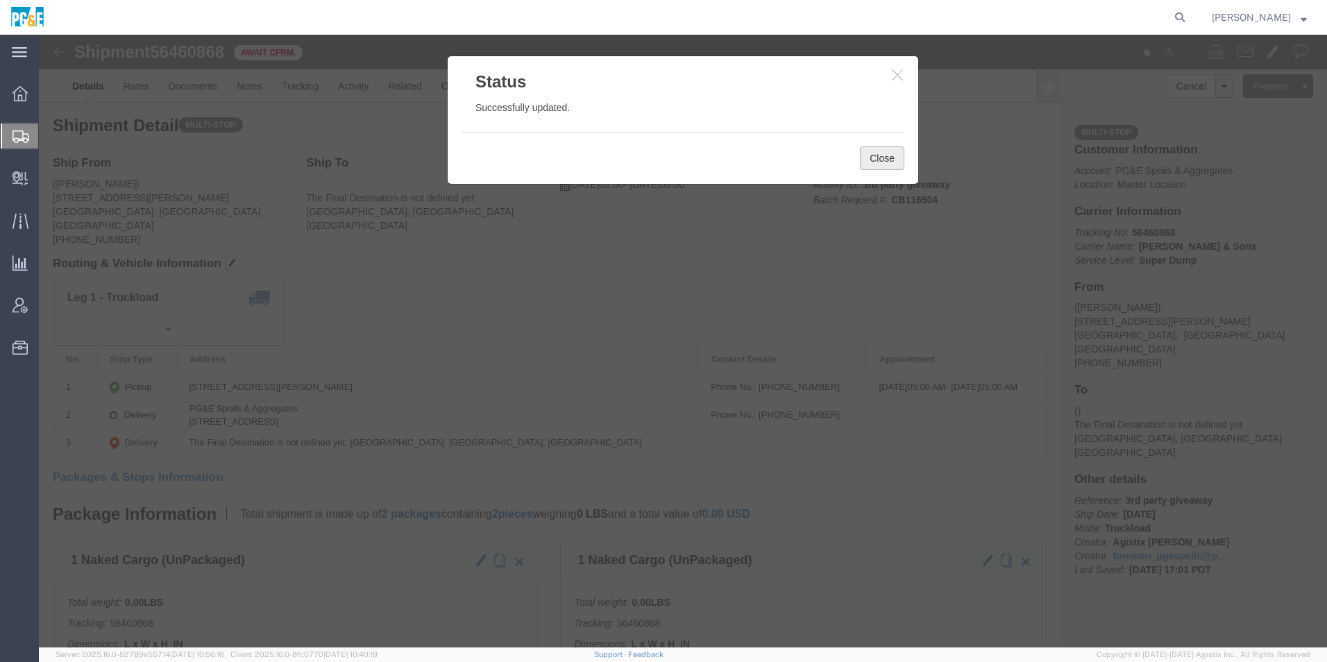
click button "Close"
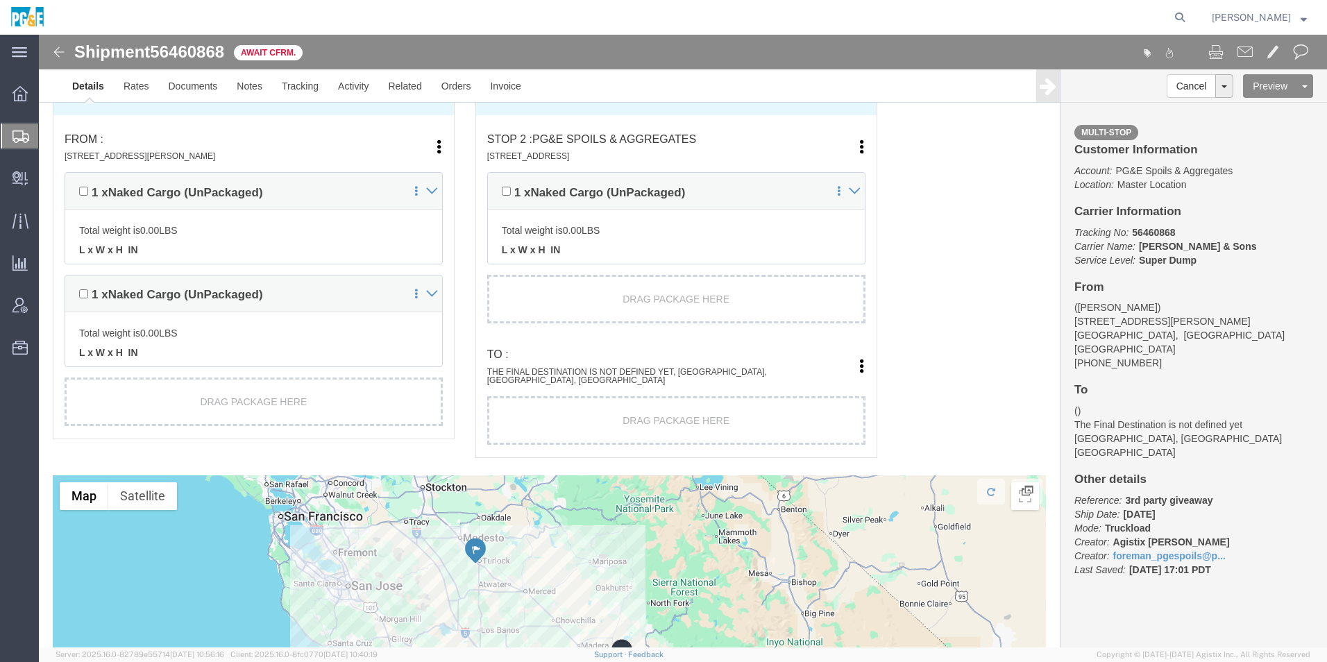
scroll to position [1041, 0]
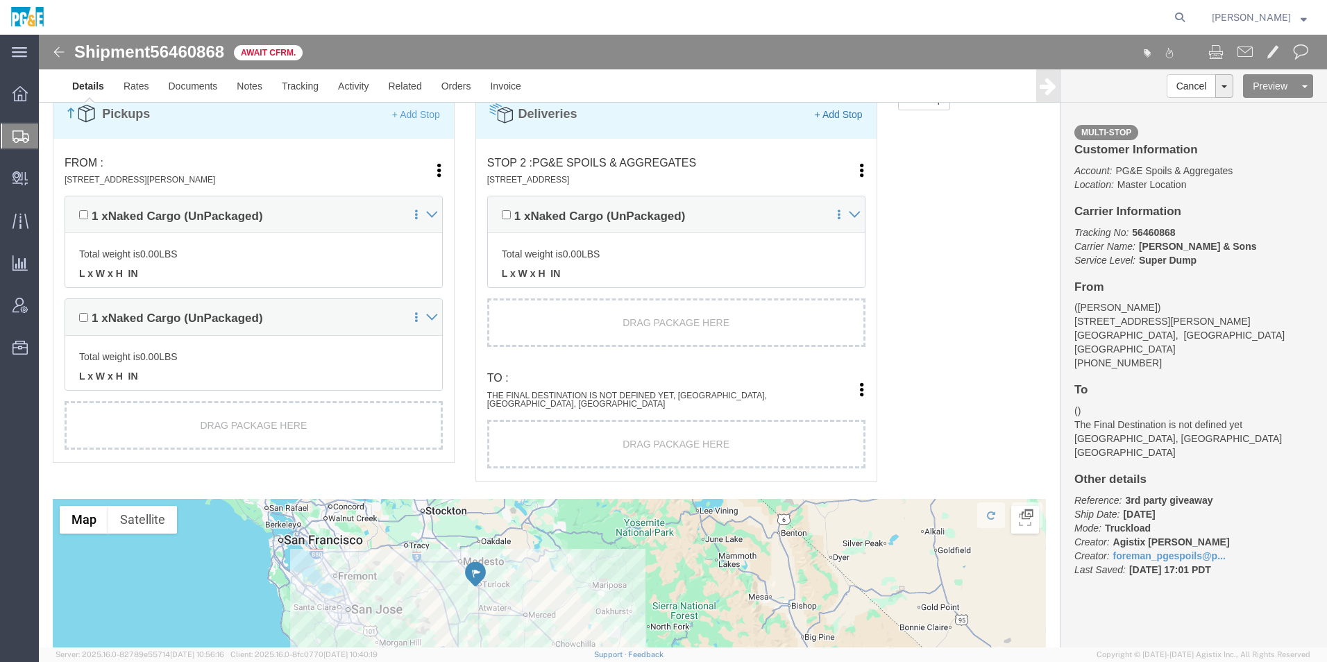
click link "+ Add Stop"
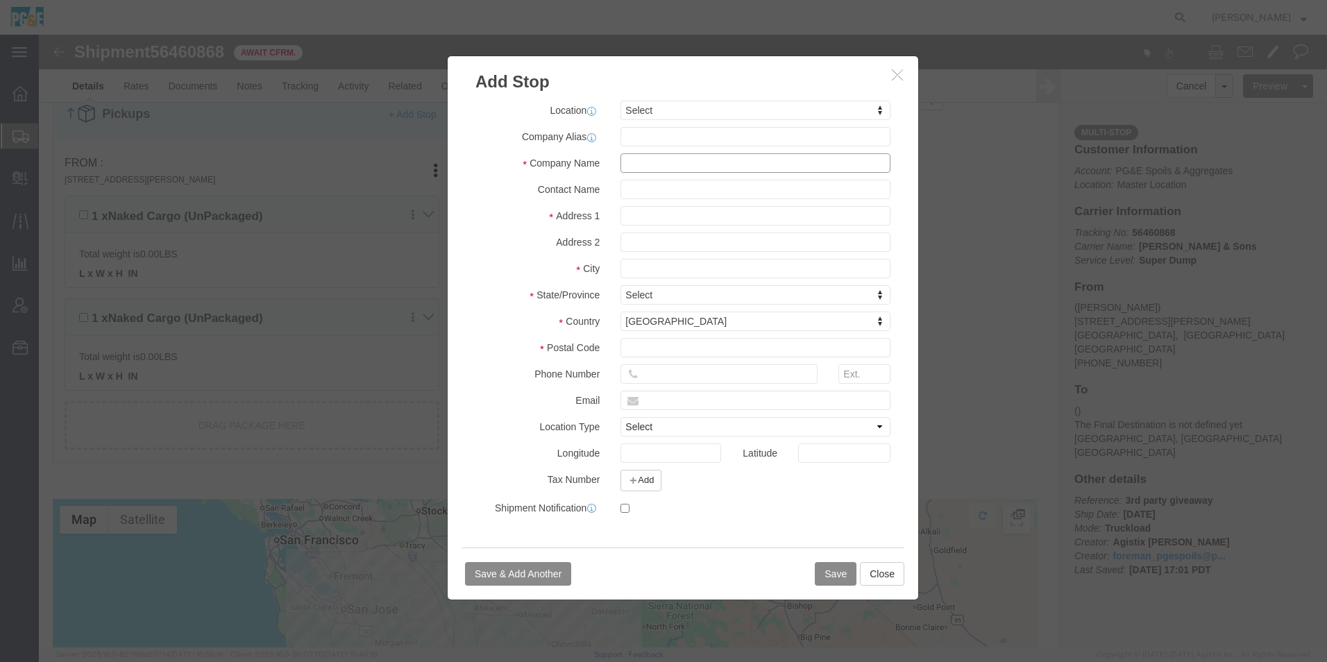
click input "text"
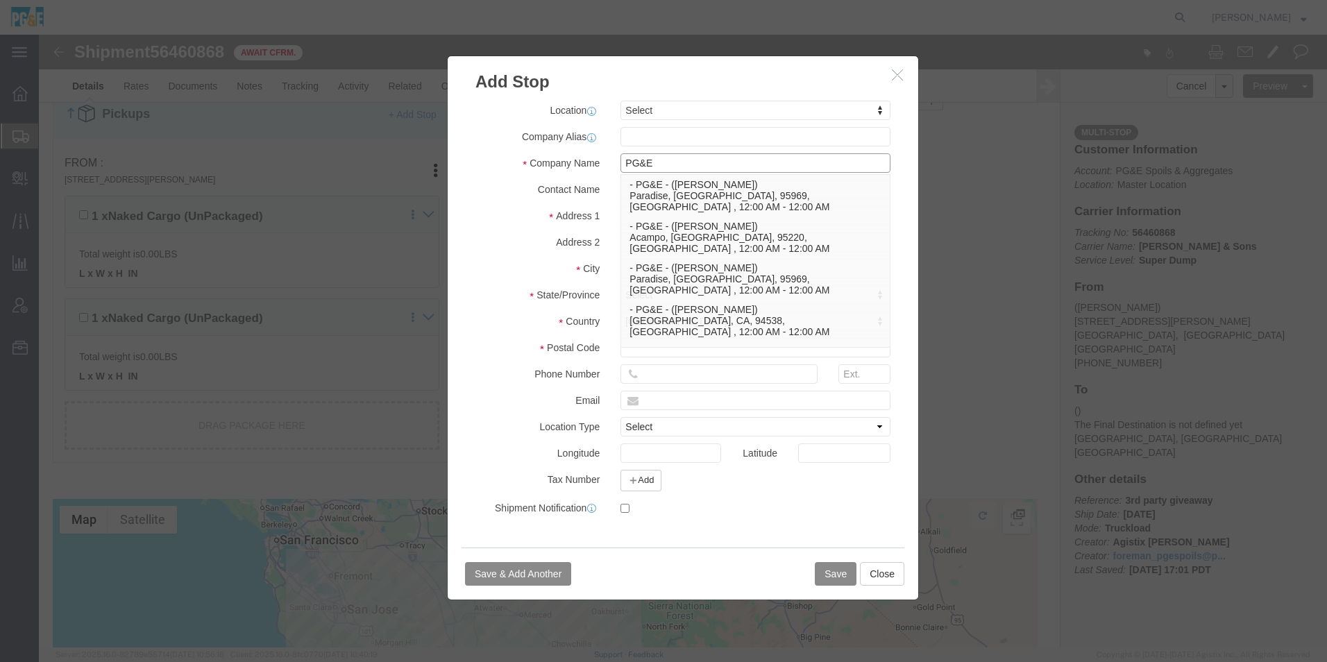
type input "PG&E"
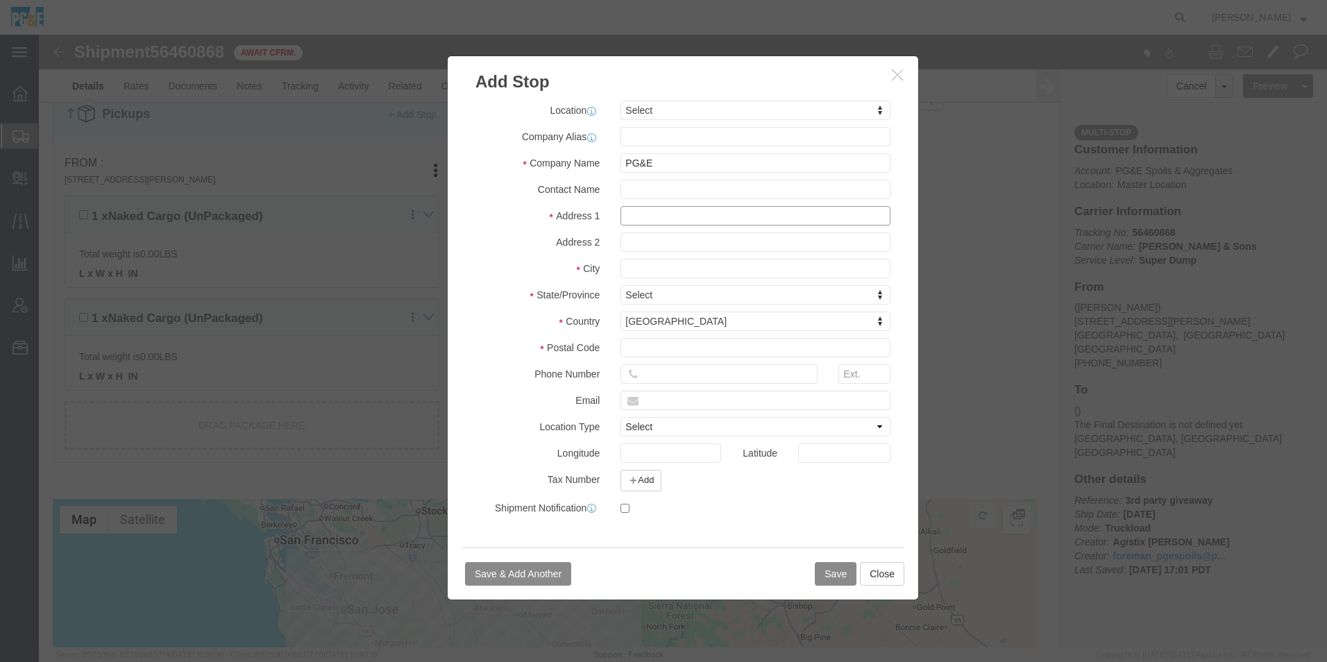
click input "text"
type input "[STREET_ADDRESS][PERSON_NAME]"
click input "text"
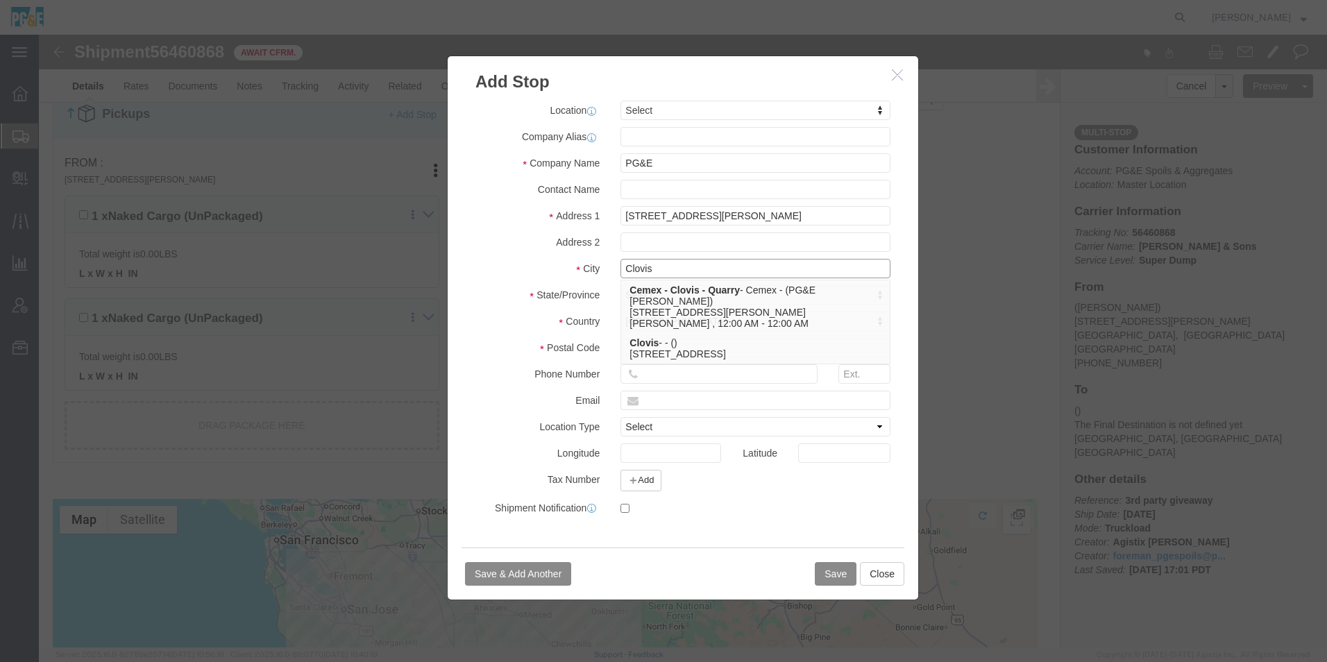
type input "Clovis"
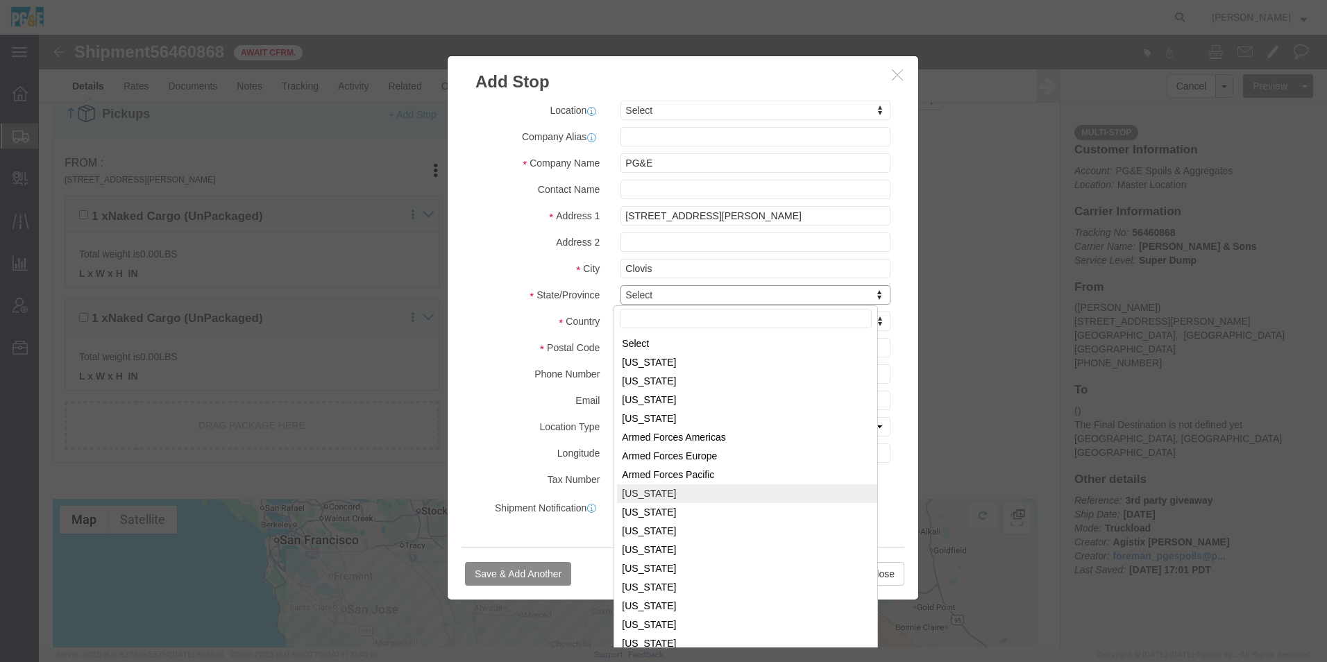
select select "CA"
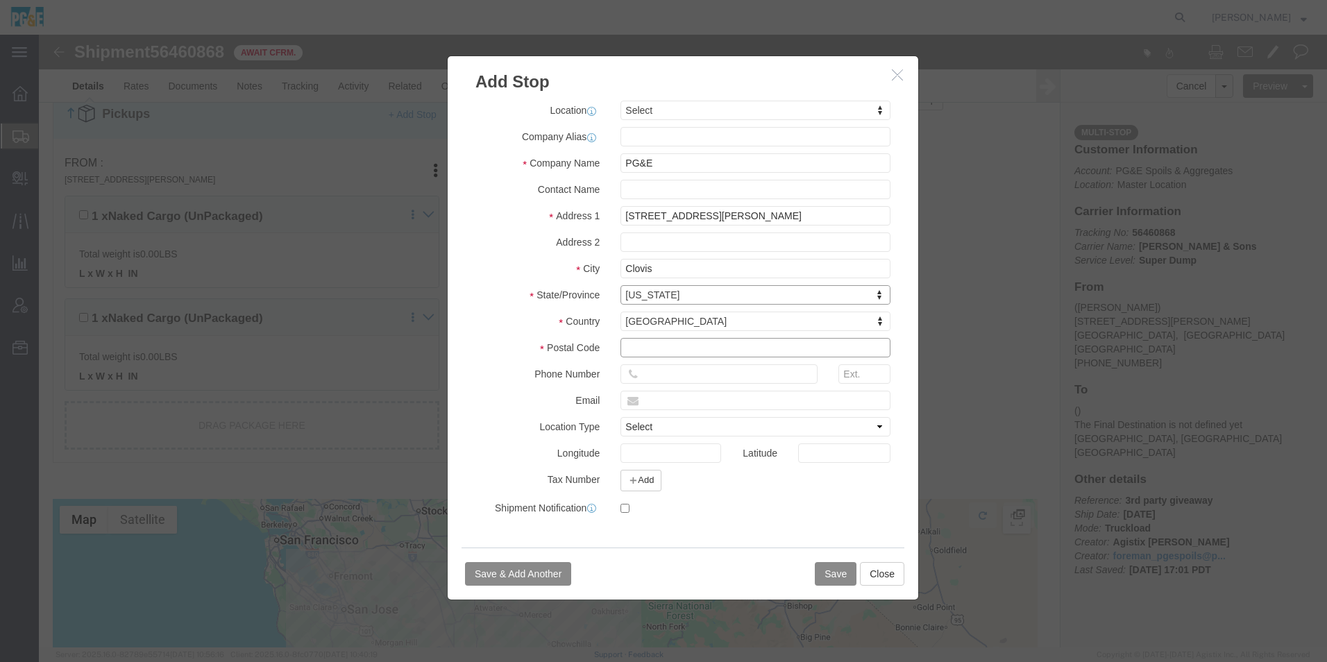
click input "text"
type input "93619"
click button "Save"
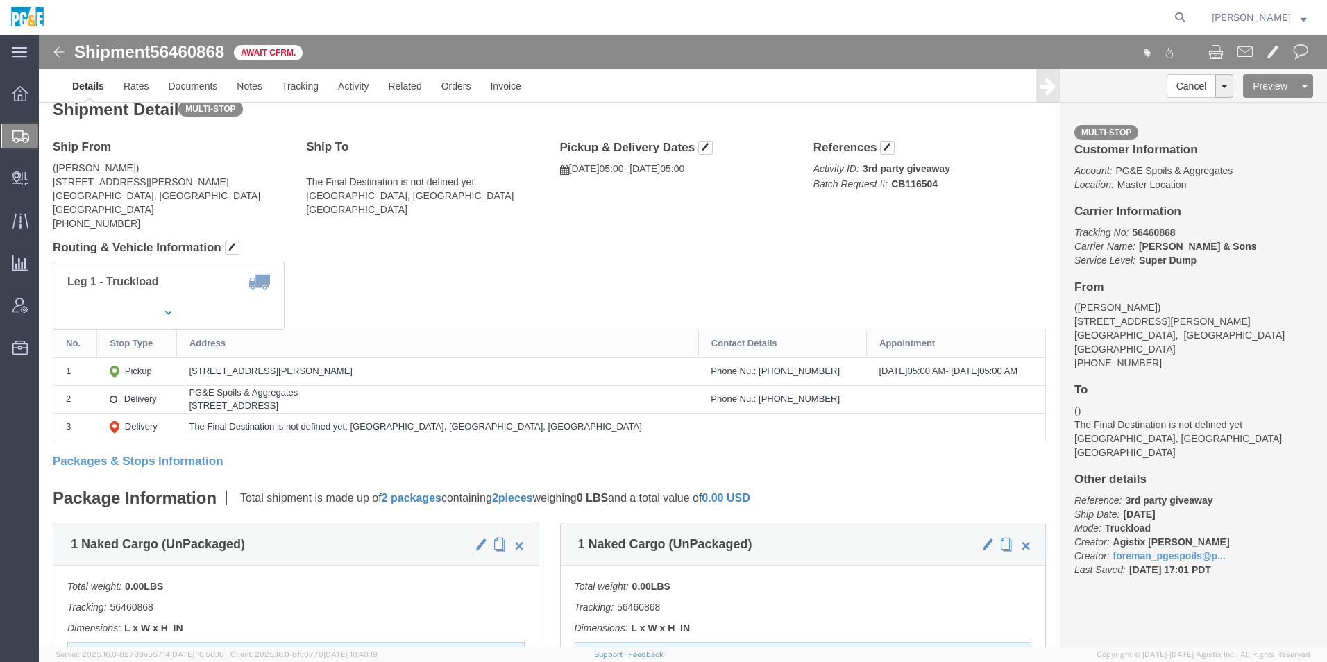
scroll to position [0, 0]
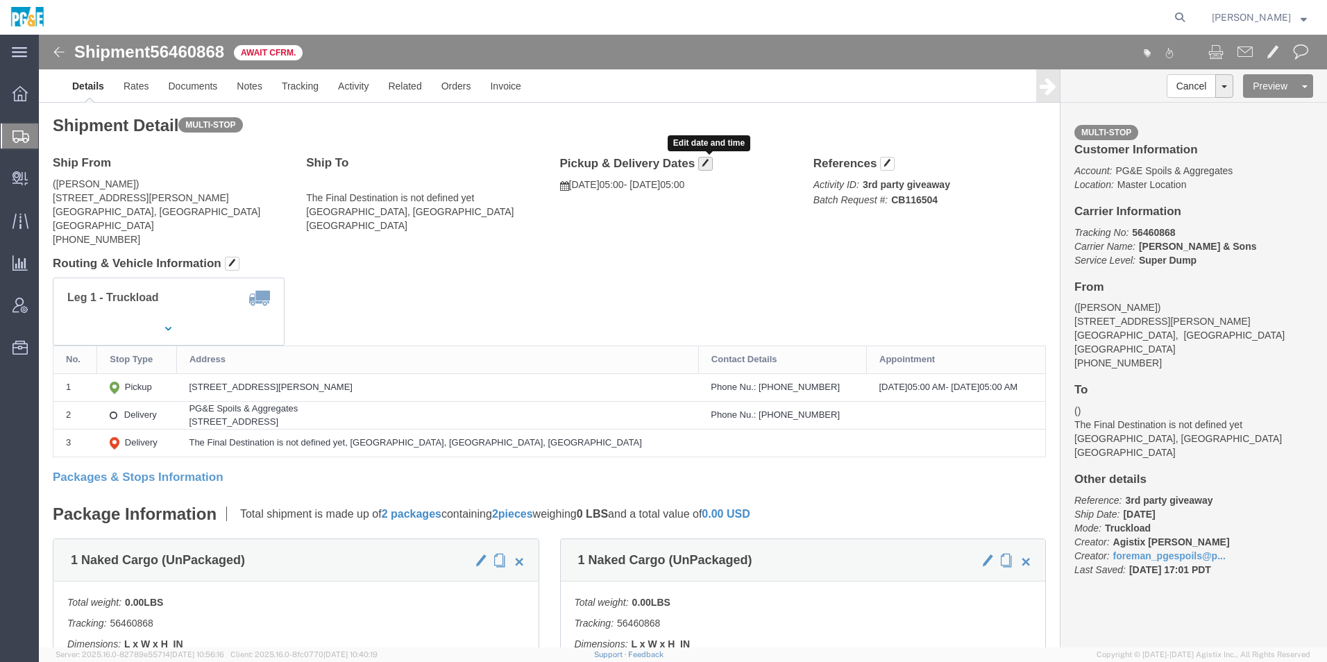
click button "button"
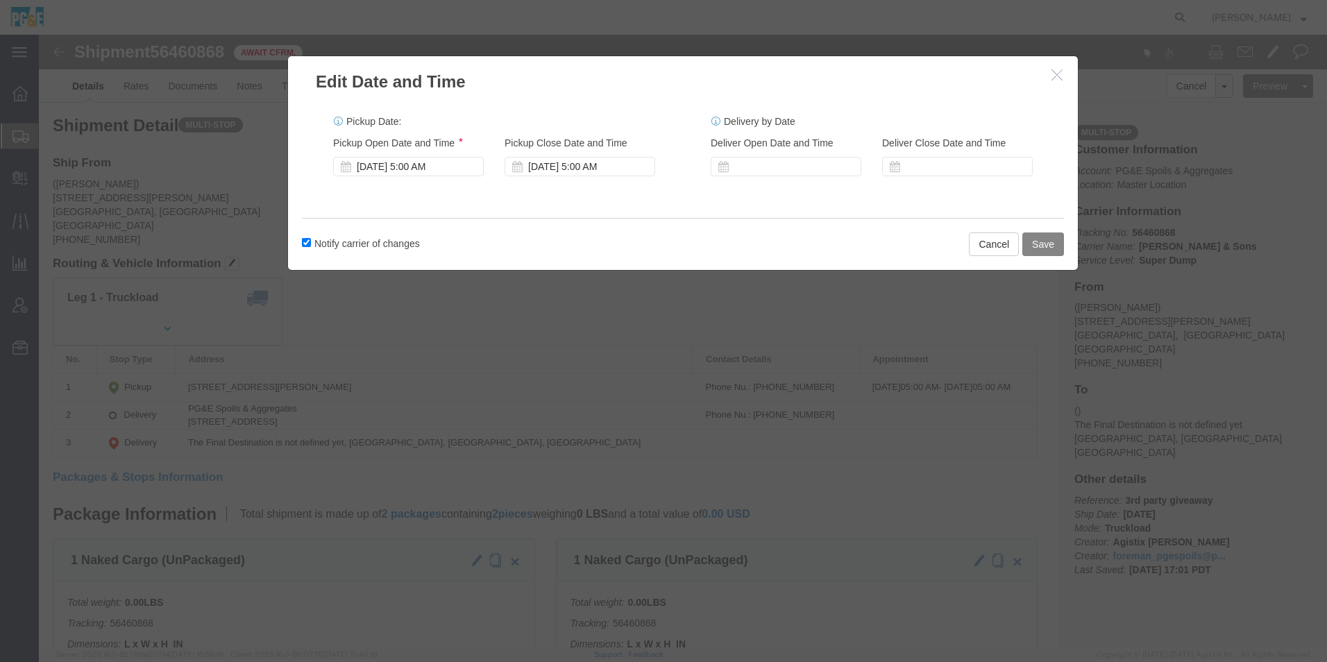
click button "Save"
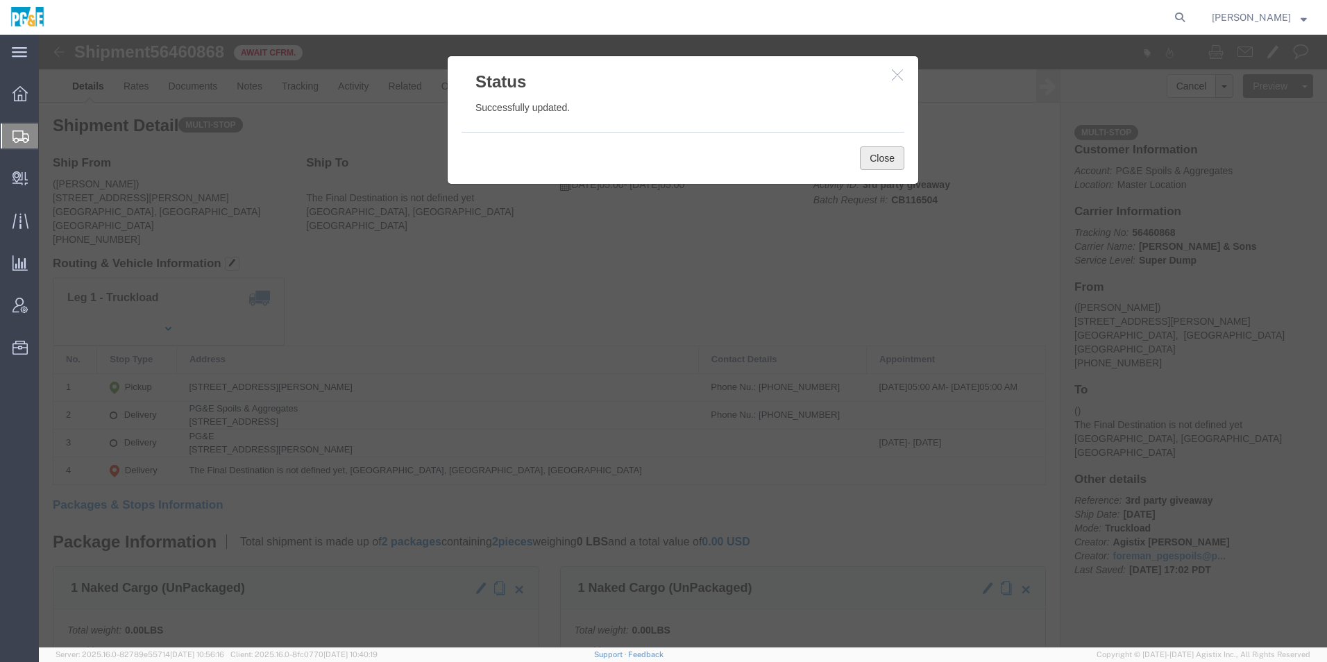
click button "Close"
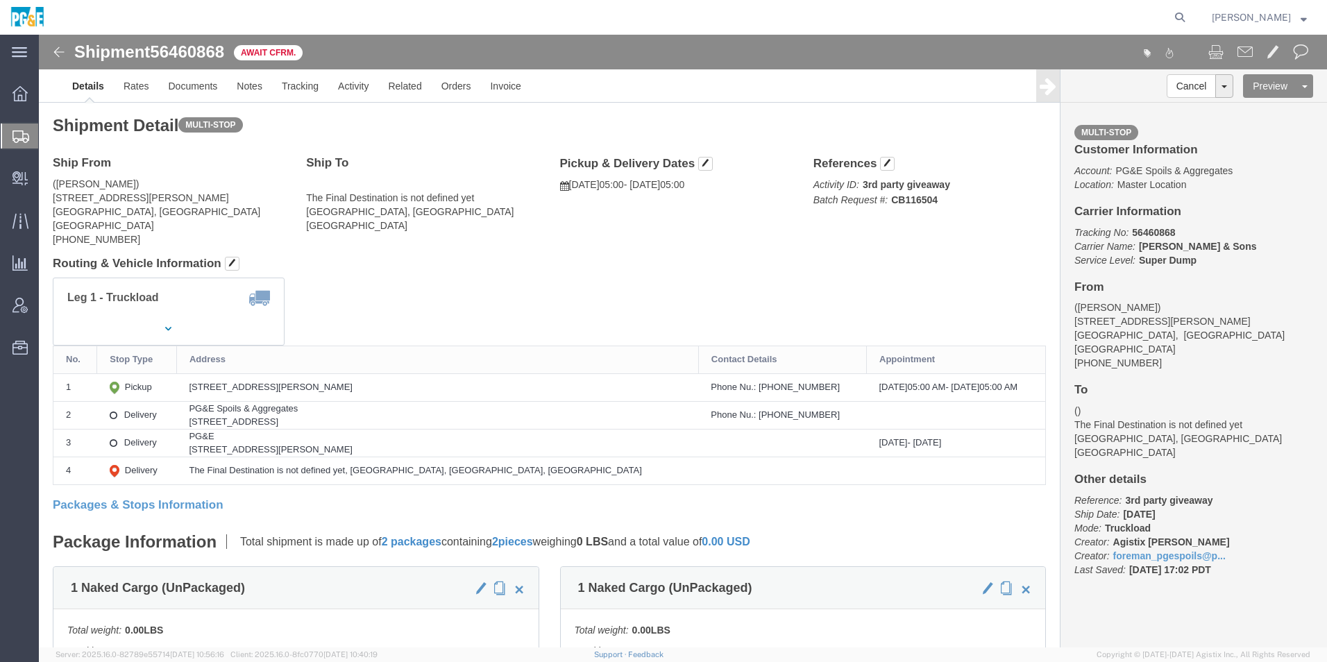
click img
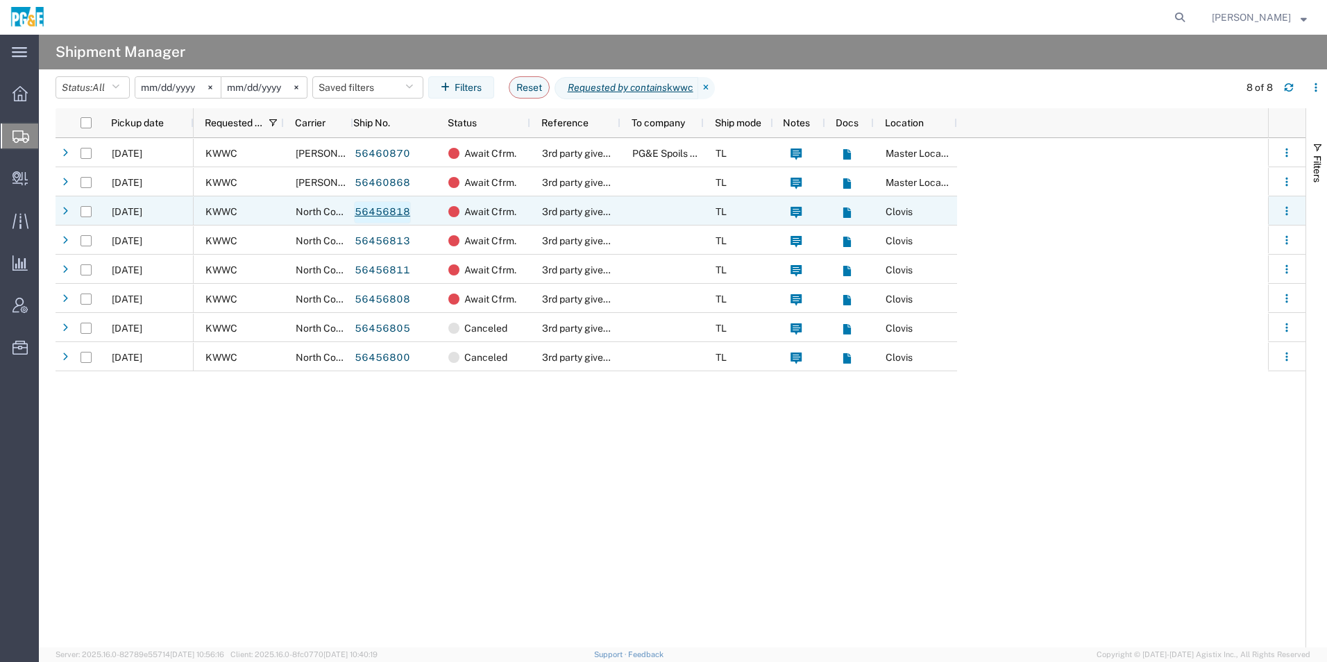
click at [380, 213] on link "56456818" at bounding box center [382, 212] width 57 height 22
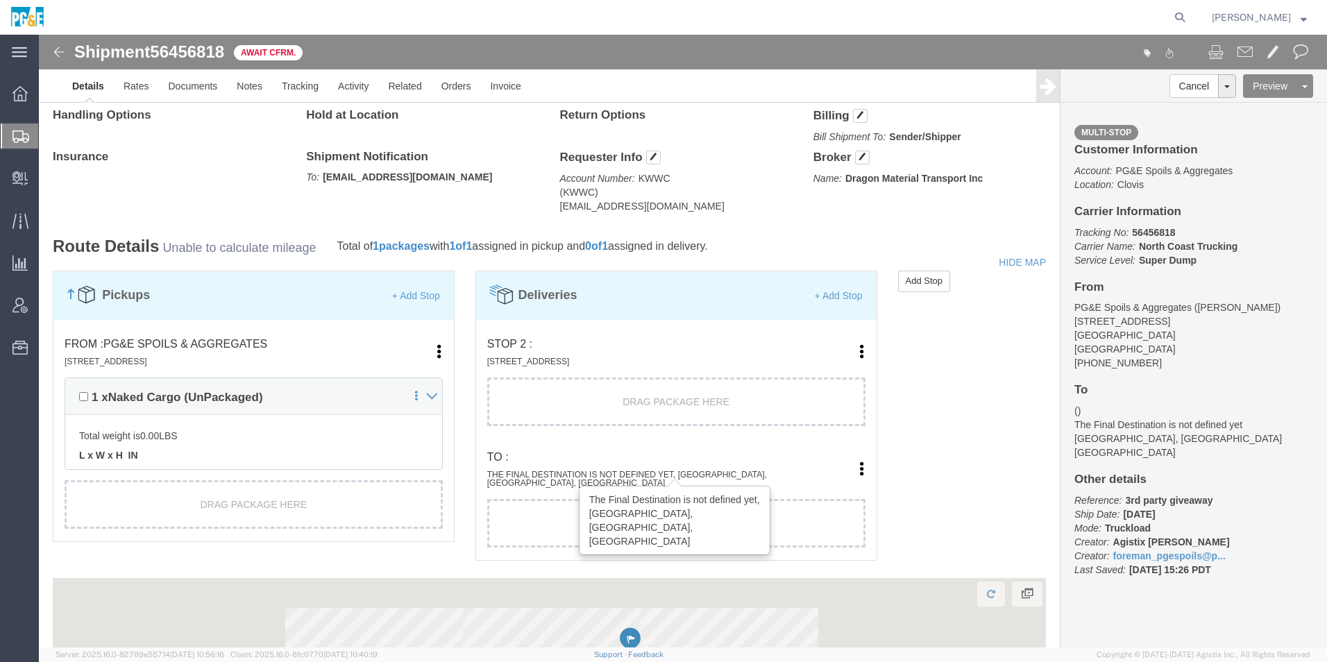
scroll to position [764, 0]
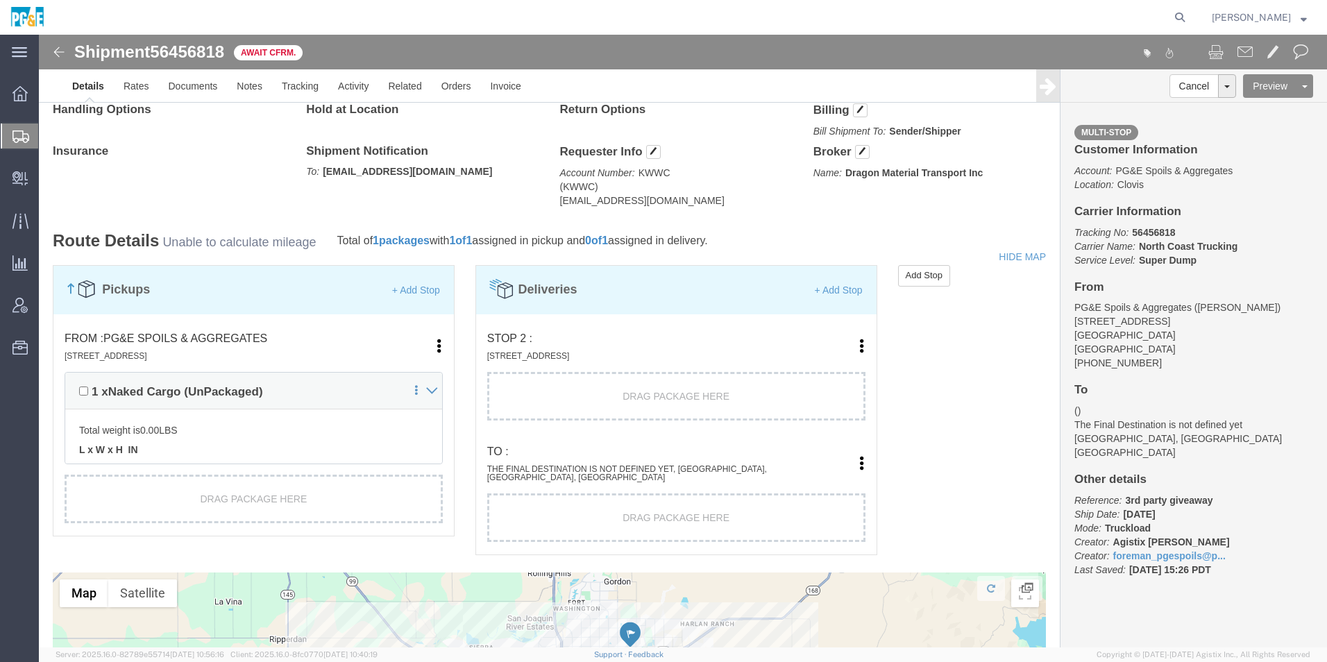
drag, startPoint x: 788, startPoint y: 339, endPoint x: 782, endPoint y: 339, distance: 7.0
click link "Edit"
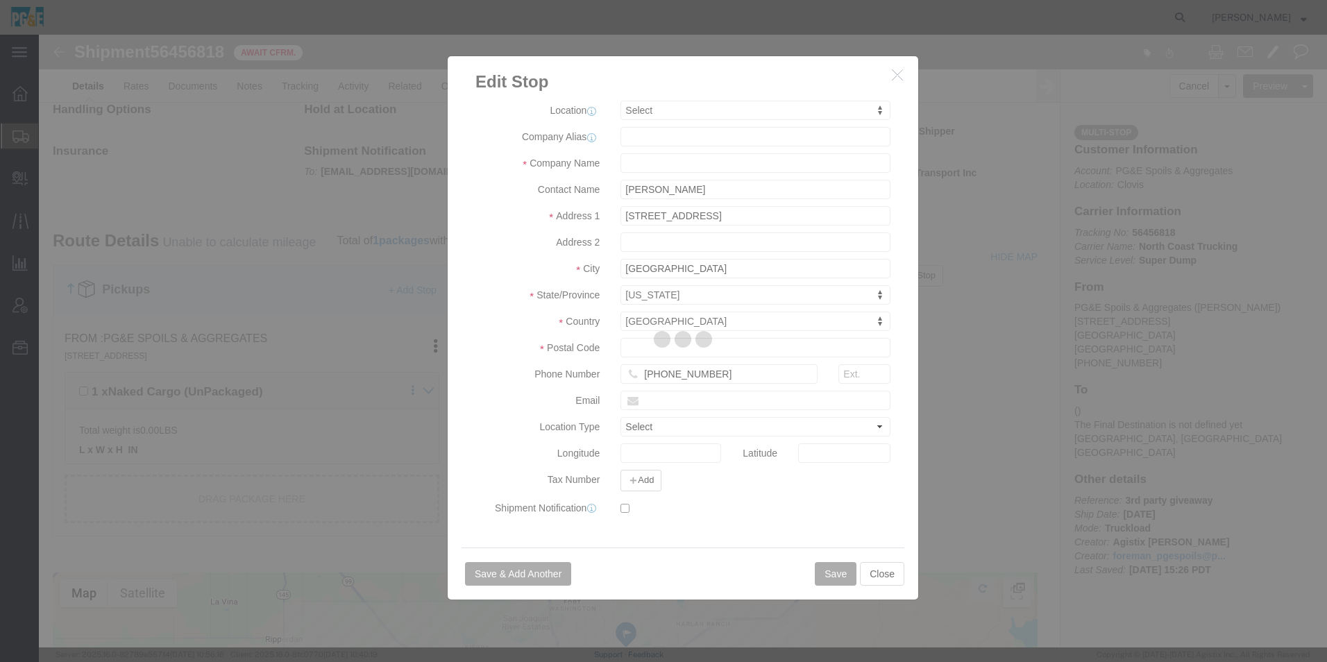
select select
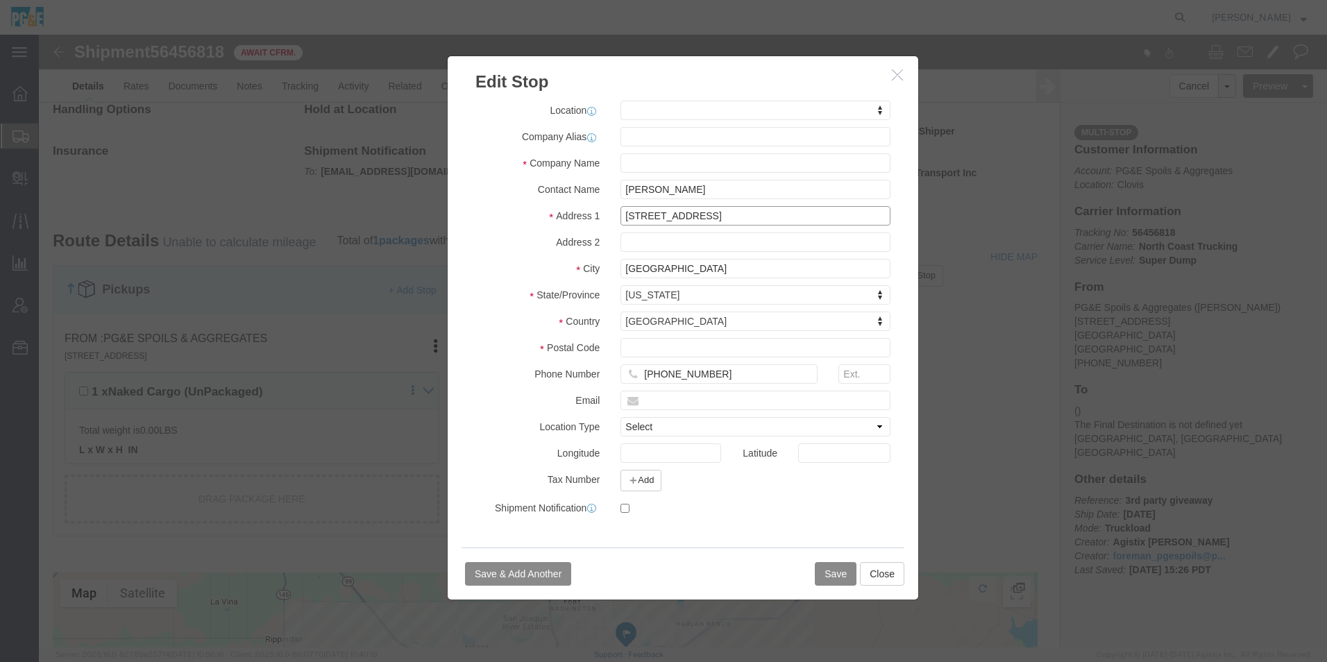
drag, startPoint x: 689, startPoint y: 186, endPoint x: 396, endPoint y: 171, distance: 293.3
click div "Edit Stop Address Type Pickup Delivery Location My Profile Location [STREET_ADD…"
type input "[STREET_ADDRESS][PERSON_NAME]"
select select
drag, startPoint x: 619, startPoint y: 238, endPoint x: 459, endPoint y: 210, distance: 162.0
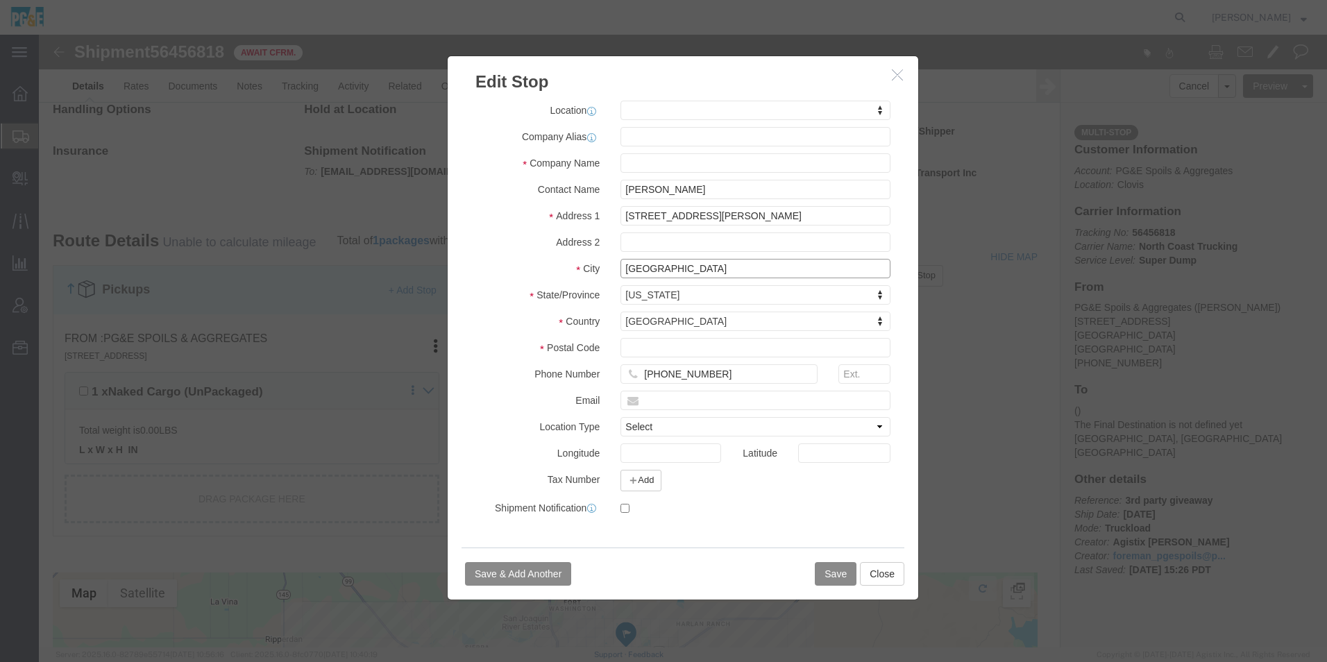
click div "Address Type Pickup Delivery Location My Profile Location [STREET_ADDRESS][PERS…"
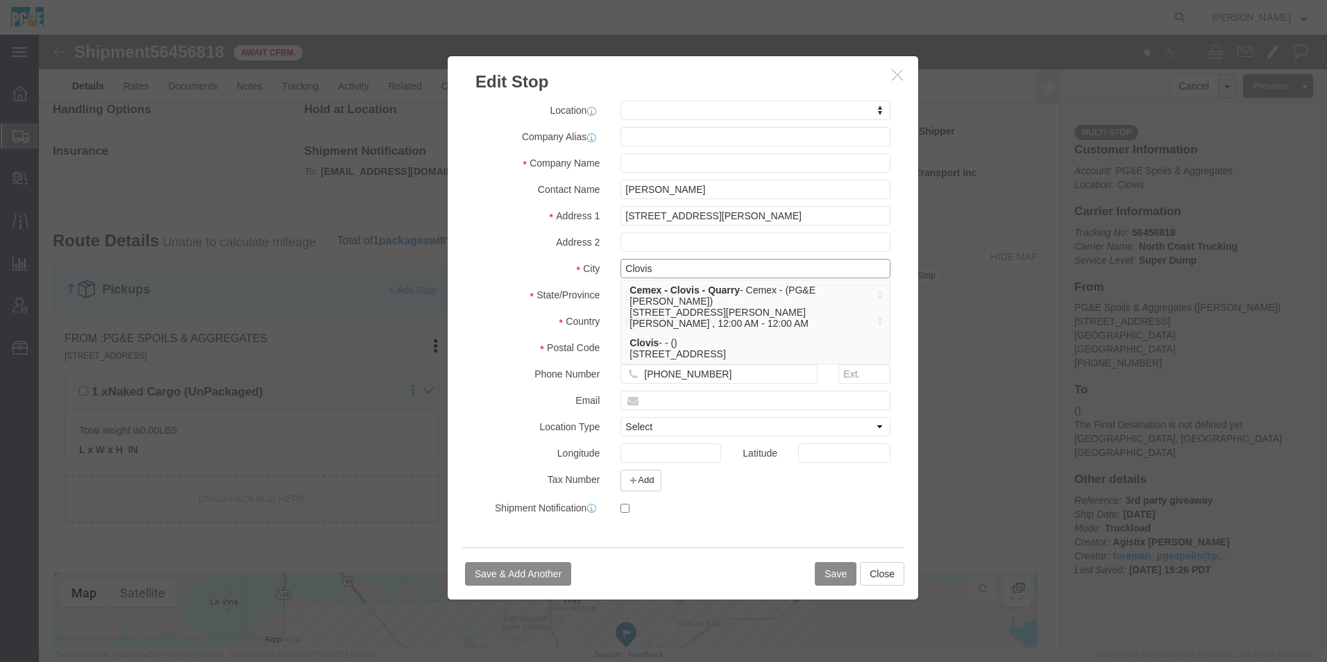
type input "Clovis"
drag, startPoint x: 696, startPoint y: 341, endPoint x: 539, endPoint y: 303, distance: 161.3
click div "Address Type Pickup Delivery Location My Profile Location [STREET_ADDRESS][PERS…"
click input "text"
type input "93619"
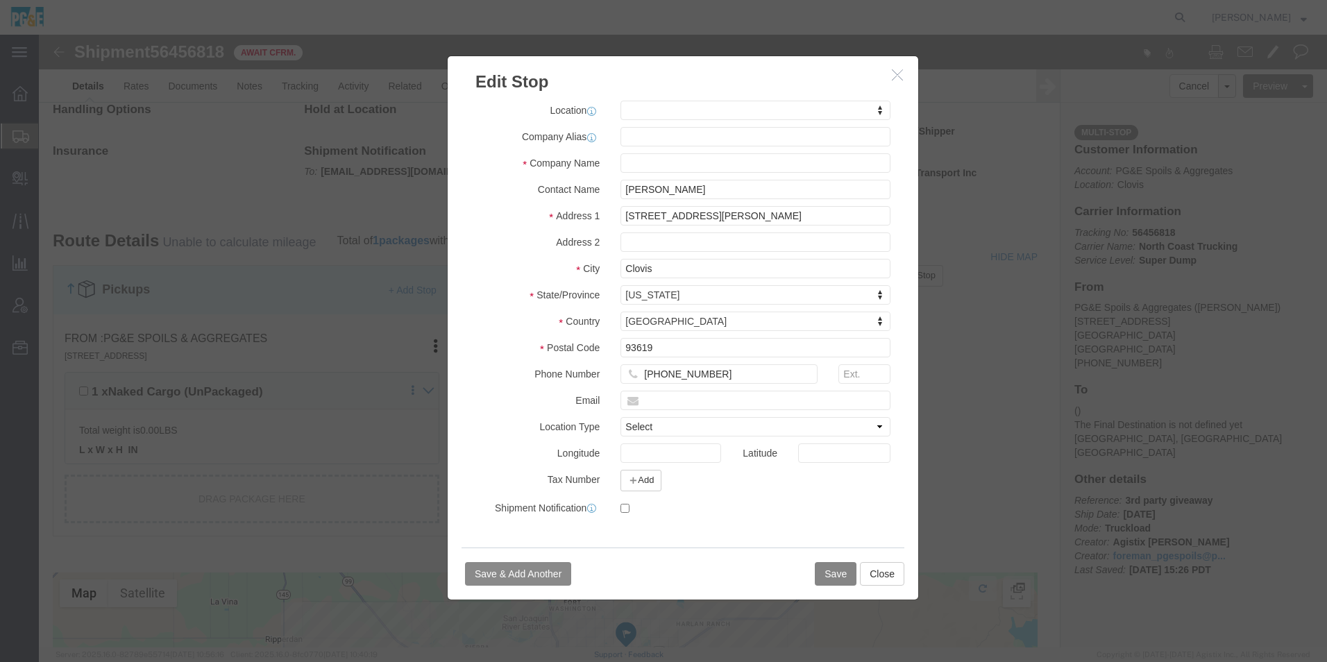
select select
click button "Save"
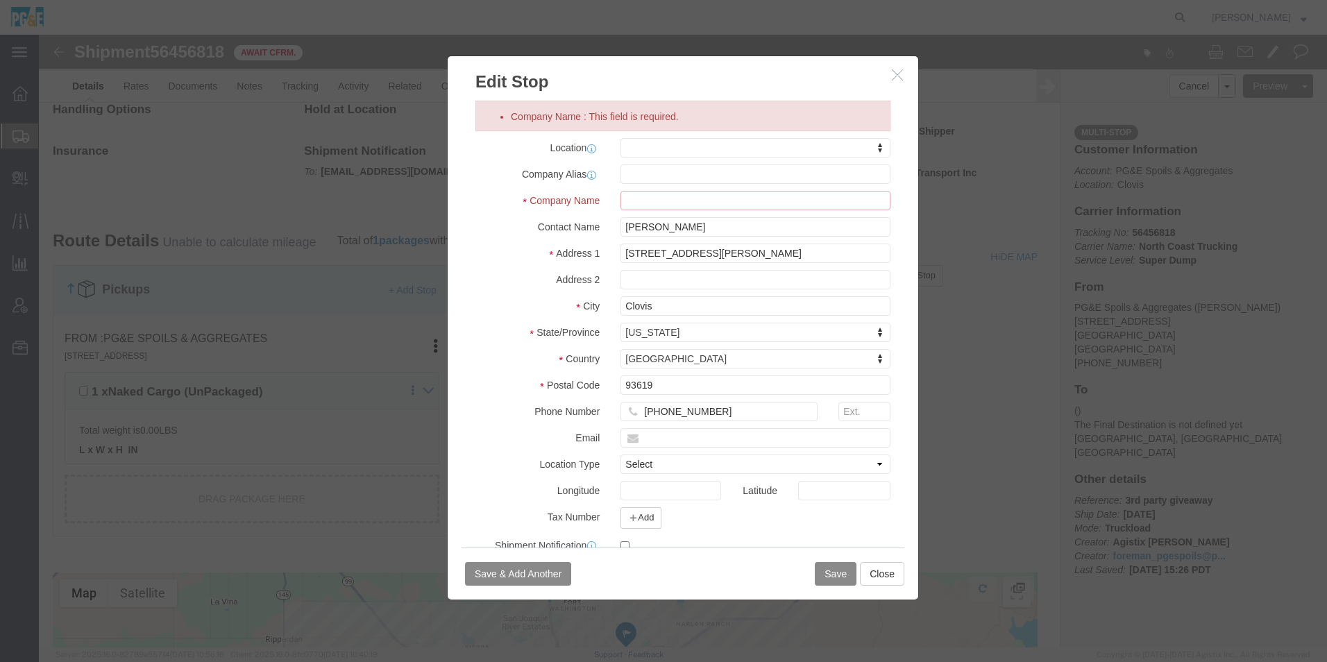
click input "Company Name : This field is required."
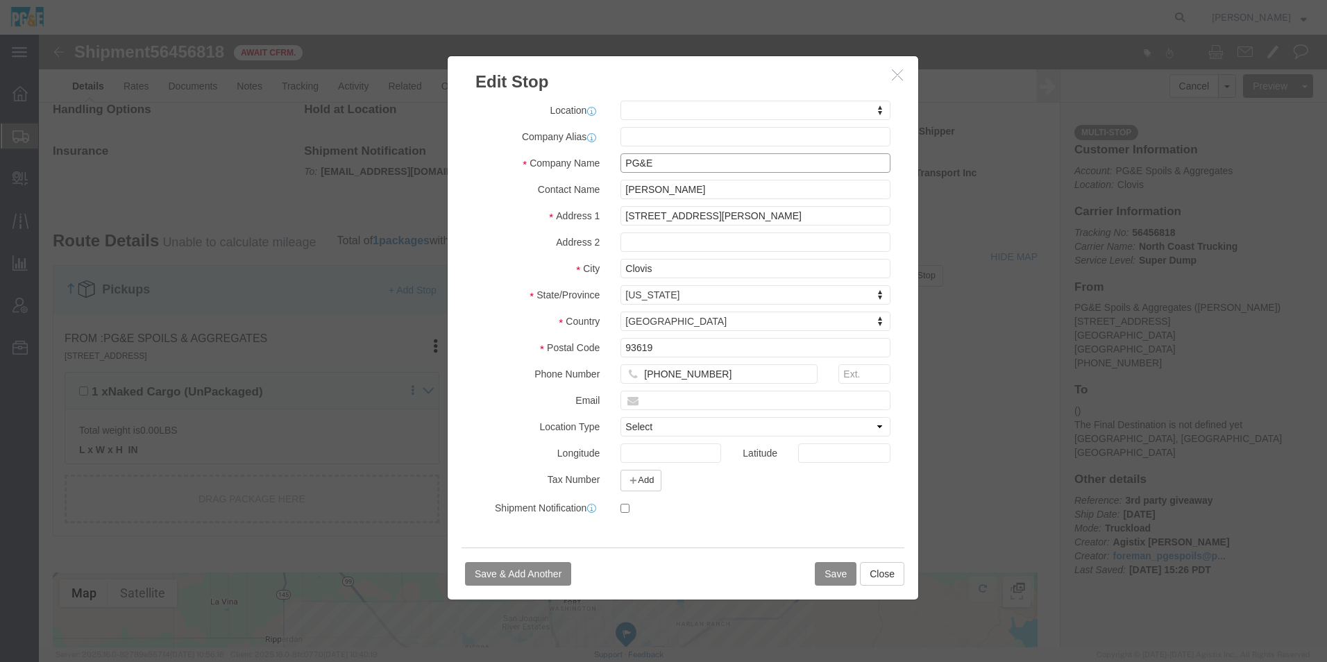
type input "PG&E"
click input "text"
click button "Save"
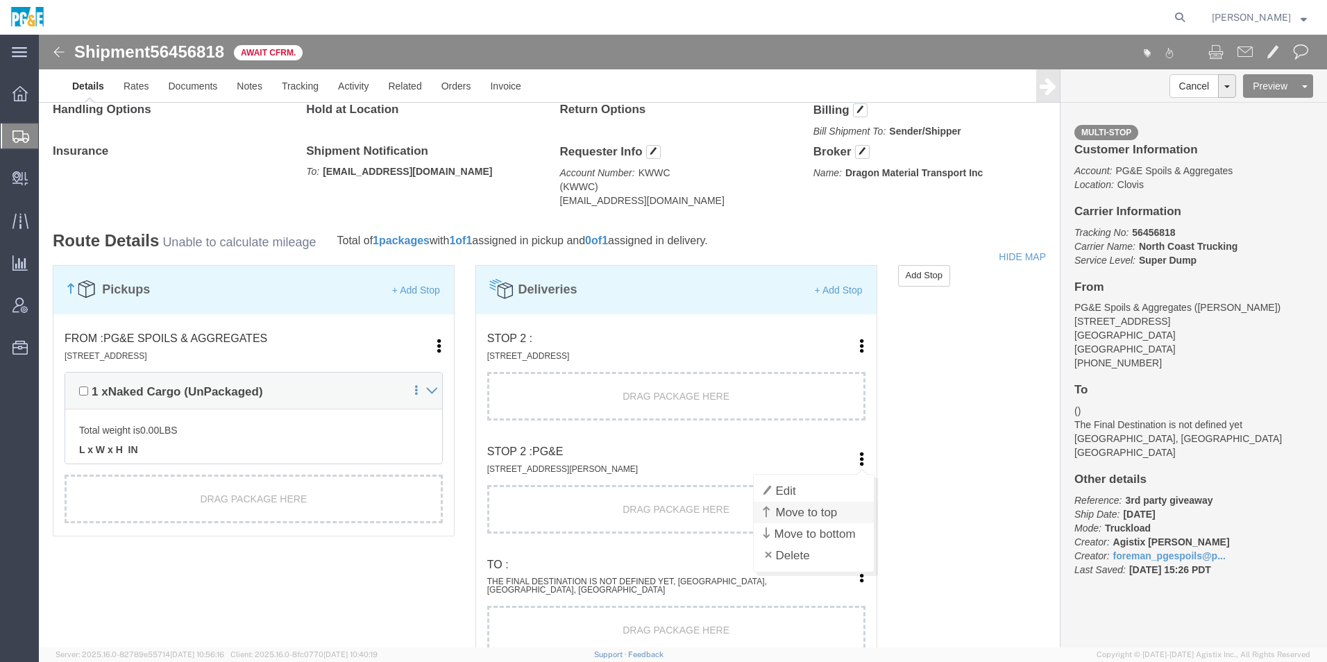
click link "Move to top"
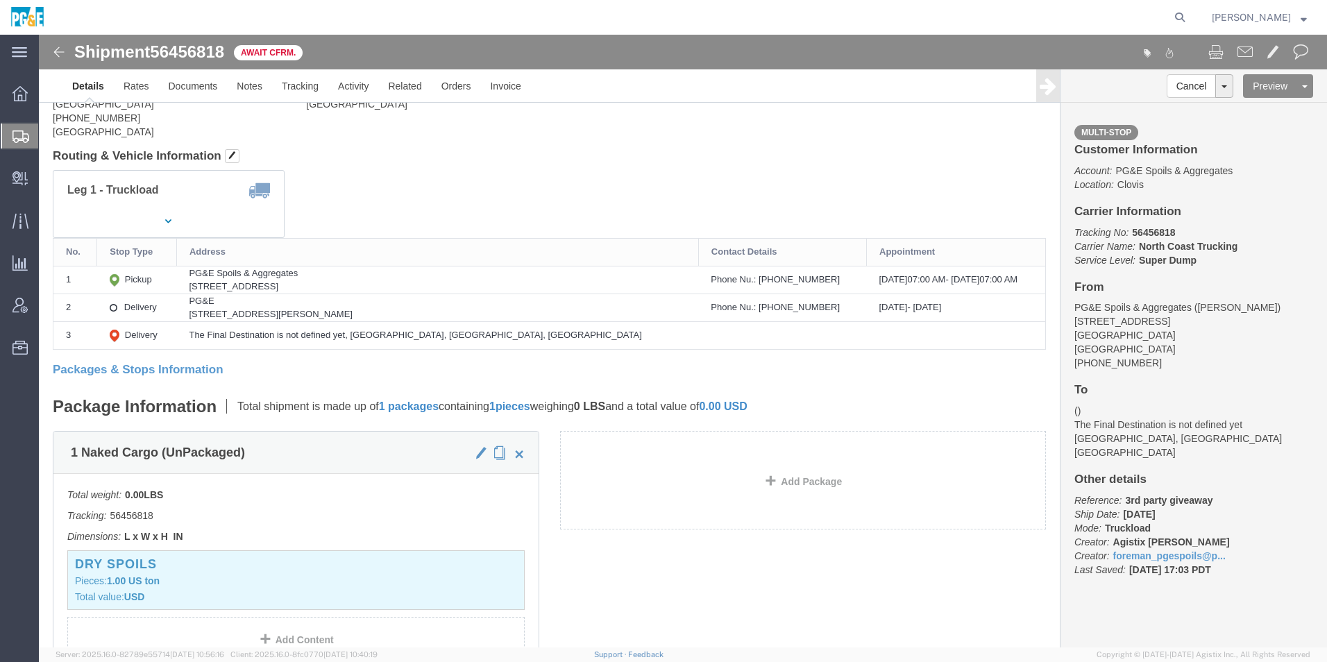
scroll to position [0, 0]
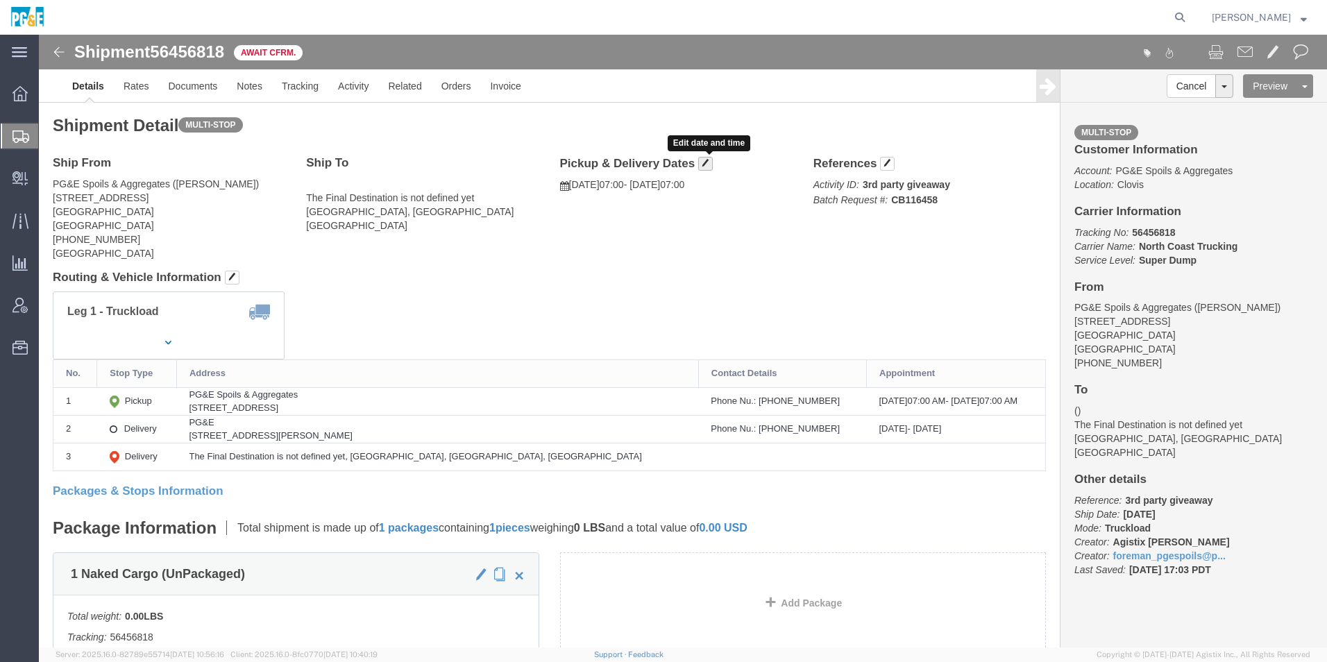
click button "button"
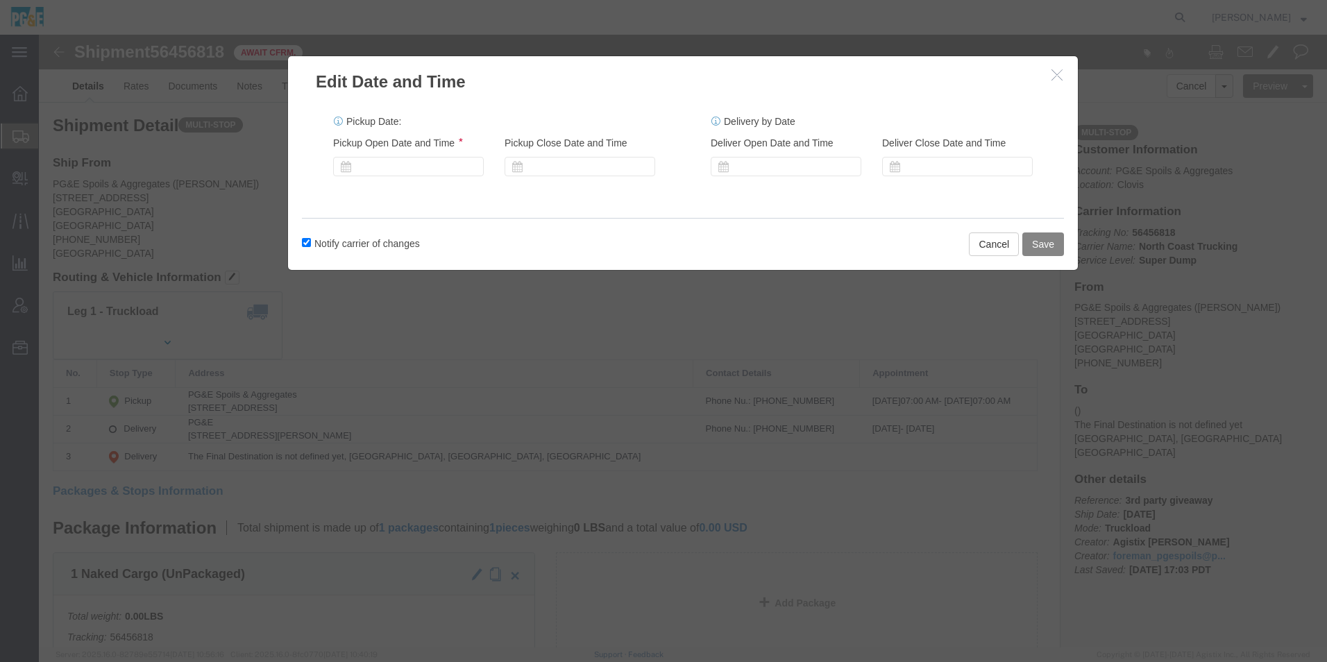
click button "Save"
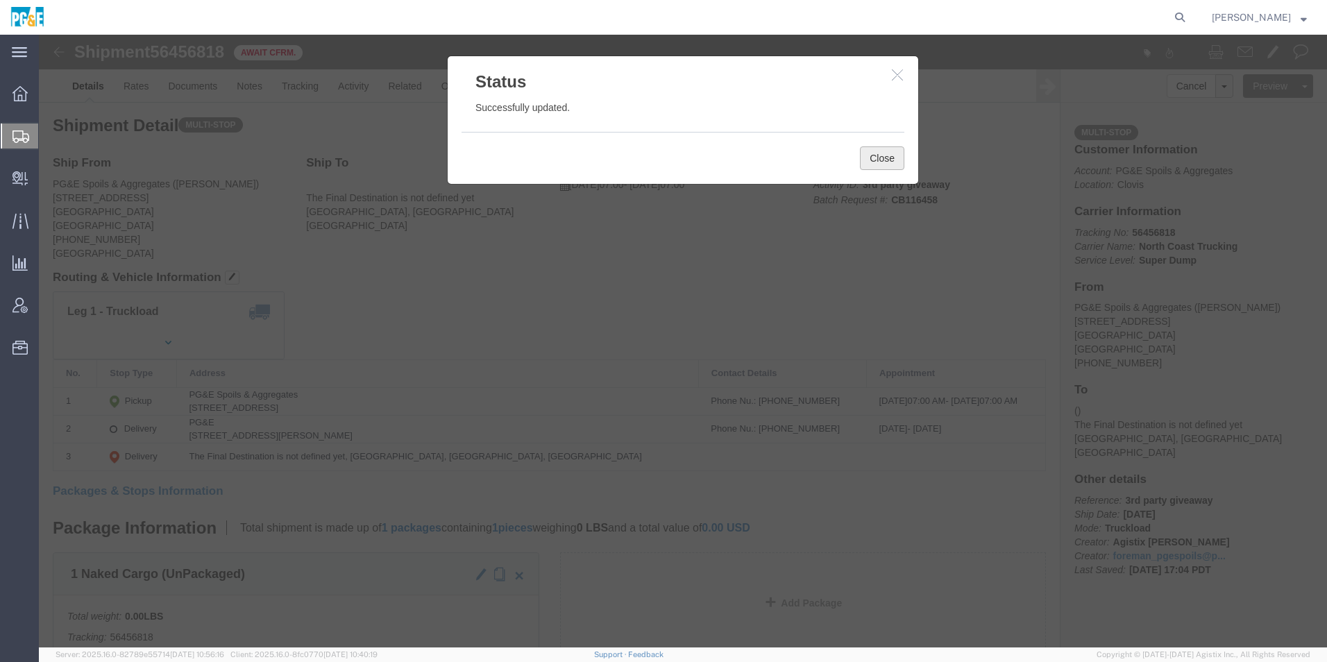
click button "Close"
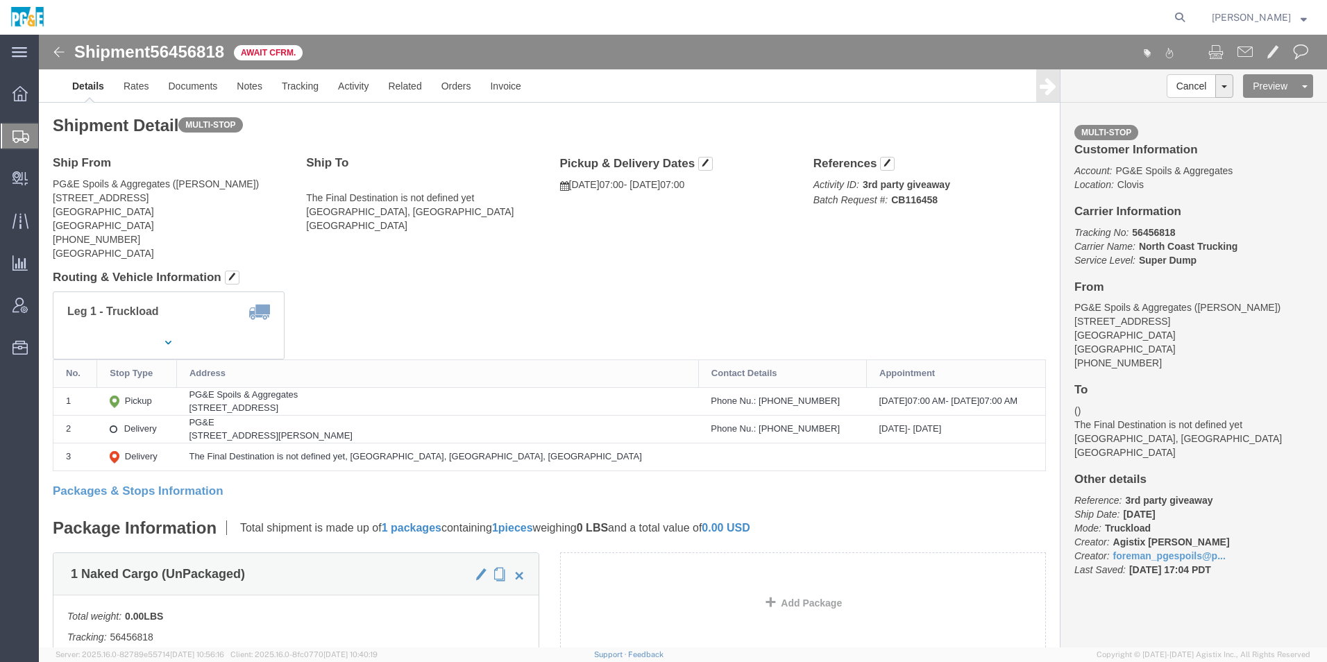
click img
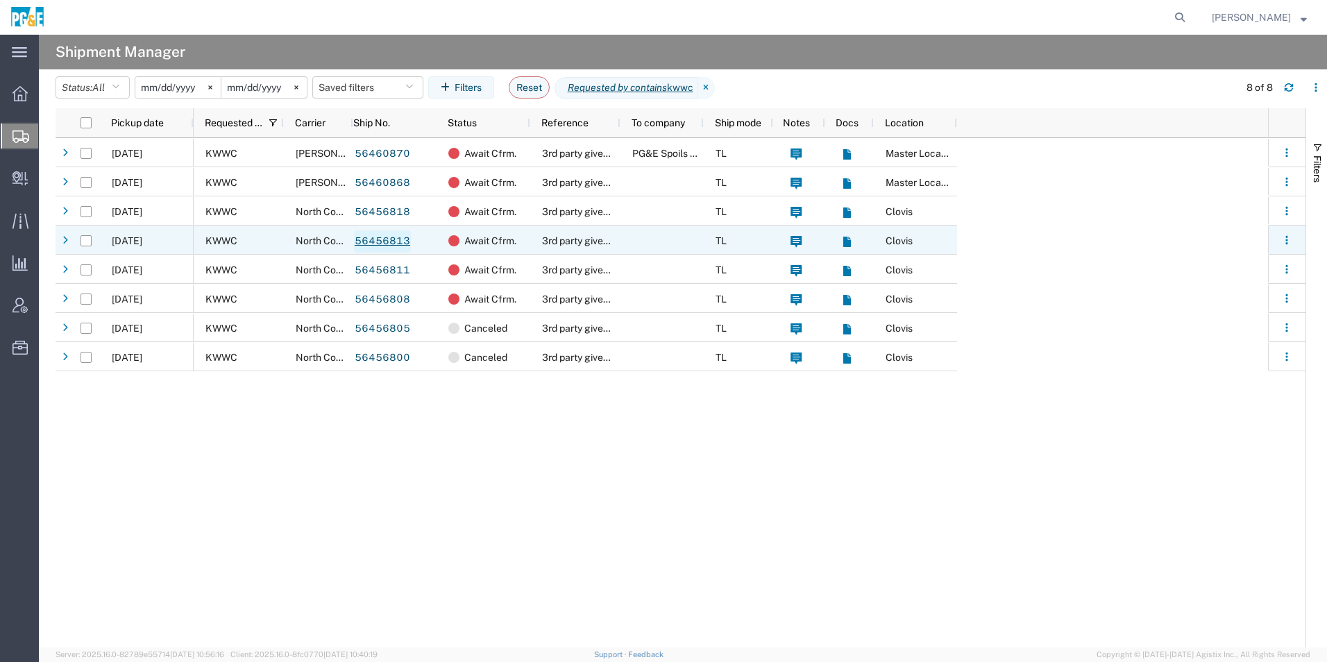
click at [402, 239] on link "56456813" at bounding box center [382, 241] width 57 height 22
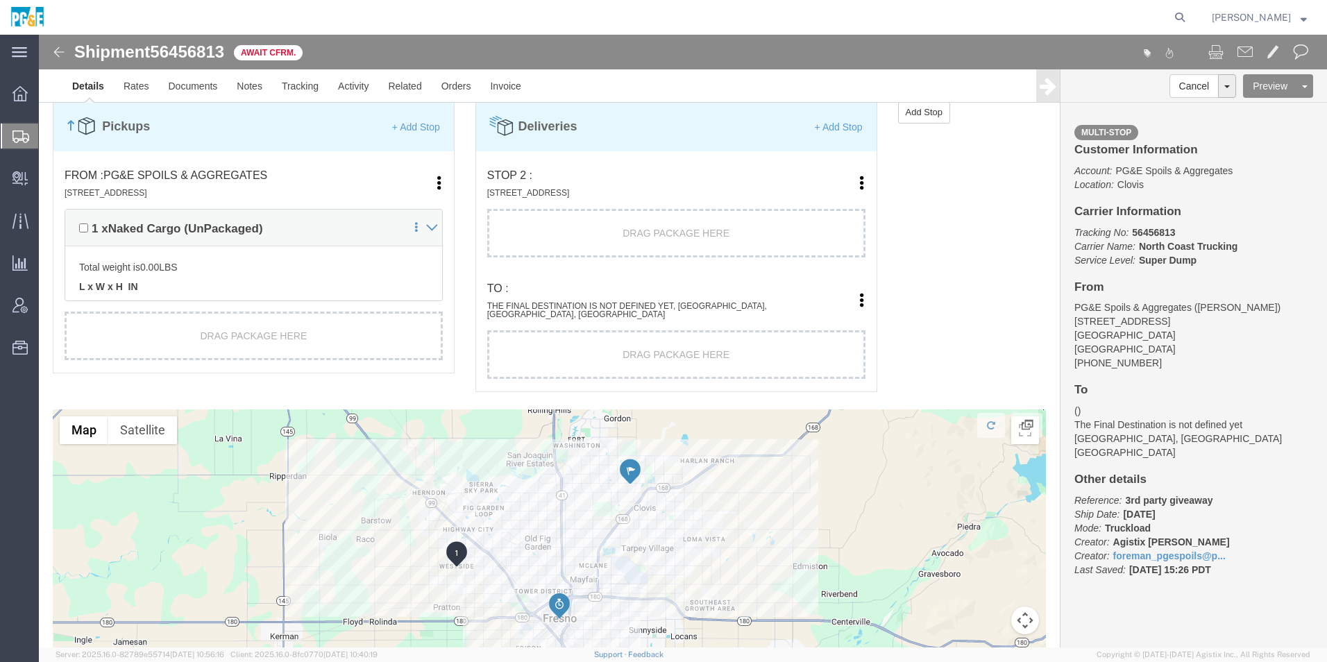
scroll to position [902, 0]
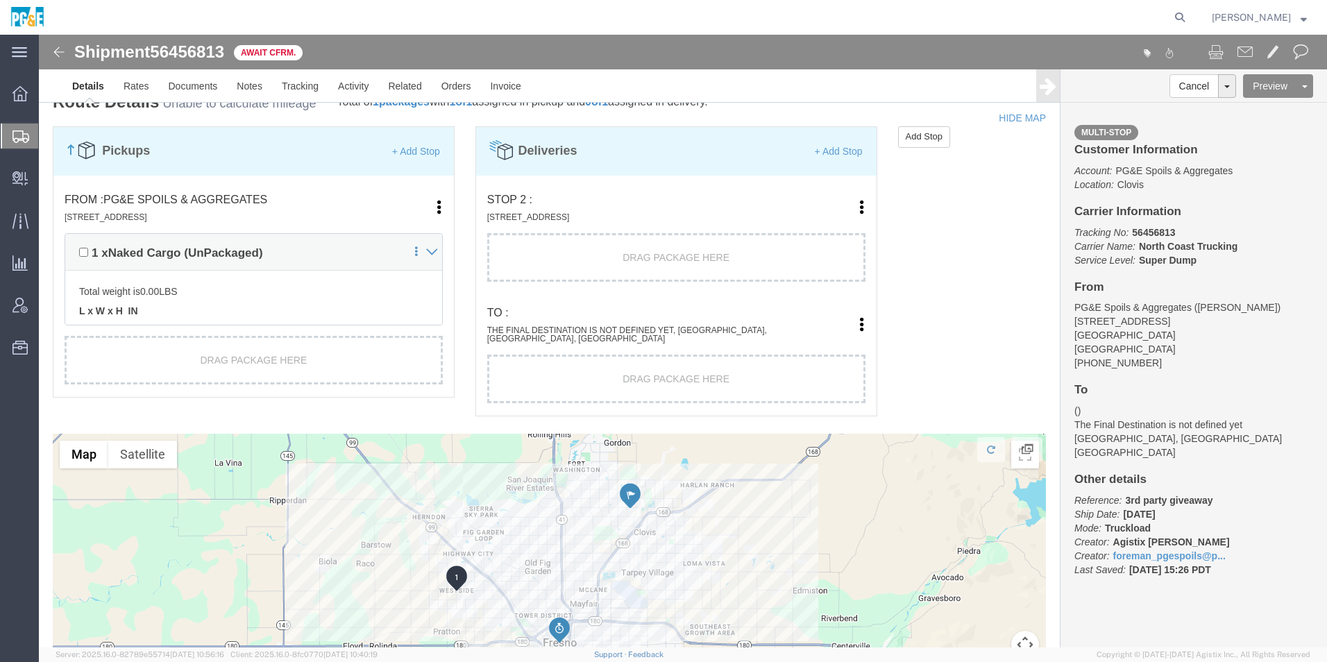
click link "Edit"
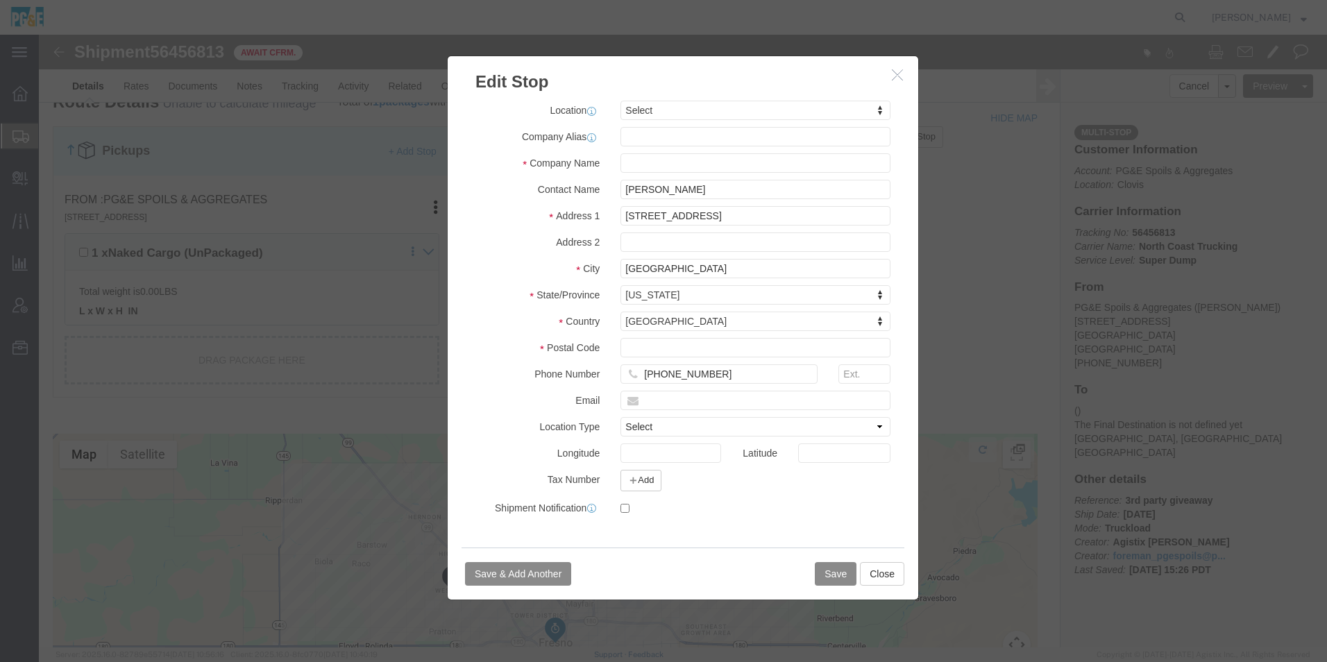
select select
click input "text"
type input "PG&E"
click input "[STREET_ADDRESS]"
drag, startPoint x: 751, startPoint y: 181, endPoint x: 361, endPoint y: 143, distance: 391.9
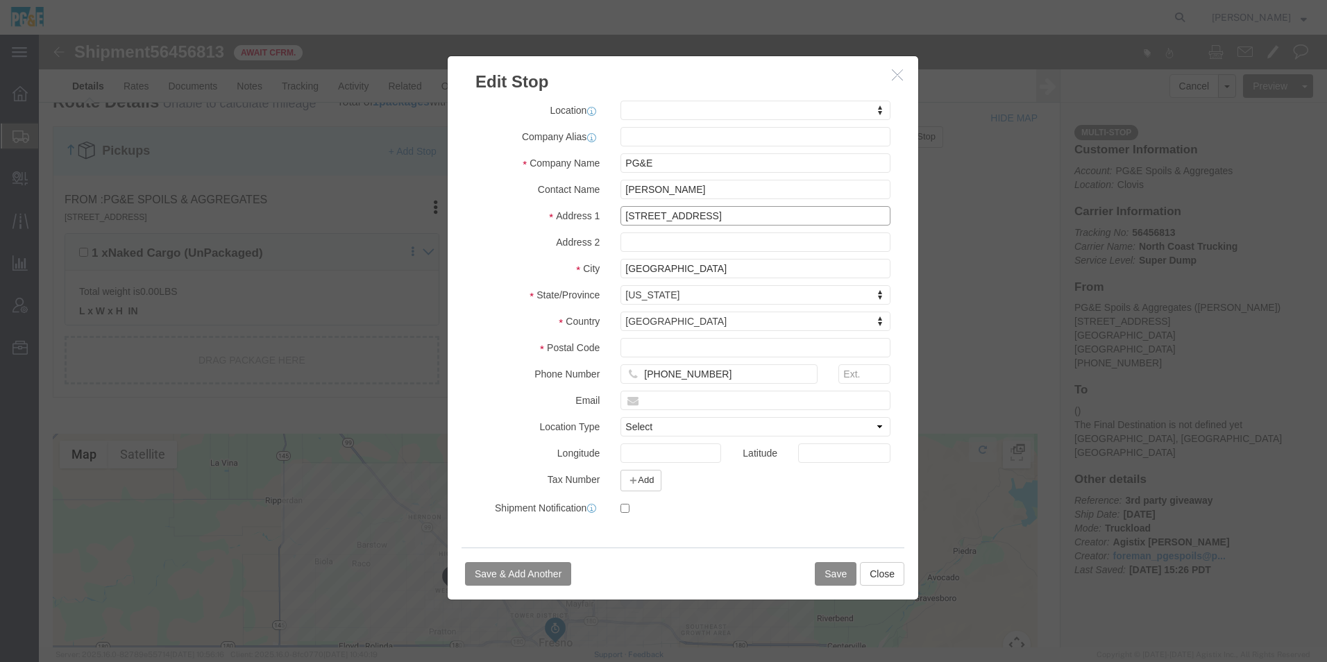
click div "Edit Stop Address Type Pickup Delivery Location My Profile Location [STREET_ADD…"
type input "[STREET_ADDRESS][PERSON_NAME]"
select select
drag, startPoint x: 667, startPoint y: 243, endPoint x: 433, endPoint y: 206, distance: 236.8
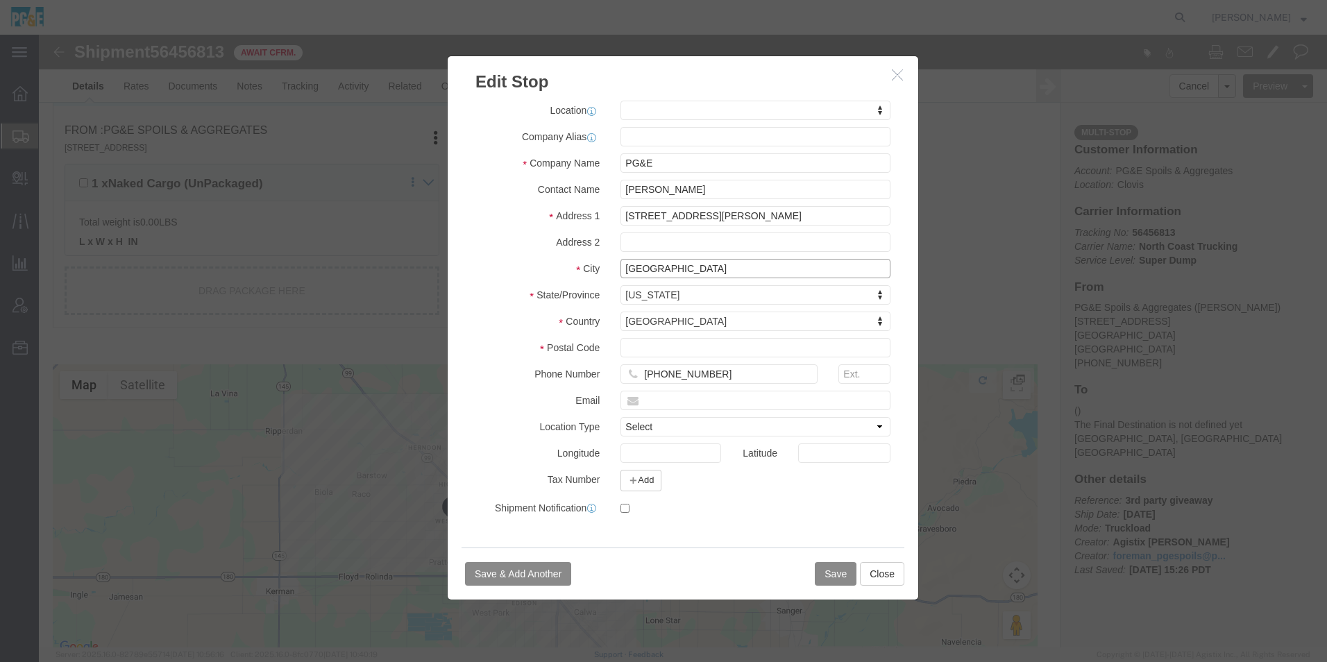
click div "Address Type Pickup Delivery Location My Profile Location [STREET_ADDRESS][PERS…"
type input "Clovis"
click div
click label "Postal Code"
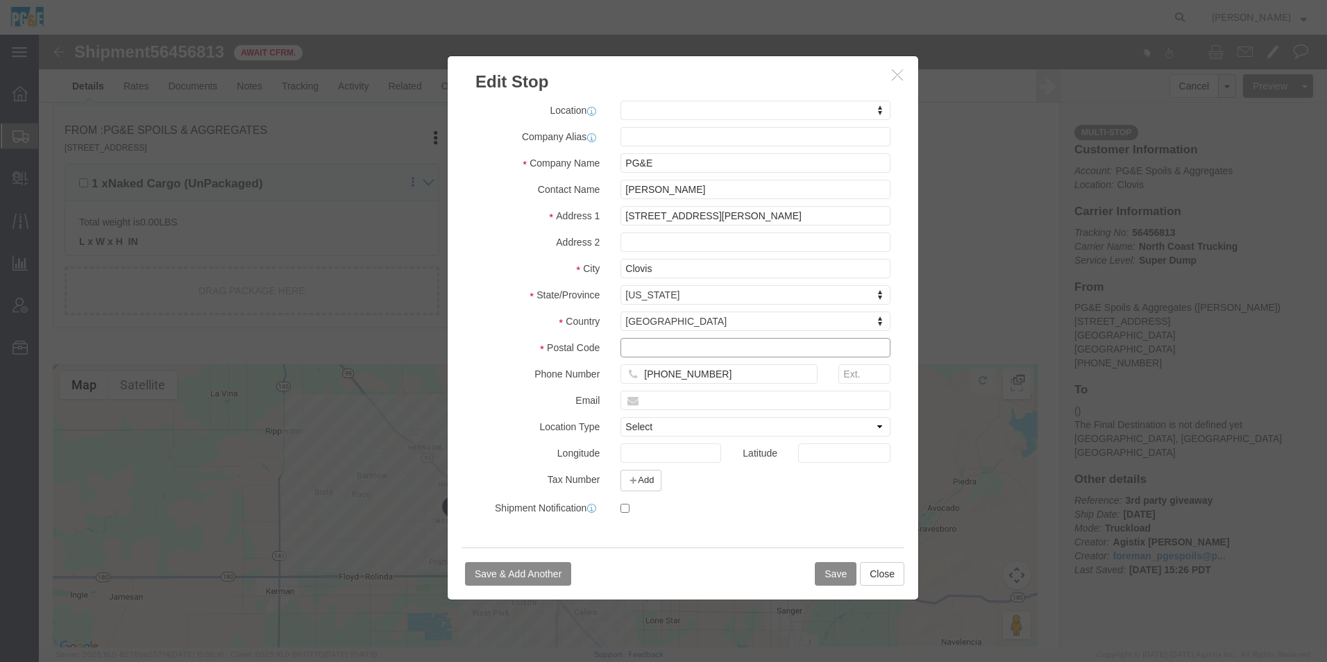
click input "text"
type input "93619"
select select
drag, startPoint x: 668, startPoint y: 179, endPoint x: 248, endPoint y: 172, distance: 420.0
click div "Edit Stop Address Type Pickup Delivery Location My Profile Location [STREET_ADD…"
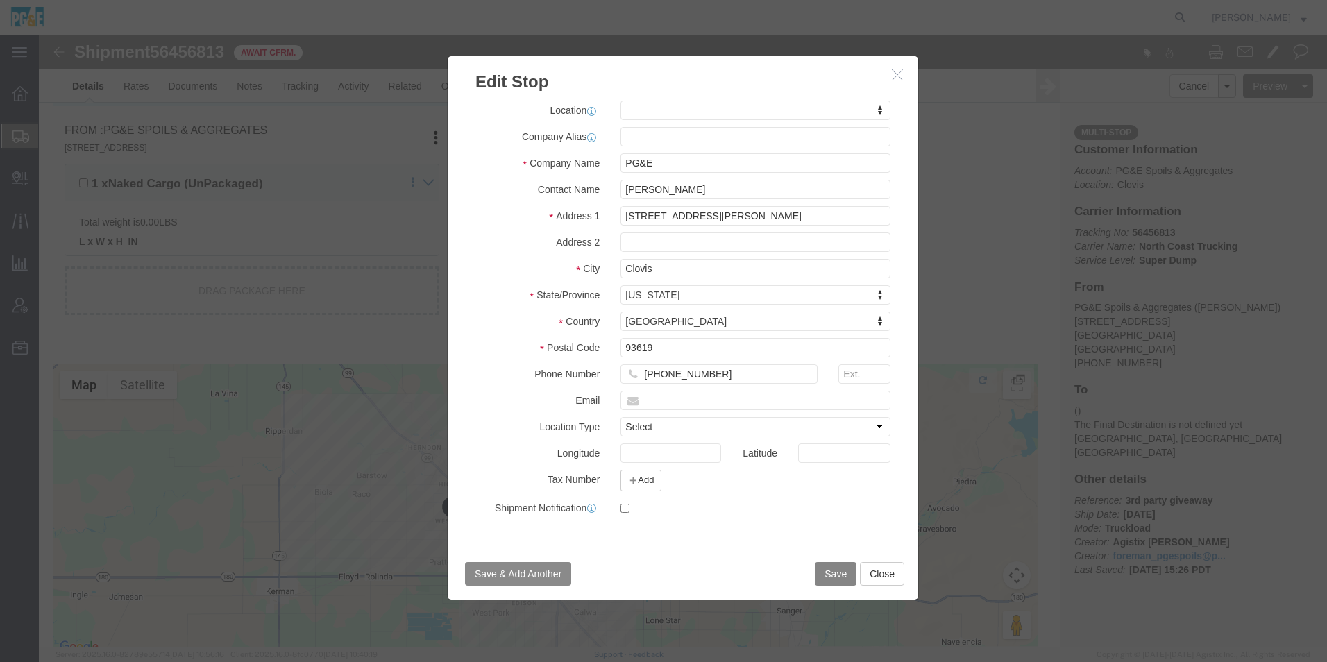
click button "Save"
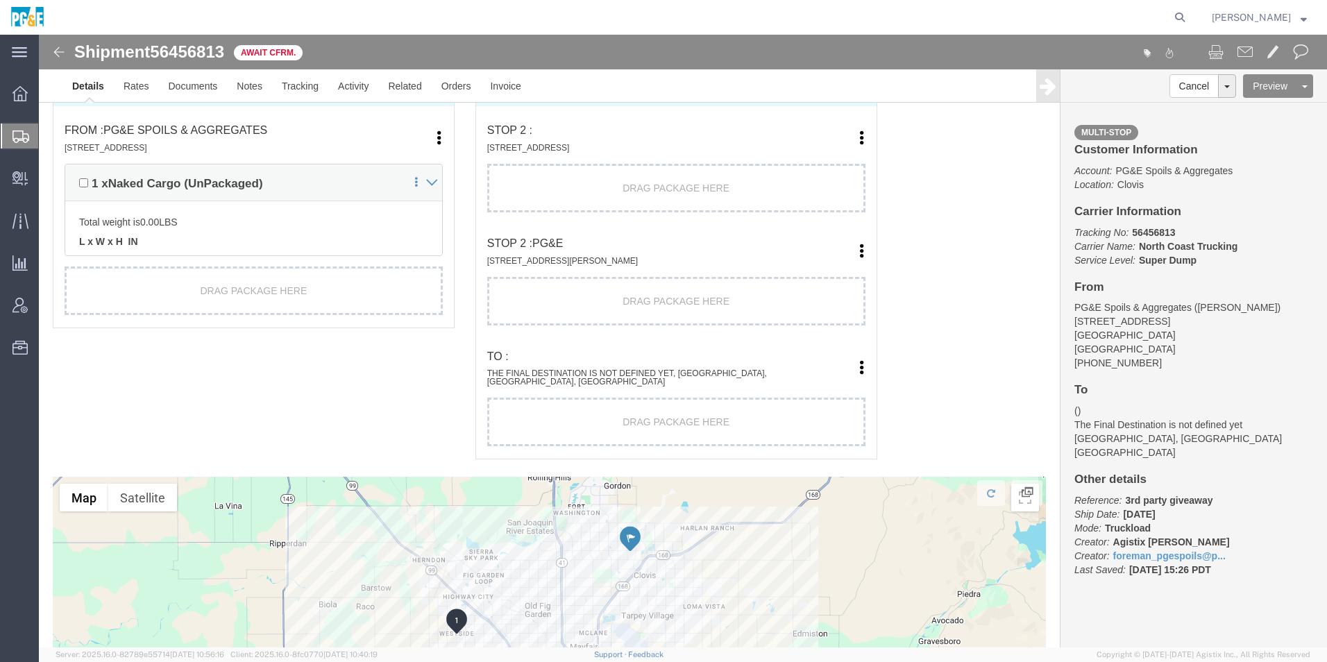
click link "Move to top"
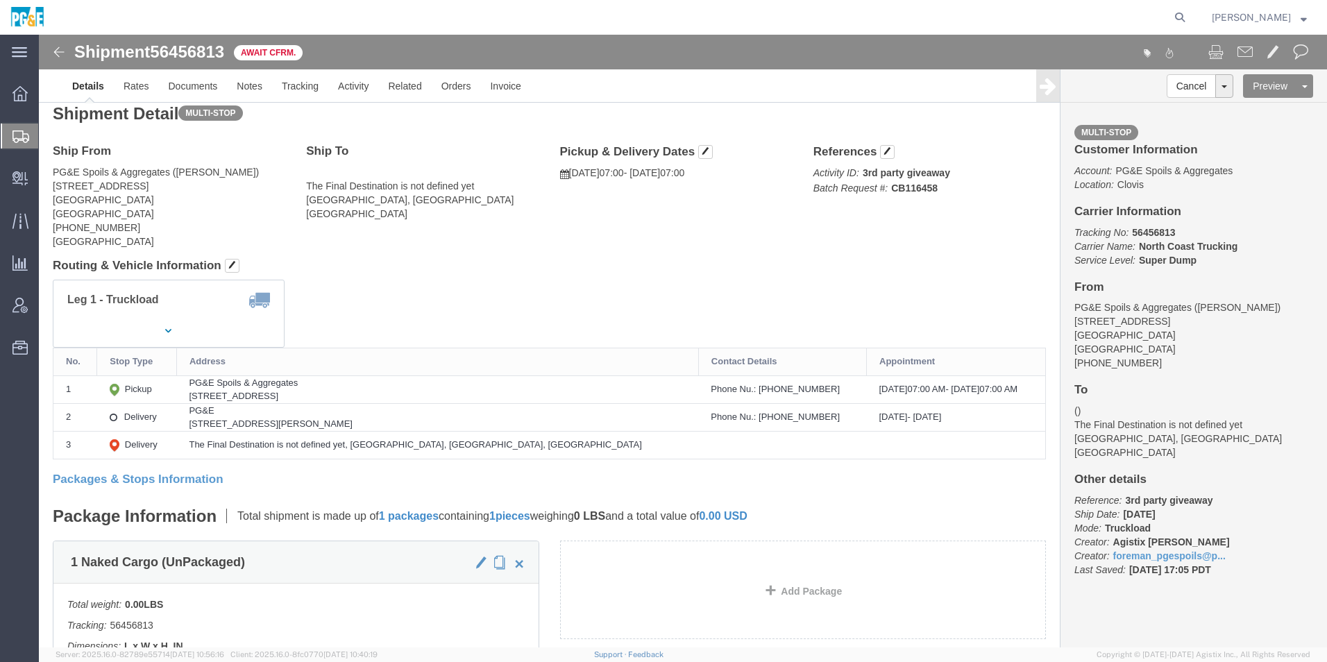
scroll to position [0, 0]
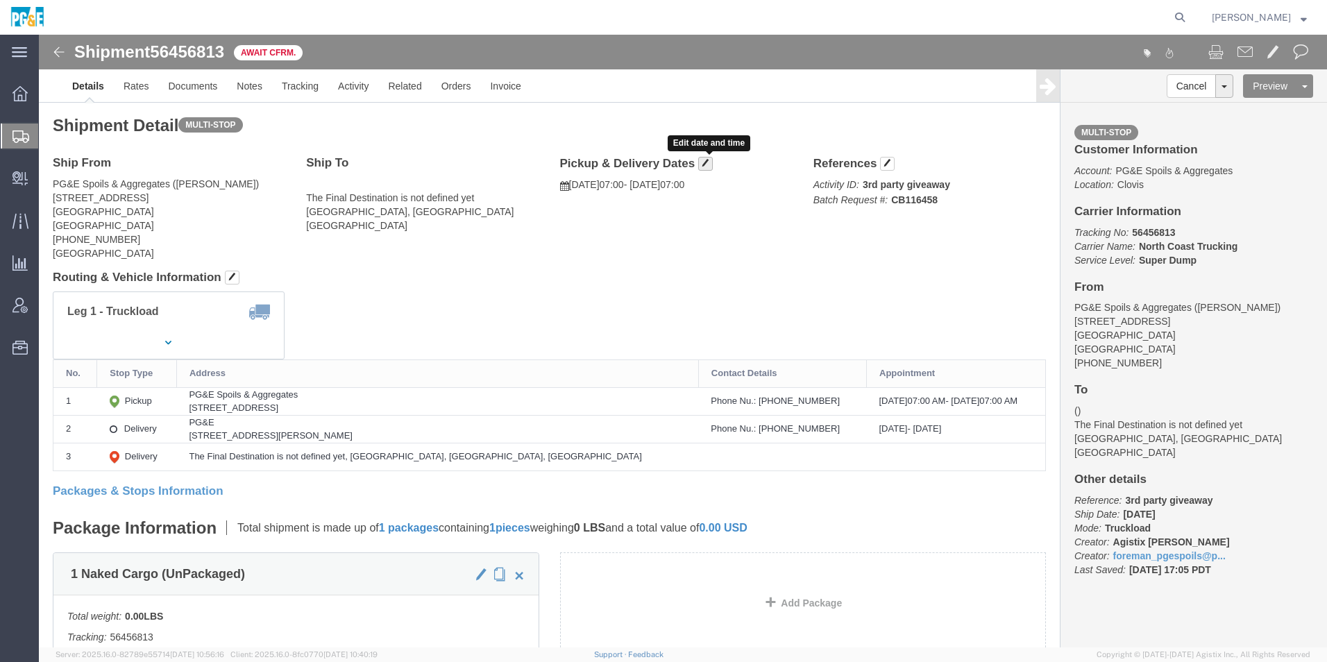
click span "button"
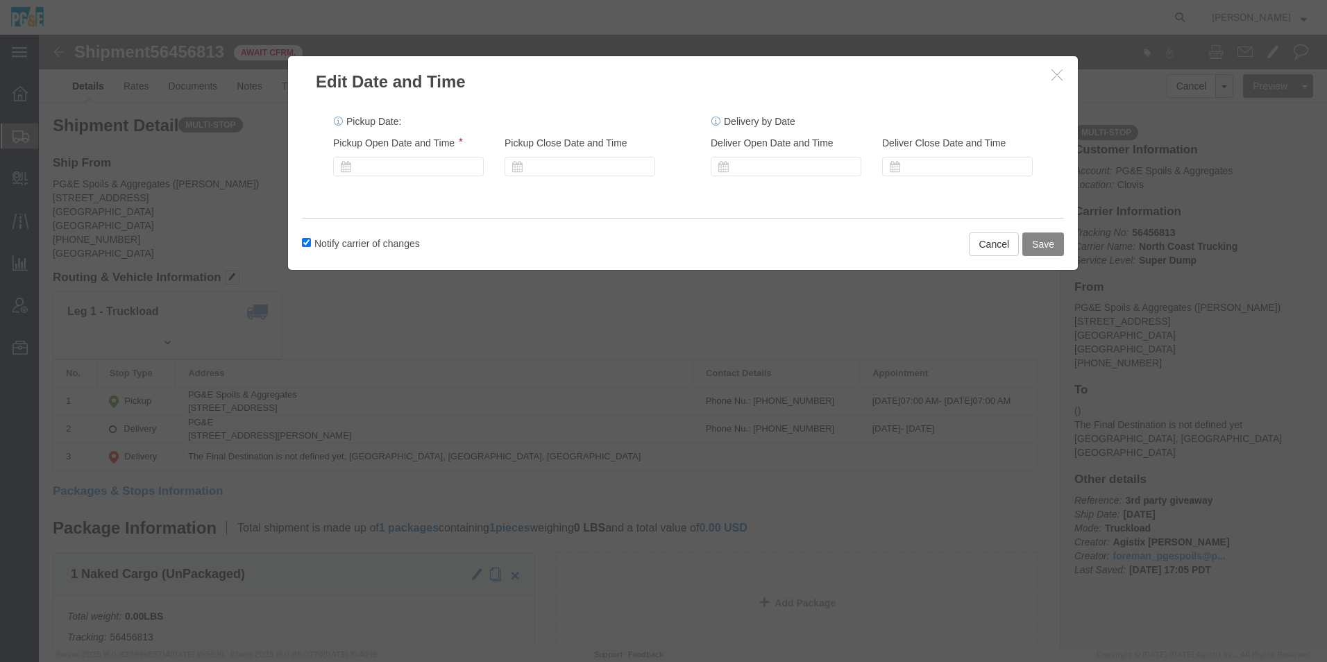
click button "Save"
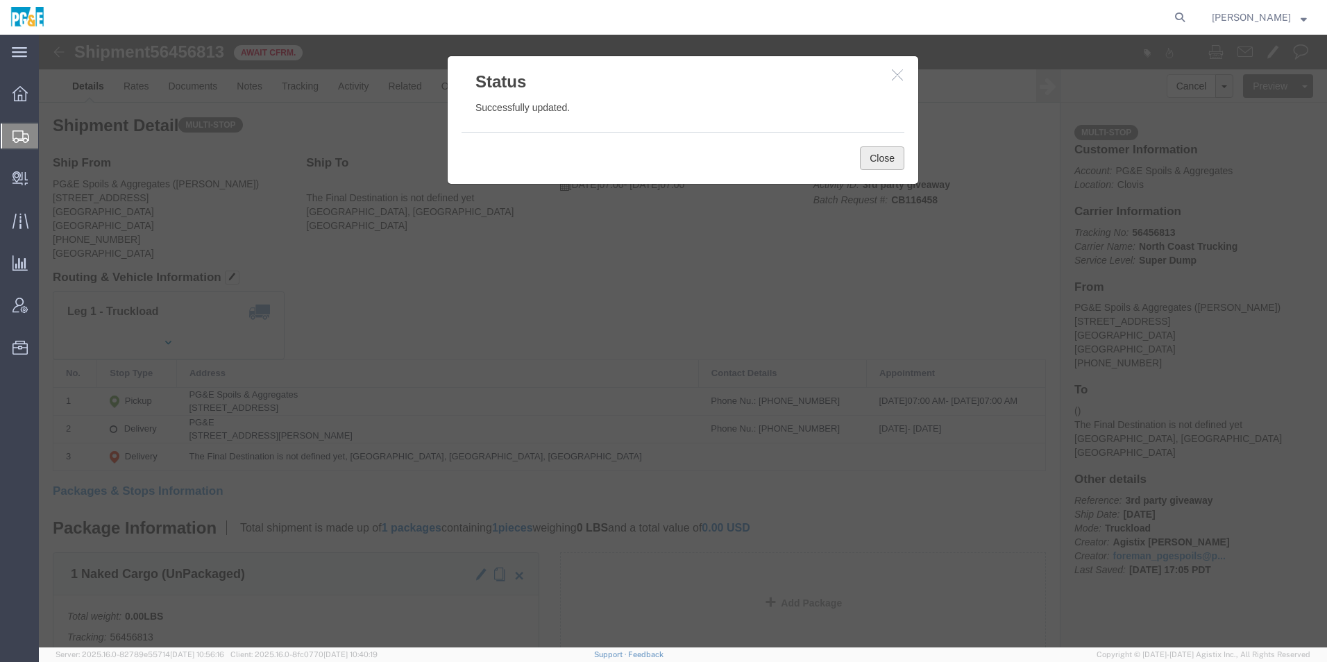
click button "Close"
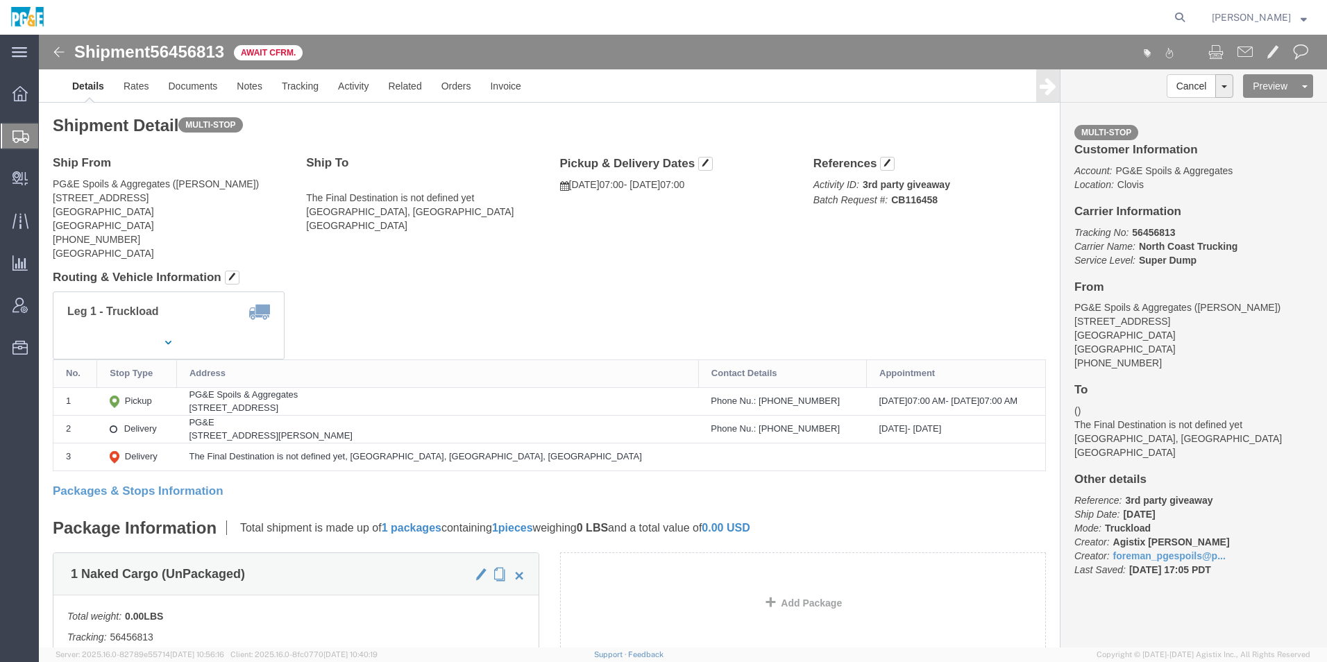
click img
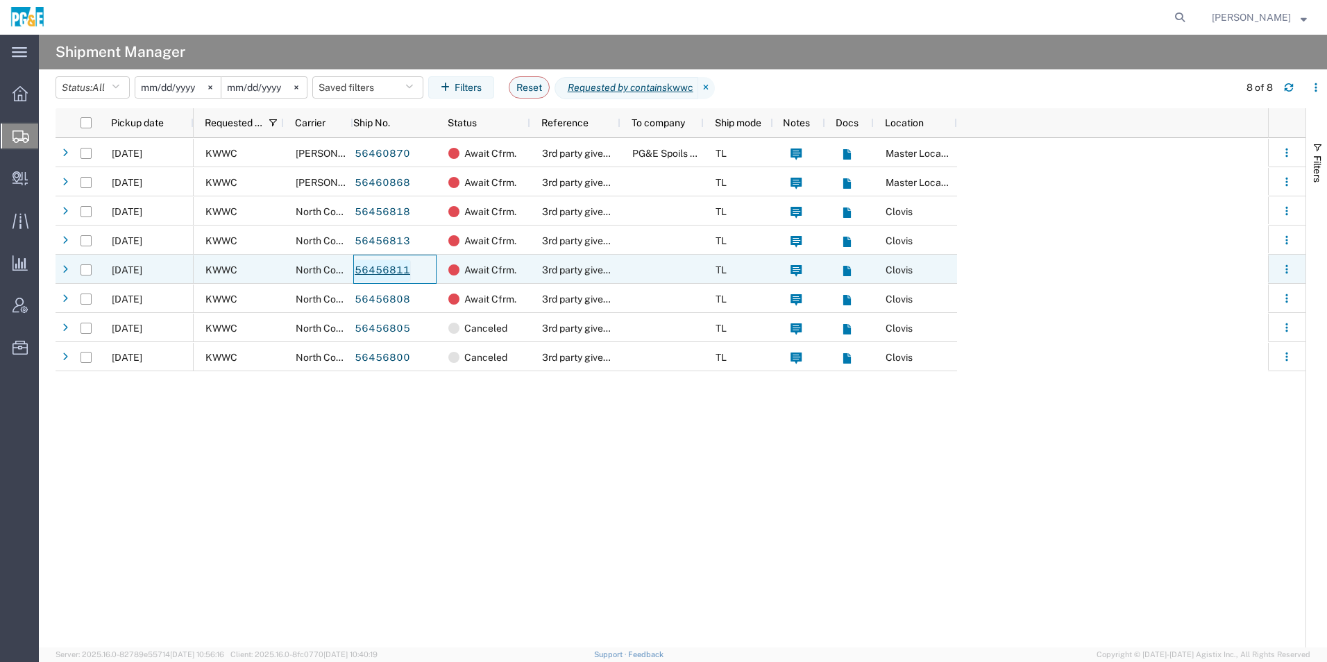
click at [383, 271] on link "56456811" at bounding box center [382, 271] width 57 height 22
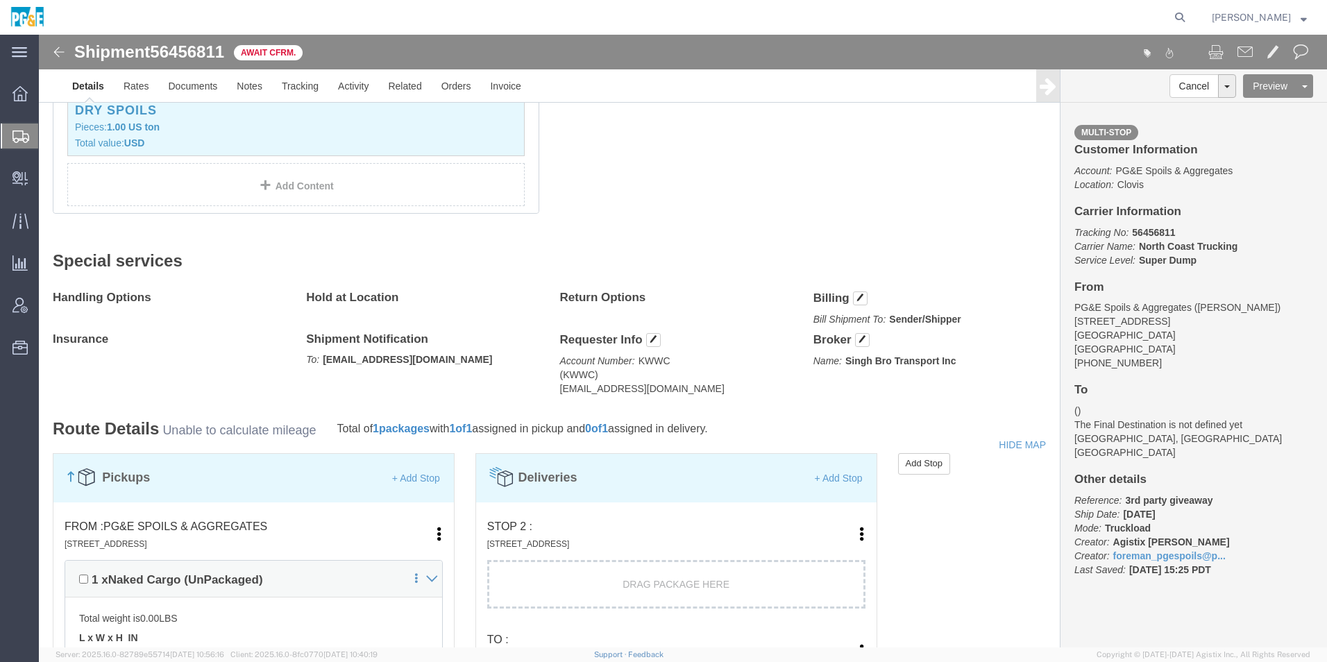
scroll to position [833, 0]
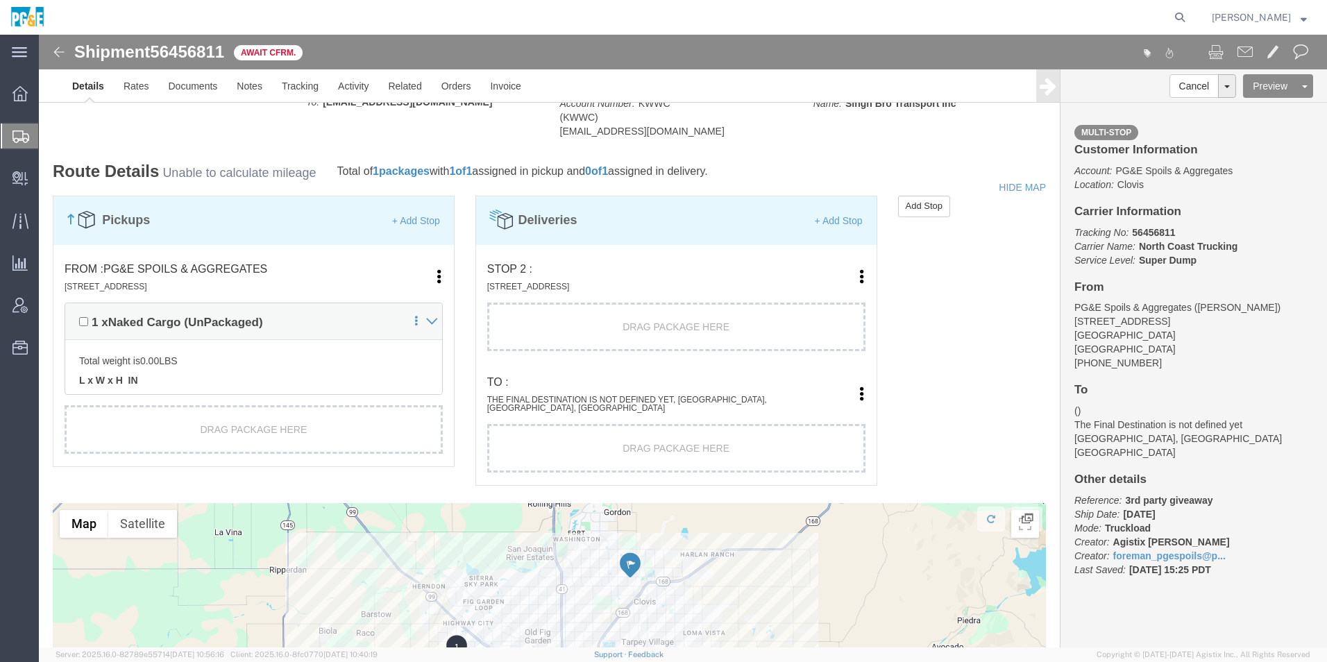
drag, startPoint x: 749, startPoint y: 271, endPoint x: 791, endPoint y: 272, distance: 42.4
click link "Edit"
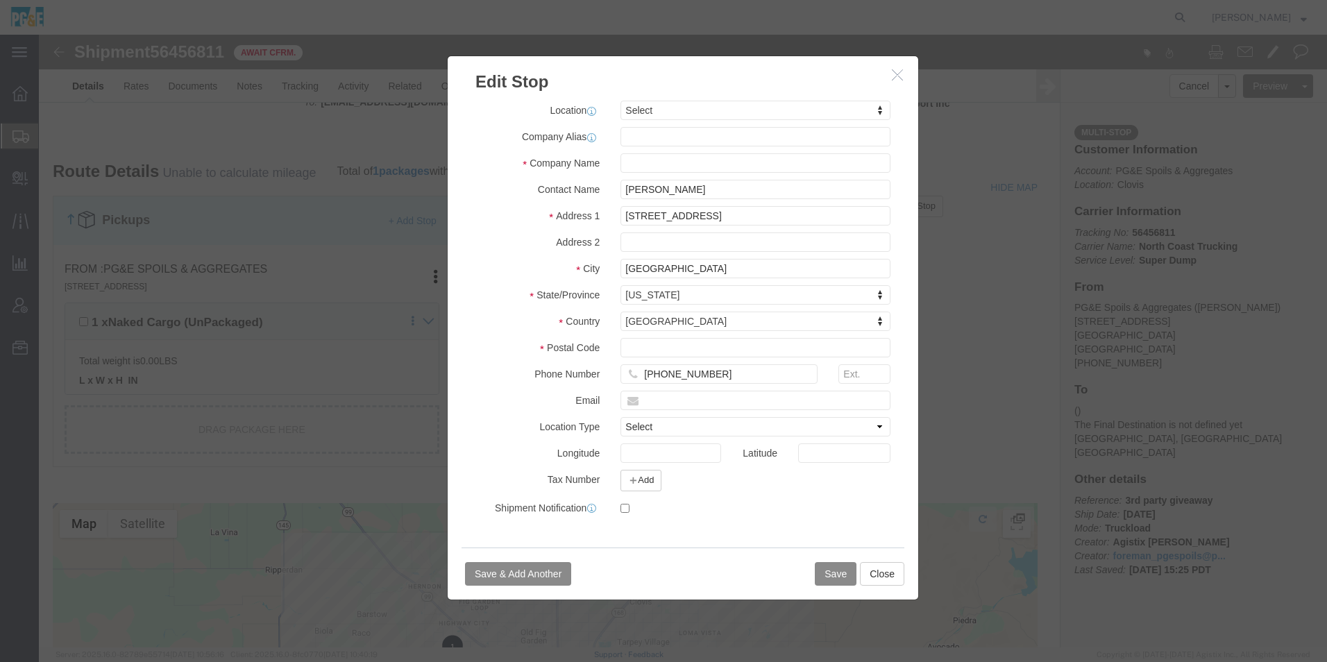
select select
click input "text"
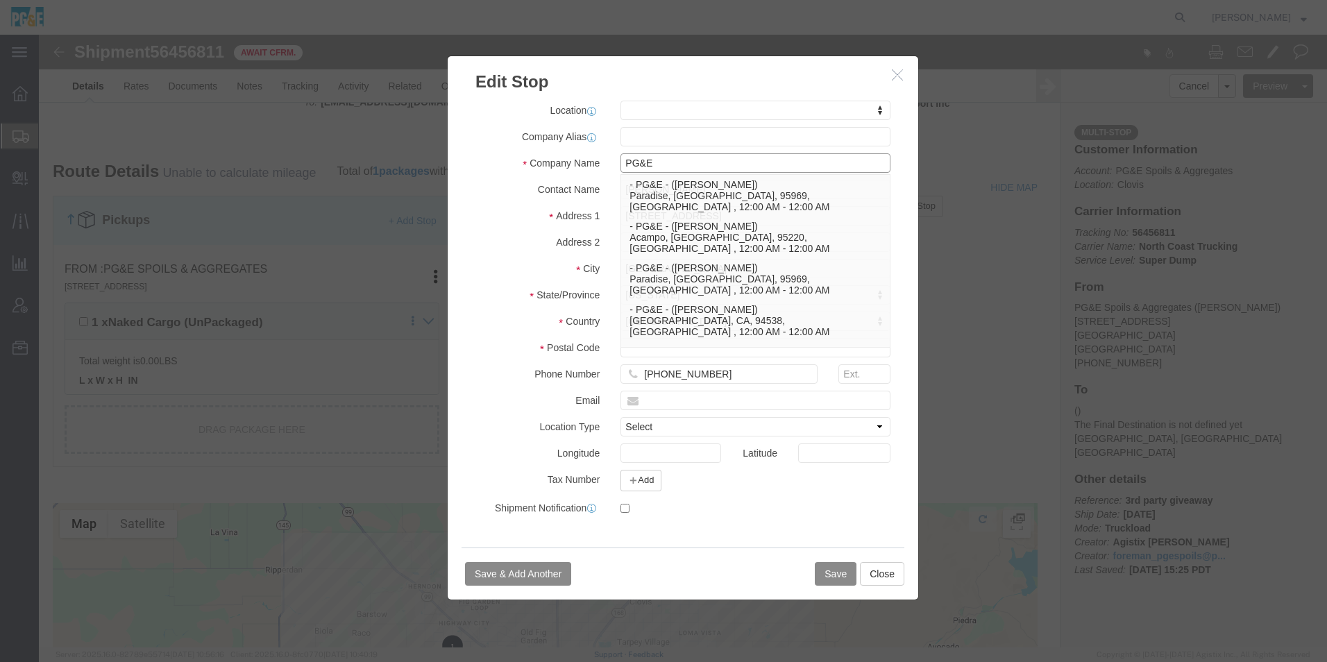
type input "PG&E"
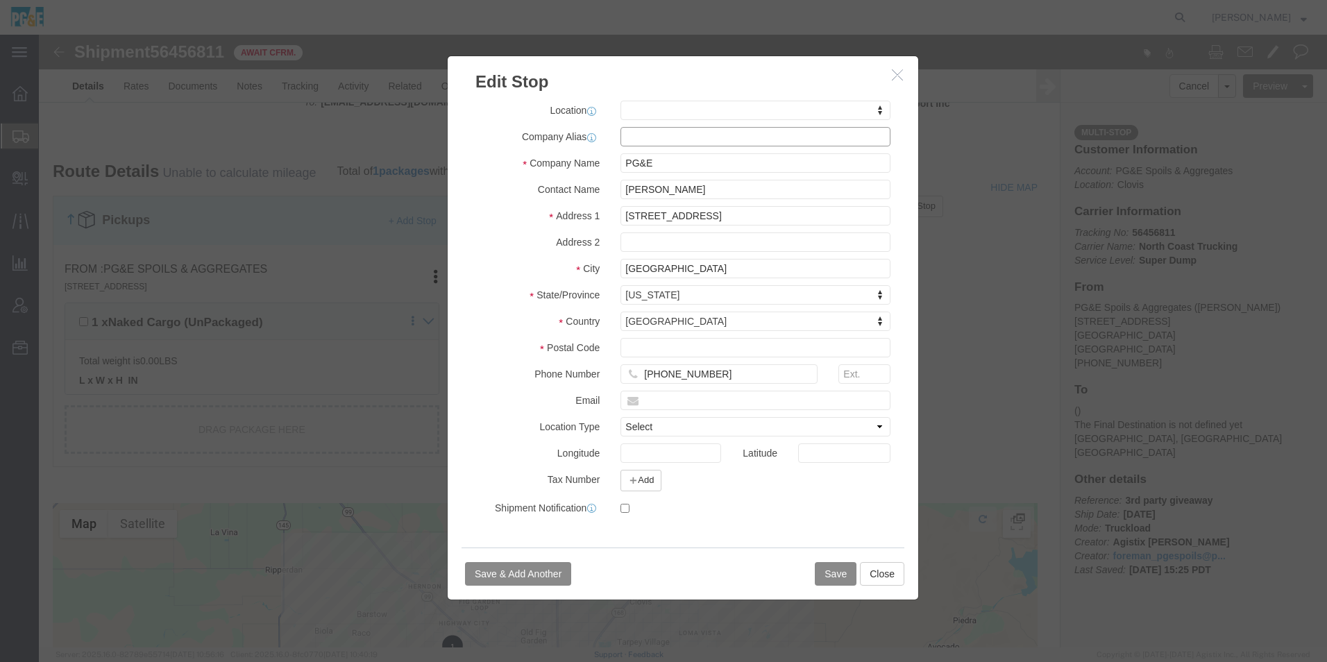
click input "text"
drag, startPoint x: 712, startPoint y: 184, endPoint x: 463, endPoint y: 179, distance: 249.2
click div "Address [STREET_ADDRESS]"
paste input "[STREET_ADDRESS][PERSON_NAME]"
type input "[STREET_ADDRESS][PERSON_NAME]"
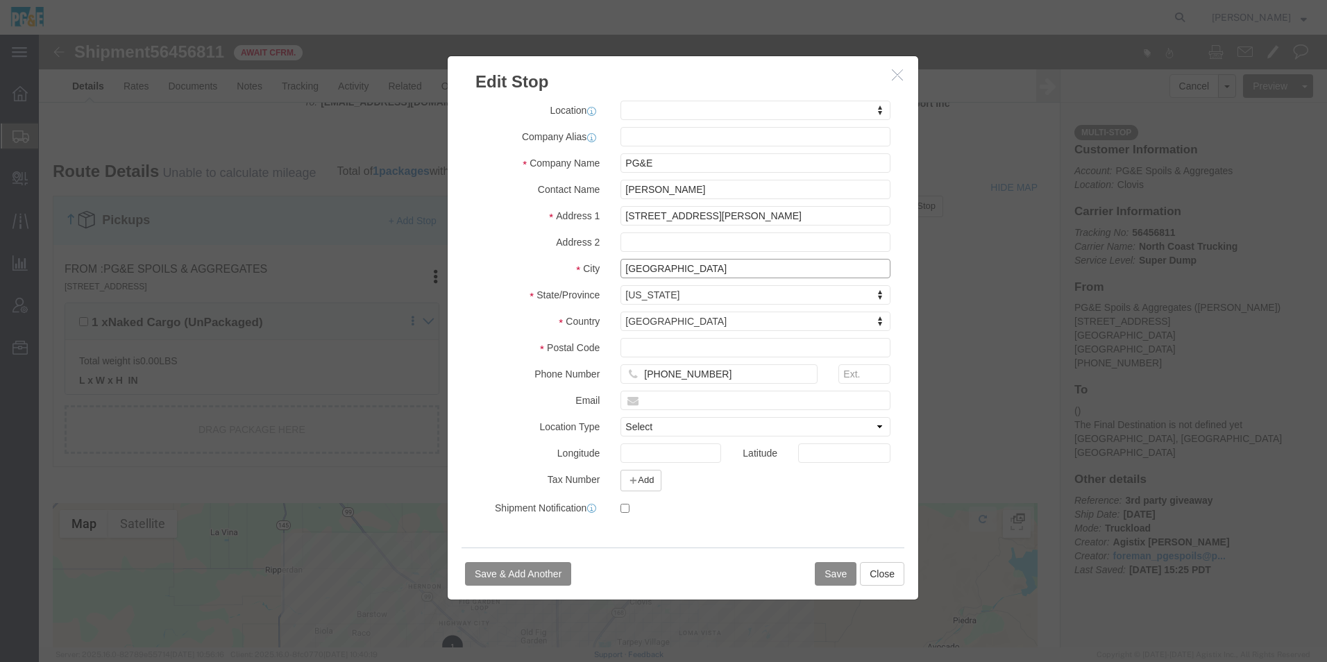
select select
drag, startPoint x: 643, startPoint y: 230, endPoint x: 212, endPoint y: 167, distance: 436.4
click div "Edit Stop Address Type Pickup Delivery Location My Profile Location [STREET_ADD…"
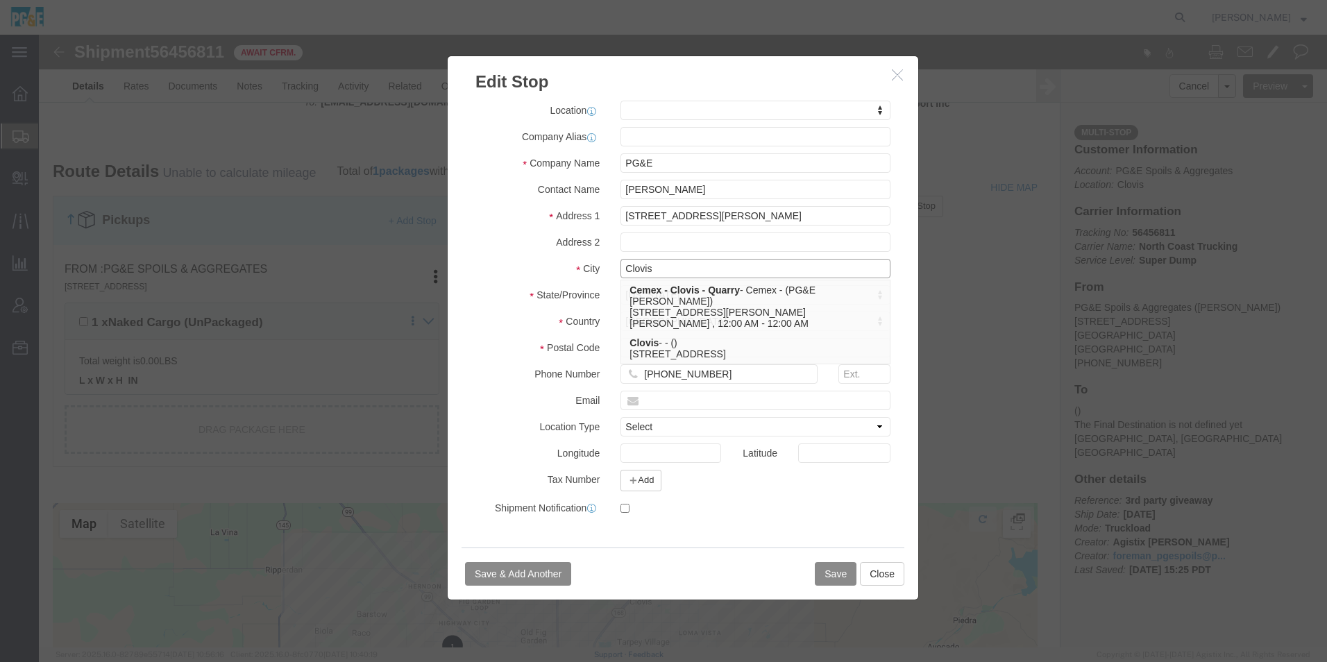
type input "Clovis"
click input "text"
type input "93619"
select select
click button "Save"
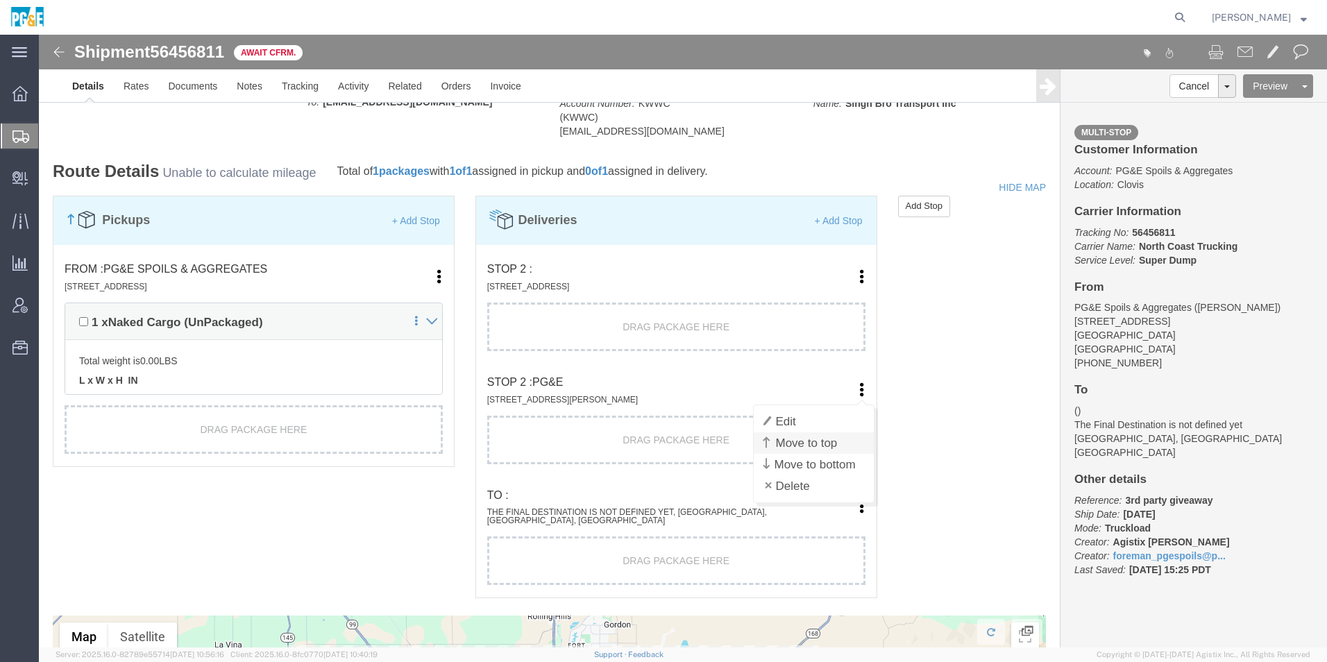
click link "Move to top"
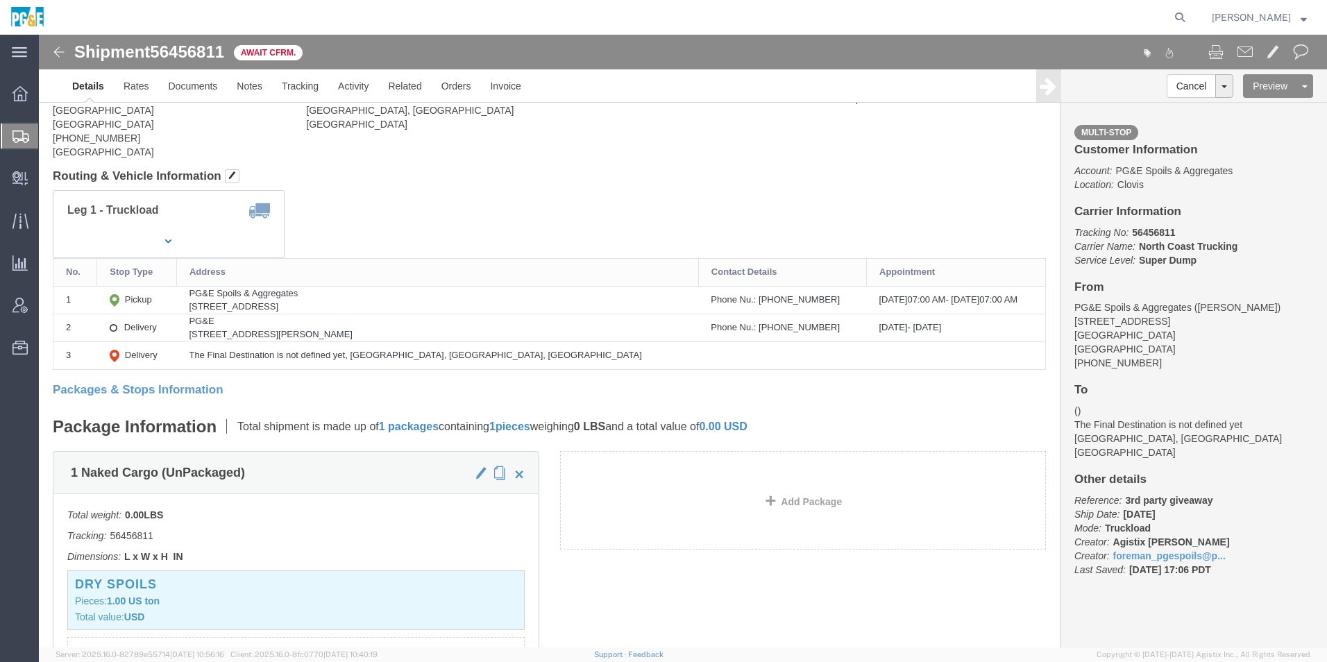
scroll to position [0, 0]
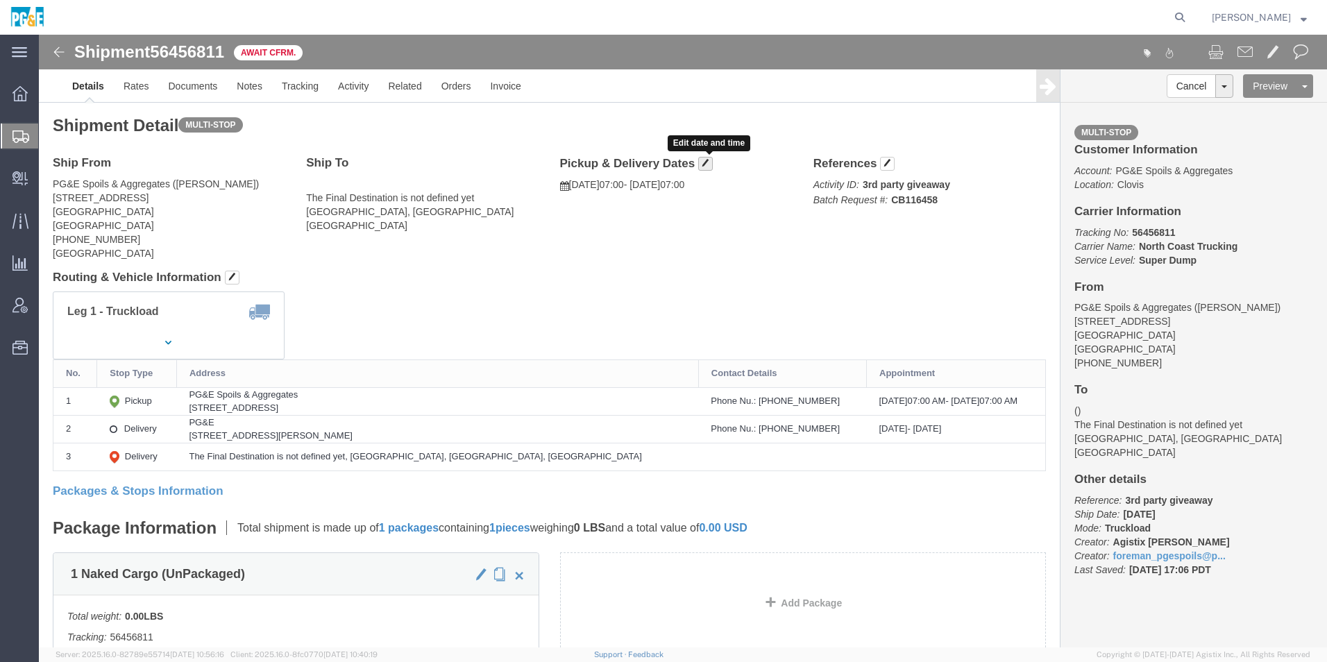
click span "button"
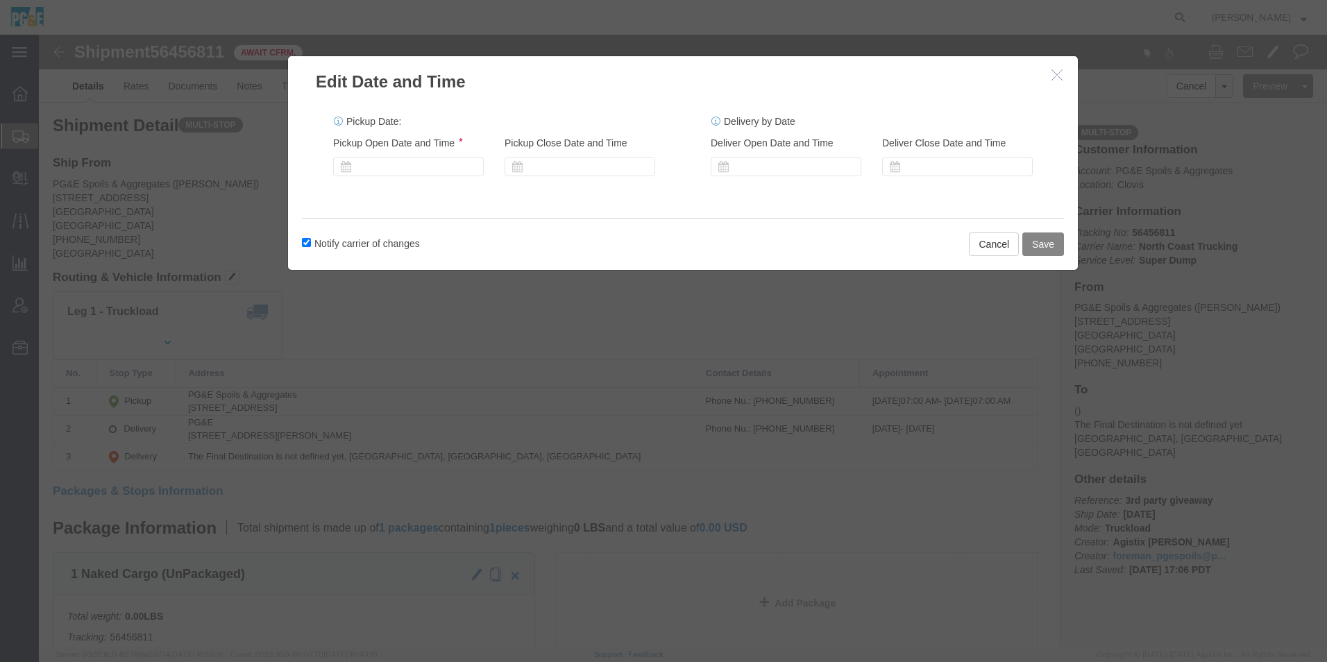
click button "Save"
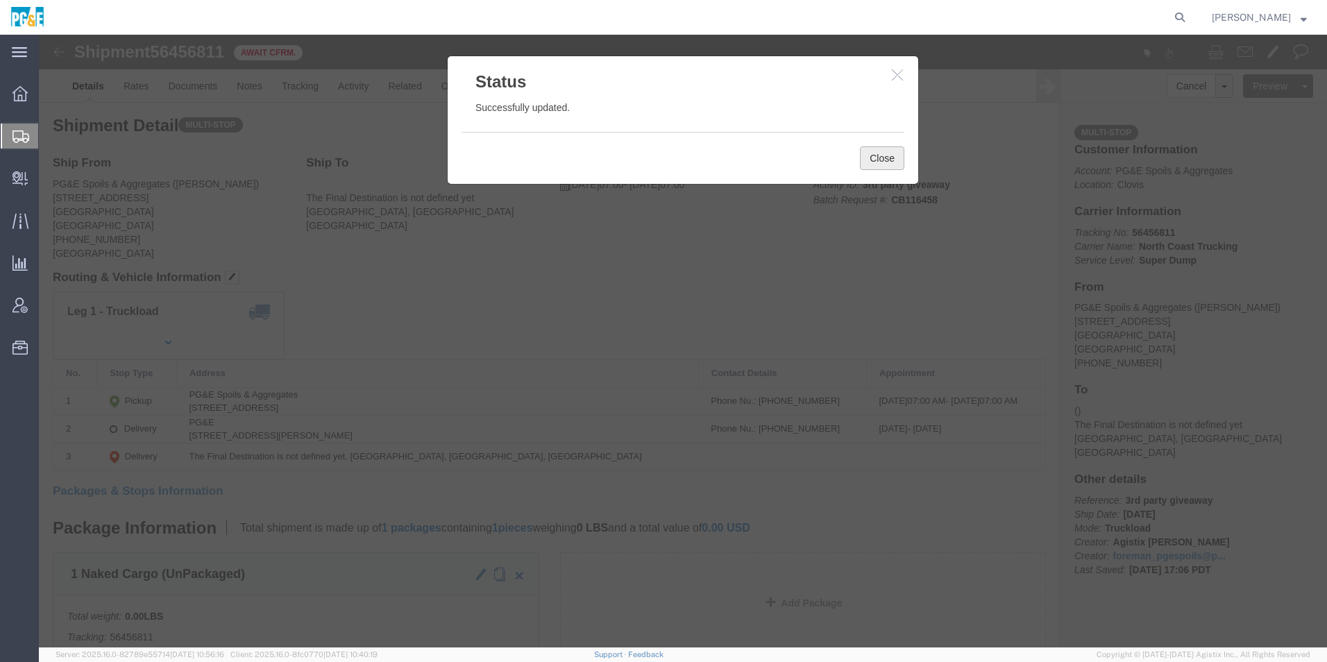
drag, startPoint x: 877, startPoint y: 160, endPoint x: 838, endPoint y: 124, distance: 52.6
click button "Close"
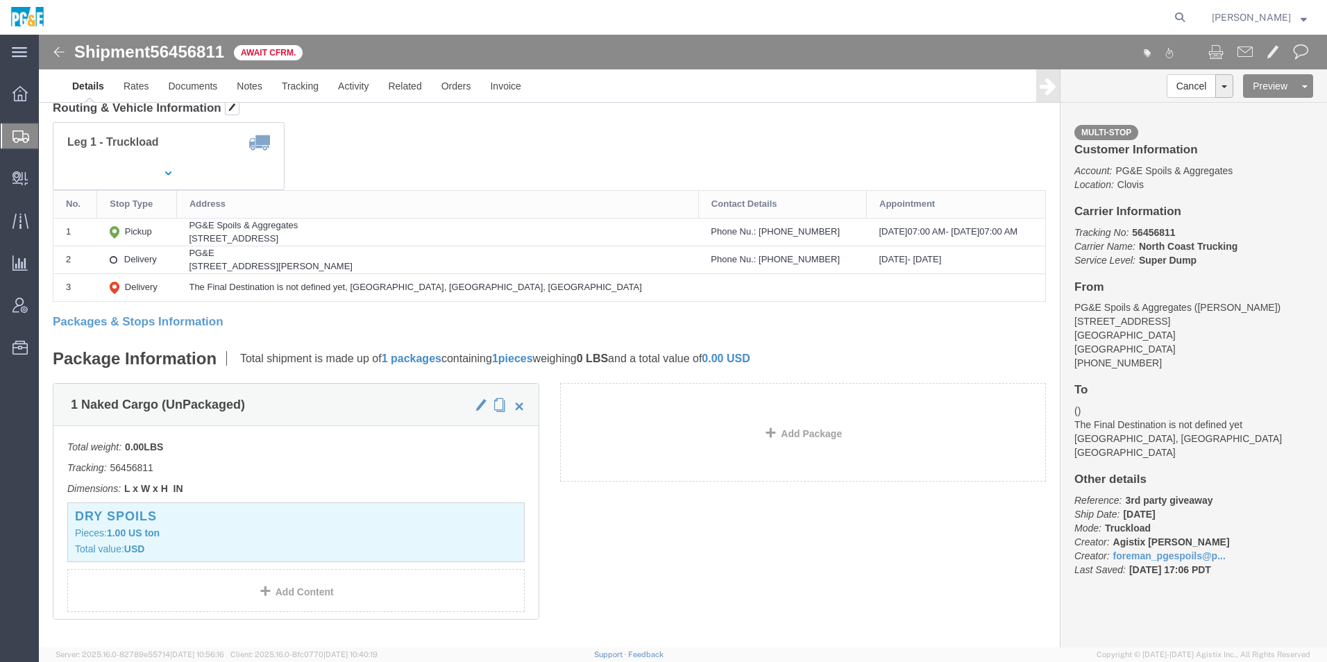
scroll to position [139, 0]
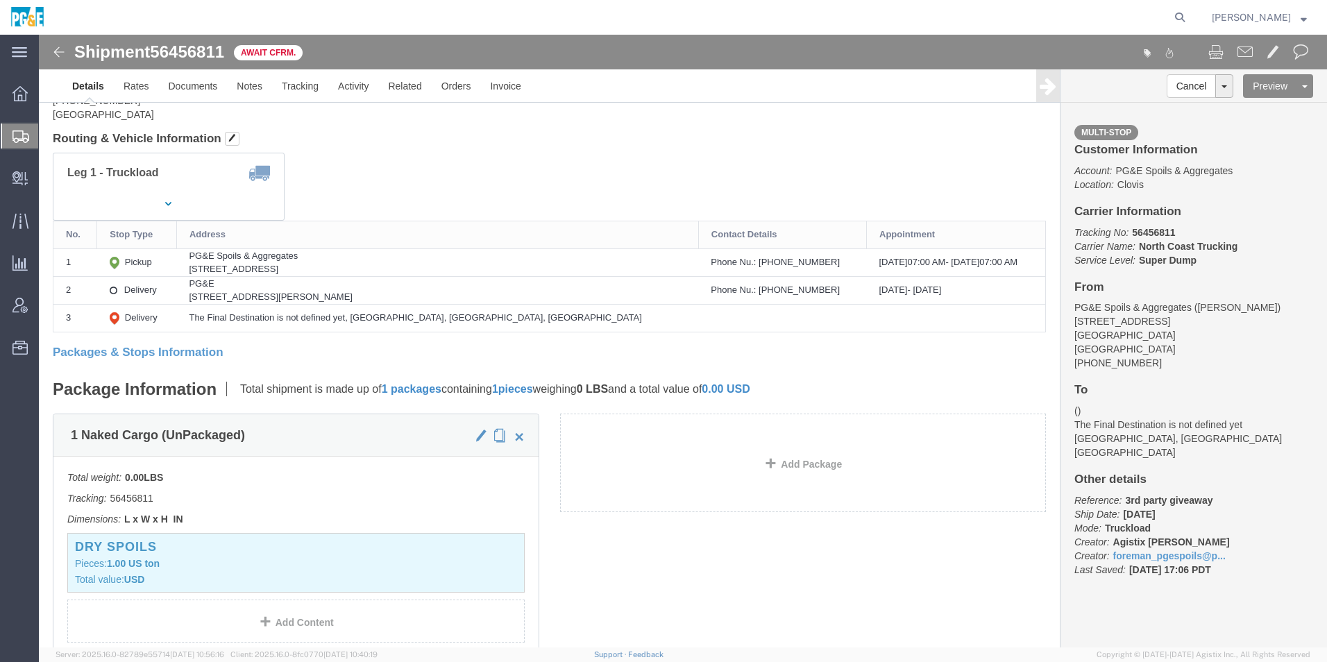
click img
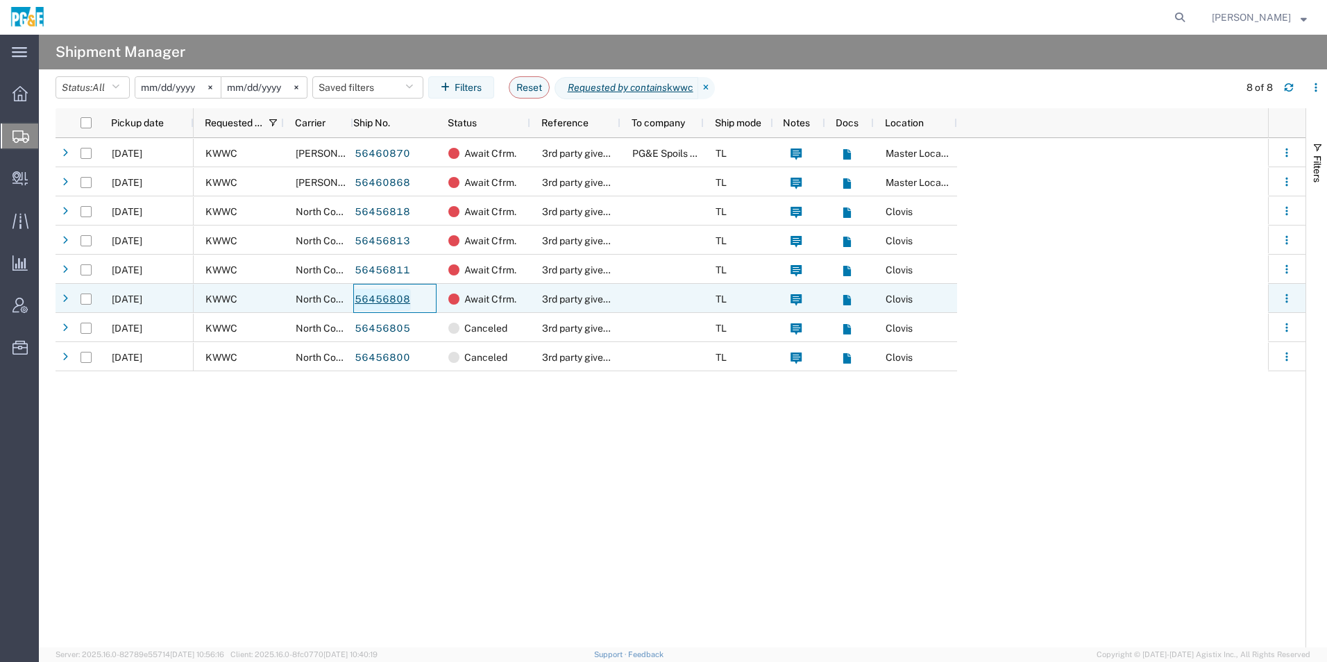
click at [403, 299] on link "56456808" at bounding box center [382, 300] width 57 height 22
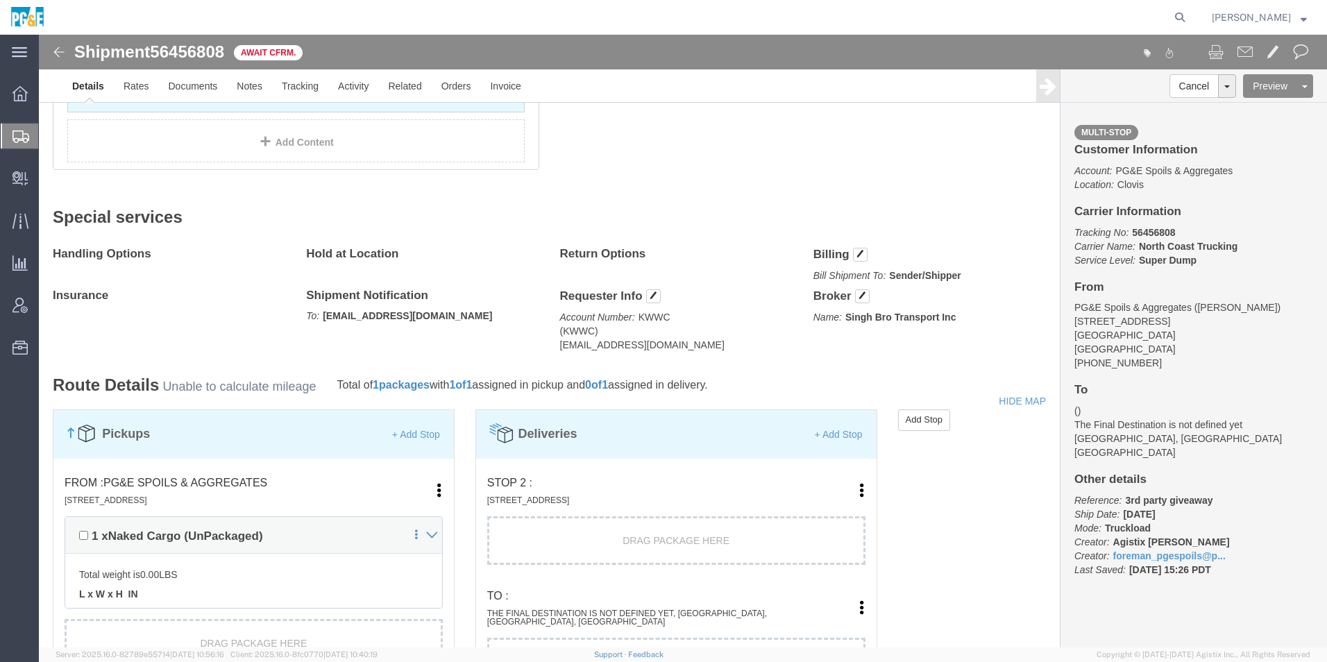
scroll to position [764, 0]
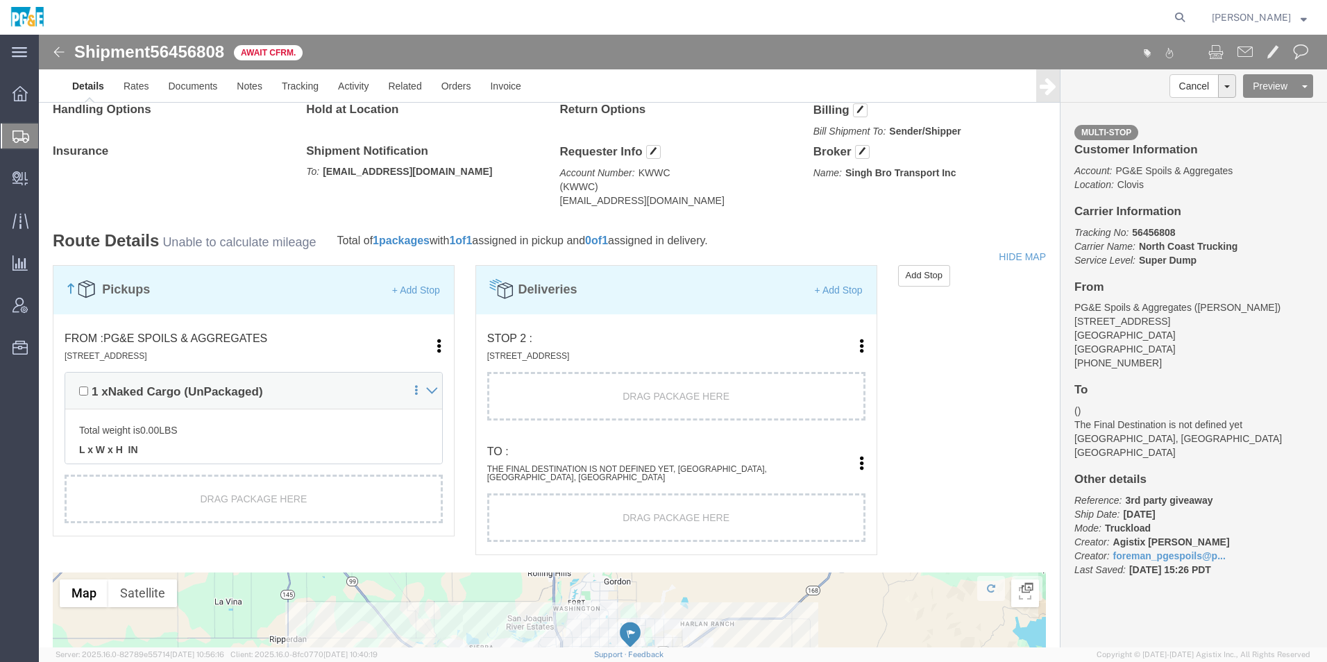
click link "Edit"
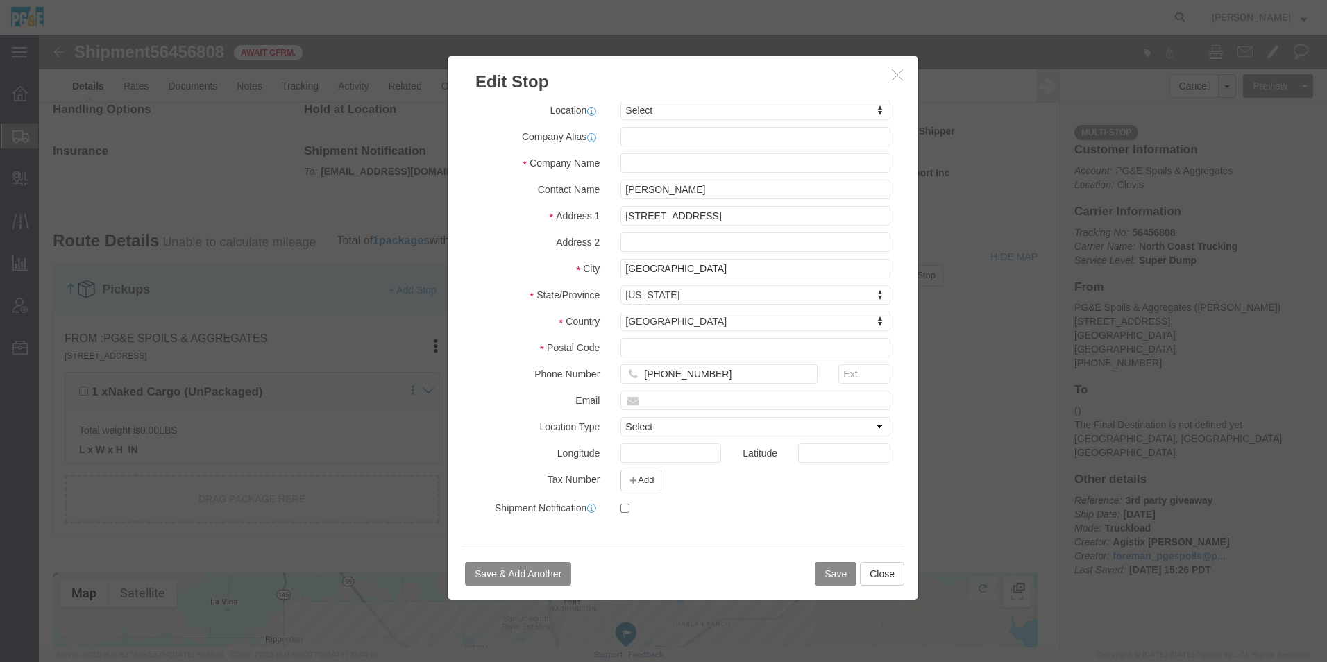
select select
drag, startPoint x: 720, startPoint y: 178, endPoint x: 382, endPoint y: 158, distance: 338.7
click div "Edit Stop Address Type Pickup Delivery Location My Profile Location [STREET_ADD…"
paste input "[STREET_ADDRESS][PERSON_NAME]"
type input "[STREET_ADDRESS][PERSON_NAME]"
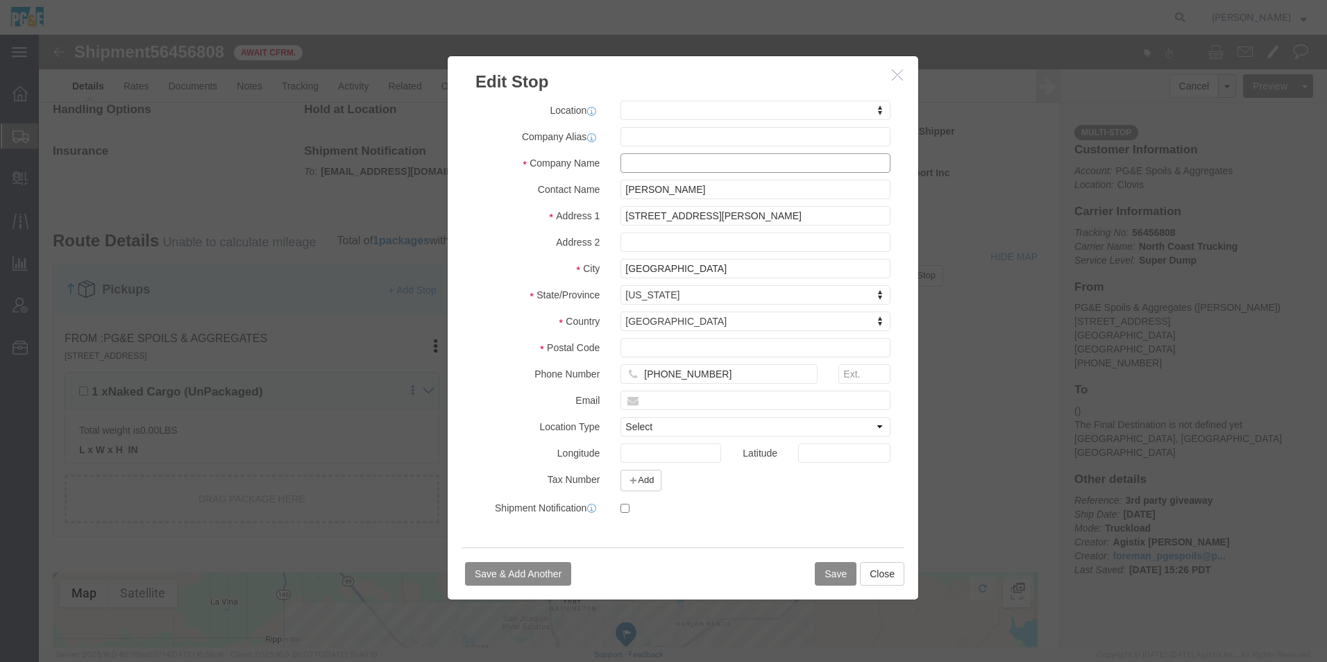
select select
click input "text"
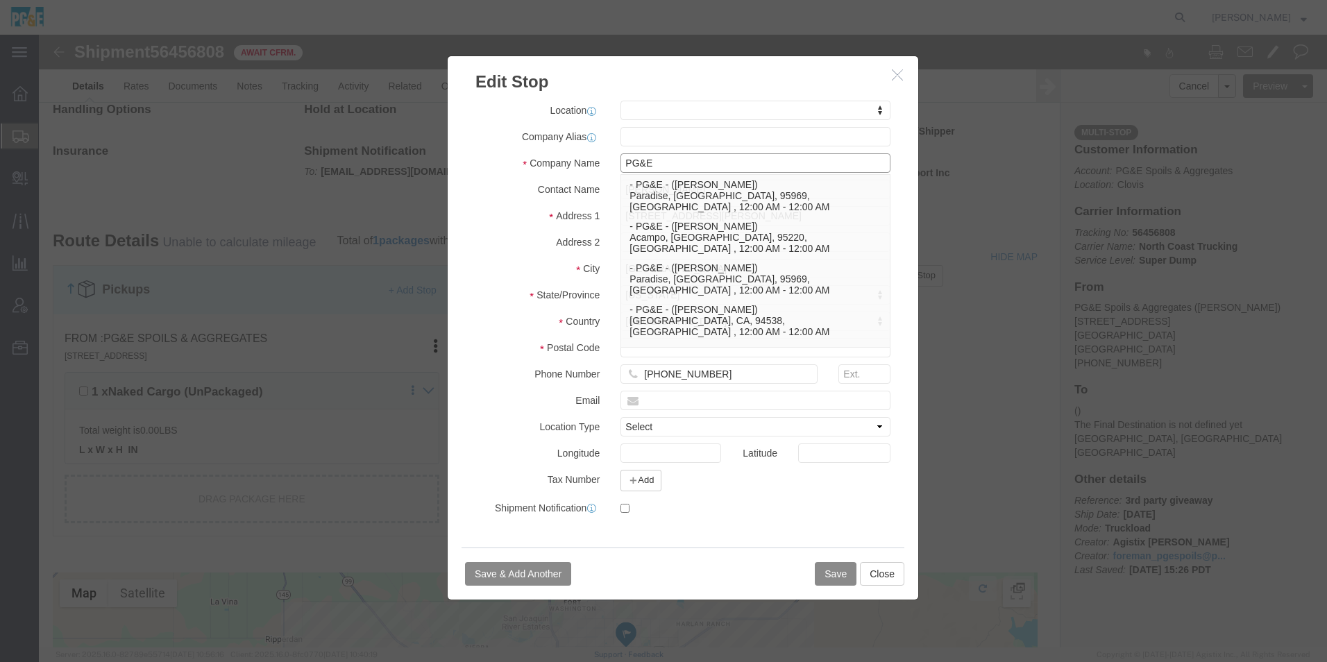
type input "PG&E"
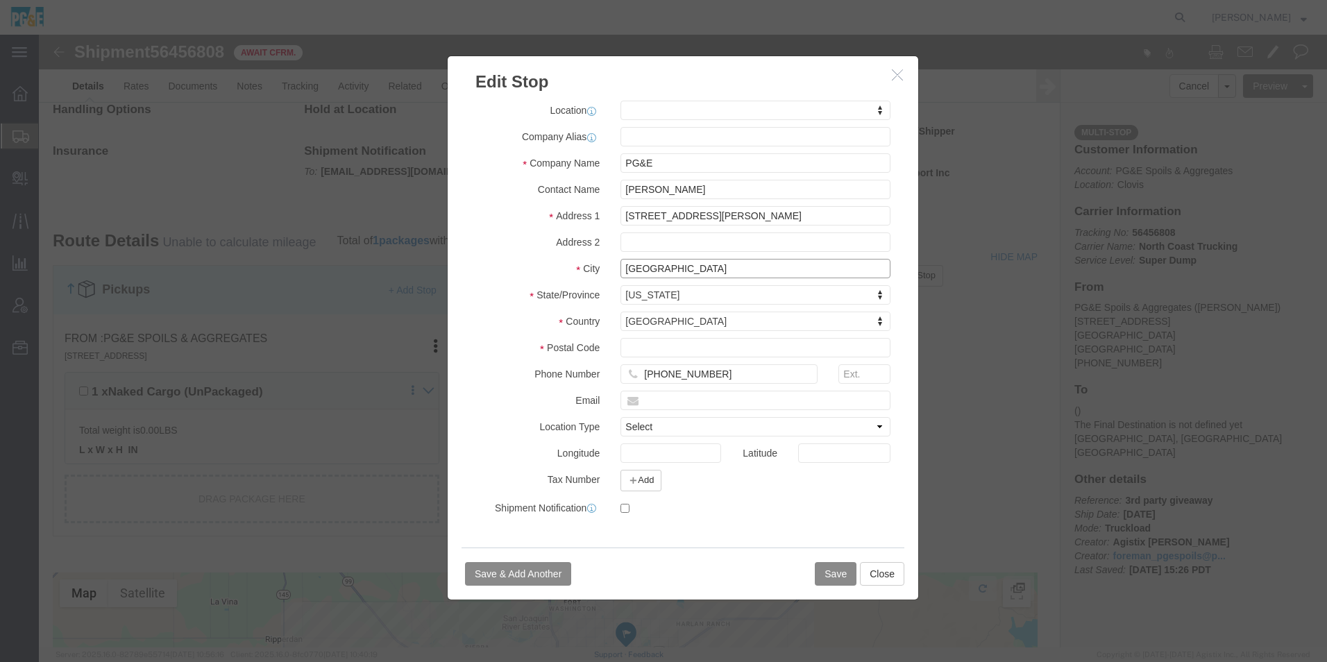
drag, startPoint x: 654, startPoint y: 229, endPoint x: 260, endPoint y: 198, distance: 395.5
click div "Edit Stop Address Type Pickup Delivery Location My Profile Location [STREET_ADD…"
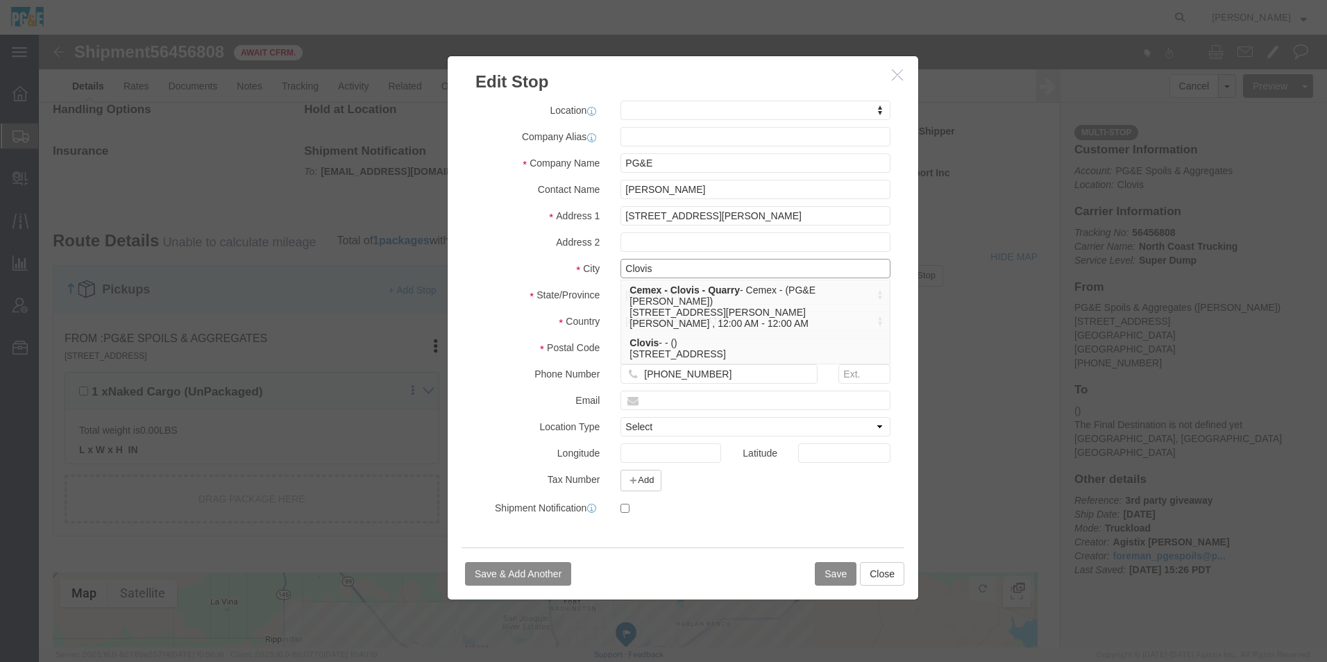
type input "Clovis"
click button "Save"
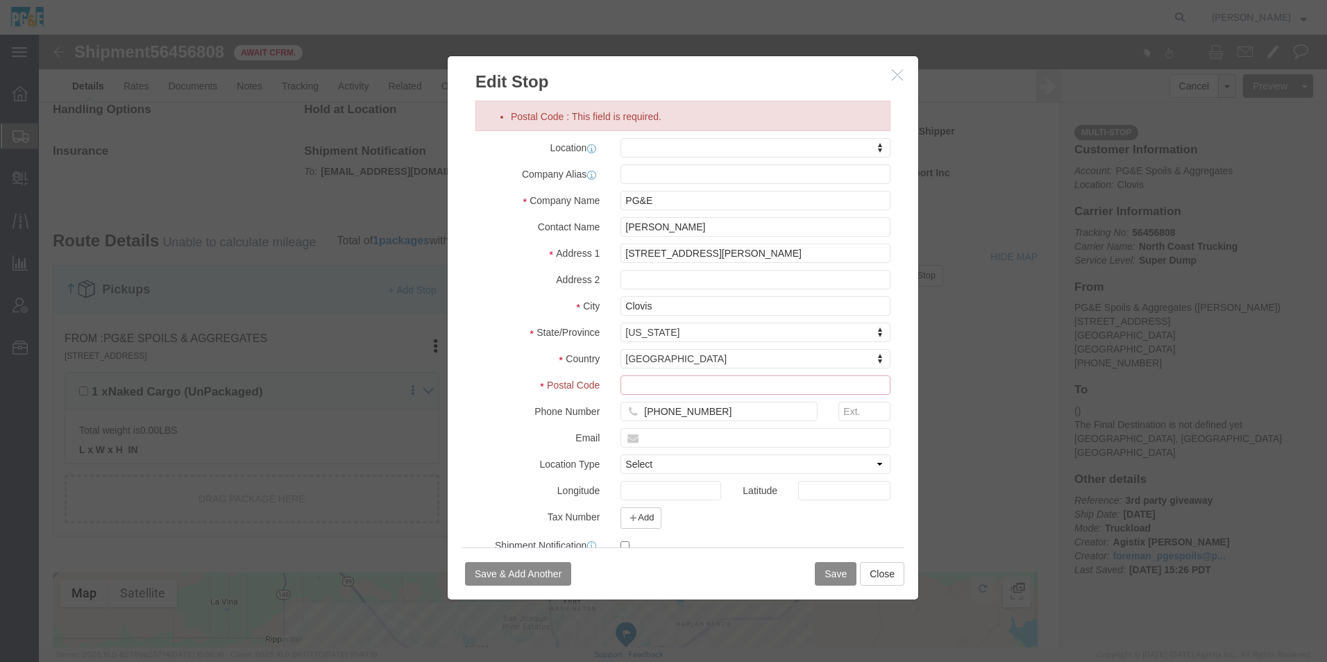
click input "Postal Code : This field is required."
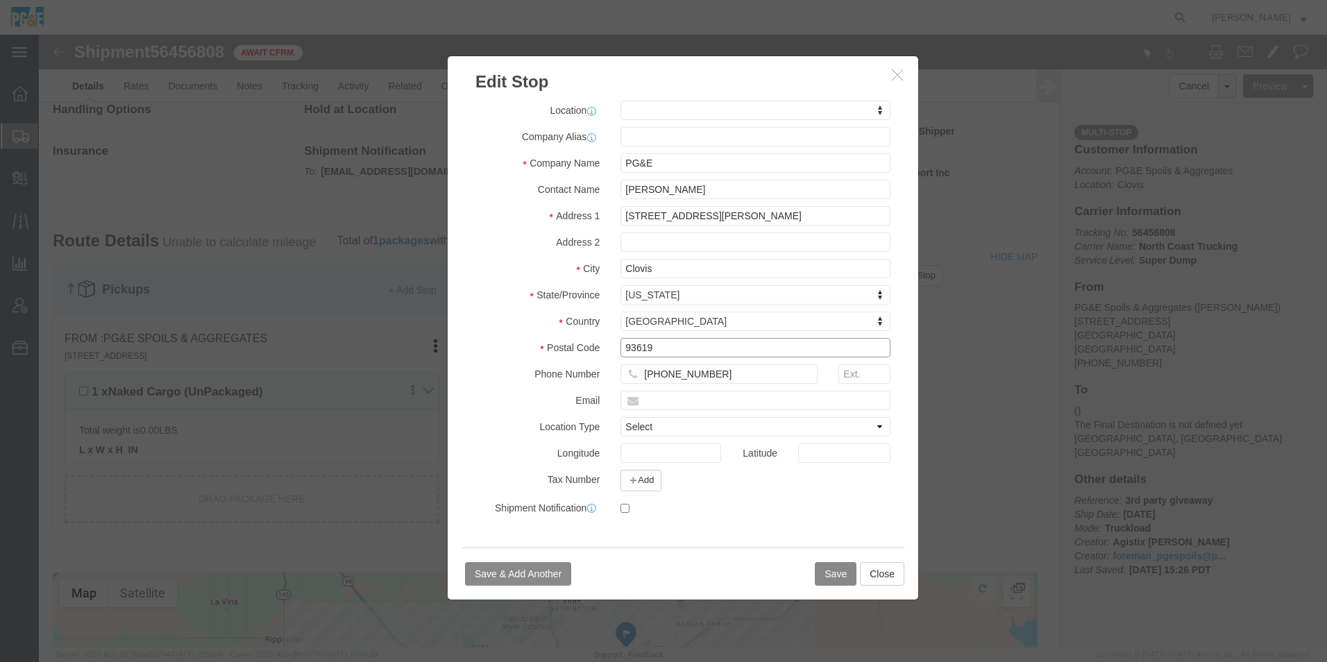
type input "93619"
select select
click button "Save"
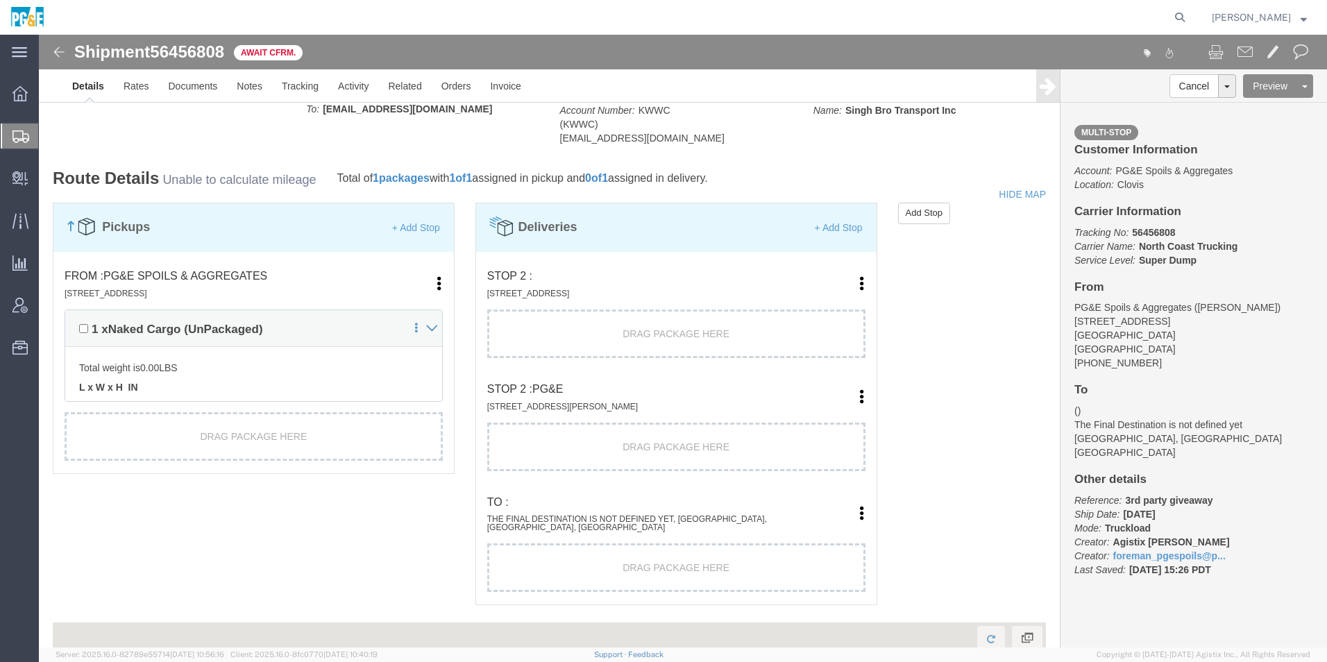
scroll to position [902, 0]
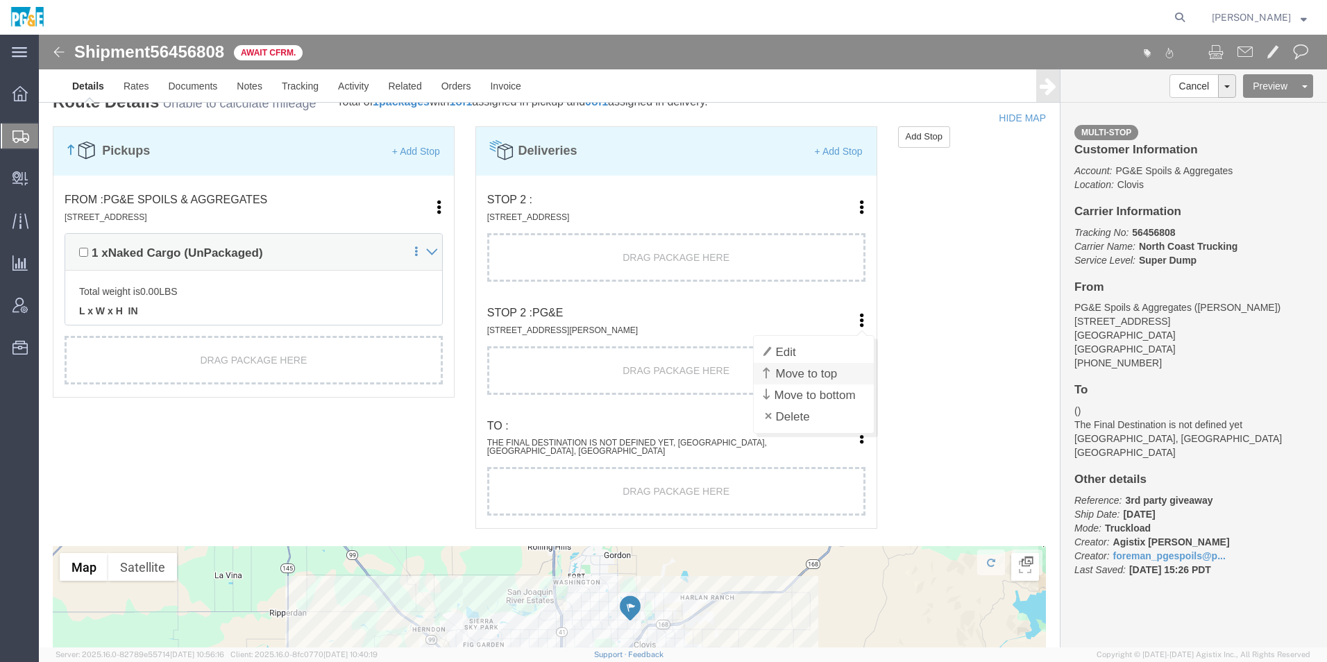
click link "Move to top"
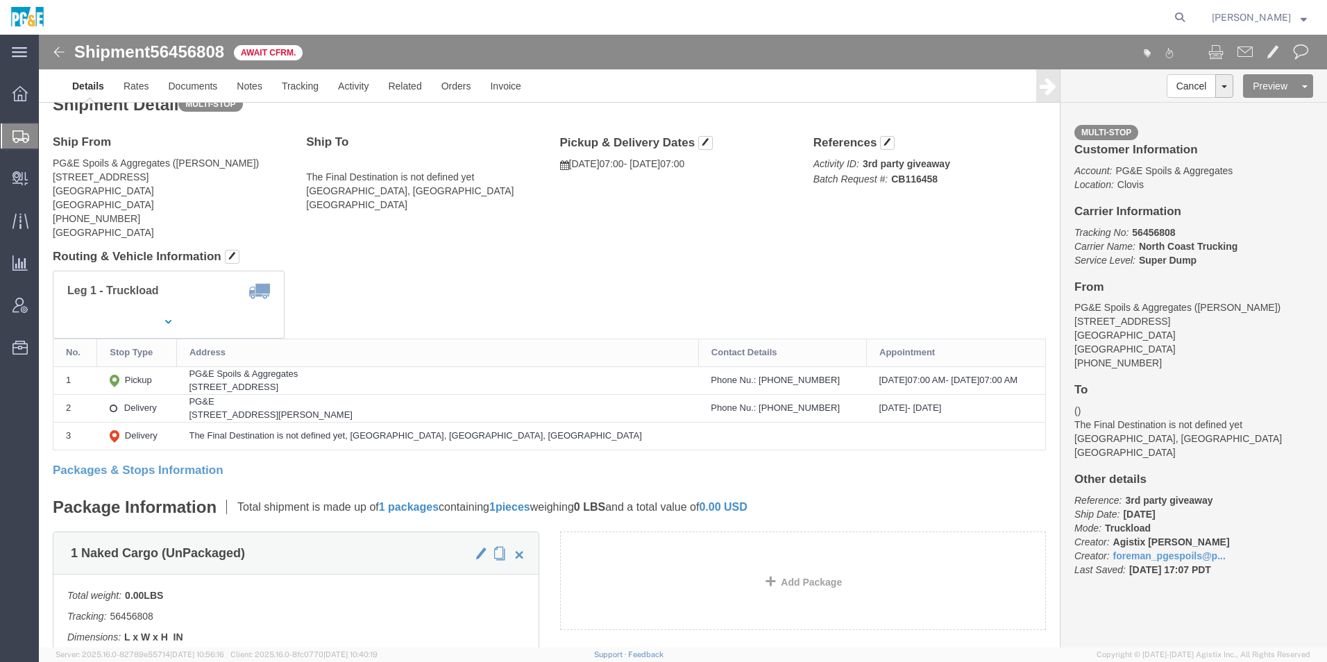
scroll to position [0, 0]
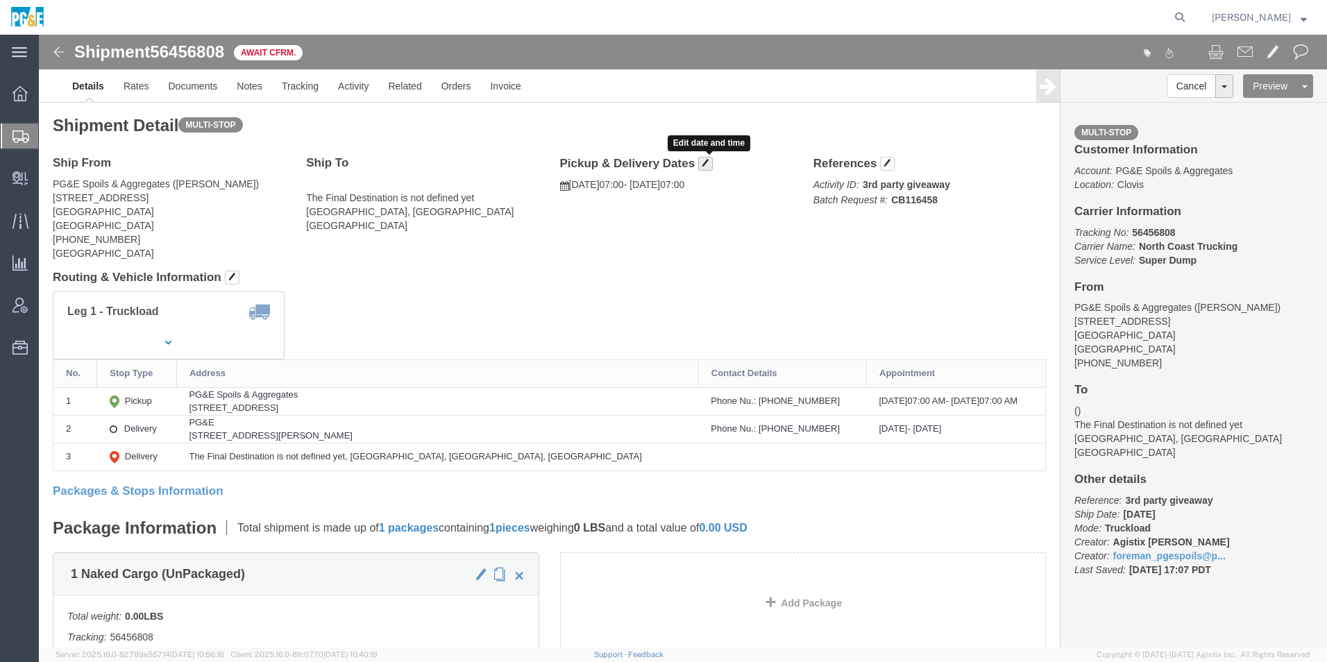
click span "button"
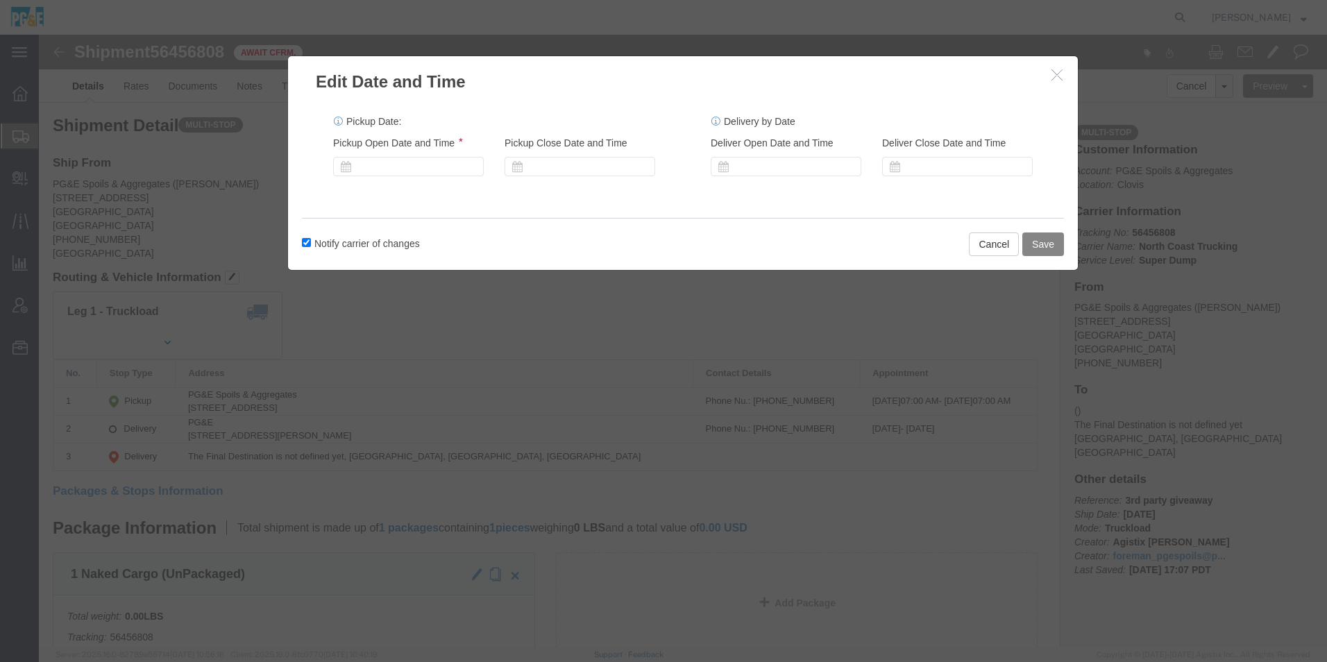
click button "Save"
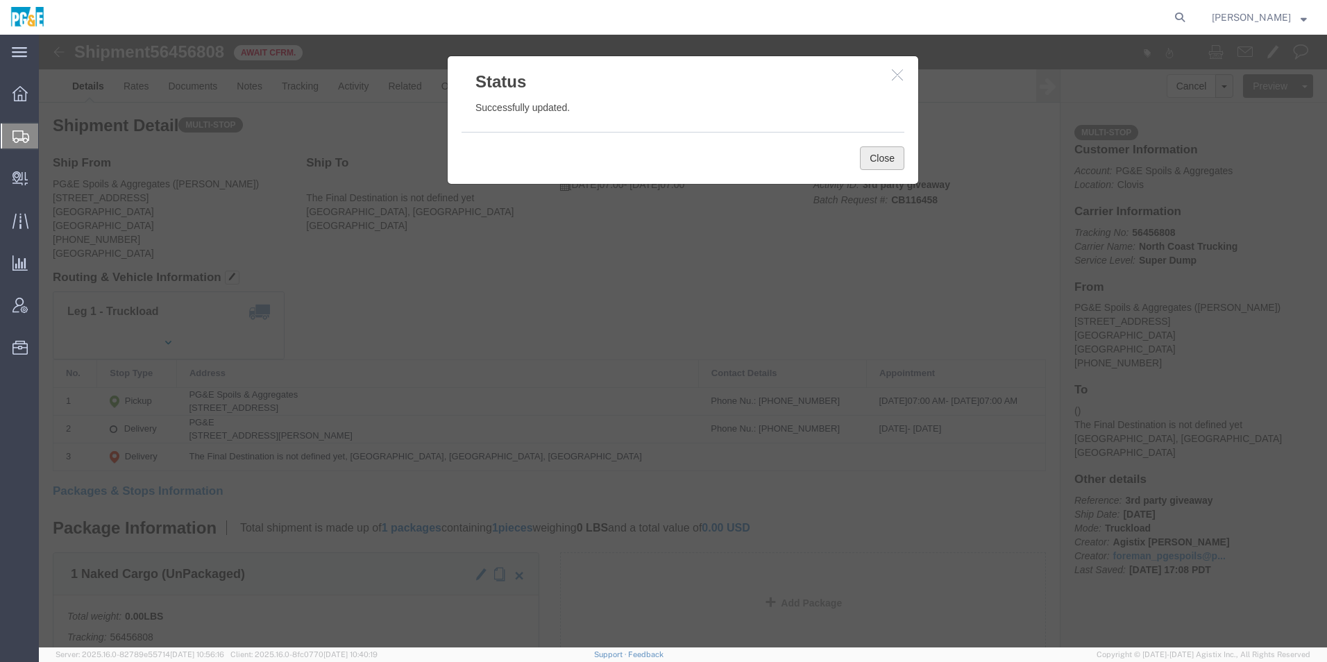
click button "Close"
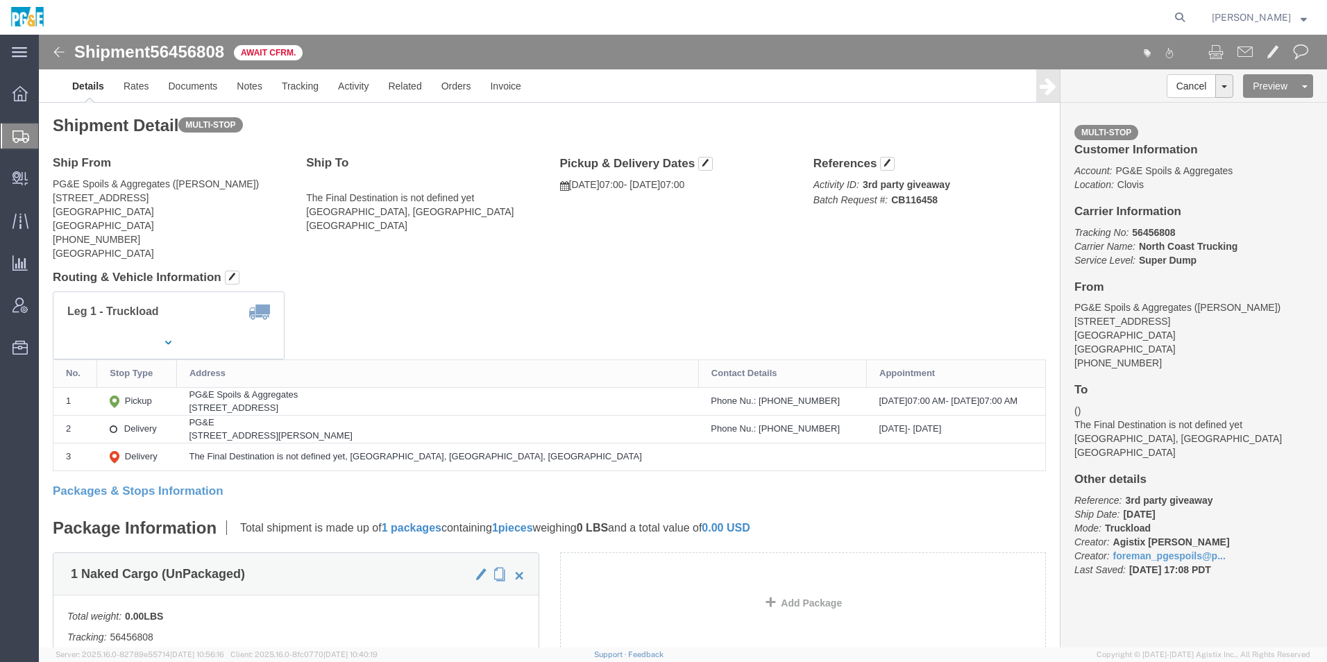
click img
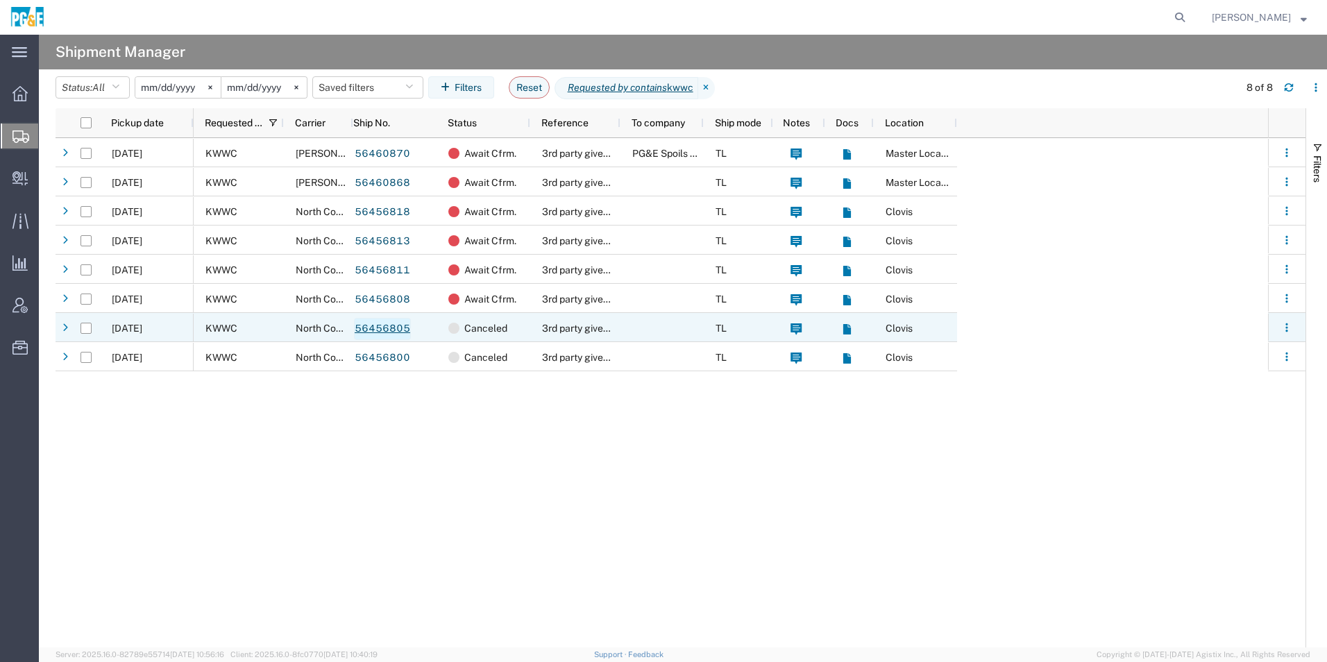
click at [387, 330] on link "56456805" at bounding box center [382, 329] width 57 height 22
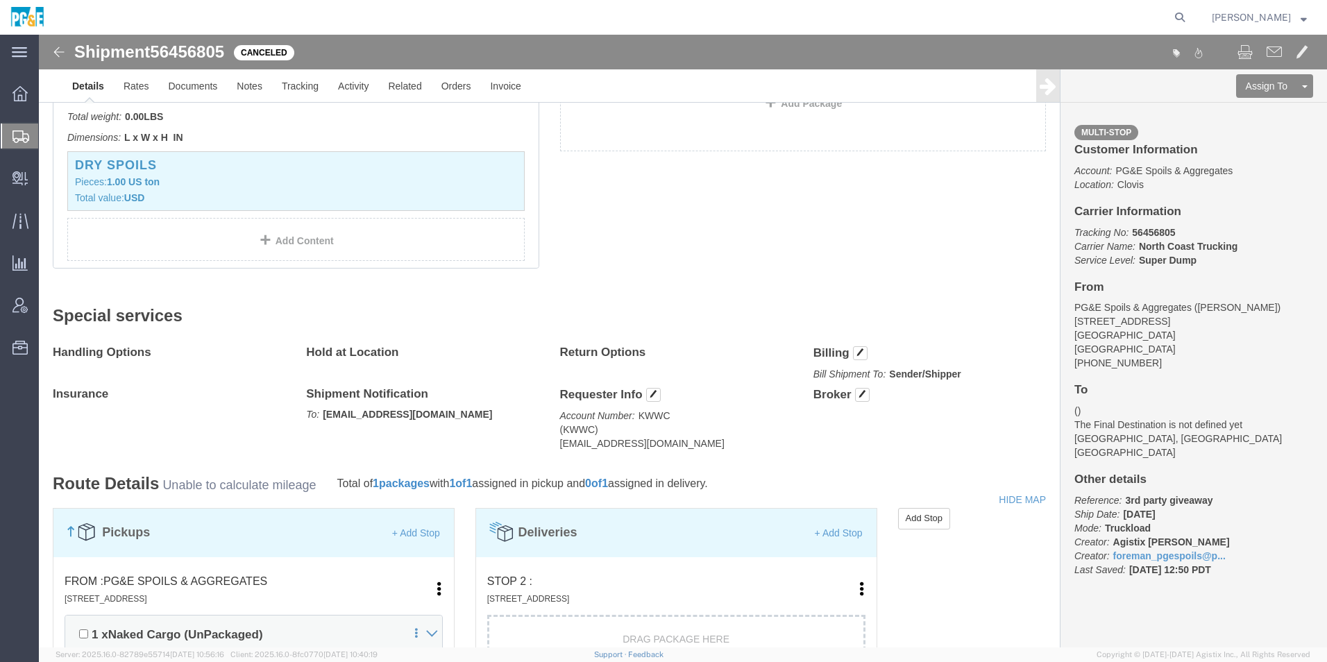
scroll to position [694, 0]
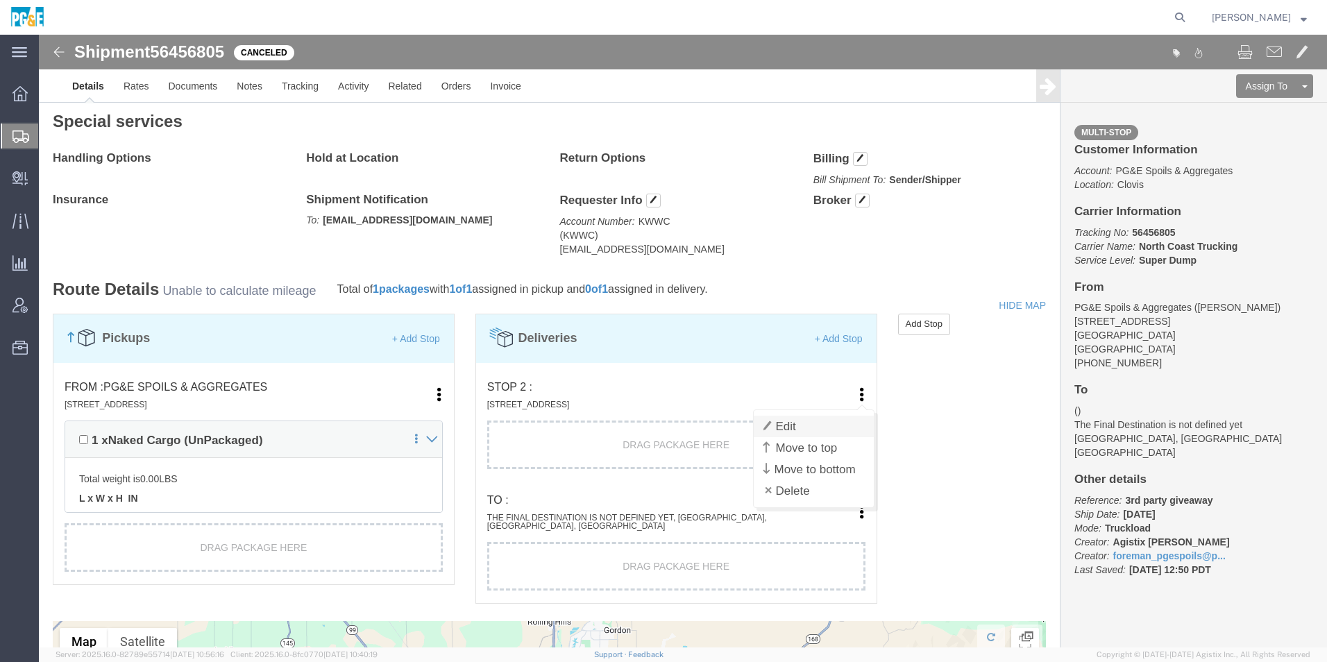
click link "Edit"
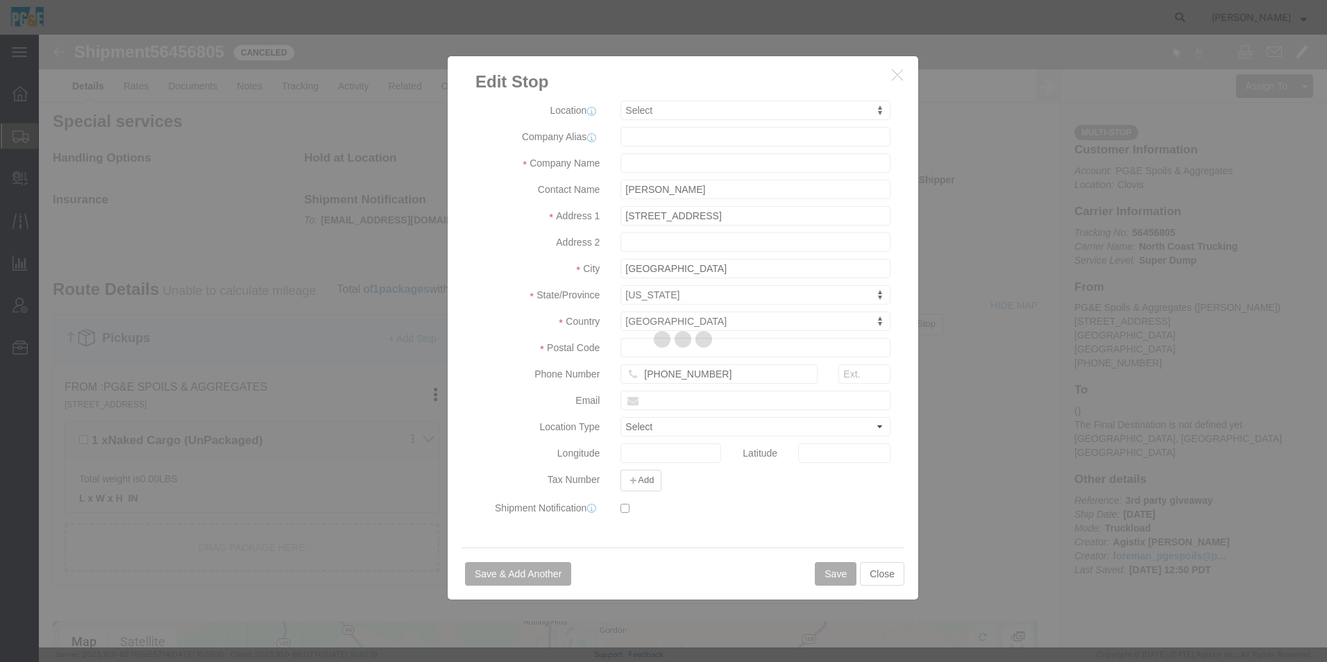
select select
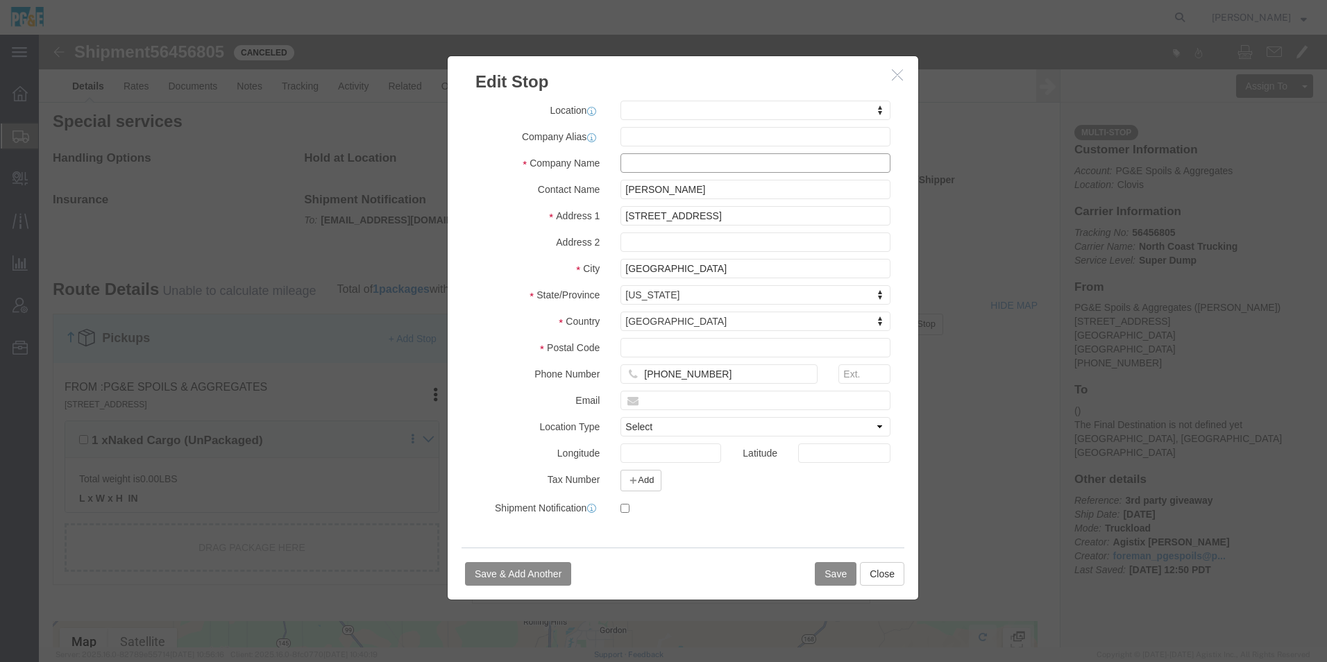
click input "text"
type input "PG&E"
drag, startPoint x: 716, startPoint y: 178, endPoint x: 380, endPoint y: 163, distance: 337.0
click div "Edit Stop Address Type Pickup Delivery Location My Profile Location [STREET_ADD…"
paste input "[STREET_ADDRESS][PERSON_NAME]"
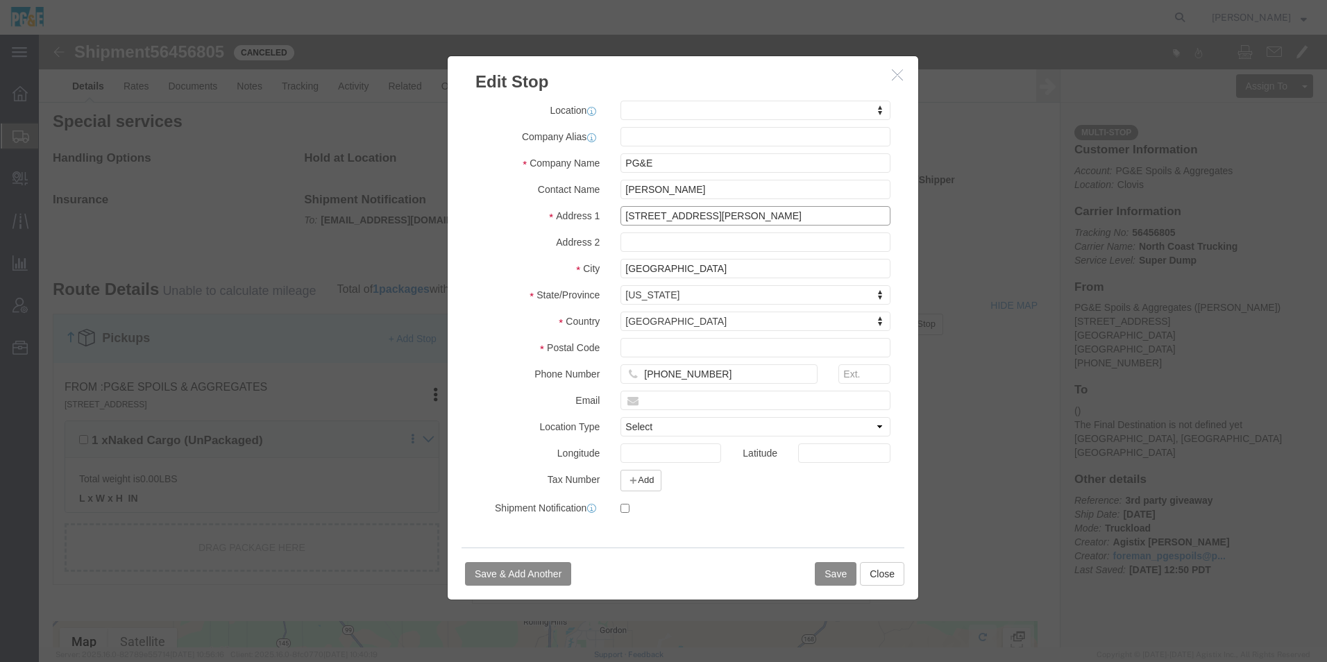
type input "[STREET_ADDRESS][PERSON_NAME]"
select select
drag, startPoint x: 643, startPoint y: 230, endPoint x: 305, endPoint y: 205, distance: 338.9
click div "Edit Stop Address Type Pickup Delivery Location My Profile Location [STREET_ADD…"
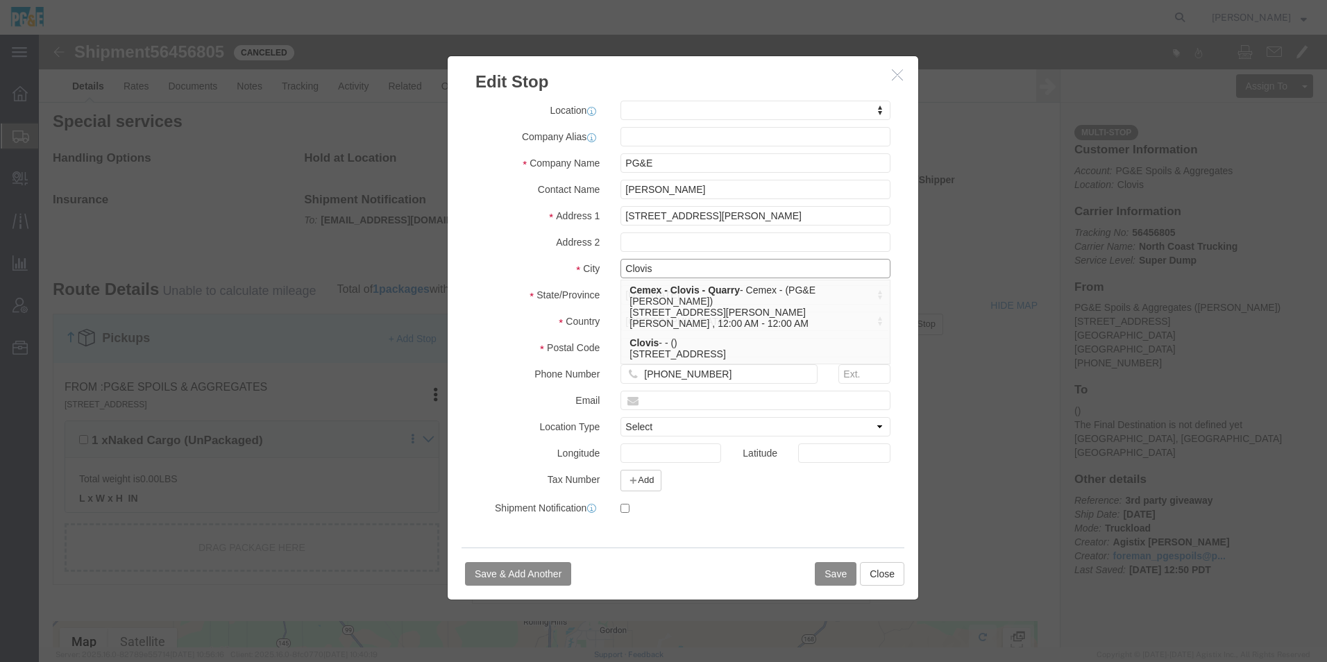
type input "Clovis"
click input "text"
type input "93619"
select select
click button "Save"
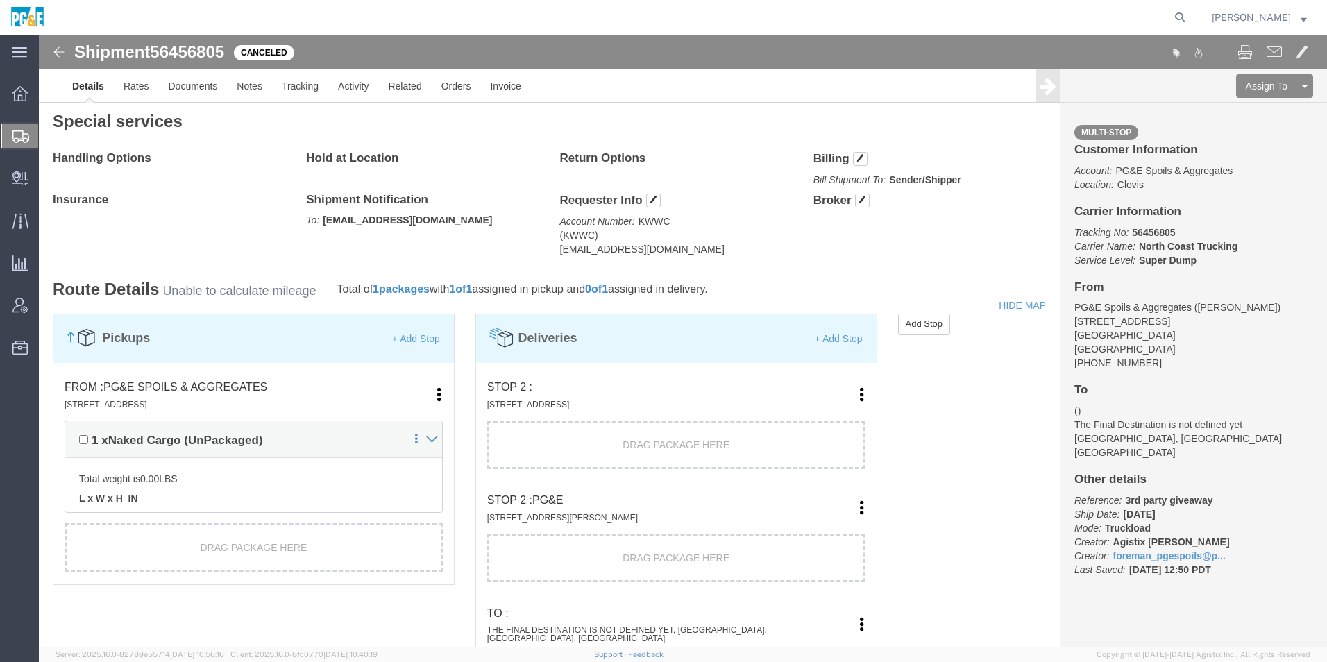
scroll to position [764, 0]
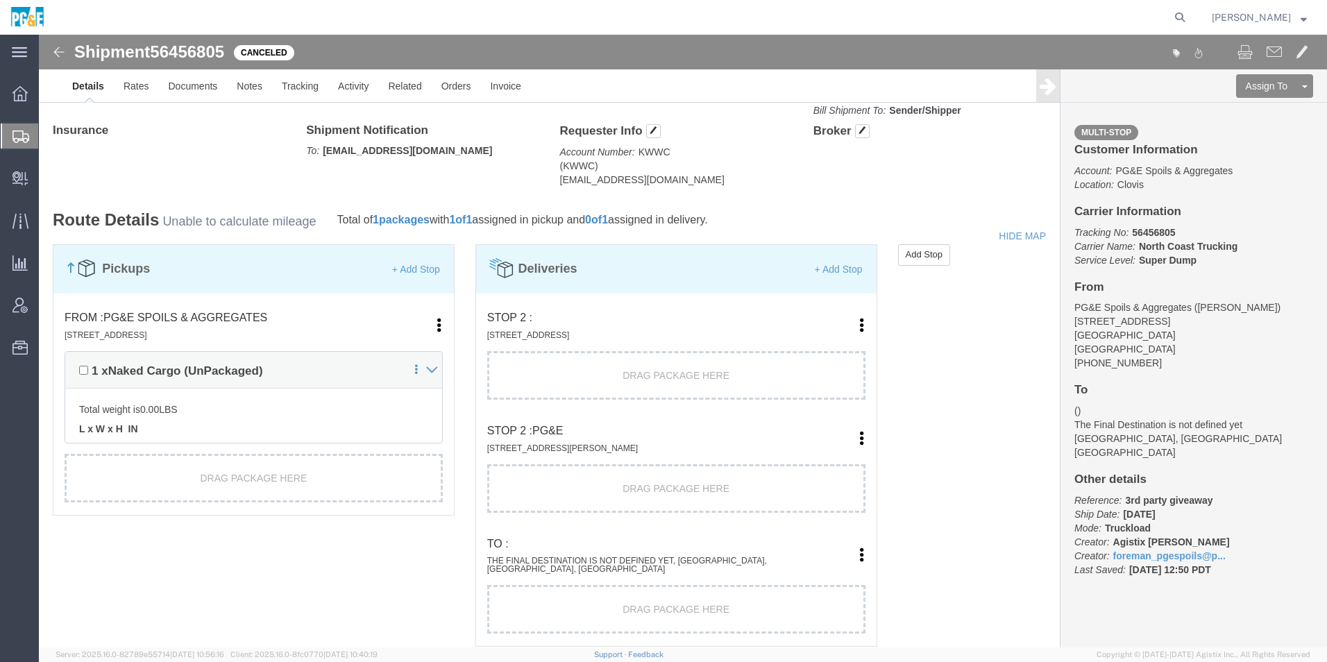
click link "Move to top"
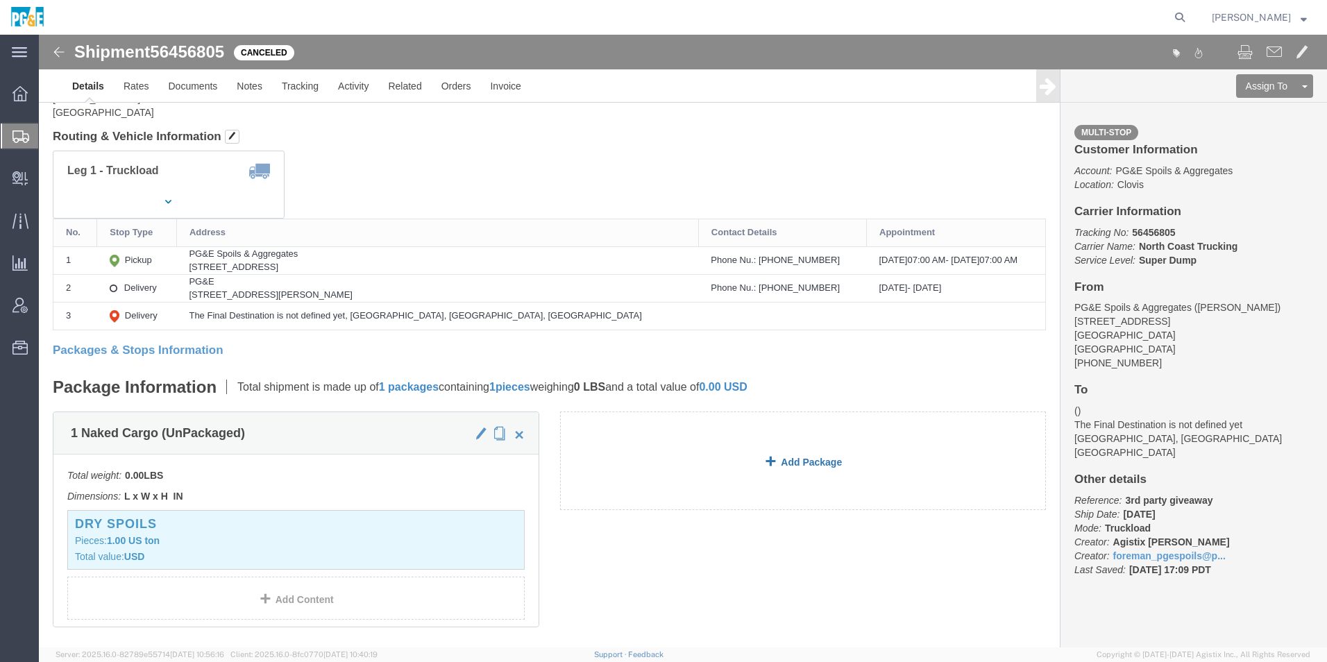
scroll to position [0, 0]
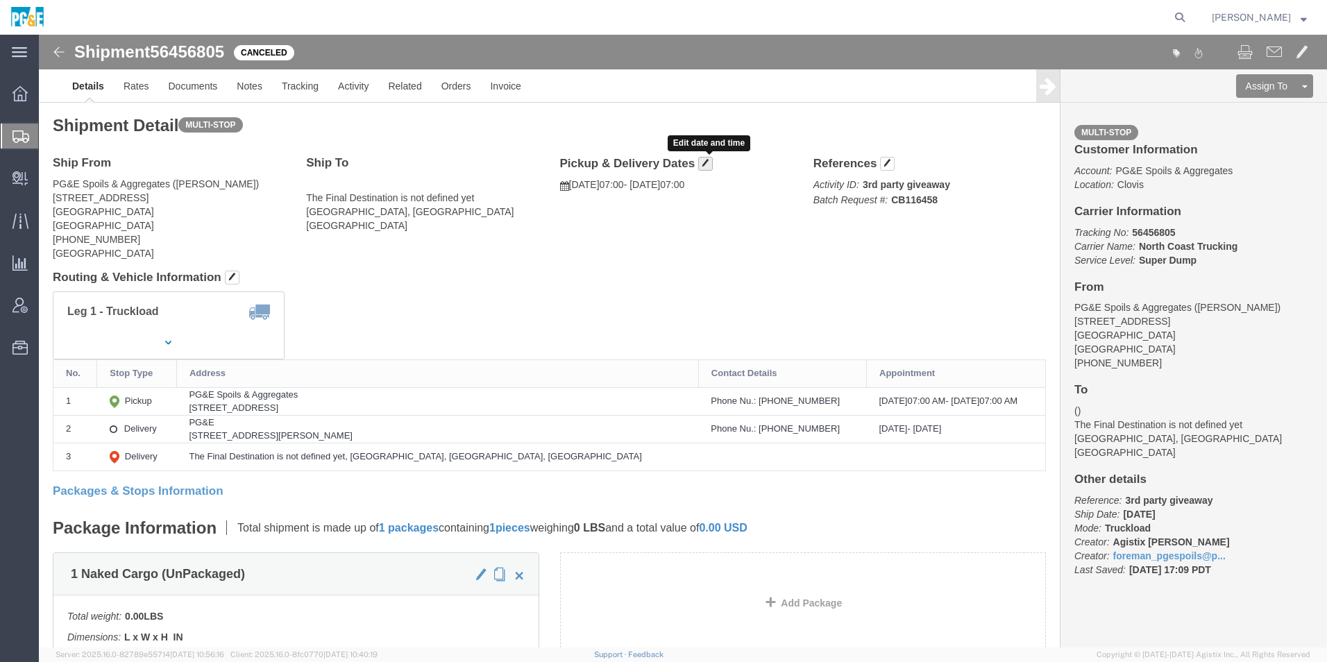
click span "button"
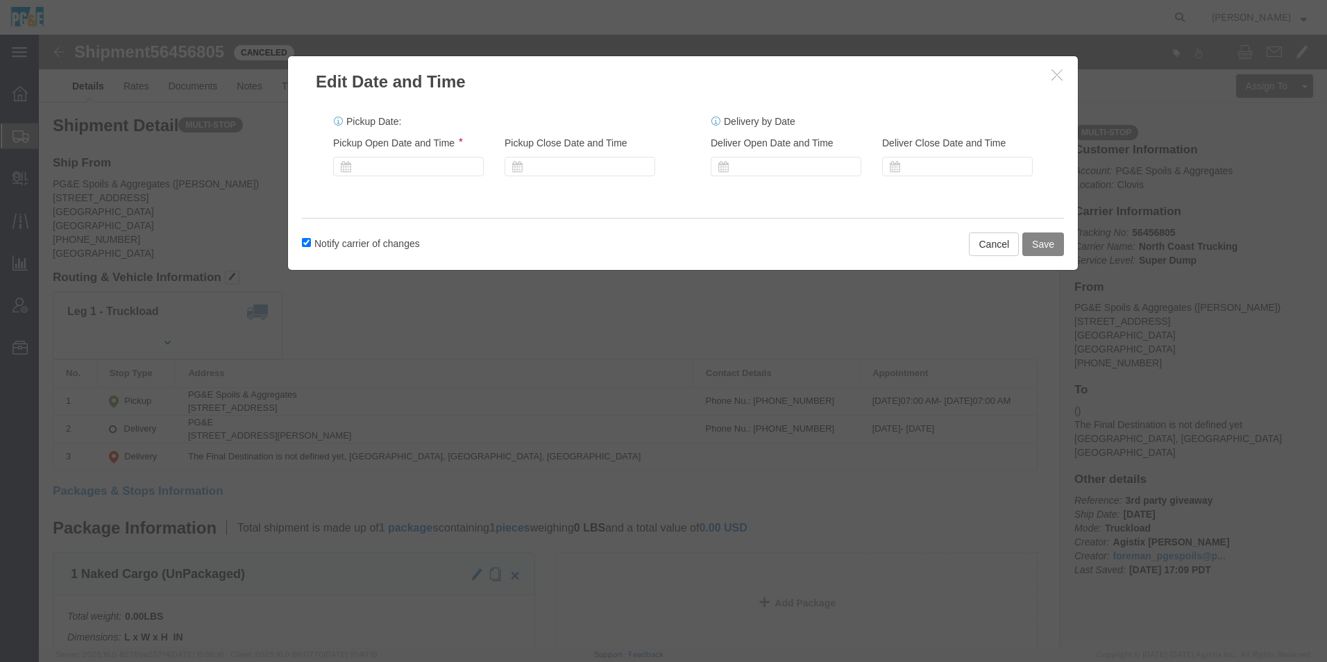
click button "Save"
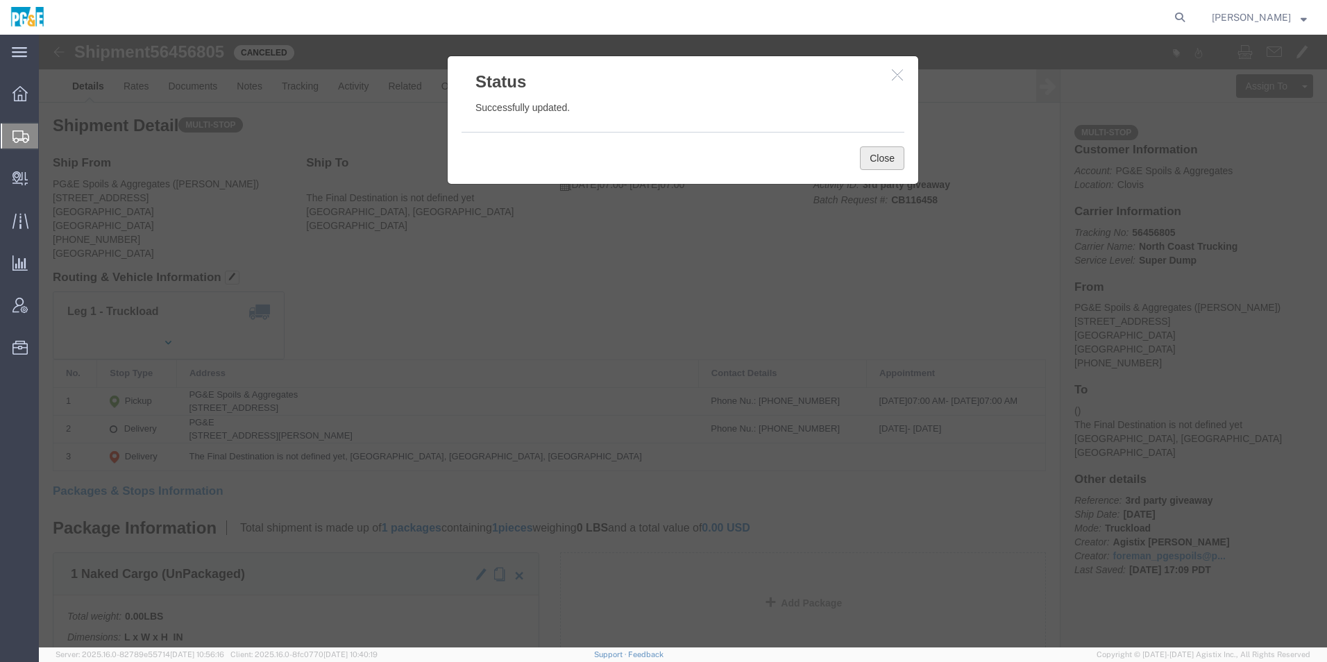
click button "Close"
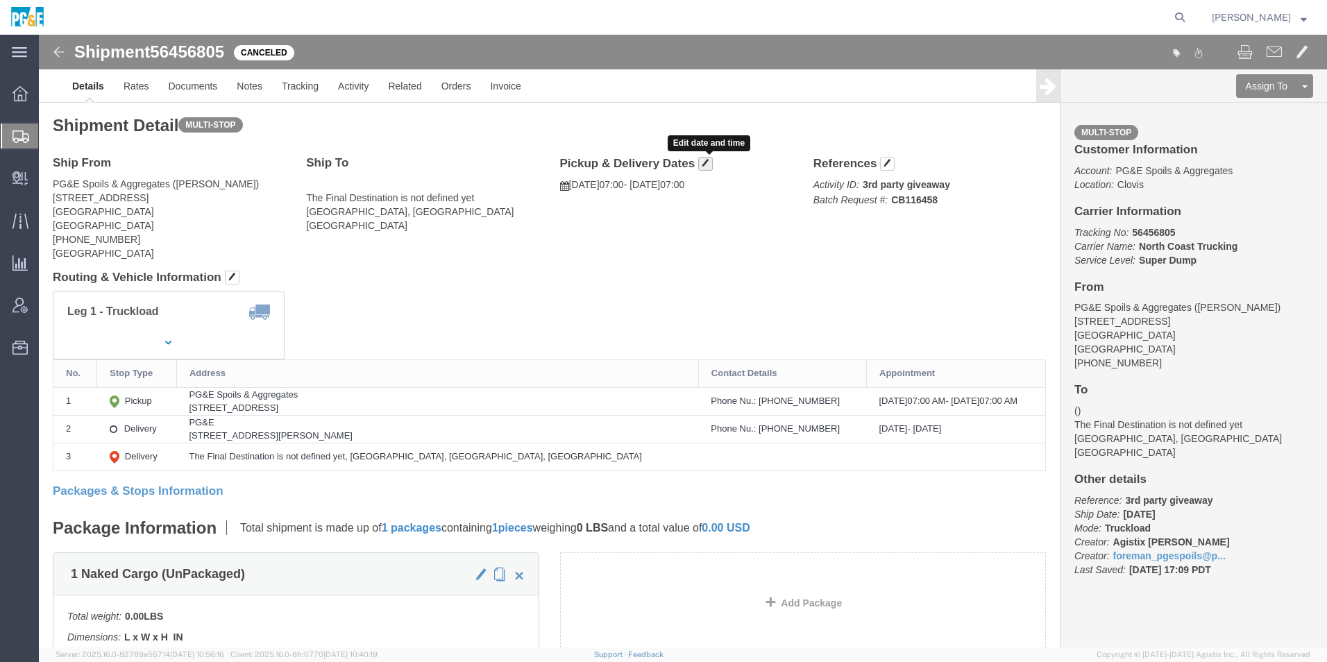
click span "button"
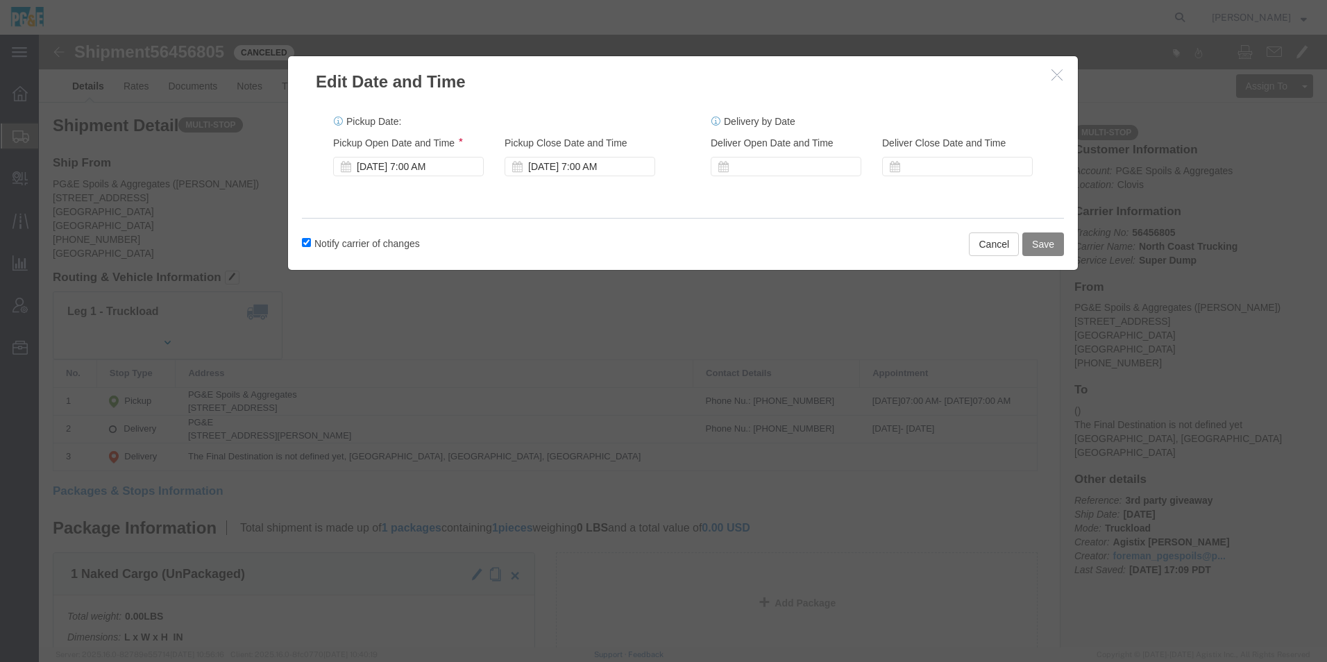
click button "Save"
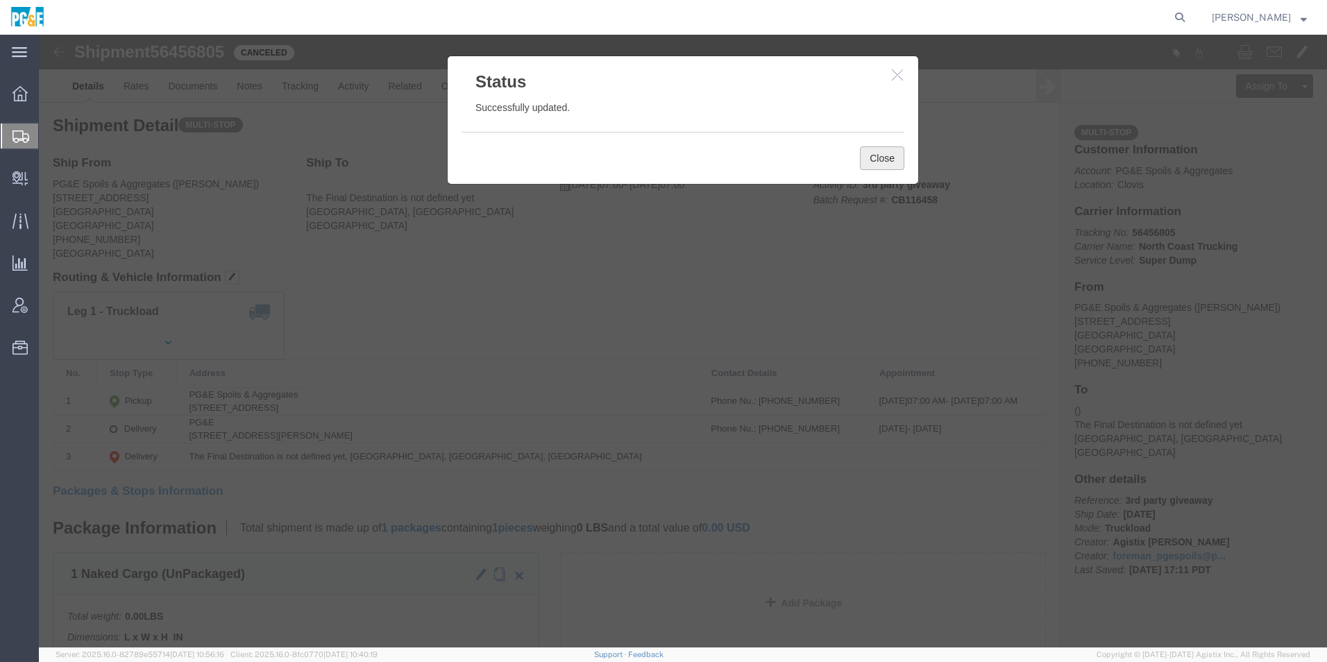
click button "Close"
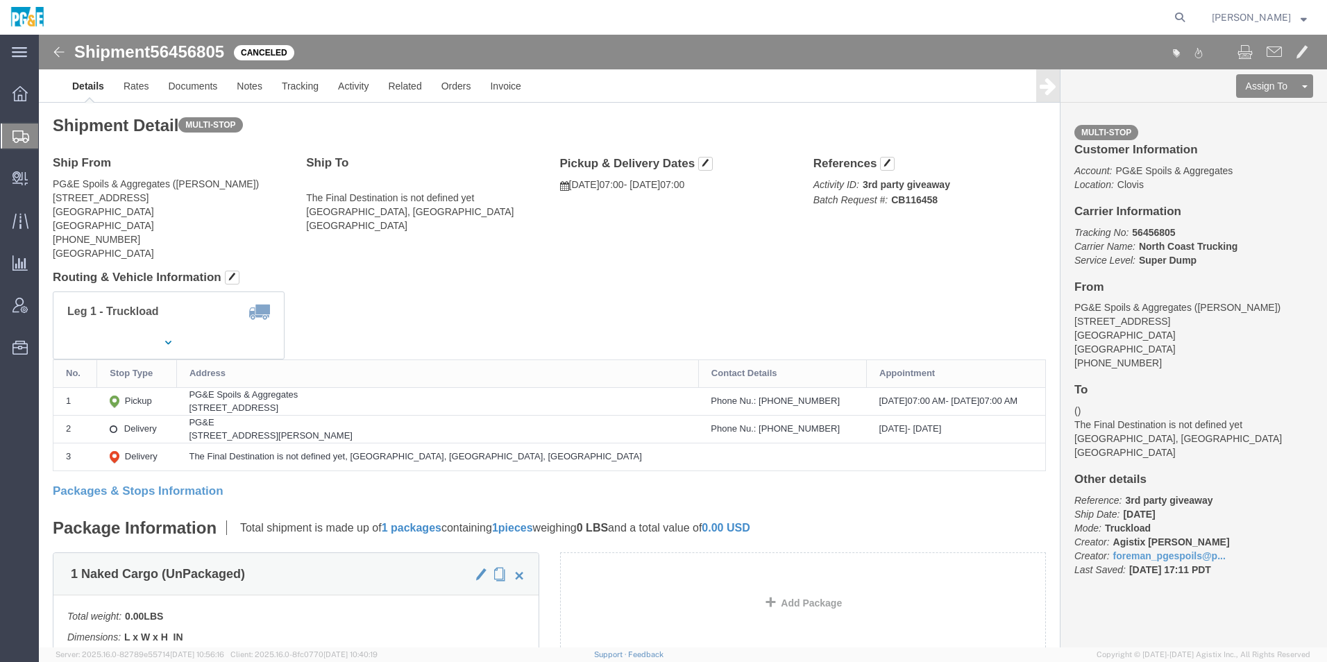
click img
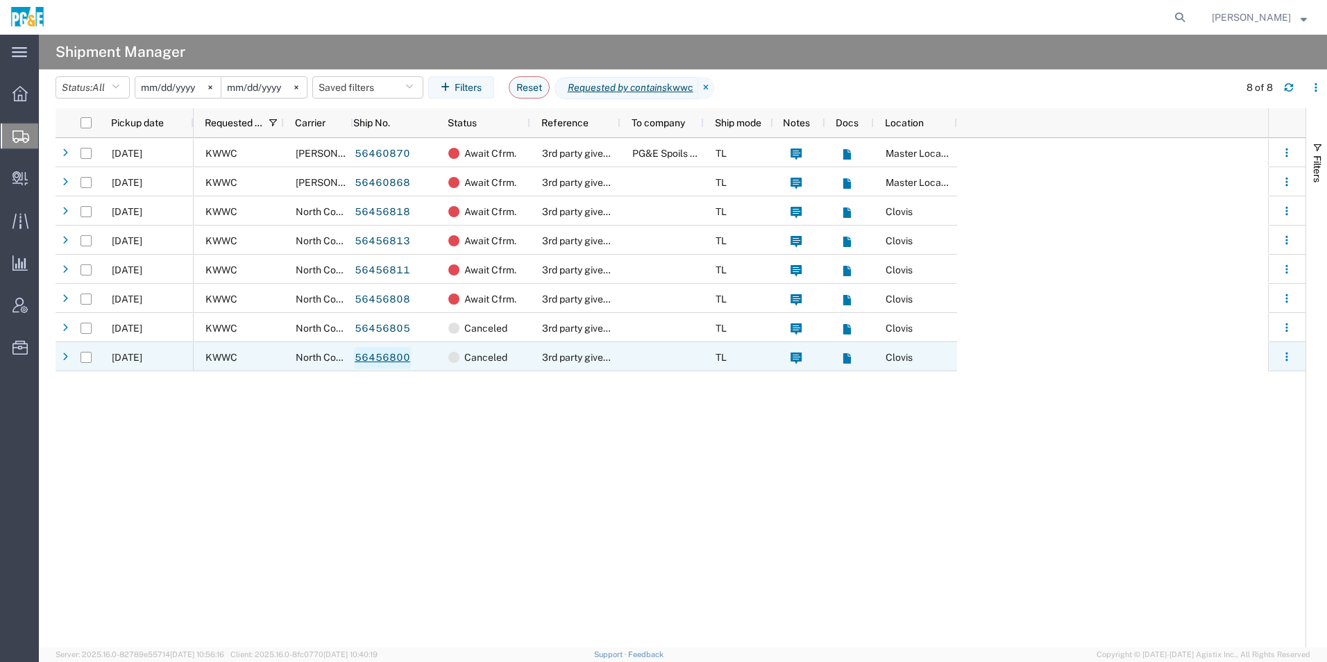
click at [388, 356] on link "56456800" at bounding box center [382, 358] width 57 height 22
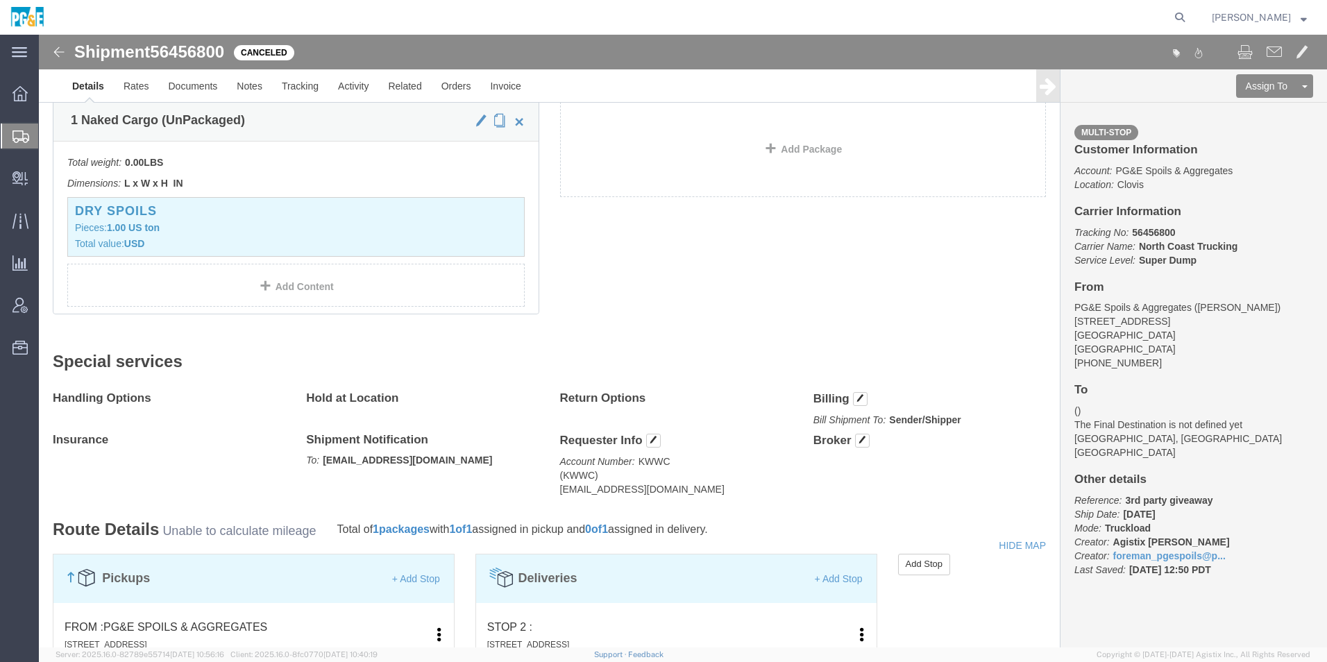
scroll to position [694, 0]
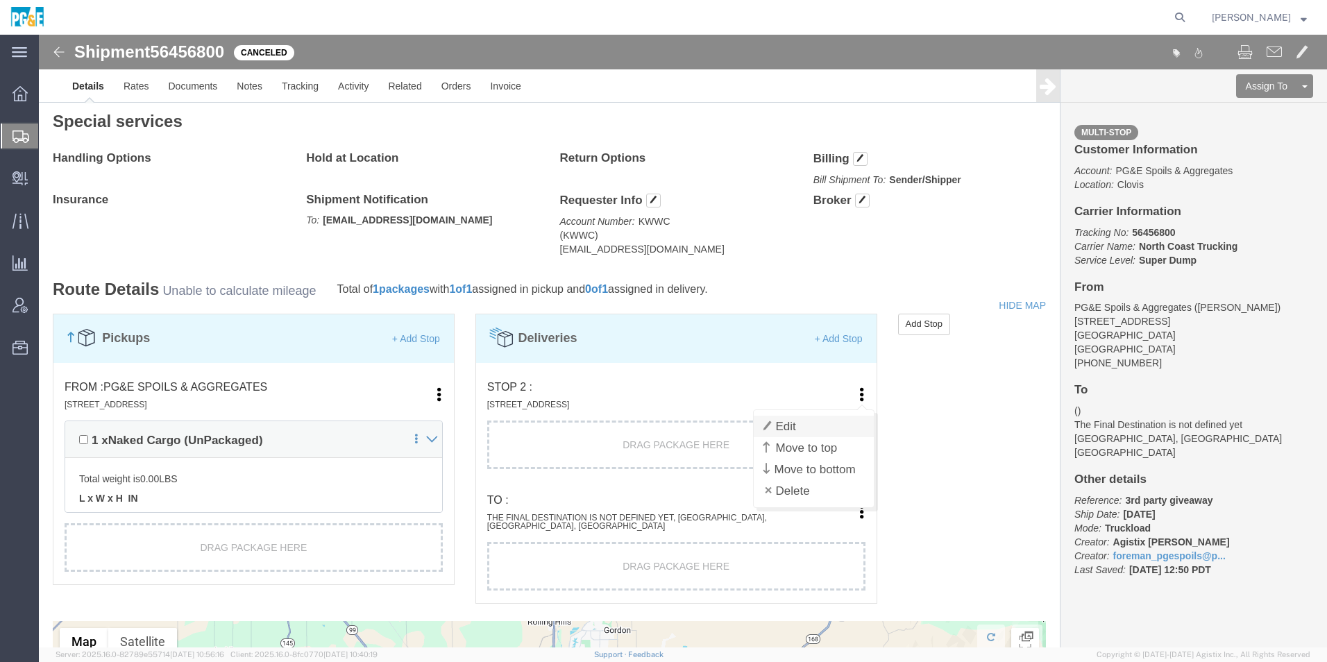
click link "Edit"
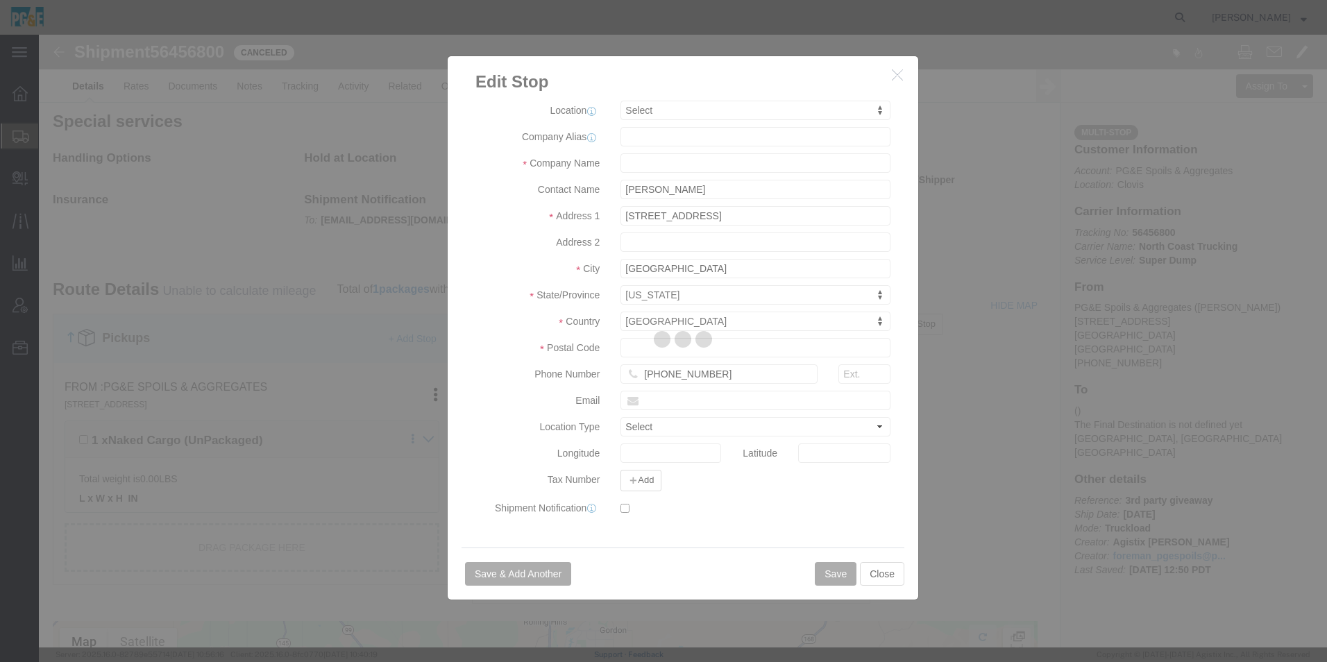
select select
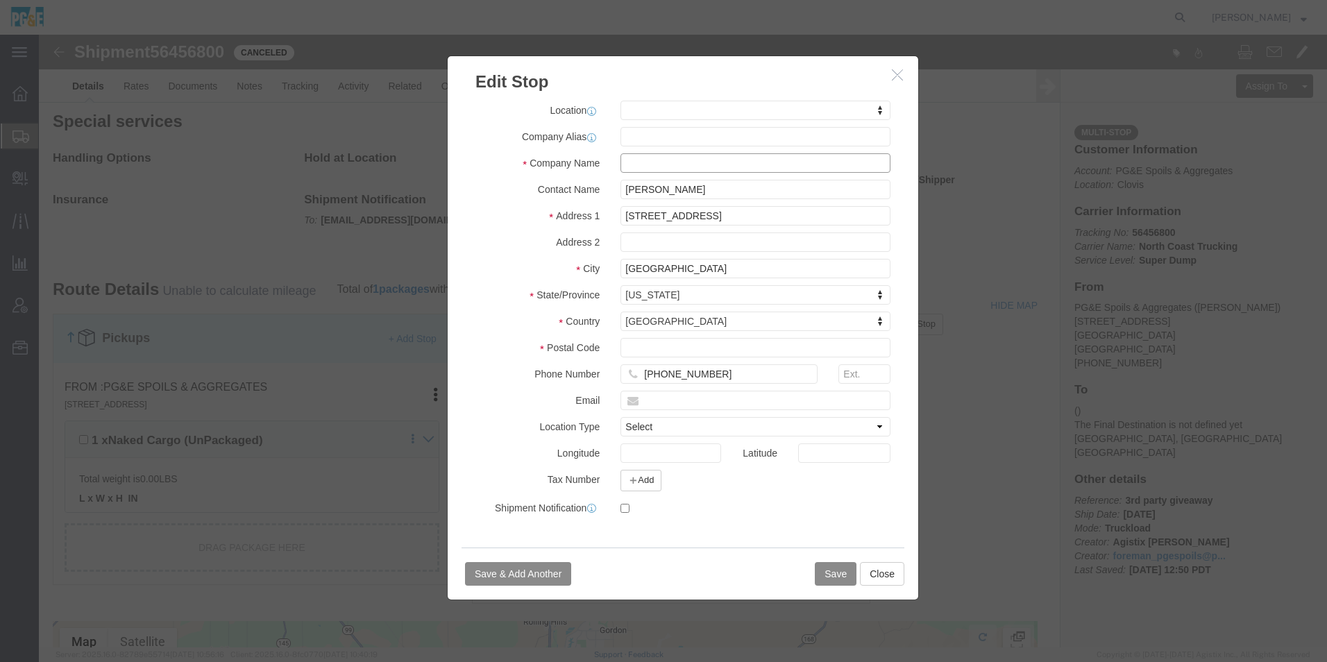
click input "text"
type input "PG&E"
select select
type input "Blake Goss"
type input "Paradise"
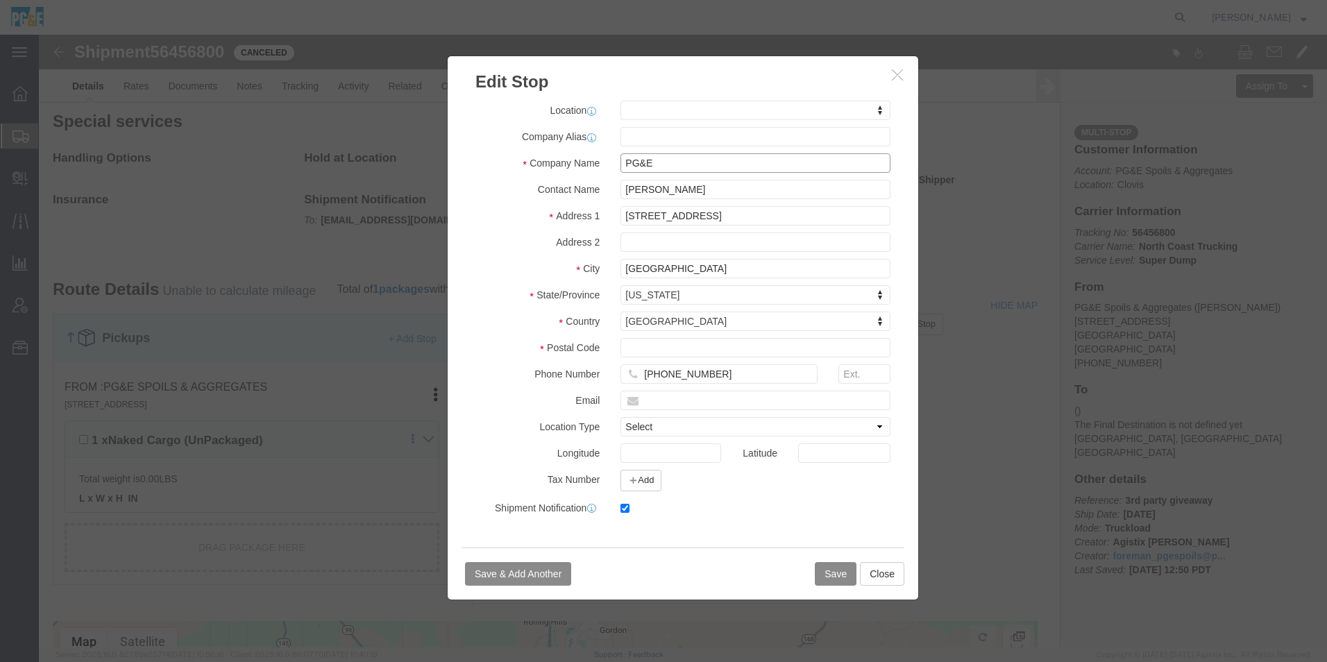
type input "95969"
type input "530-526-5611"
type input "bcgb@pge.com"
checkbox input "true"
select select "CA"
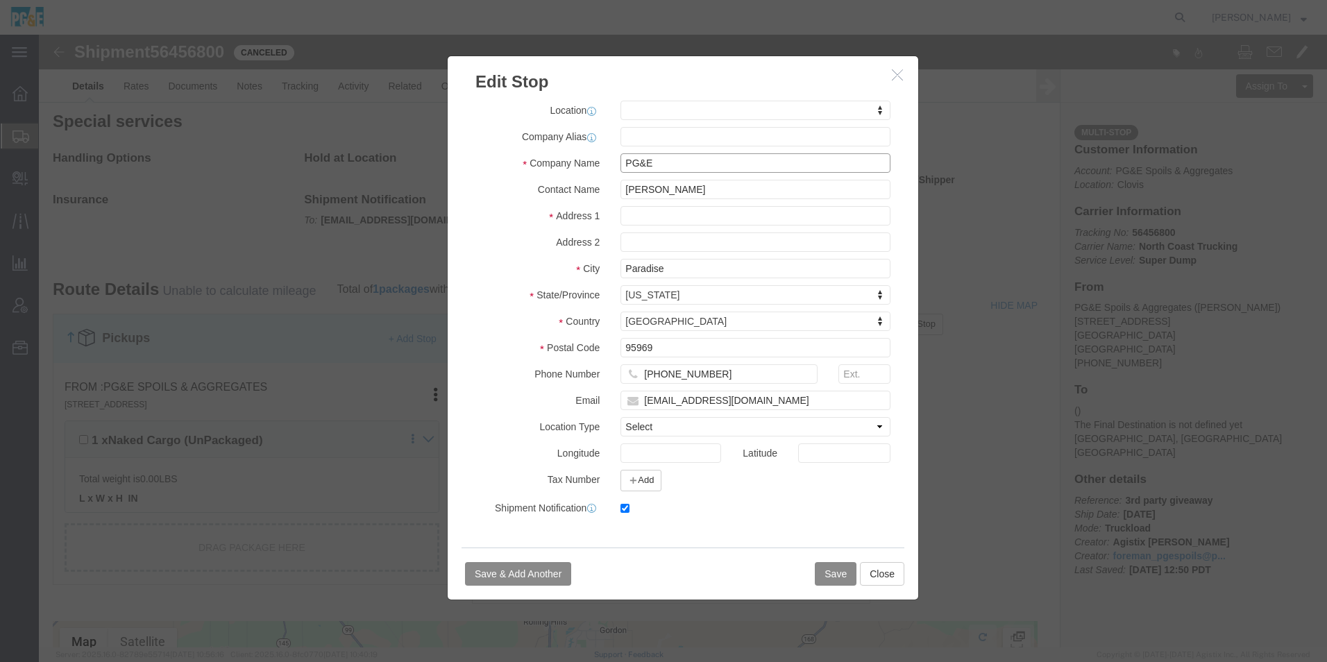
type input "PG&E"
click input "Blake Goss"
drag, startPoint x: 554, startPoint y: 160, endPoint x: 412, endPoint y: 164, distance: 141.7
click div "Address Type Pickup Delivery Location My Profile Location [STREET_ADDRESS][PERS…"
click input "text"
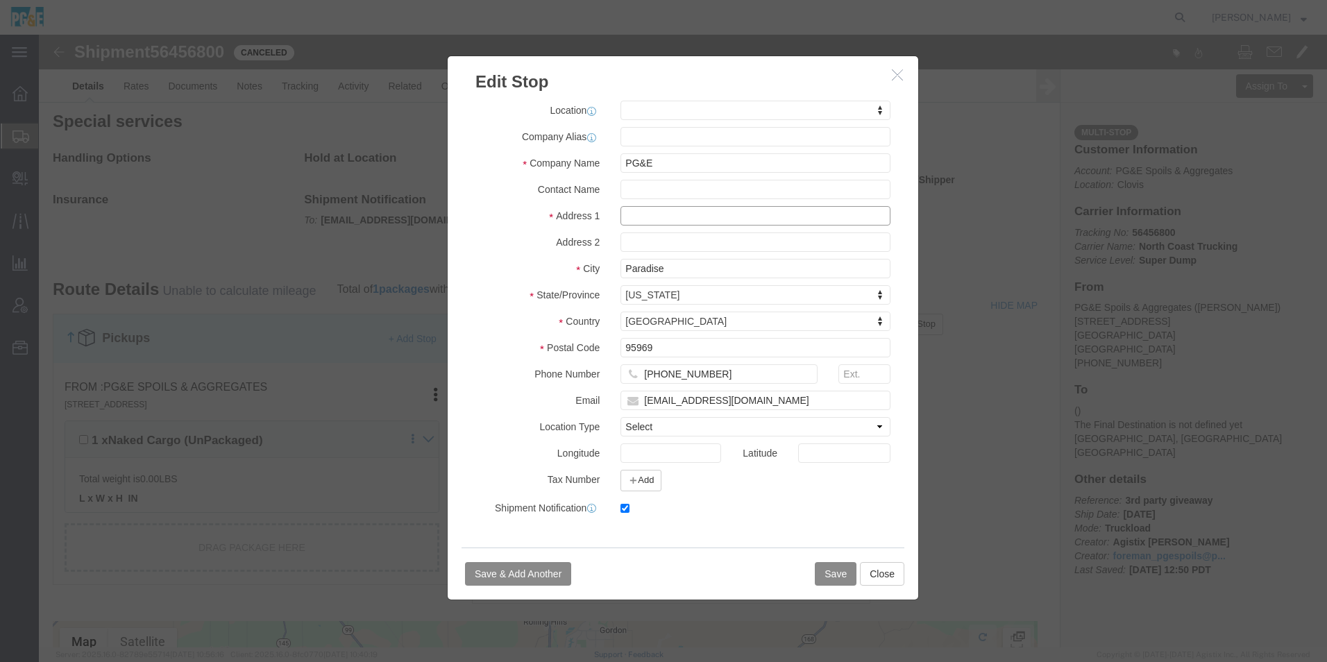
paste input "[STREET_ADDRESS][PERSON_NAME]"
type input "[STREET_ADDRESS][PERSON_NAME]"
select select
drag, startPoint x: 686, startPoint y: 242, endPoint x: 98, endPoint y: 219, distance: 589.0
click div "Edit Stop Address Type Pickup Delivery Location My Profile Location [STREET_ADD…"
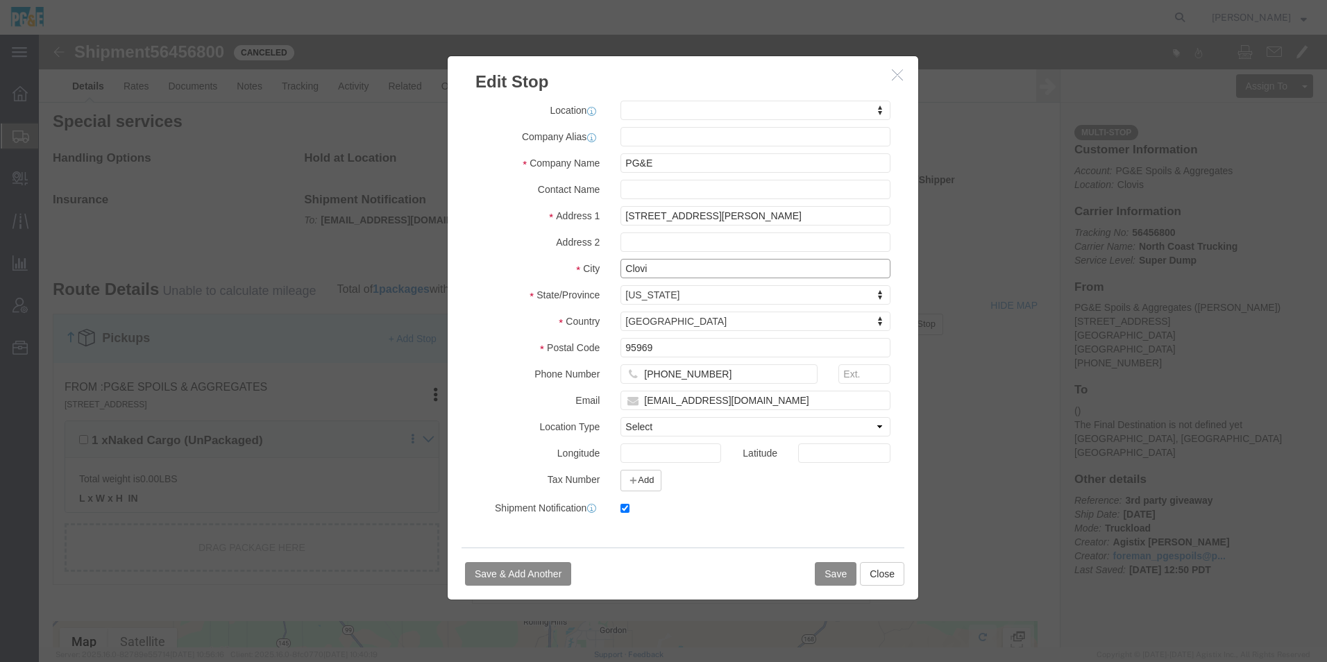
type input "Clovis"
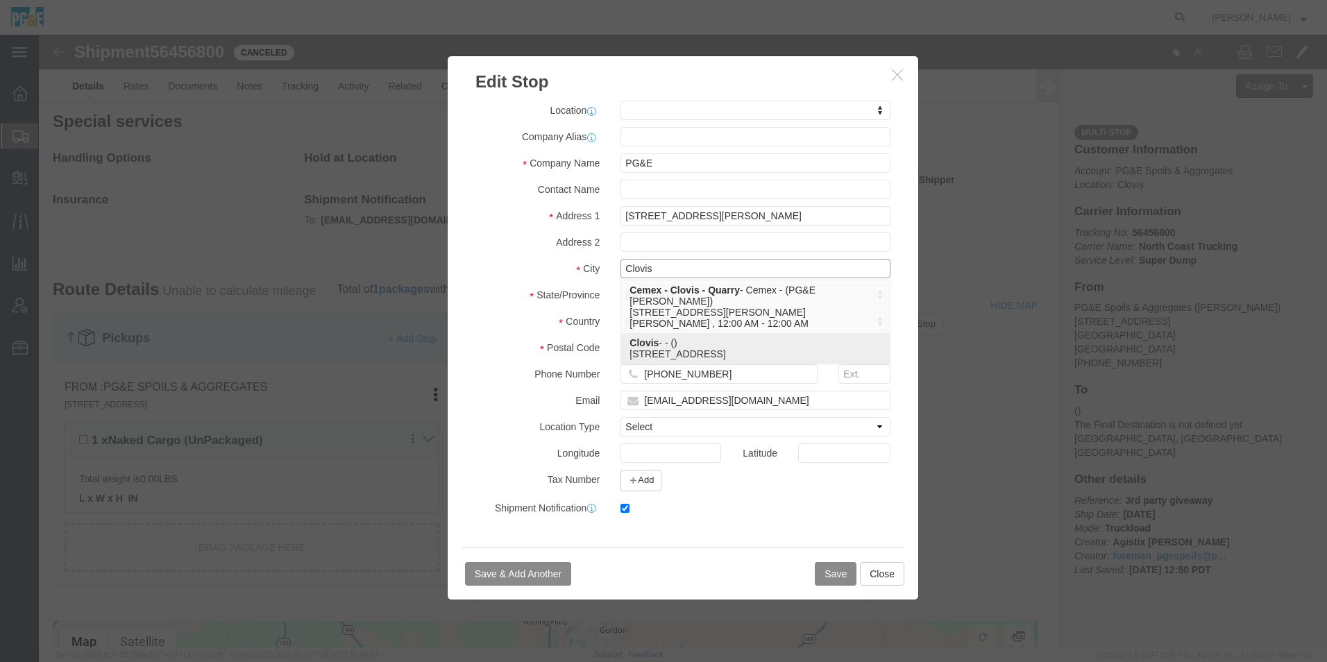
select select "41456"
type input "Clovis"
type input "[STREET_ADDRESS]"
type input "Clovis"
type input "93720"
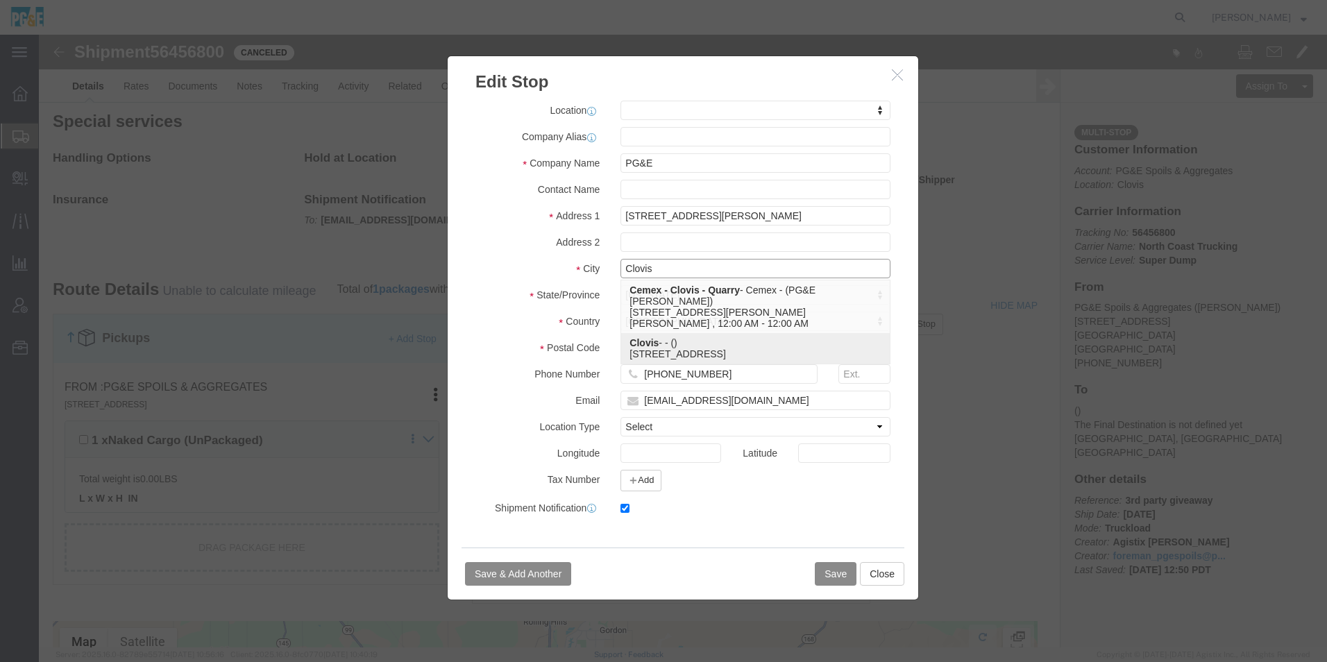
type input "[PHONE_NUMBER]"
type input "[EMAIL_ADDRESS][DOMAIN_NAME]"
select select "BNLD"
select select "CA"
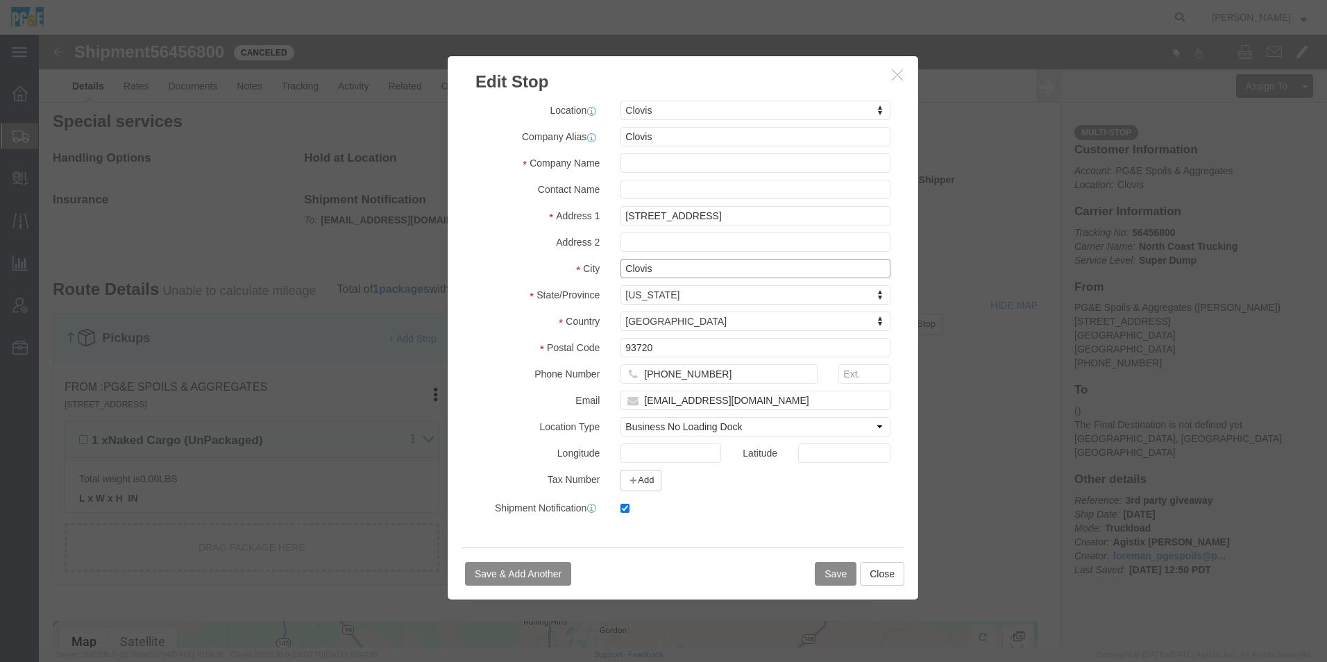
type input "Clovis"
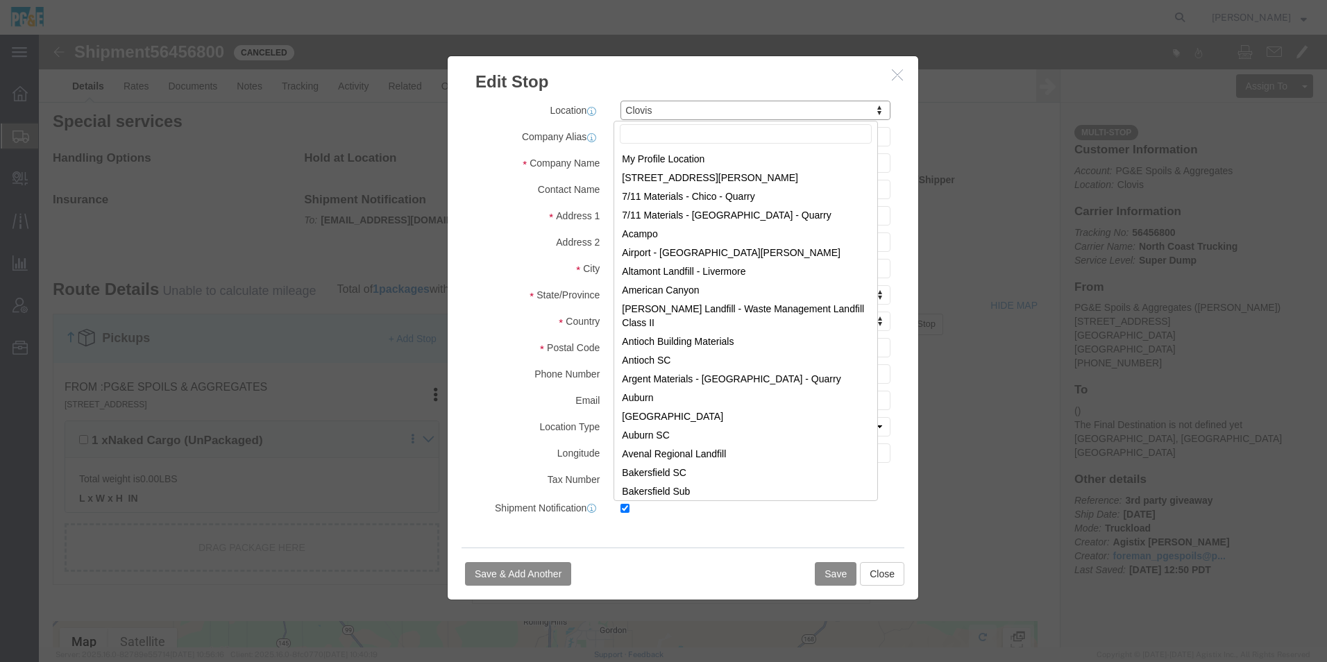
scroll to position [452, 0]
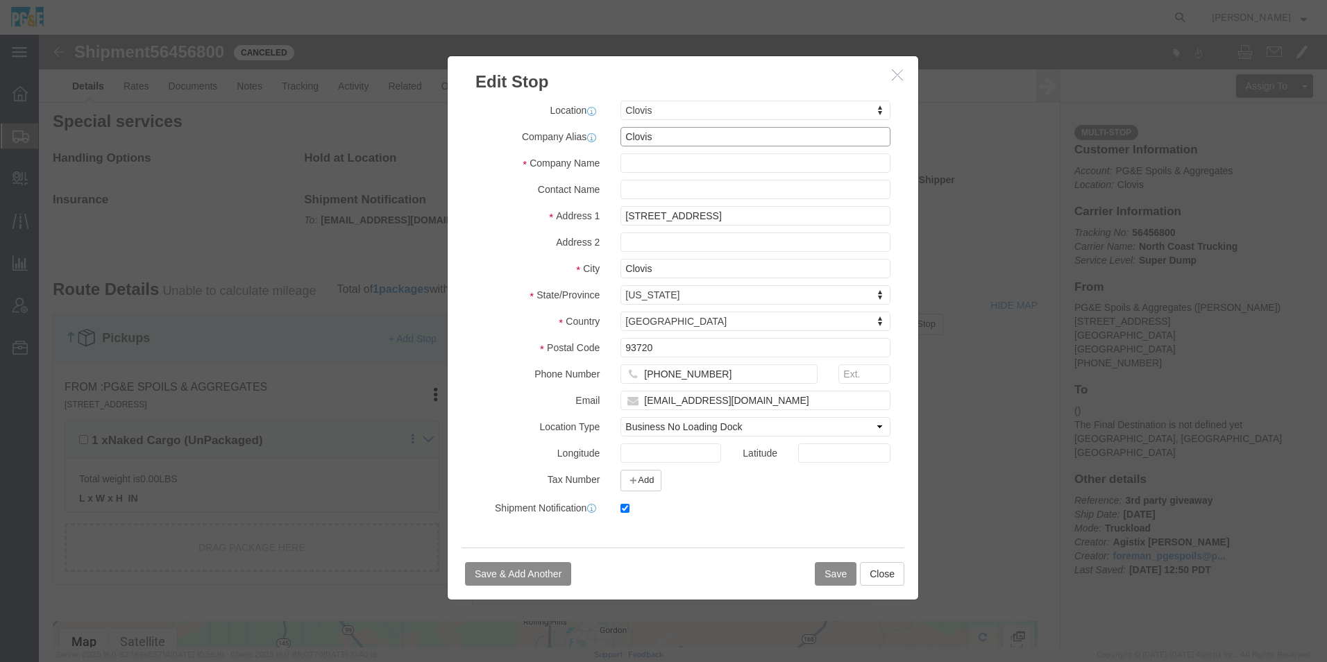
click input "Clovis"
drag, startPoint x: 643, startPoint y: 104, endPoint x: 529, endPoint y: 101, distance: 114.6
click div "Company [PERSON_NAME]"
click input "text"
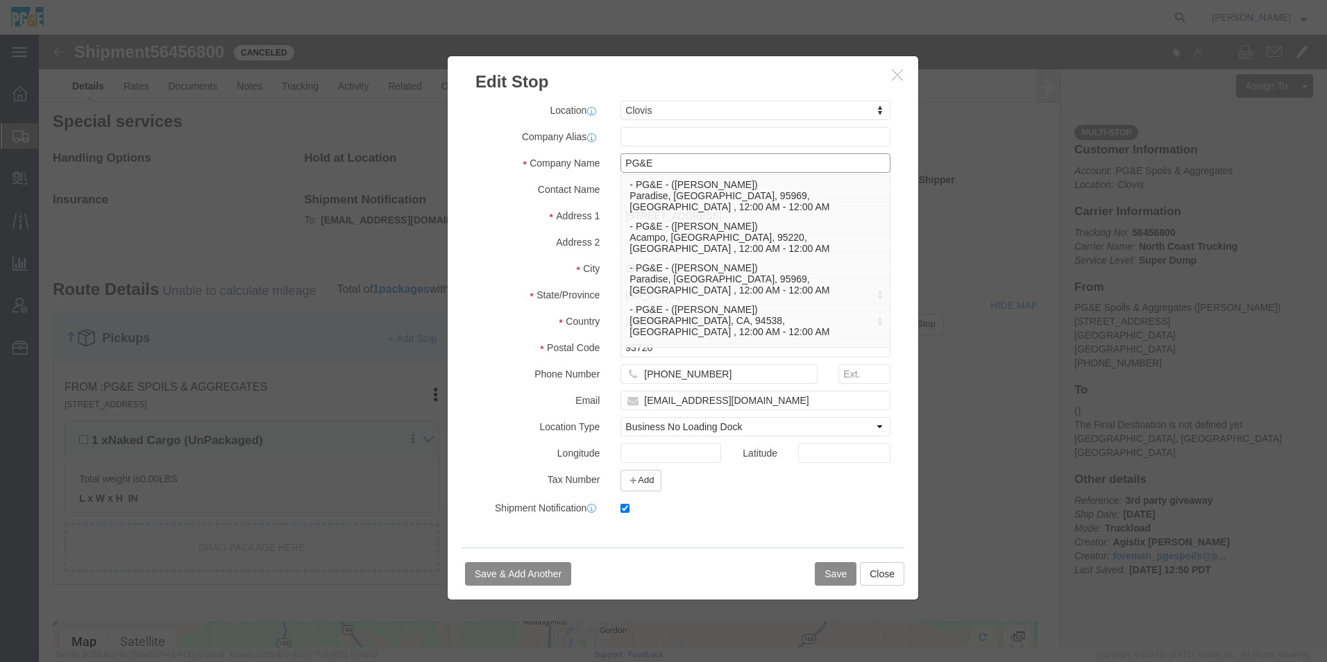
type input "PG&E"
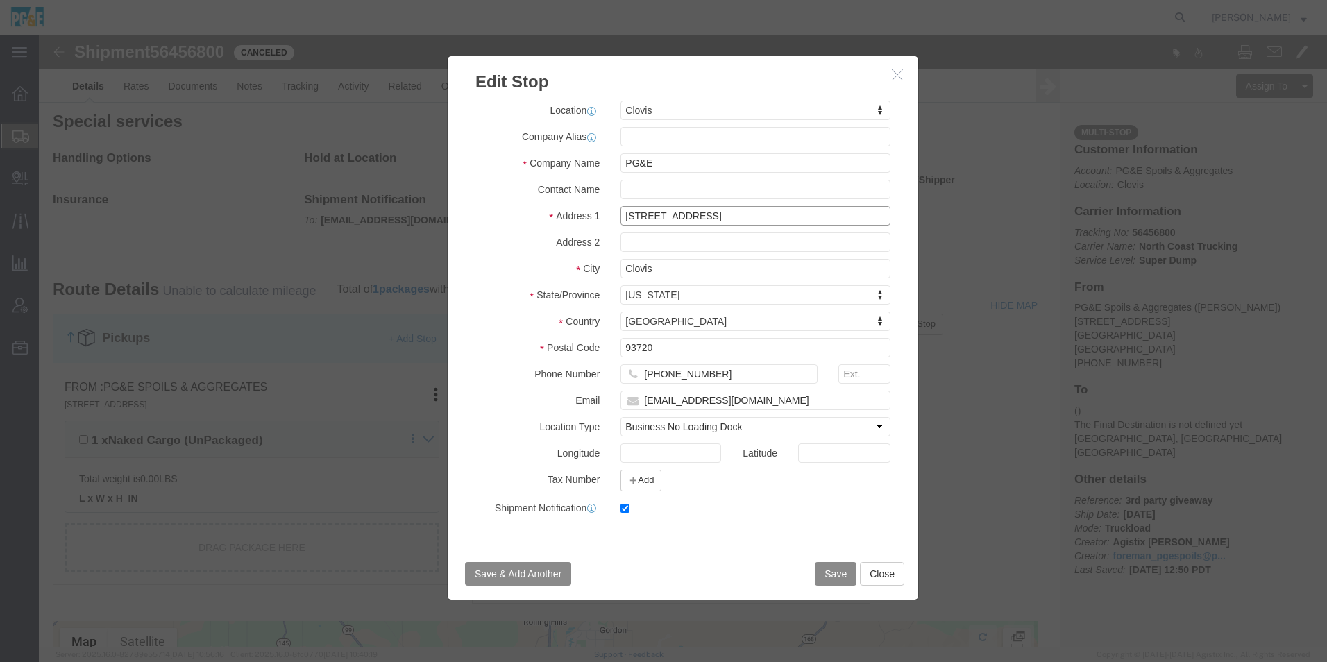
paste input "[STREET_ADDRESS][PERSON_NAME]"
type input "[STREET_ADDRESS][PERSON_NAME]"
select select
click input "93720"
drag, startPoint x: 573, startPoint y: 311, endPoint x: 541, endPoint y: 311, distance: 31.2
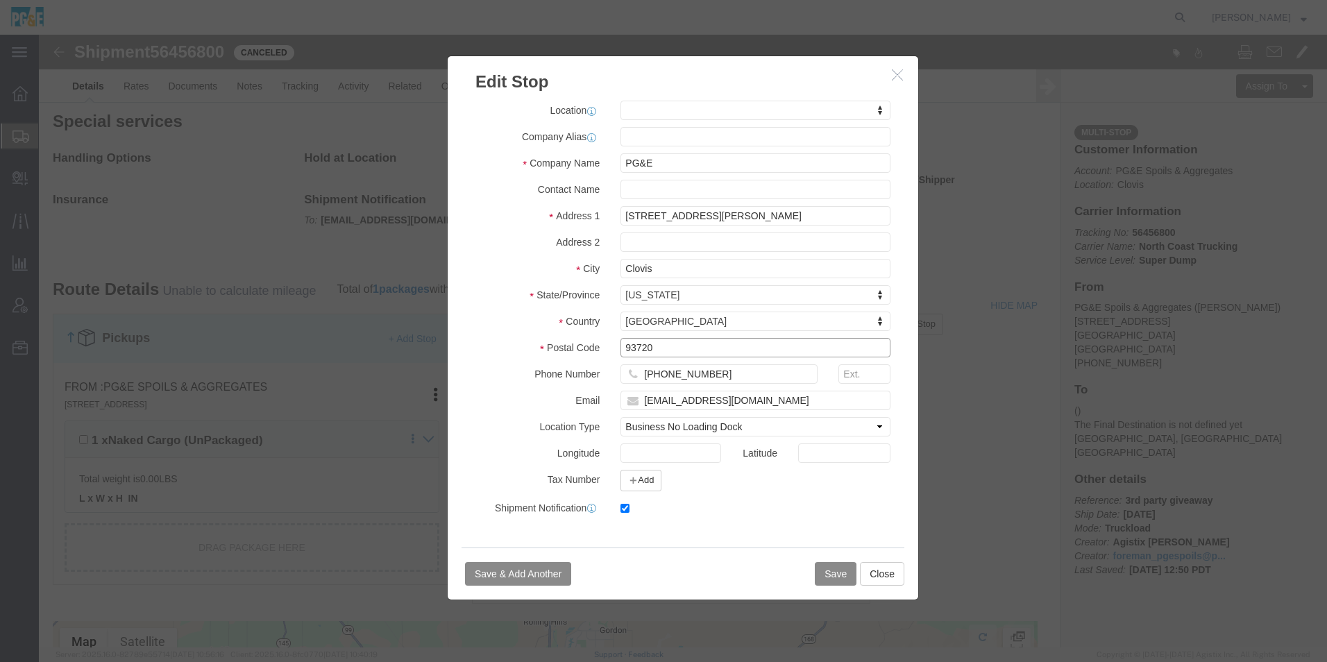
click div "Postal Code 93720"
type input "93619"
select select
drag, startPoint x: 695, startPoint y: 365, endPoint x: 397, endPoint y: 360, distance: 297.8
click div "Edit Stop Address Type Pickup Delivery Location My Profile Location 17300 East …"
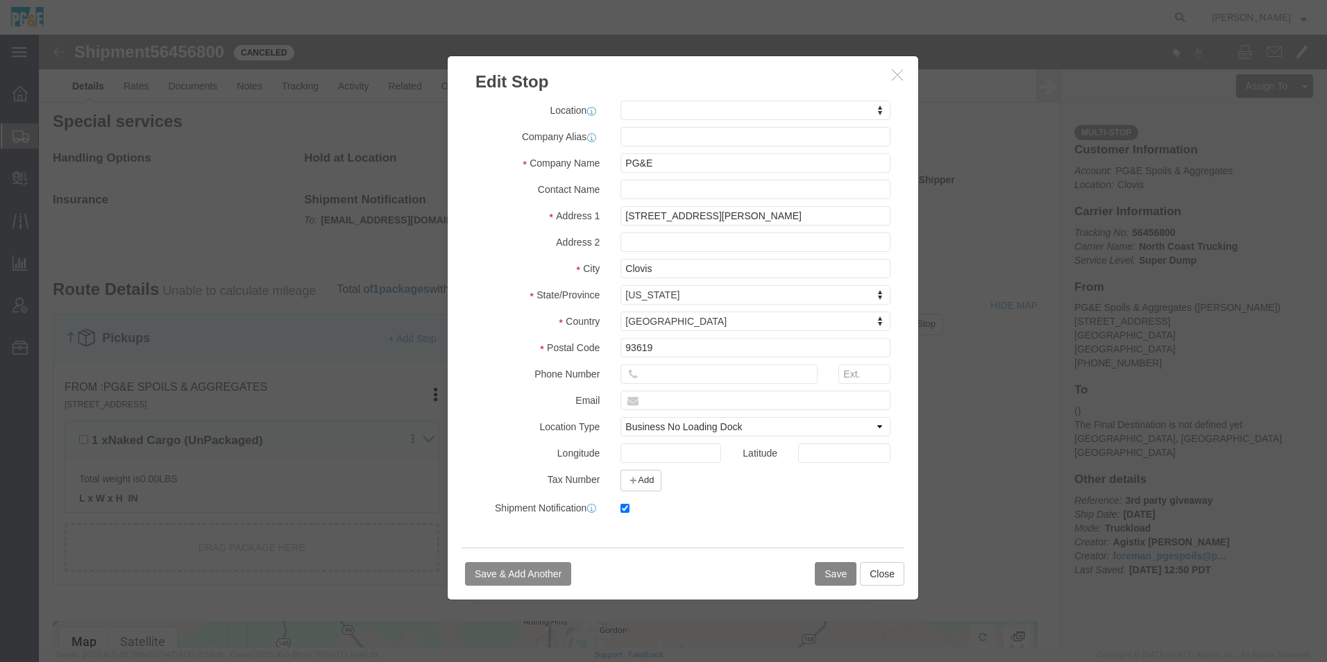
click button "Save"
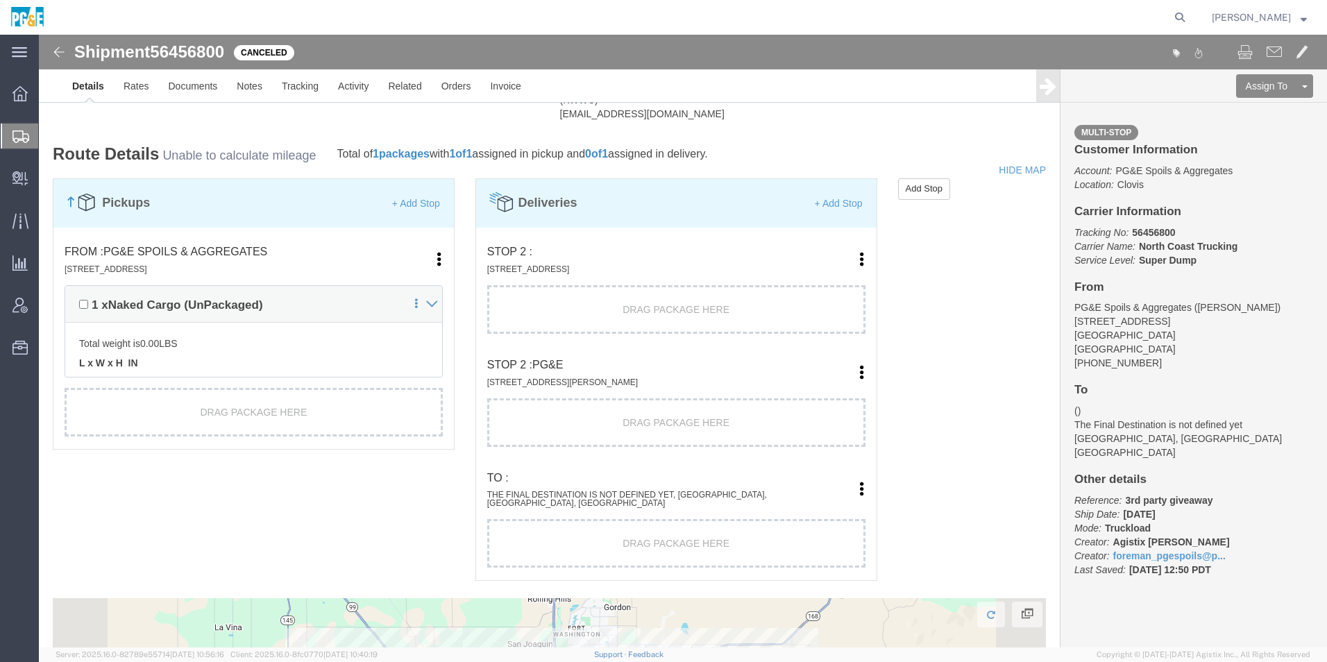
scroll to position [833, 0]
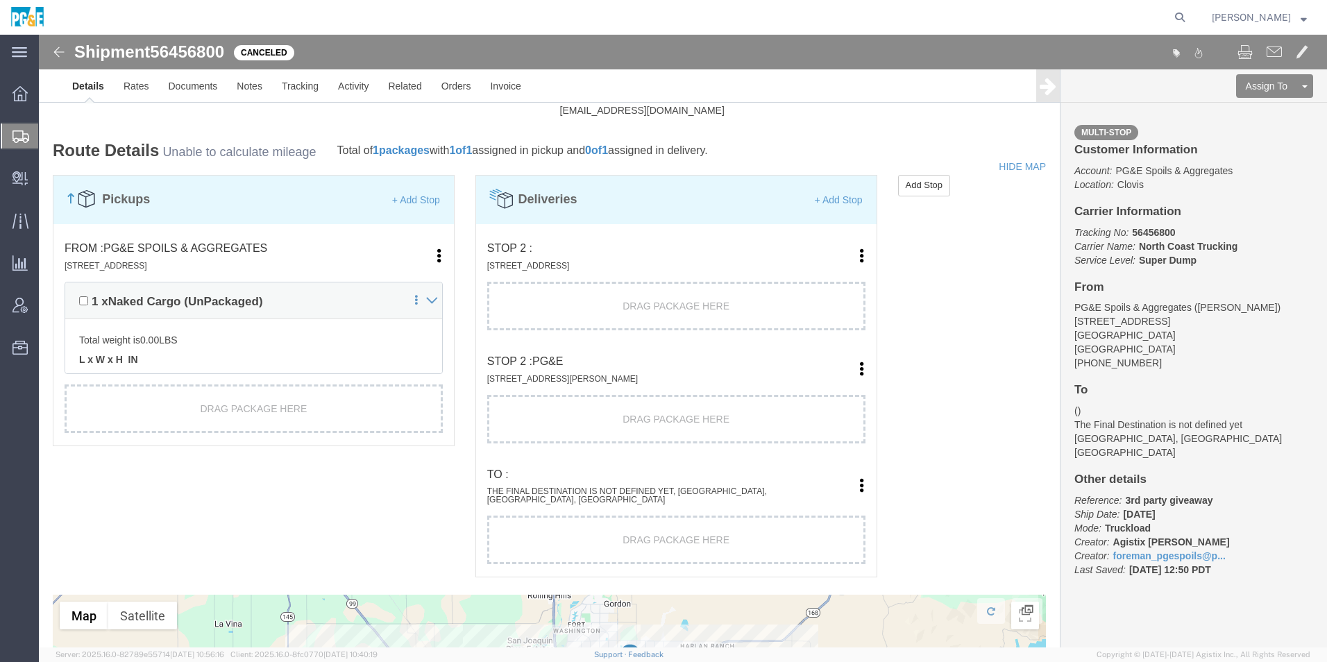
click link "Move to top"
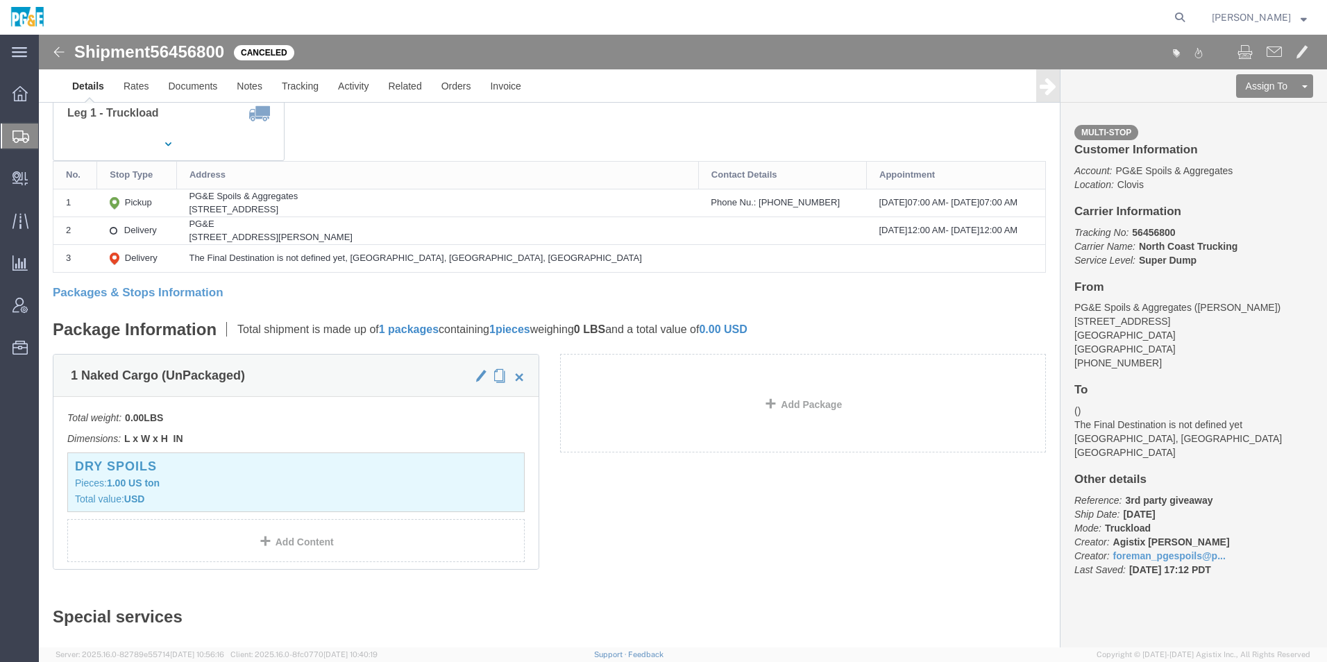
scroll to position [0, 0]
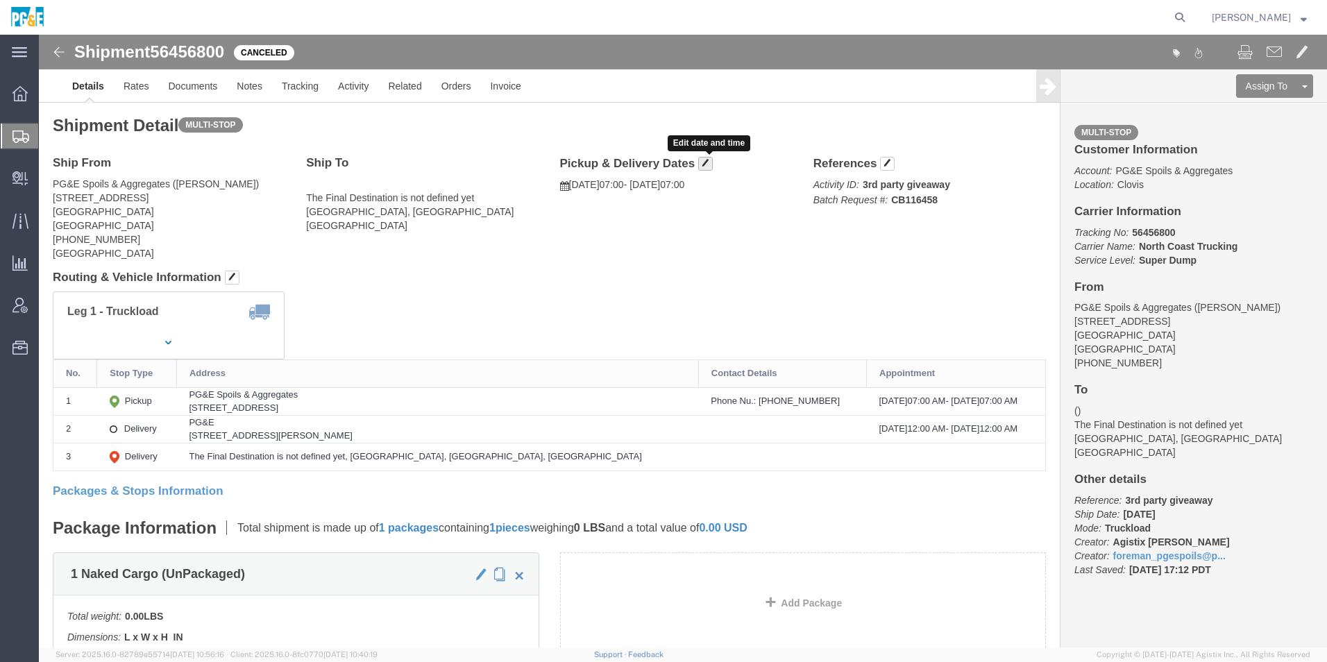
click span "button"
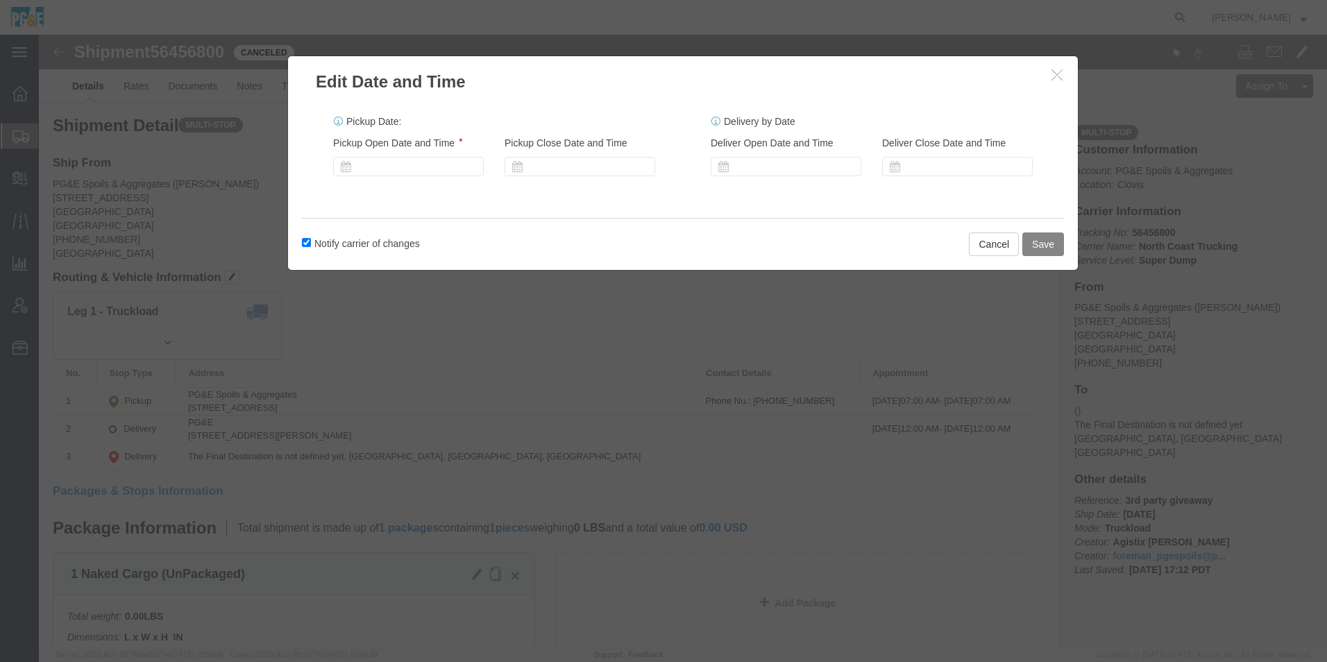
click button "Save"
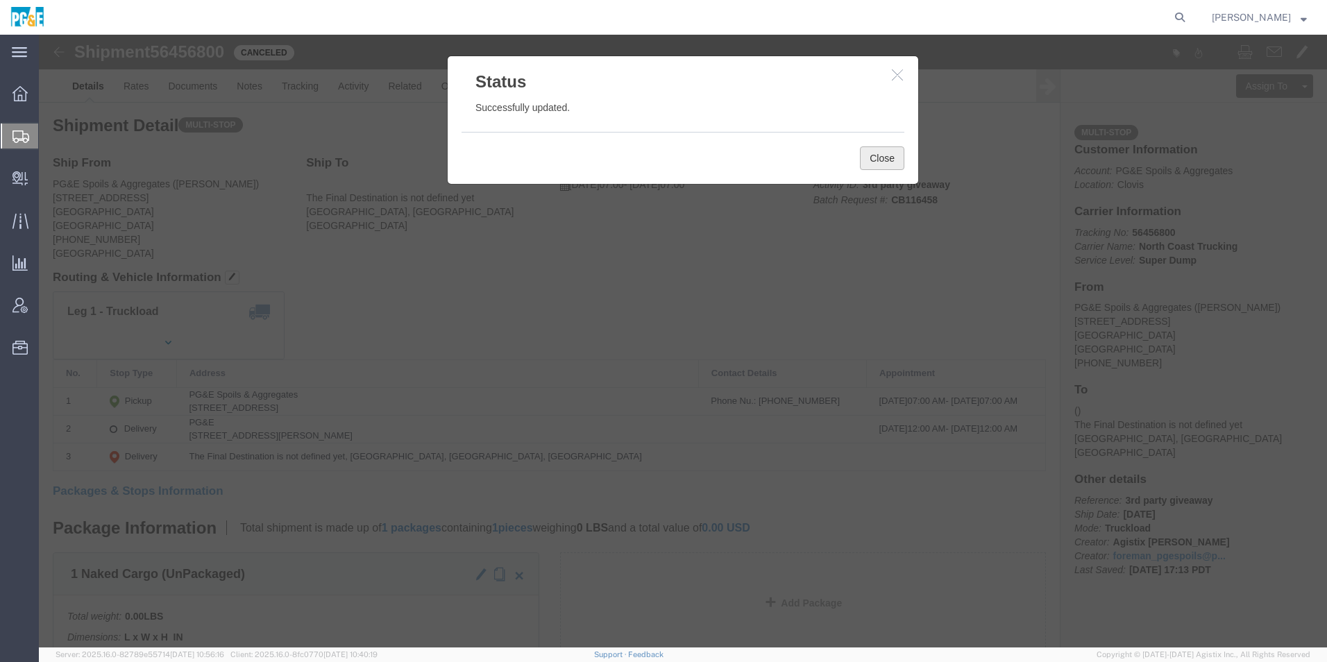
click button "Close"
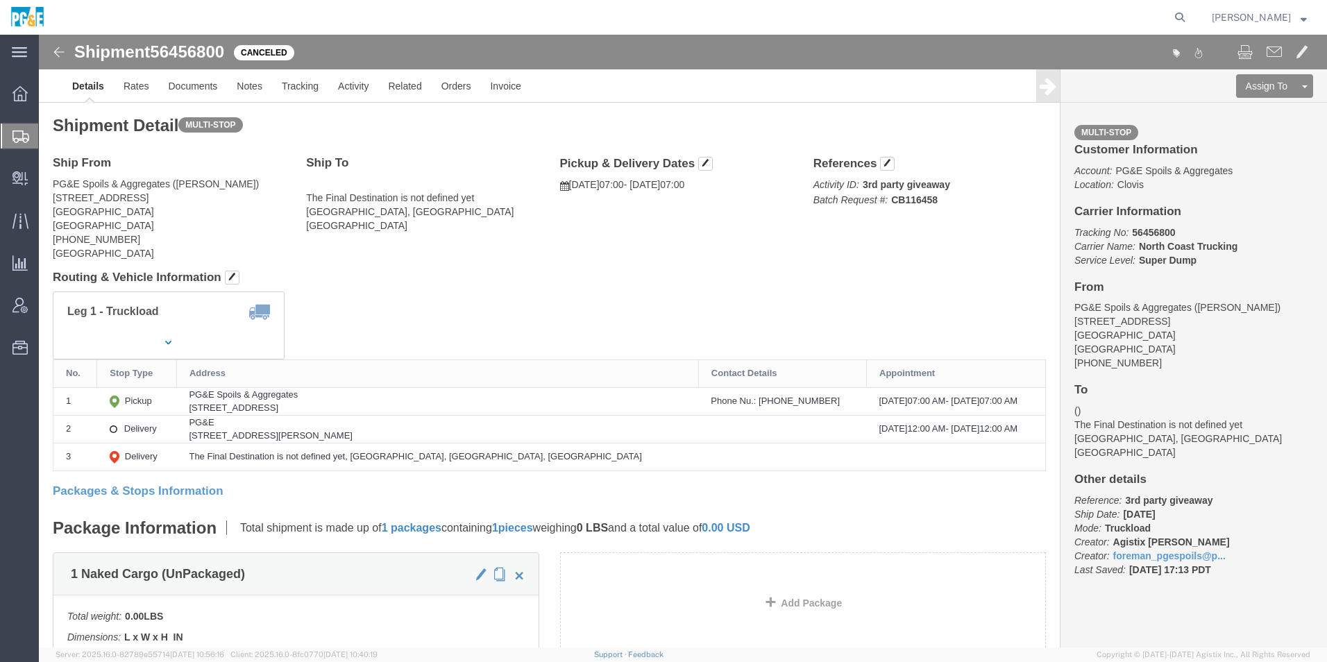
click img
